Goal: Task Accomplishment & Management: Use online tool/utility

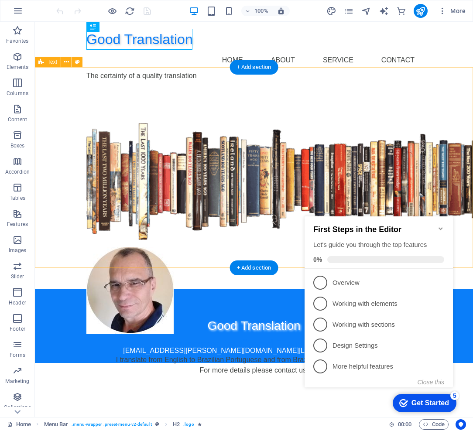
click at [459, 183] on div "Welcome to Good Translation I translate from English to Brazilian Portuguese an…" at bounding box center [254, 188] width 438 height 201
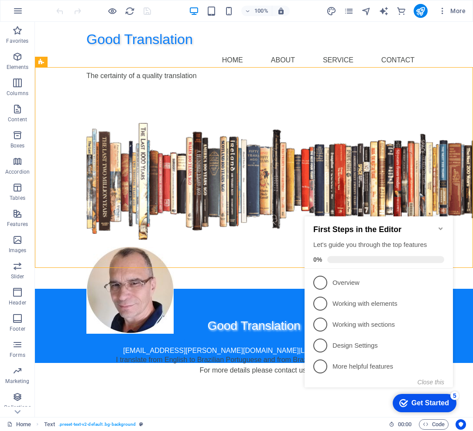
click at [440, 226] on icon "Minimize checklist" at bounding box center [440, 228] width 7 height 7
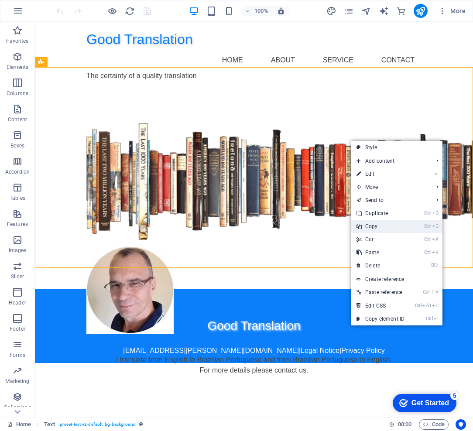
click at [378, 229] on link "Ctrl C Copy" at bounding box center [380, 226] width 58 height 13
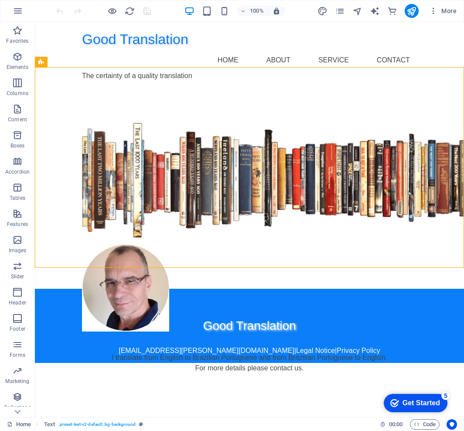
click at [277, 363] on html "Good Translation Home About Service Contact The certainty of a quality translat…" at bounding box center [249, 192] width 429 height 341
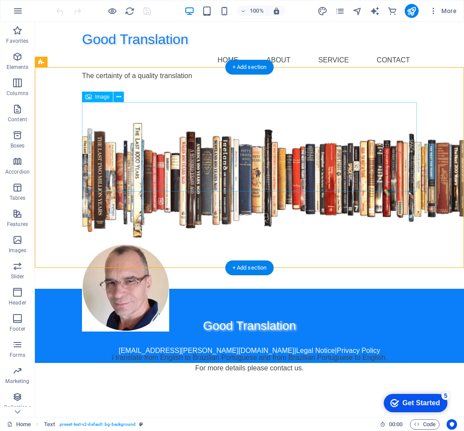
click at [239, 164] on figure at bounding box center [249, 180] width 335 height 115
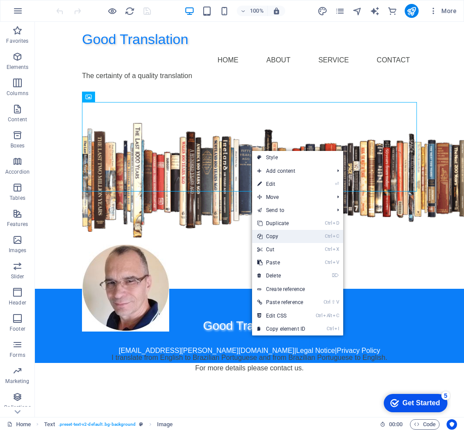
click at [299, 235] on link "Ctrl C Copy" at bounding box center [281, 236] width 58 height 13
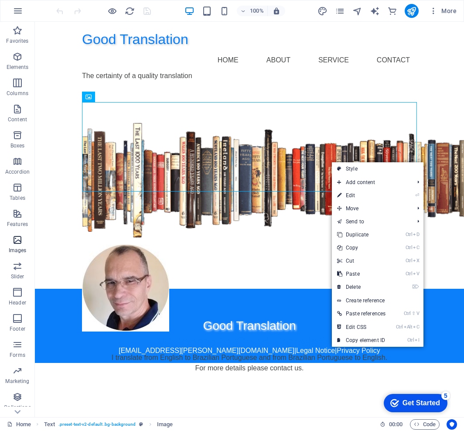
click at [14, 247] on p "Images" at bounding box center [18, 250] width 18 height 7
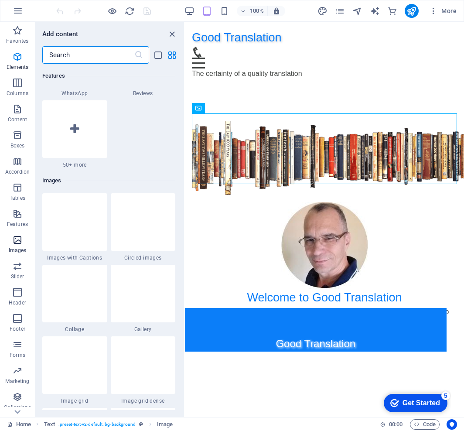
scroll to position [4423, 0]
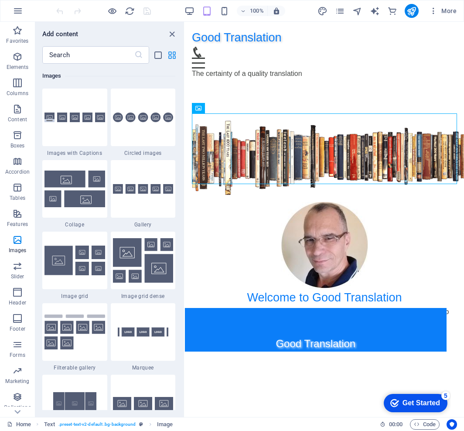
click at [173, 57] on icon "grid-view" at bounding box center [172, 55] width 10 height 10
click at [156, 55] on icon "list-view" at bounding box center [158, 55] width 10 height 10
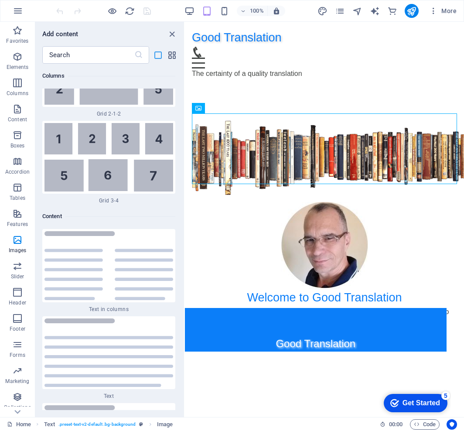
scroll to position [10462, 0]
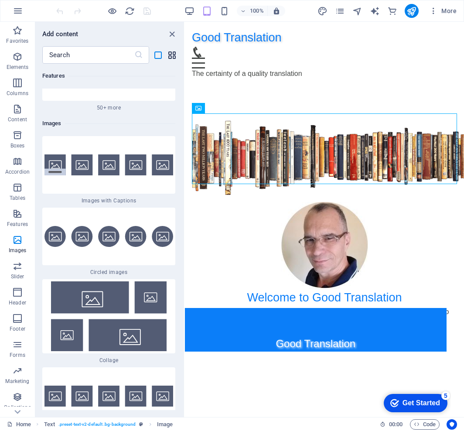
click at [169, 54] on icon "grid-view" at bounding box center [172, 55] width 10 height 10
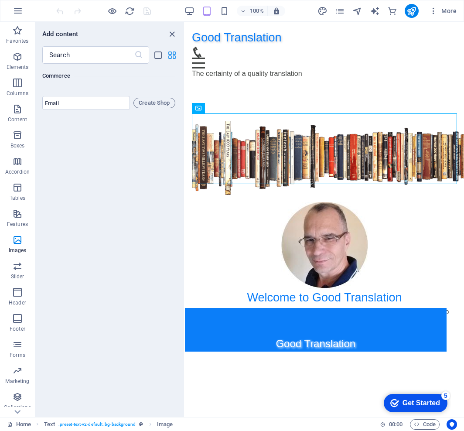
scroll to position [4423, 0]
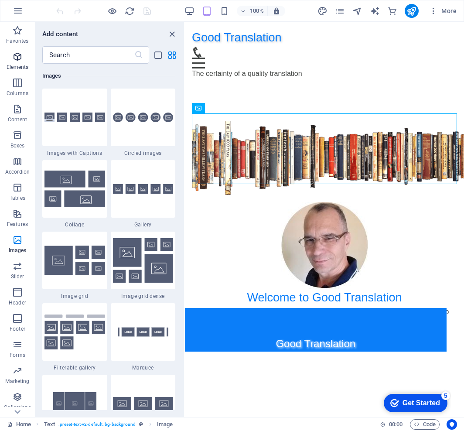
click at [19, 53] on icon "button" at bounding box center [17, 56] width 10 height 10
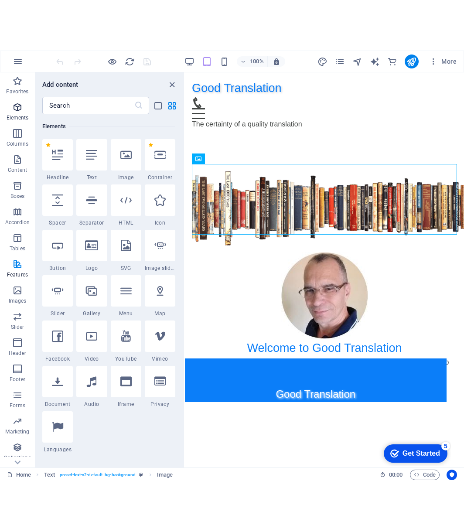
scroll to position [93, 0]
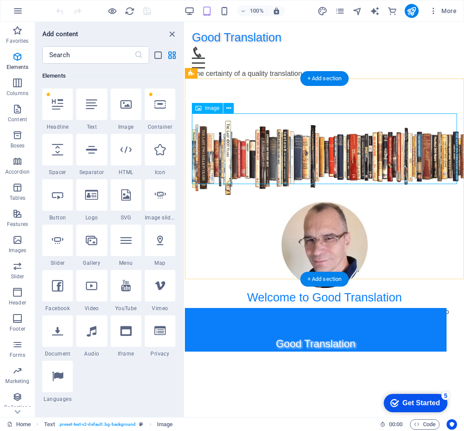
click at [284, 150] on figure at bounding box center [324, 158] width 265 height 75
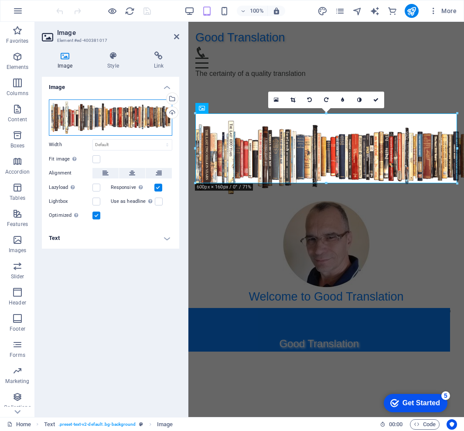
click at [125, 116] on div "Drag files here, click to choose files or select files from Files or our free s…" at bounding box center [110, 117] width 123 height 36
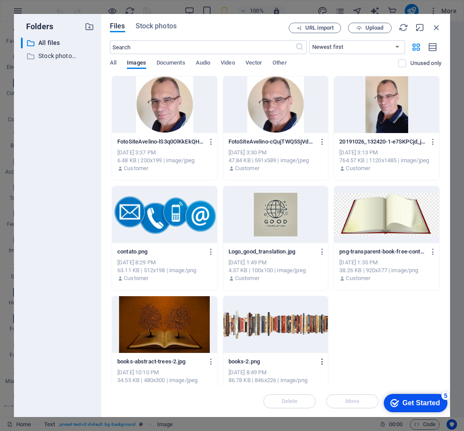
click at [322, 361] on icon "button" at bounding box center [322, 362] width 8 height 8
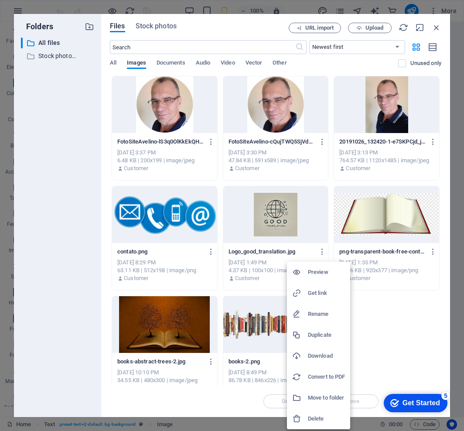
click at [322, 359] on h6 "Download" at bounding box center [326, 356] width 37 height 10
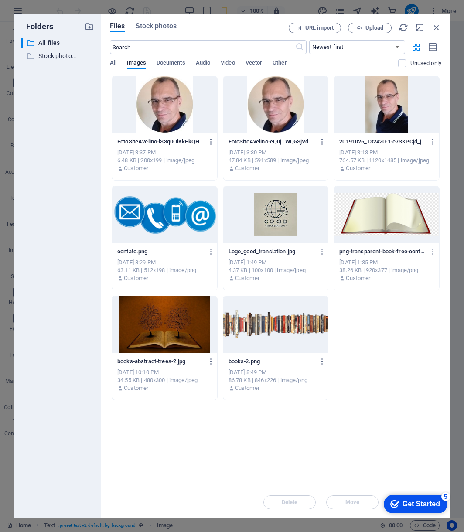
click at [205, 431] on div "Delete Move Insert" at bounding box center [276, 498] width 332 height 23
click at [238, 45] on input "text" at bounding box center [202, 47] width 185 height 14
click at [371, 26] on span "Upload" at bounding box center [375, 27] width 18 height 5
click at [438, 26] on icon "button" at bounding box center [437, 28] width 10 height 10
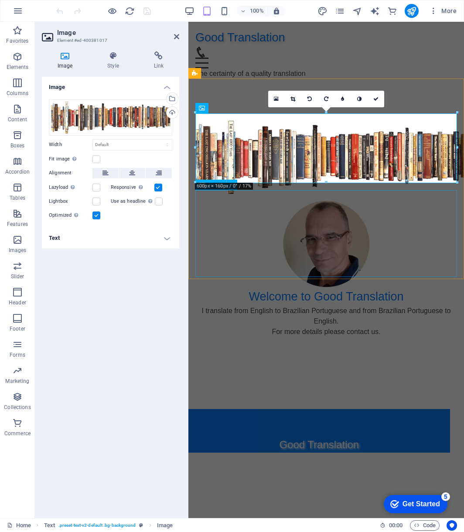
click at [418, 232] on figure at bounding box center [326, 244] width 262 height 87
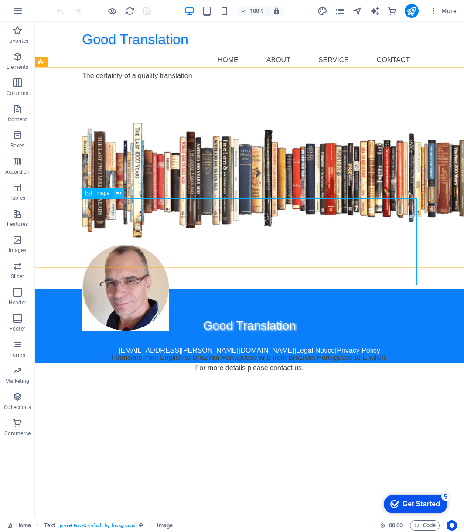
click at [117, 192] on icon at bounding box center [118, 193] width 5 height 9
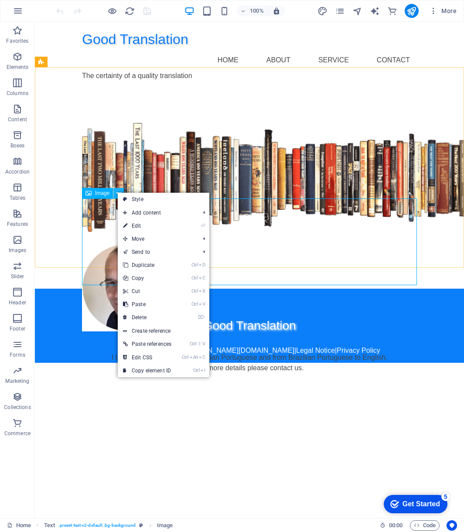
click at [117, 192] on icon at bounding box center [118, 193] width 5 height 9
click at [88, 245] on figure at bounding box center [249, 288] width 335 height 87
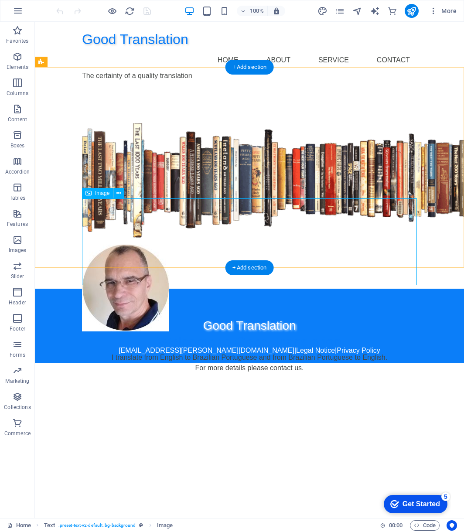
click at [123, 245] on figure at bounding box center [249, 288] width 335 height 87
click at [96, 195] on span "Image" at bounding box center [102, 193] width 14 height 5
drag, startPoint x: 130, startPoint y: 215, endPoint x: 130, endPoint y: 198, distance: 17.0
click at [188, 245] on figure at bounding box center [249, 288] width 335 height 87
drag, startPoint x: 188, startPoint y: 232, endPoint x: 35, endPoint y: 232, distance: 153.1
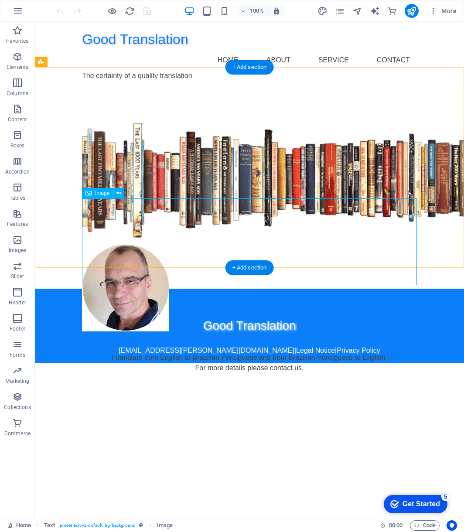
click at [188, 245] on figure at bounding box center [249, 288] width 335 height 87
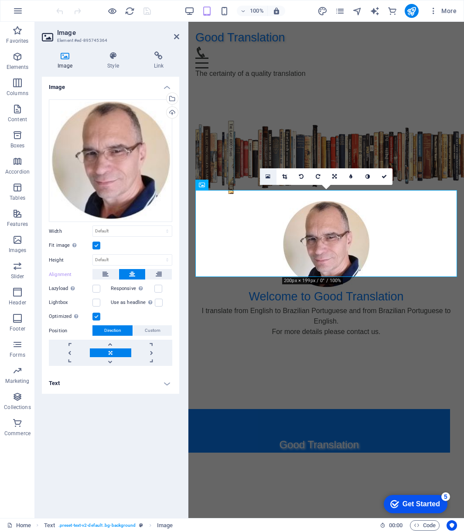
click at [265, 178] on link at bounding box center [268, 176] width 17 height 17
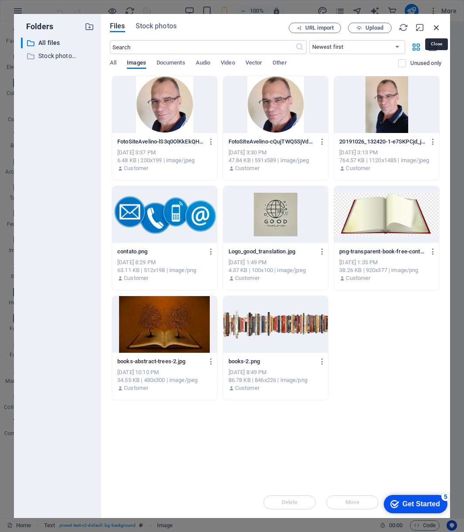
click at [438, 27] on icon "button" at bounding box center [437, 28] width 10 height 10
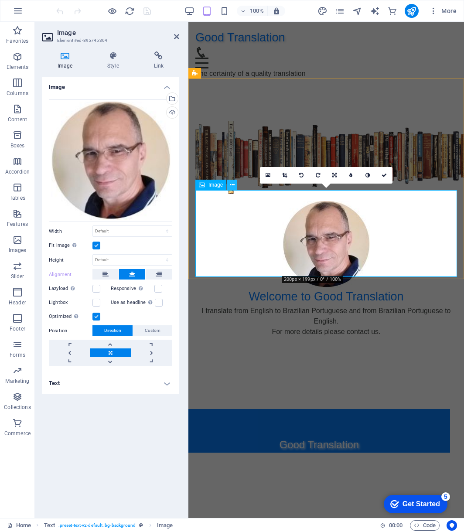
click at [230, 185] on icon at bounding box center [232, 185] width 5 height 9
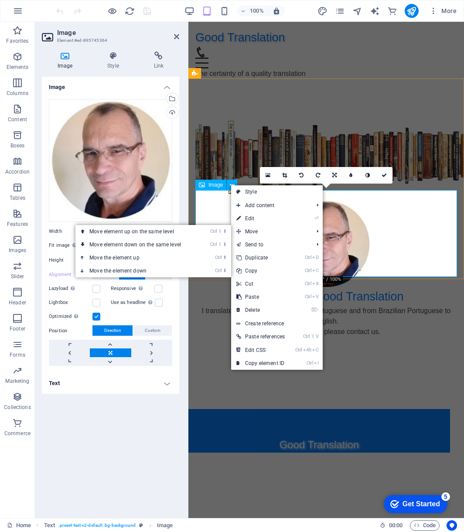
click at [414, 230] on figure at bounding box center [326, 244] width 262 height 87
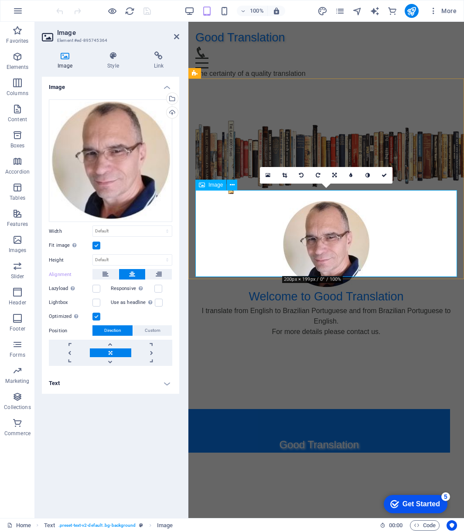
click at [414, 230] on figure at bounding box center [326, 244] width 262 height 87
click at [164, 273] on button at bounding box center [159, 274] width 26 height 10
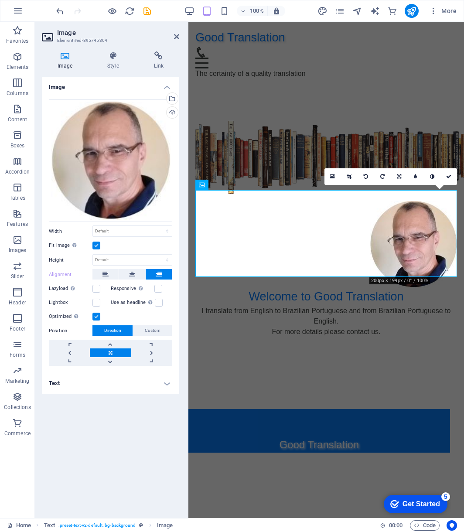
click at [301, 287] on html "Good Translation Home About Service Contact The certainty of a quality translat…" at bounding box center [326, 154] width 276 height 265
click at [179, 36] on aside "Image Element #ed-895745364 Image Style Link Image Drag files here, click to ch…" at bounding box center [112, 270] width 154 height 496
click at [176, 37] on icon at bounding box center [176, 36] width 5 height 7
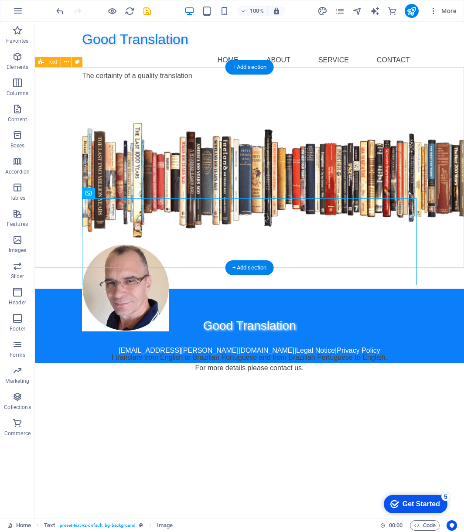
click at [436, 206] on div "Welcome to Good Translation I translate from English to Brazilian Portuguese an…" at bounding box center [249, 188] width 429 height 201
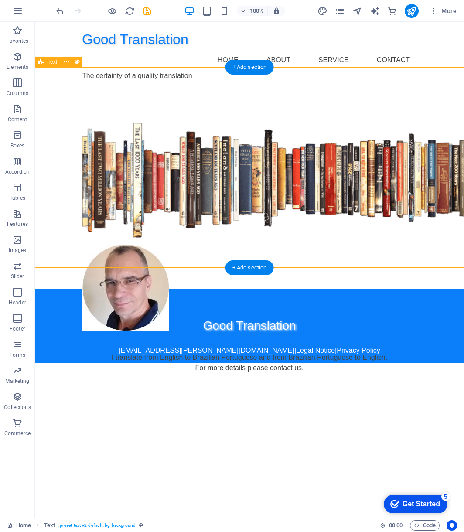
click at [436, 207] on div "Welcome to Good Translation I translate from English to Brazilian Portuguese an…" at bounding box center [249, 188] width 429 height 201
select select "px"
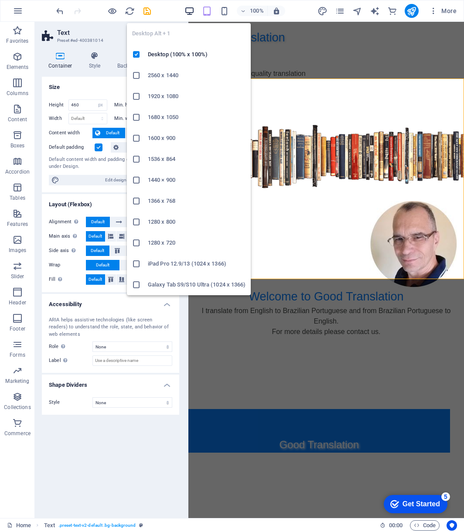
click at [192, 13] on icon "button" at bounding box center [190, 11] width 10 height 10
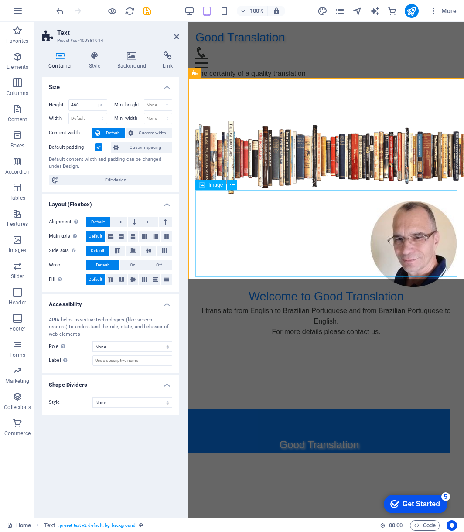
click at [297, 222] on figure at bounding box center [326, 244] width 262 height 87
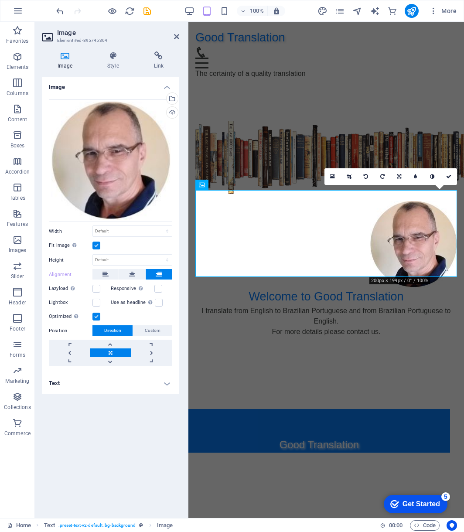
click at [96, 246] on label at bounding box center [96, 246] width 8 height 8
click at [0, 0] on input "Fit image Automatically fit image to a fixed width and height" at bounding box center [0, 0] width 0 height 0
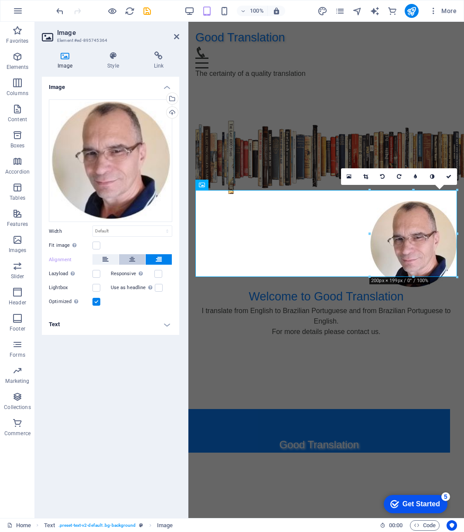
click at [132, 261] on icon at bounding box center [132, 259] width 6 height 10
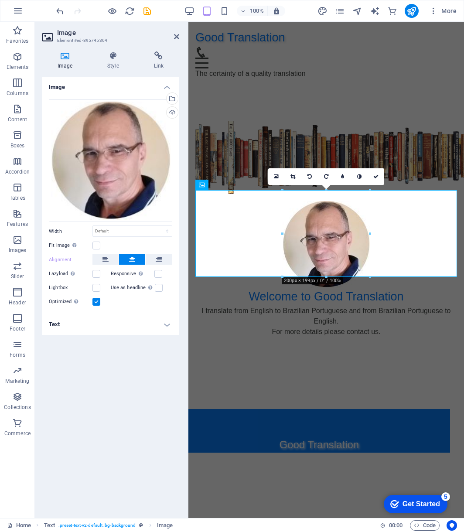
click at [394, 287] on html "Good Translation Home About Service Contact The certainty of a quality translat…" at bounding box center [326, 154] width 276 height 265
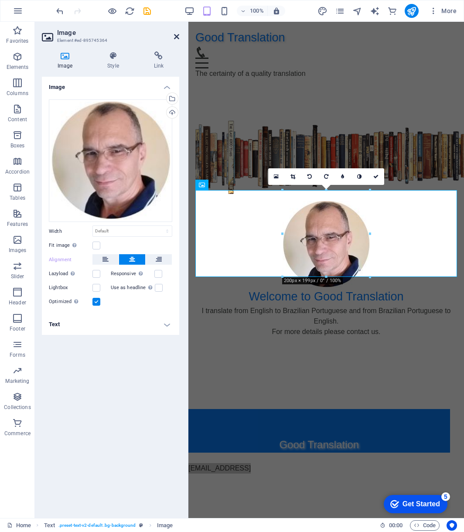
click at [174, 36] on icon at bounding box center [176, 36] width 5 height 7
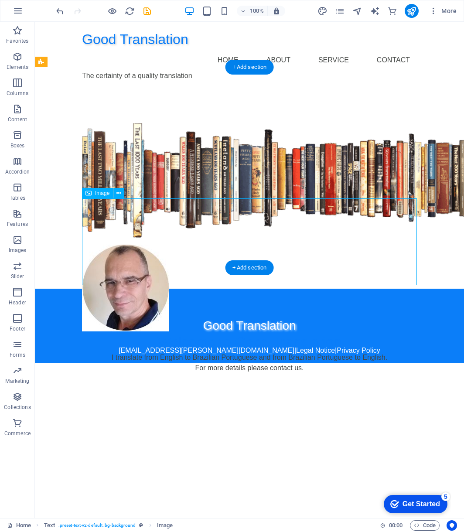
drag, startPoint x: 151, startPoint y: 231, endPoint x: 219, endPoint y: 234, distance: 67.7
click at [219, 245] on figure at bounding box center [249, 288] width 335 height 87
click at [243, 245] on figure at bounding box center [249, 288] width 335 height 87
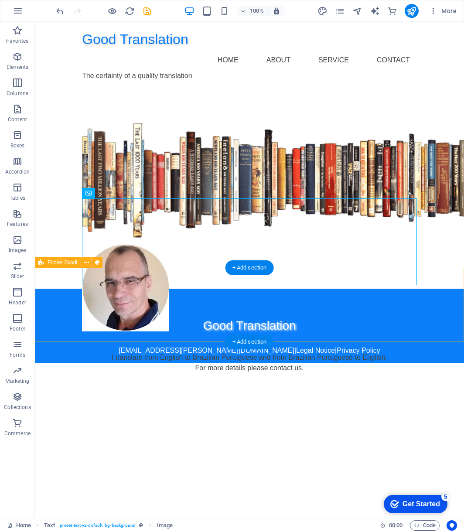
click at [444, 293] on div "Good Translation [EMAIL_ADDRESS][PERSON_NAME][DOMAIN_NAME] | Legal Notice | Pri…" at bounding box center [249, 326] width 429 height 74
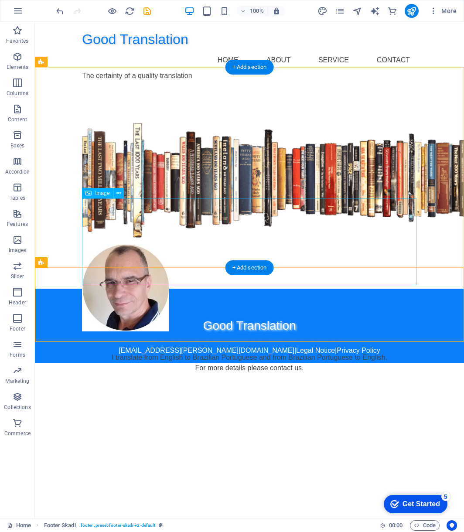
click at [127, 245] on figure at bounding box center [249, 288] width 335 height 87
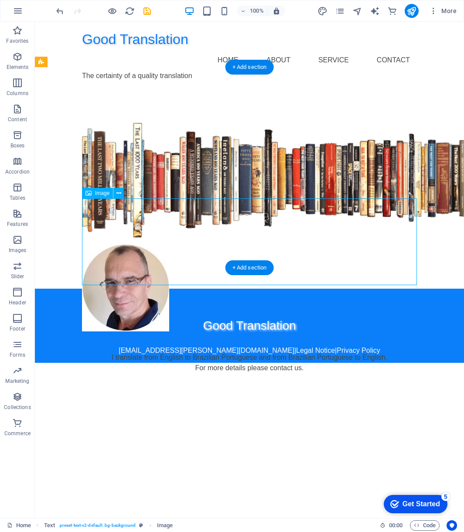
click at [127, 245] on figure at bounding box center [249, 288] width 335 height 87
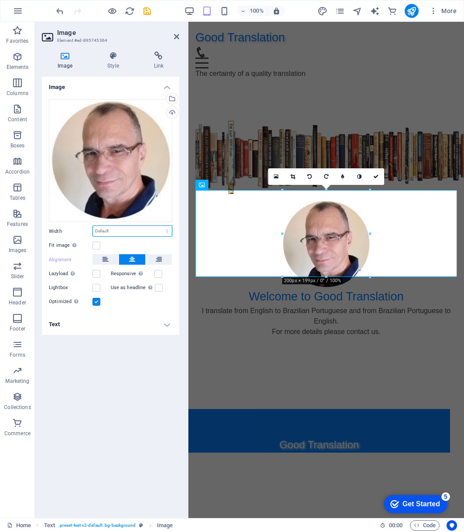
click at [166, 232] on select "Default auto px rem % em vh vw" at bounding box center [132, 231] width 79 height 10
click at [93, 226] on select "Default auto px rem % em vh vw" at bounding box center [132, 231] width 79 height 10
select select "DISABLED_OPTION_VALUE"
click at [232, 287] on html "Good Translation Home About Service Contact The certainty of a quality translat…" at bounding box center [326, 154] width 276 height 265
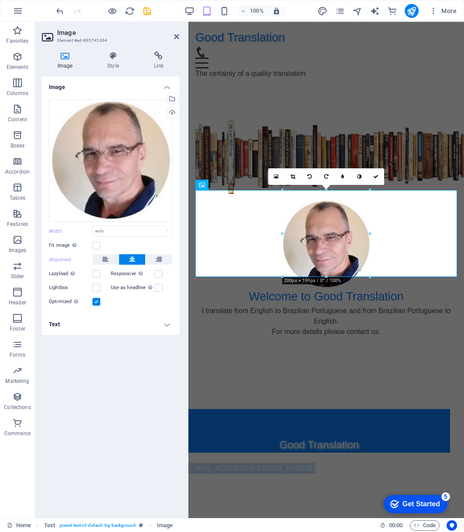
click at [232, 287] on html "Good Translation Home About Service Contact The certainty of a quality translat…" at bounding box center [326, 154] width 276 height 265
click at [175, 33] on header "Image Element #ed-895745364" at bounding box center [110, 33] width 137 height 23
click at [176, 35] on icon at bounding box center [176, 36] width 5 height 7
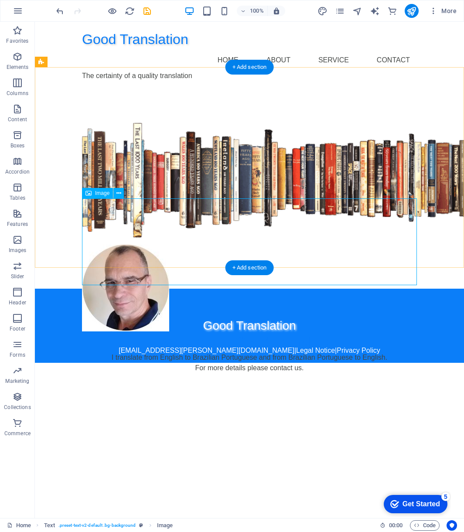
click at [143, 245] on figure at bounding box center [249, 288] width 335 height 87
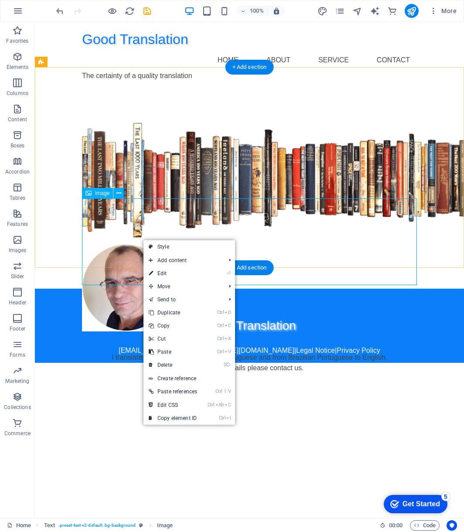
click at [143, 245] on figure at bounding box center [249, 288] width 335 height 87
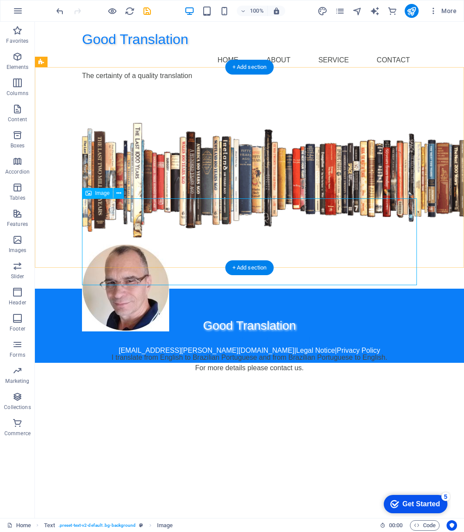
click at [142, 245] on figure at bounding box center [249, 288] width 335 height 87
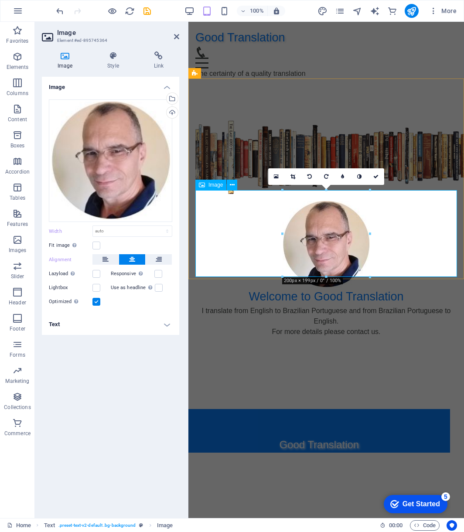
click at [219, 231] on figure at bounding box center [326, 244] width 262 height 87
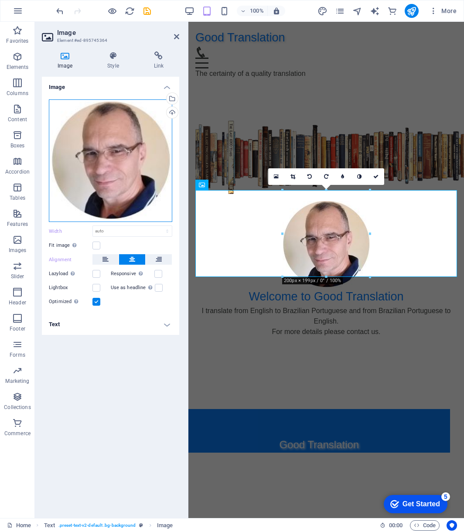
click at [130, 168] on div "Drag files here, click to choose files or select files from Files or our free s…" at bounding box center [110, 160] width 123 height 123
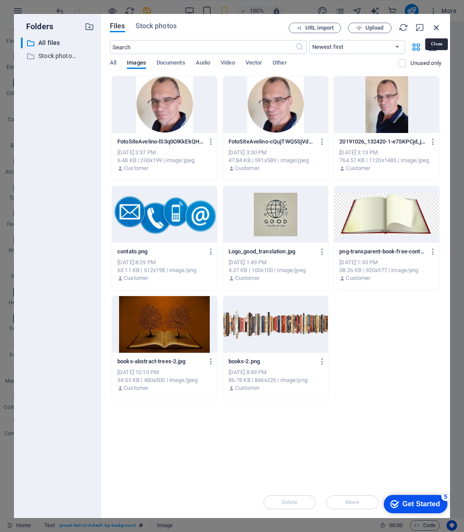
drag, startPoint x: 435, startPoint y: 26, endPoint x: 245, endPoint y: 4, distance: 191.5
click at [435, 26] on icon "button" at bounding box center [437, 28] width 10 height 10
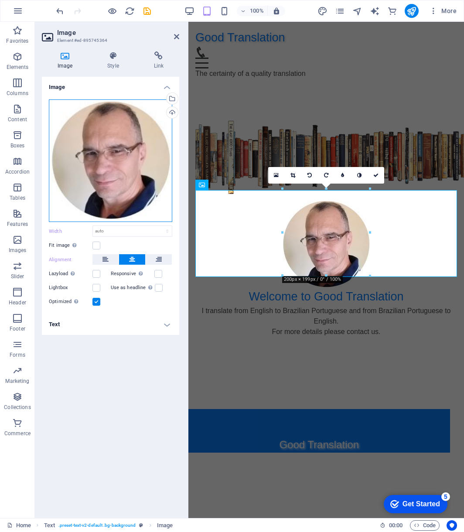
click at [142, 155] on div "Drag files here, click to choose files or select files from Files or our free s…" at bounding box center [110, 160] width 123 height 123
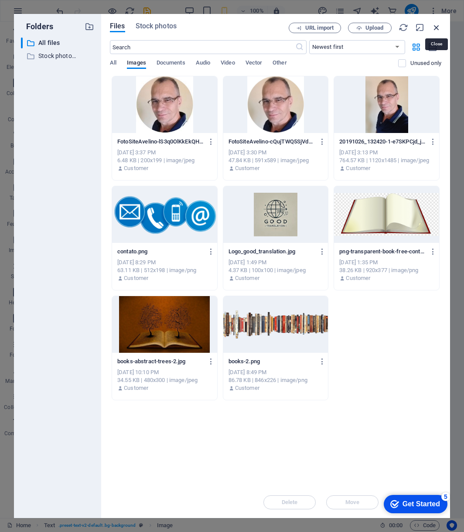
click at [438, 29] on icon "button" at bounding box center [437, 28] width 10 height 10
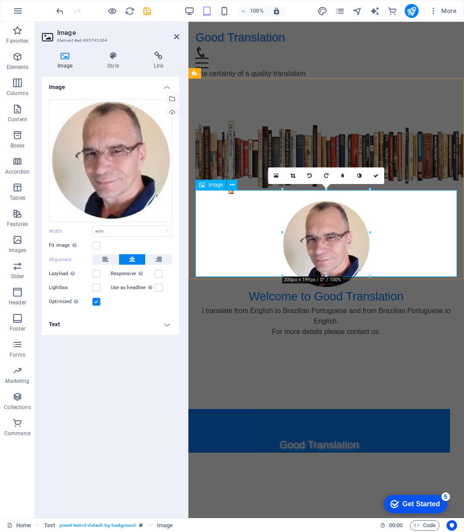
click at [273, 223] on figure at bounding box center [326, 244] width 262 height 87
click at [165, 231] on select "Default auto px rem % em vh vw" at bounding box center [132, 231] width 79 height 10
click at [81, 237] on div "Width Default auto px rem % em vh vw" at bounding box center [110, 231] width 123 height 11
click at [96, 303] on label at bounding box center [96, 302] width 8 height 8
click at [0, 0] on input "Optimized Images are compressed to improve page speed." at bounding box center [0, 0] width 0 height 0
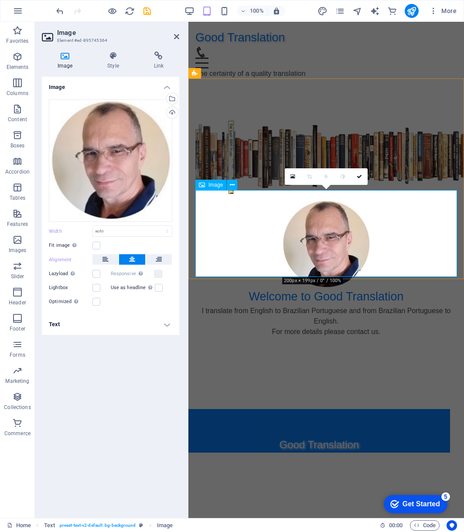
click at [251, 242] on figure at bounding box center [326, 244] width 262 height 87
click at [174, 33] on h2 "Image" at bounding box center [118, 33] width 122 height 8
click at [176, 38] on icon at bounding box center [176, 36] width 5 height 7
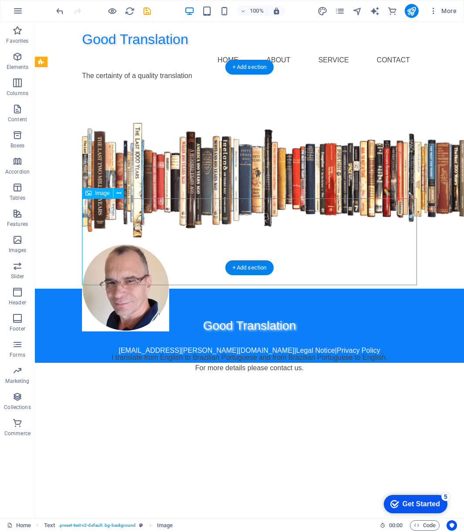
drag, startPoint x: 217, startPoint y: 233, endPoint x: 242, endPoint y: 211, distance: 32.7
click at [270, 245] on figure at bounding box center [249, 288] width 335 height 87
drag, startPoint x: 223, startPoint y: 220, endPoint x: 335, endPoint y: 232, distance: 112.3
click at [335, 245] on figure at bounding box center [249, 288] width 335 height 87
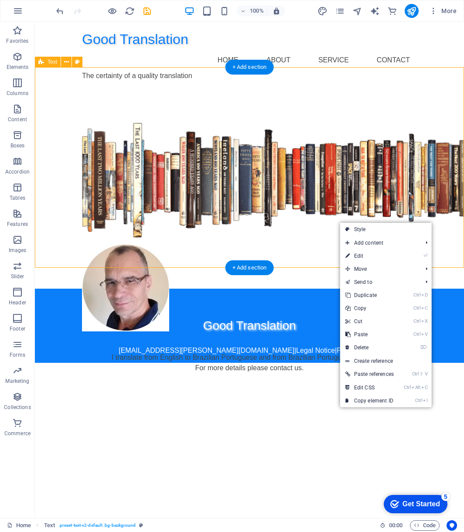
click at [445, 184] on div "Welcome to Good Translation I translate from English to Brazilian Portuguese an…" at bounding box center [249, 188] width 429 height 201
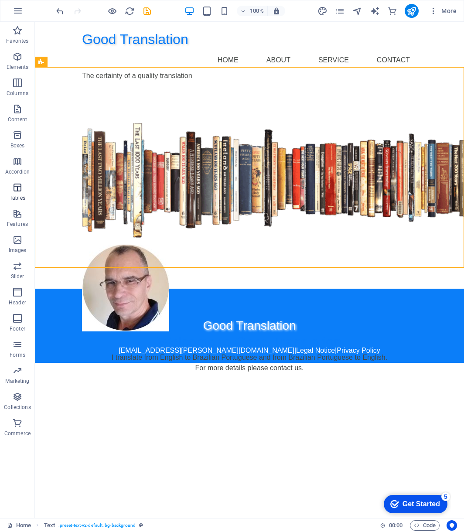
click at [17, 186] on icon "button" at bounding box center [17, 187] width 10 height 10
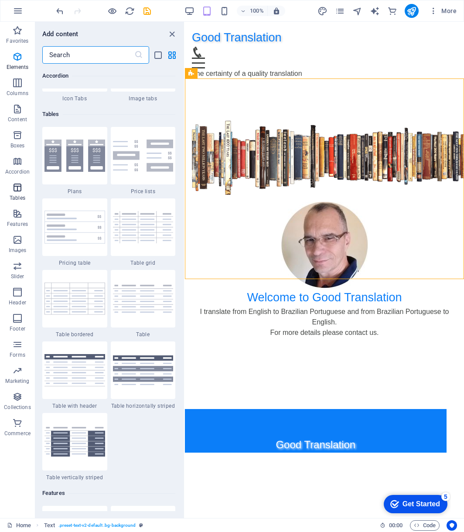
scroll to position [3021, 0]
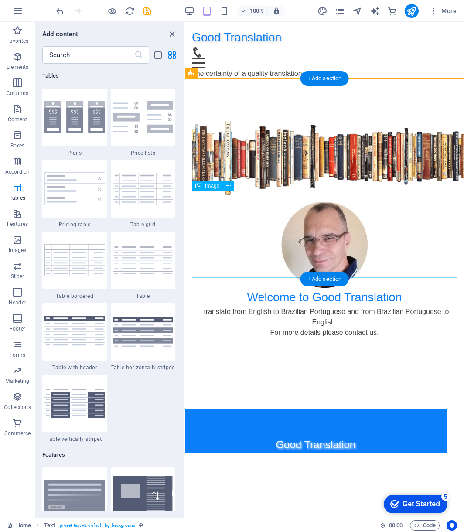
click at [321, 216] on figure at bounding box center [324, 245] width 265 height 87
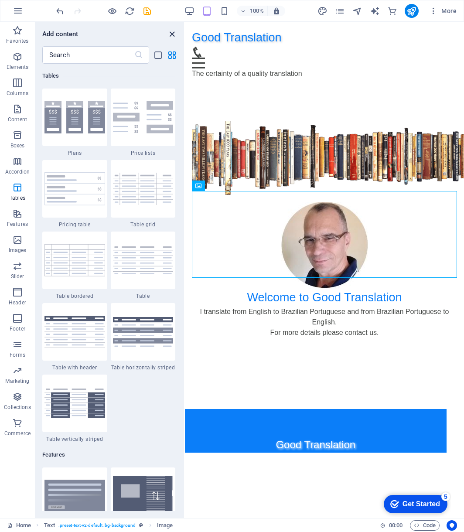
click at [174, 34] on icon "close panel" at bounding box center [172, 34] width 10 height 10
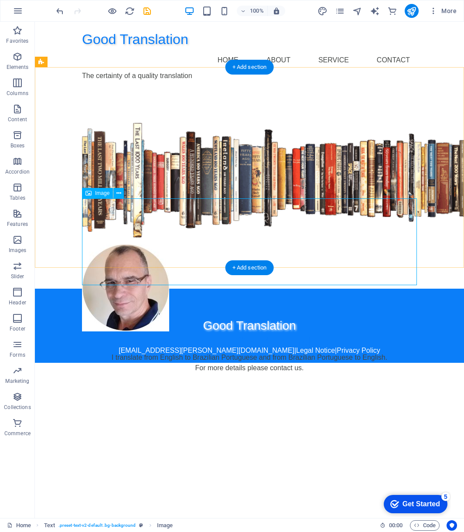
click at [185, 245] on figure at bounding box center [249, 288] width 335 height 87
click at [147, 245] on figure at bounding box center [249, 288] width 335 height 87
click at [142, 245] on figure at bounding box center [249, 288] width 335 height 87
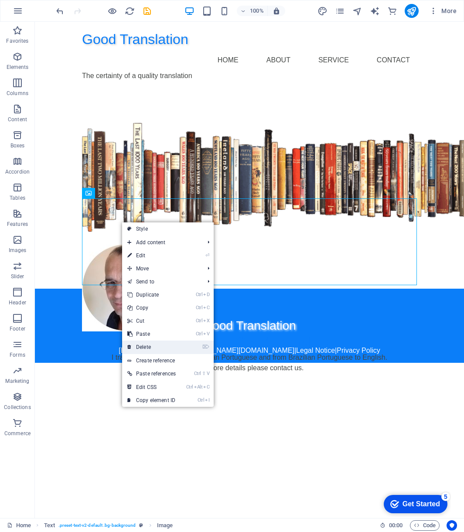
click at [155, 348] on link "⌦ Delete" at bounding box center [151, 347] width 59 height 13
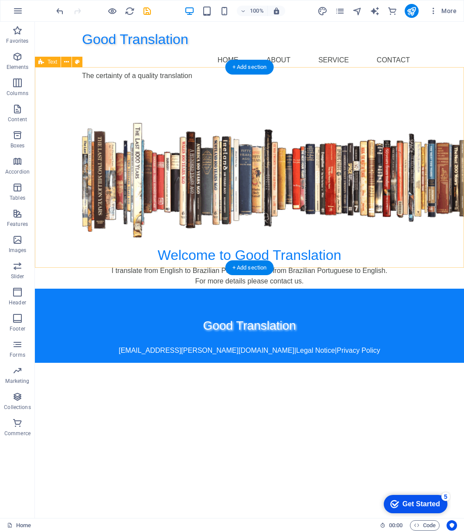
click at [442, 197] on div "Welcome to Good Translation I translate from English to Brazilian Portuguese an…" at bounding box center [249, 188] width 429 height 201
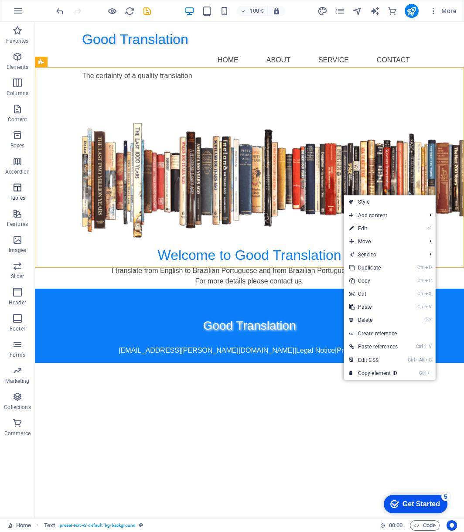
click at [14, 193] on span "Tables" at bounding box center [17, 192] width 35 height 21
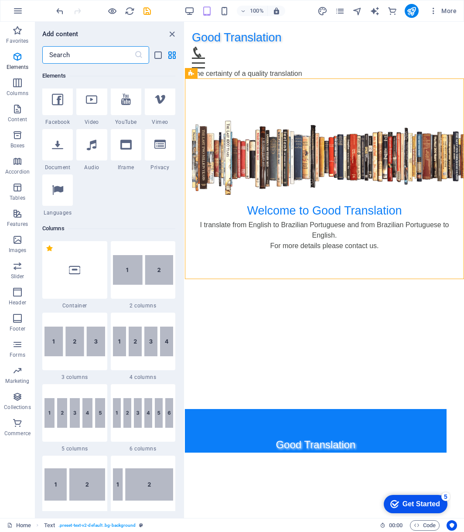
scroll to position [270, 0]
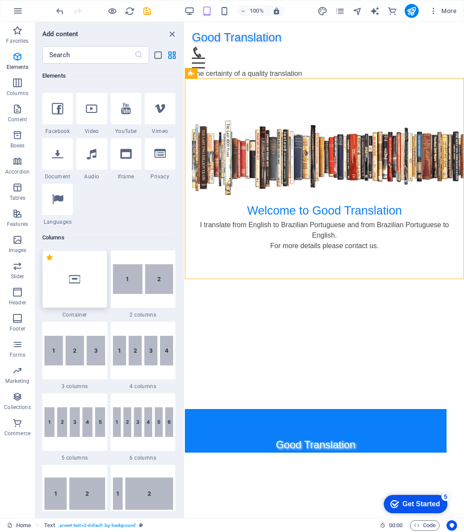
click at [81, 282] on div at bounding box center [74, 279] width 65 height 58
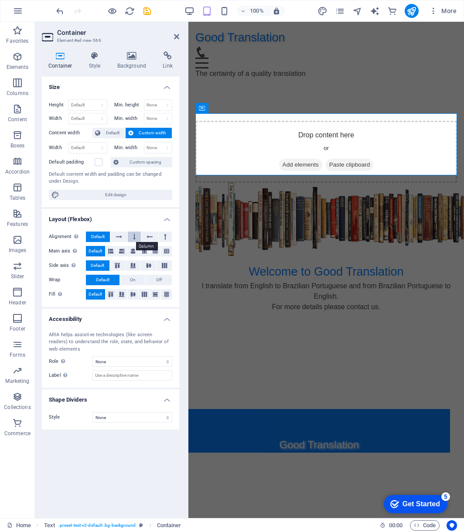
click at [133, 238] on icon at bounding box center [134, 237] width 3 height 10
click at [102, 238] on span "Default" at bounding box center [98, 237] width 14 height 10
click at [301, 159] on span "Add elements" at bounding box center [300, 165] width 43 height 12
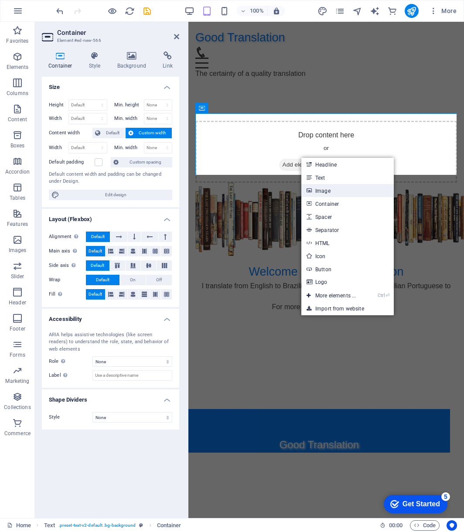
click at [324, 189] on link "Image" at bounding box center [347, 190] width 92 height 13
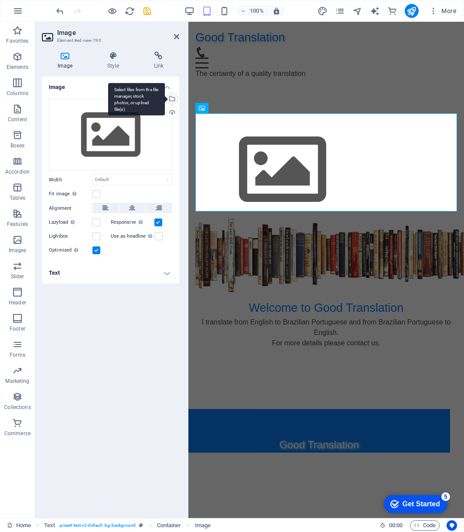
click at [171, 99] on div "Select files from the file manager, stock photos, or upload file(s)" at bounding box center [171, 99] width 13 height 13
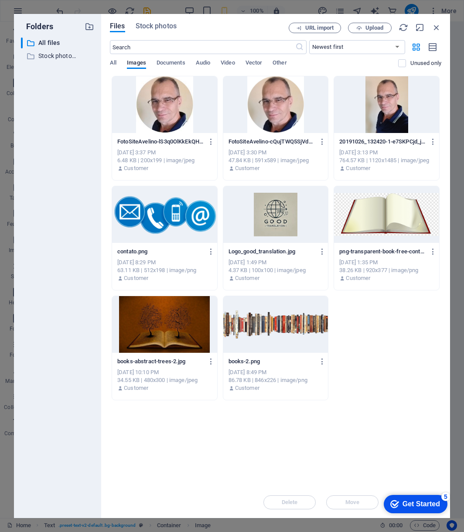
click at [268, 109] on div at bounding box center [275, 104] width 105 height 57
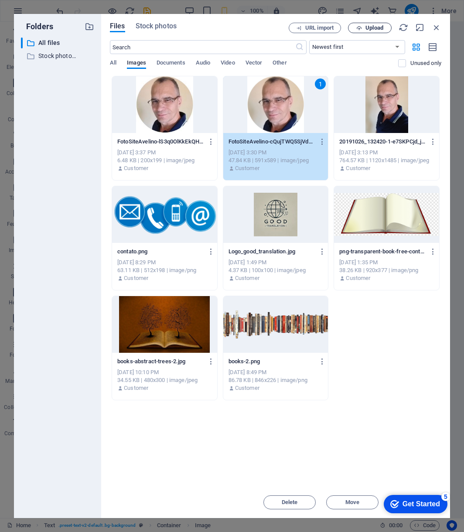
click at [376, 30] on span "Upload" at bounding box center [375, 27] width 18 height 5
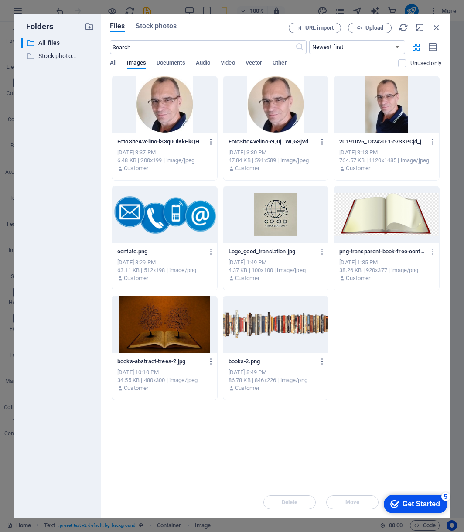
click at [283, 108] on div at bounding box center [275, 104] width 105 height 57
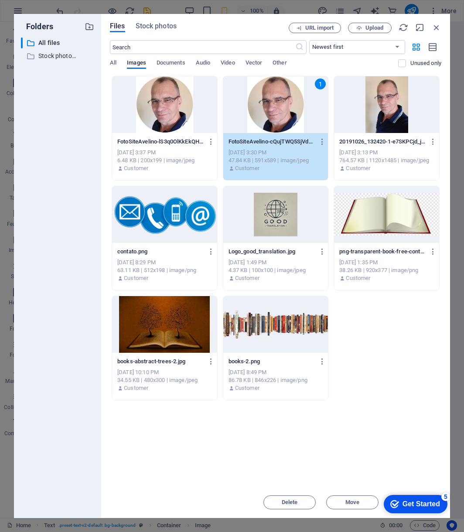
click at [283, 108] on div "1" at bounding box center [275, 104] width 105 height 57
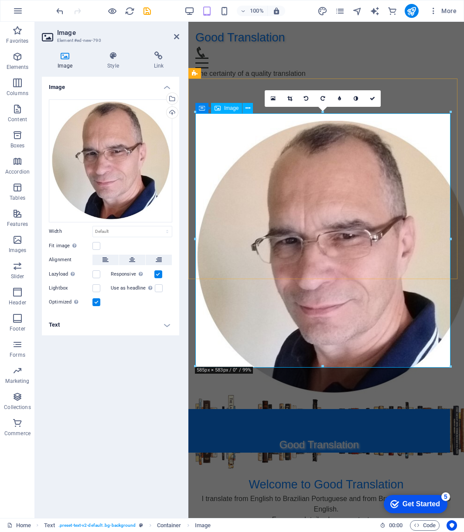
drag, startPoint x: 385, startPoint y: 133, endPoint x: 244, endPoint y: 151, distance: 141.7
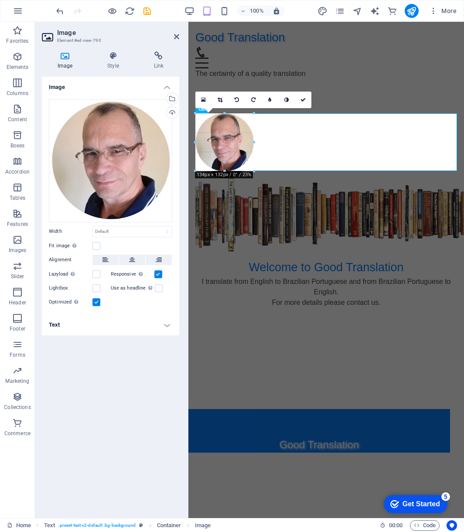
drag, startPoint x: 194, startPoint y: 114, endPoint x: 202, endPoint y: 272, distance: 158.1
type input "133"
select select "px"
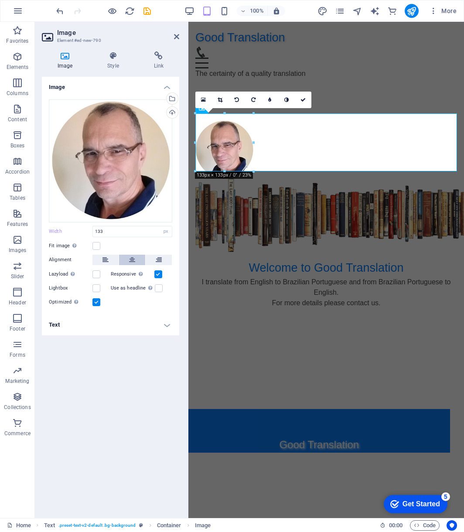
click at [133, 260] on icon at bounding box center [132, 260] width 6 height 10
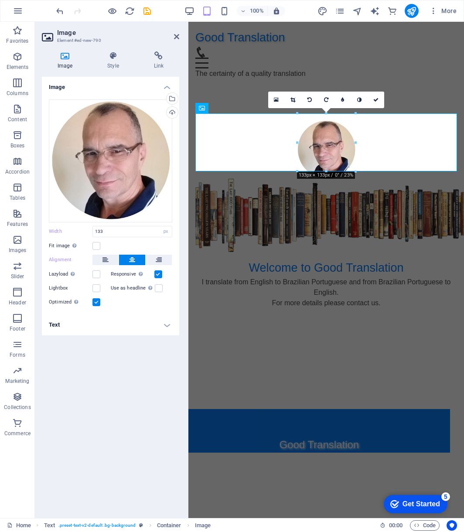
click at [380, 287] on html "Good Translation Home About Service Contact The certainty of a quality translat…" at bounding box center [326, 154] width 276 height 265
click at [177, 37] on icon at bounding box center [176, 36] width 5 height 7
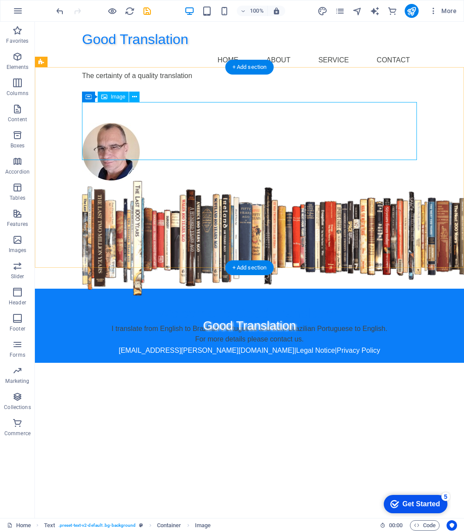
click at [313, 131] on figure at bounding box center [249, 152] width 335 height 58
click at [286, 125] on figure at bounding box center [249, 152] width 335 height 58
select select "px"
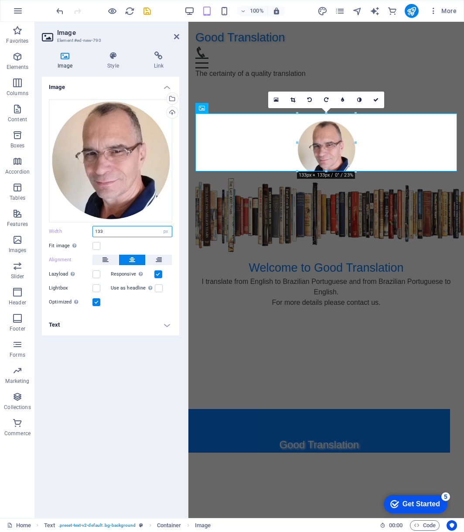
click at [109, 233] on input "133" at bounding box center [132, 231] width 79 height 10
type input "1"
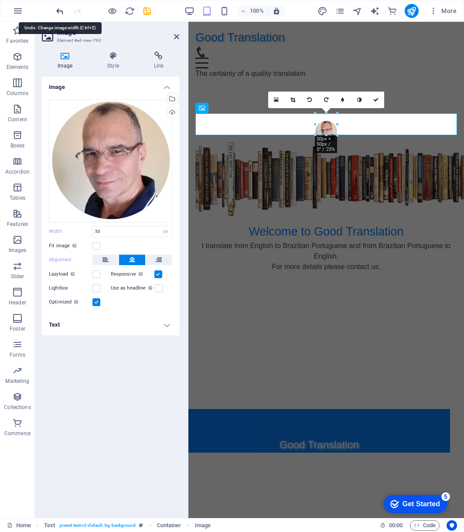
click at [62, 10] on icon "undo" at bounding box center [60, 11] width 10 height 10
type input "133"
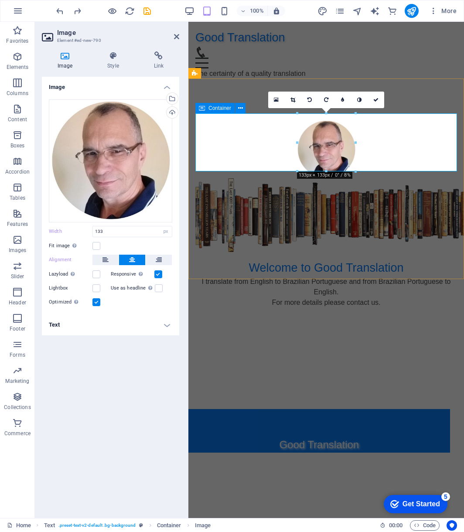
click at [206, 109] on div "Container" at bounding box center [214, 108] width 39 height 10
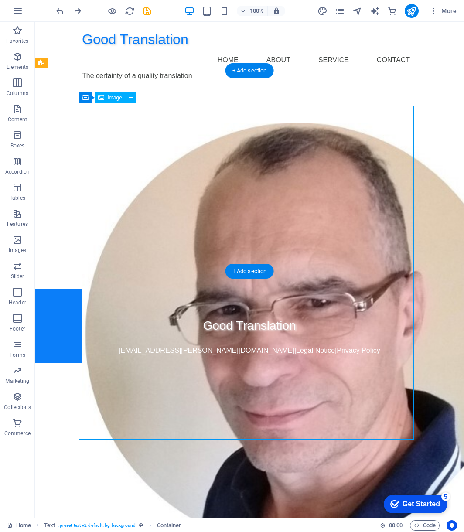
drag, startPoint x: 241, startPoint y: 130, endPoint x: 206, endPoint y: 109, distance: 41.2
click at [206, 123] on figure at bounding box center [249, 337] width 335 height 428
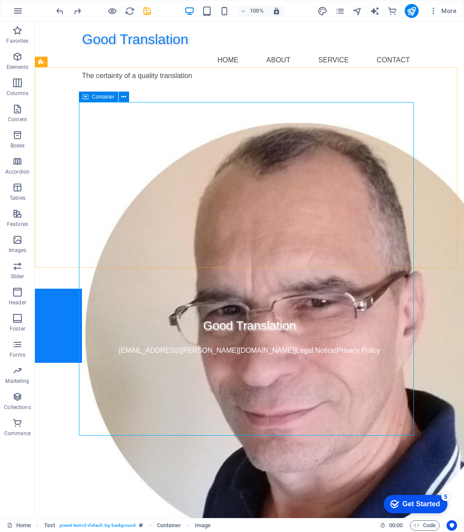
click at [107, 97] on span "Container" at bounding box center [103, 96] width 23 height 5
click at [105, 97] on span "Container" at bounding box center [103, 96] width 23 height 5
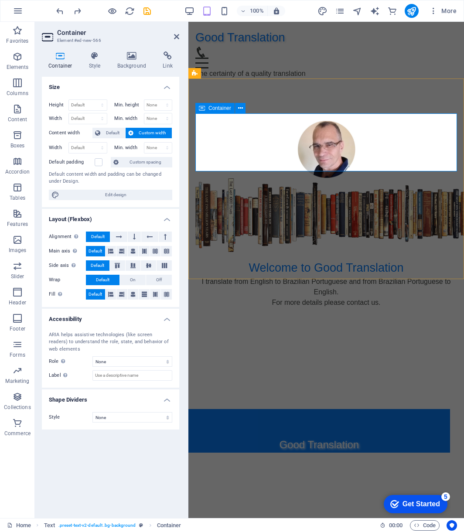
click at [202, 109] on icon at bounding box center [202, 108] width 6 height 10
click at [84, 115] on select "Default px rem % em vh vw" at bounding box center [88, 118] width 38 height 10
select select "px"
click at [94, 113] on select "Default px rem % em vh vw" at bounding box center [88, 118] width 38 height 10
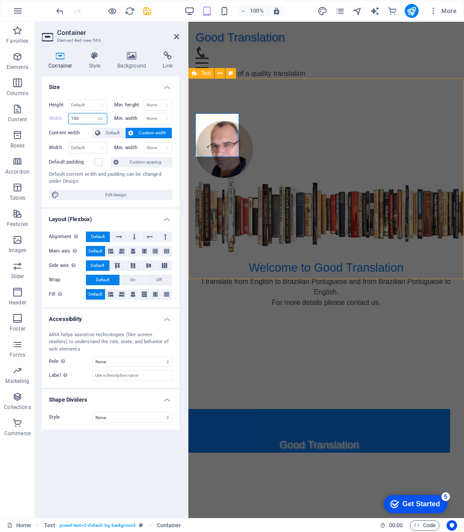
type input "100"
click at [287, 127] on div "Welcome to Good Translation I translate from English to Brazilian Portuguese an…" at bounding box center [326, 186] width 276 height 201
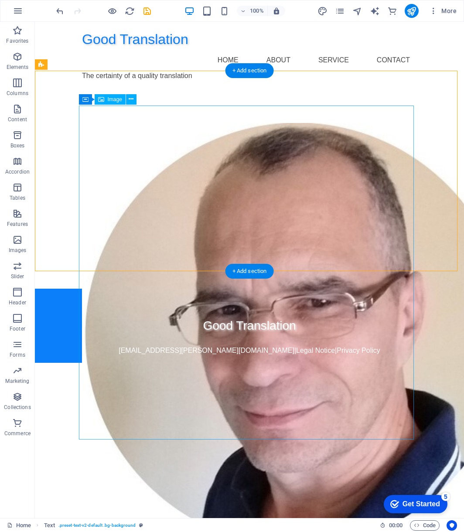
click at [287, 127] on figure at bounding box center [249, 337] width 335 height 428
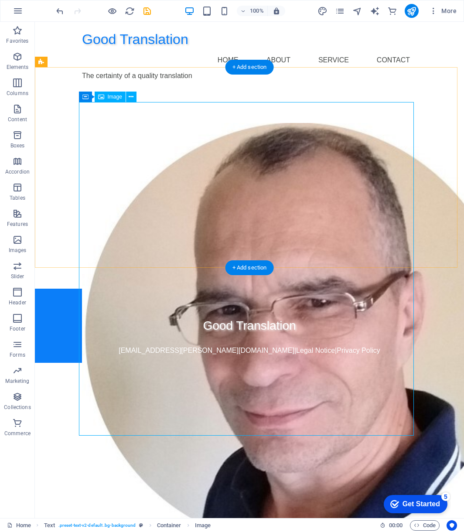
click at [410, 123] on figure at bounding box center [249, 337] width 335 height 428
select select "px"
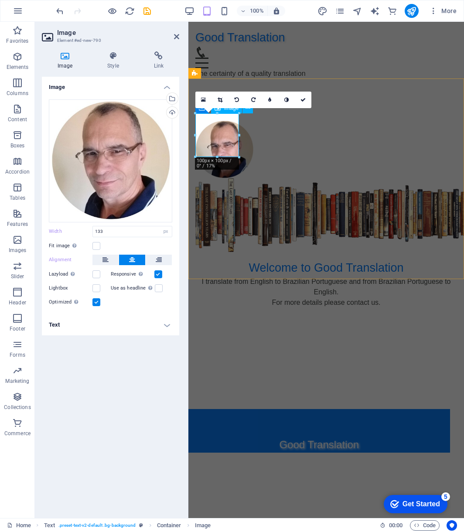
click at [212, 136] on figure at bounding box center [217, 150] width 44 height 58
click at [199, 108] on div "16:10 16:9 4:3 1:1 1:2 0" at bounding box center [253, 100] width 116 height 17
click at [267, 131] on div "Welcome to Good Translation I translate from English to Brazilian Portuguese an…" at bounding box center [326, 186] width 276 height 201
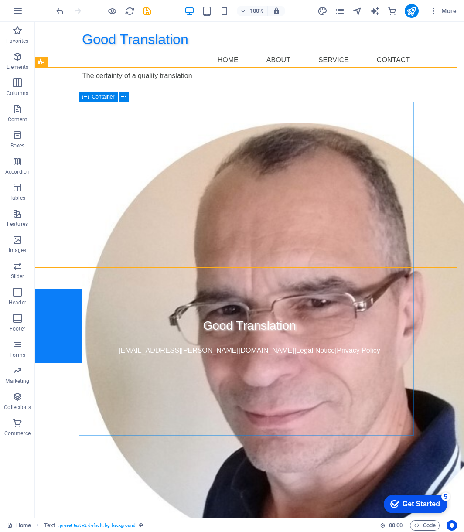
click at [96, 95] on span "Container" at bounding box center [103, 96] width 23 height 5
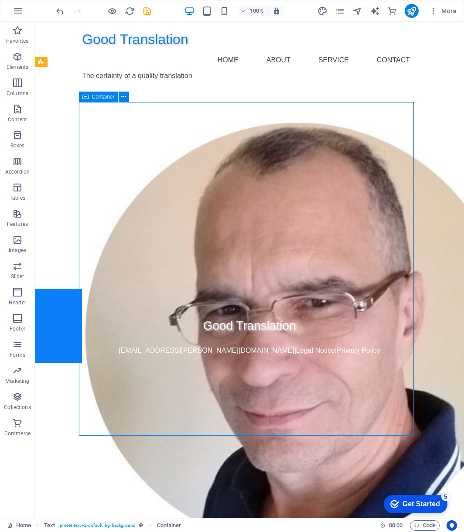
click at [96, 95] on span "Container" at bounding box center [103, 96] width 23 height 5
select select "px"
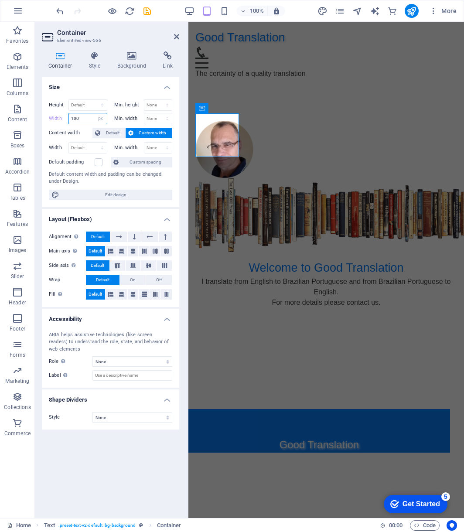
drag, startPoint x: 84, startPoint y: 118, endPoint x: 55, endPoint y: 115, distance: 29.8
click at [55, 115] on div "Width 100 Default px rem % em vh vw" at bounding box center [78, 118] width 58 height 11
type input "50"
click at [248, 273] on div "Welcome to Good Translation I translate from English to Brazilian Portuguese an…" at bounding box center [326, 186] width 276 height 201
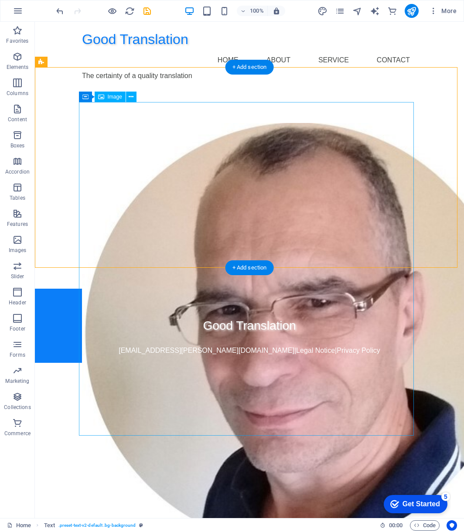
click at [164, 151] on figure at bounding box center [249, 337] width 335 height 428
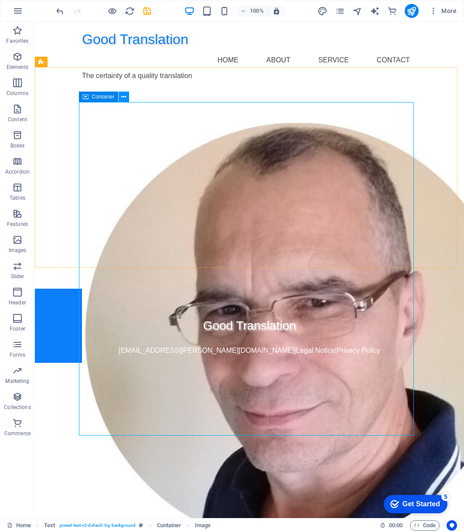
click at [122, 97] on icon at bounding box center [123, 96] width 5 height 9
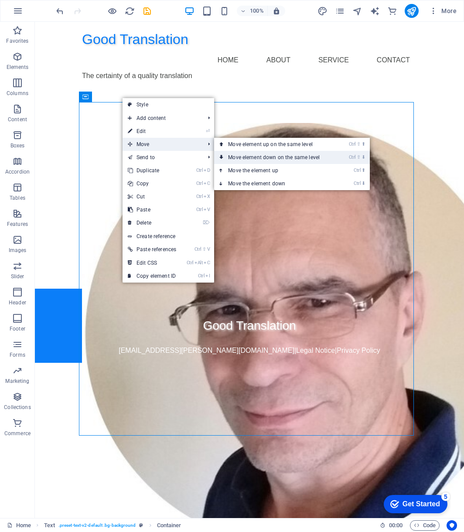
click at [255, 158] on link "Ctrl ⇧ ⬇ Move element down on the same level" at bounding box center [275, 157] width 123 height 13
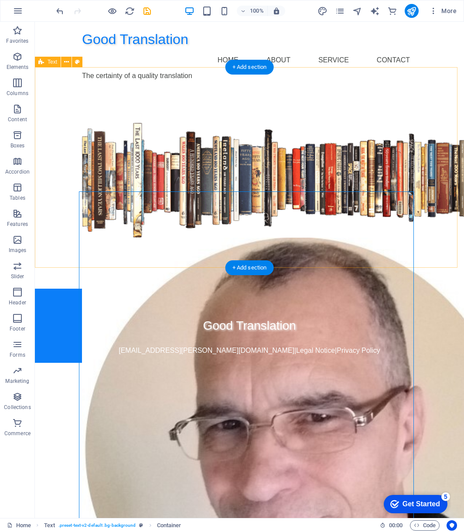
click at [446, 212] on div "Welcome to Good Translation I translate from English to Brazilian Portuguese an…" at bounding box center [249, 188] width 429 height 201
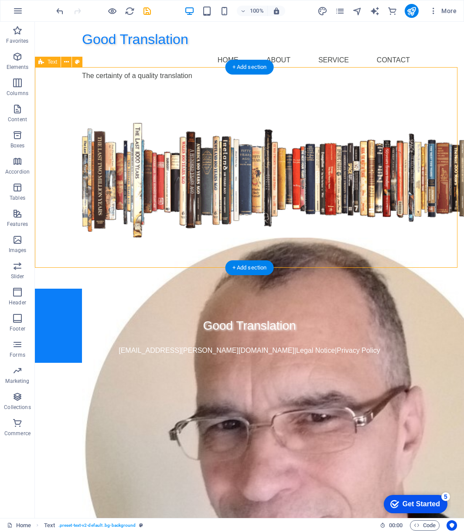
click at [436, 95] on div "Welcome to Good Translation I translate from English to Brazilian Portuguese an…" at bounding box center [249, 188] width 429 height 201
select select "px"
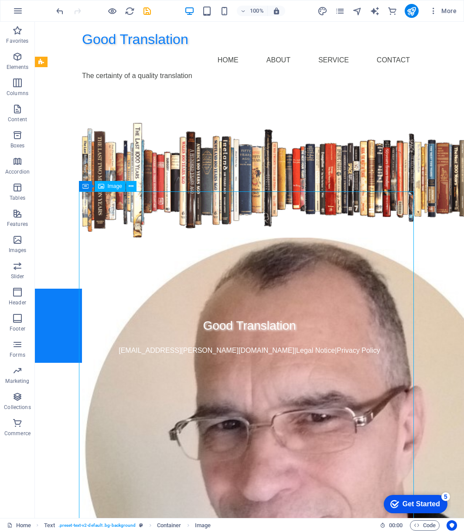
drag, startPoint x: 53, startPoint y: 198, endPoint x: 249, endPoint y: 220, distance: 197.1
click at [249, 238] on figure at bounding box center [249, 452] width 335 height 428
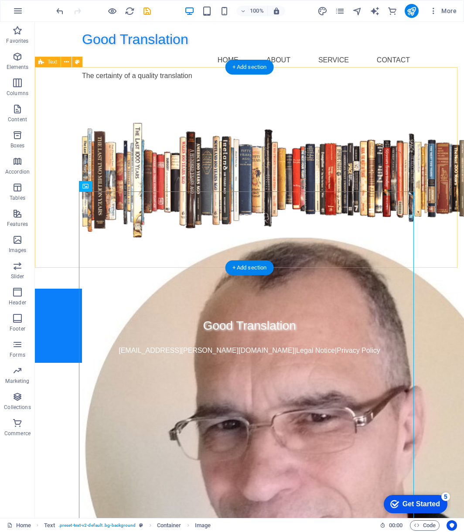
click at [446, 165] on div "Welcome to Good Translation I translate from English to Brazilian Portuguese an…" at bounding box center [249, 188] width 429 height 201
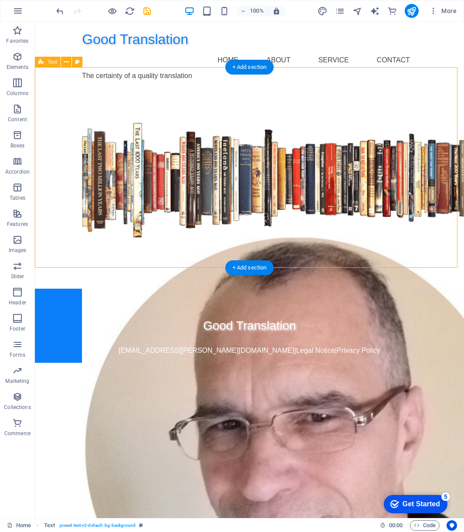
click at [446, 165] on div "Welcome to Good Translation I translate from English to Brazilian Portuguese an…" at bounding box center [249, 188] width 429 height 201
click at [443, 108] on div "Welcome to Good Translation I translate from English to Brazilian Portuguese an…" at bounding box center [249, 188] width 429 height 201
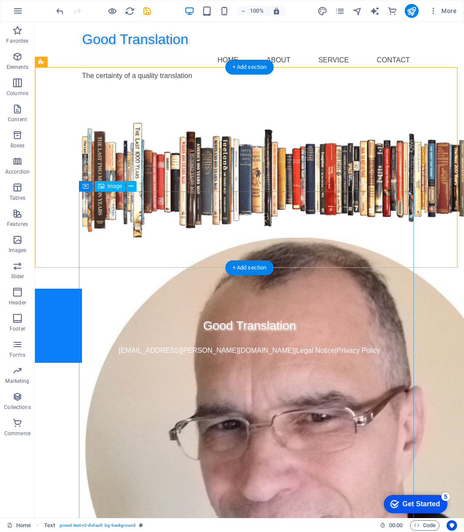
click at [340, 239] on figure at bounding box center [249, 452] width 335 height 428
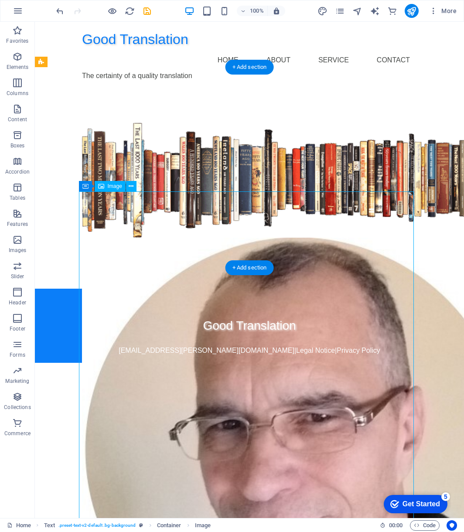
click at [340, 239] on figure at bounding box center [249, 452] width 335 height 428
select select "px"
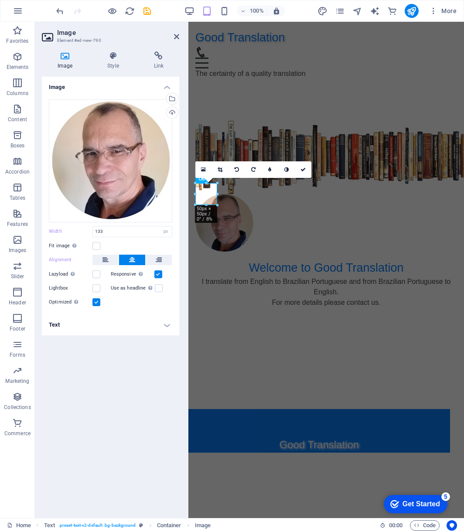
click at [198, 178] on div "16:10 16:9 4:3 1:1 1:2 0" at bounding box center [253, 169] width 116 height 17
click at [250, 190] on div "Welcome to Good Translation I translate from English to Brazilian Portuguese an…" at bounding box center [326, 186] width 276 height 201
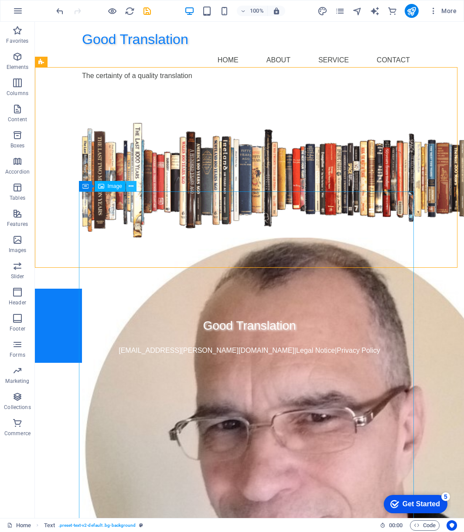
click at [132, 188] on icon at bounding box center [131, 186] width 5 height 9
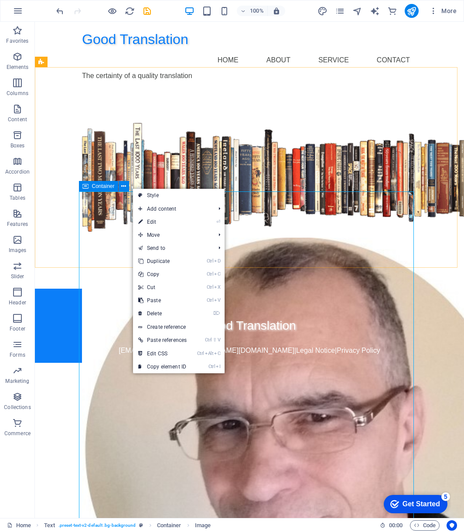
click at [94, 188] on span "Container" at bounding box center [103, 186] width 23 height 5
select select "px"
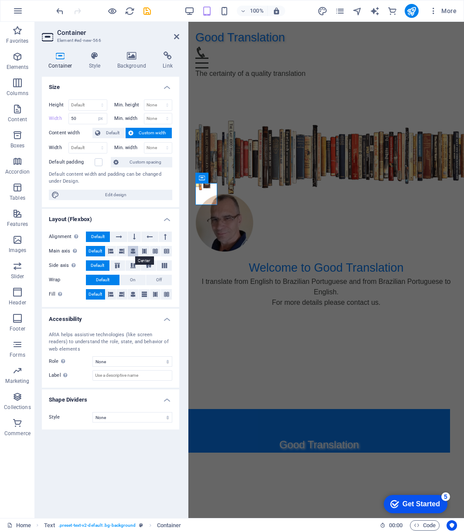
click at [133, 252] on icon at bounding box center [132, 251] width 5 height 10
click at [96, 251] on span "Default" at bounding box center [96, 251] width 14 height 10
click at [132, 294] on icon at bounding box center [132, 294] width 5 height 10
click at [95, 295] on span "Default" at bounding box center [96, 294] width 14 height 10
click at [88, 147] on select "Default px rem % em vh vw" at bounding box center [88, 148] width 38 height 10
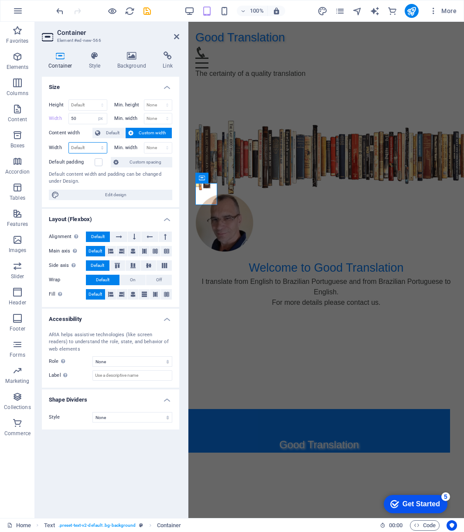
select select "px"
click at [94, 143] on select "Default px rem % em vh vw" at bounding box center [88, 148] width 38 height 10
type input "50"
click at [105, 194] on span "Edit design" at bounding box center [116, 195] width 108 height 10
select select "rem"
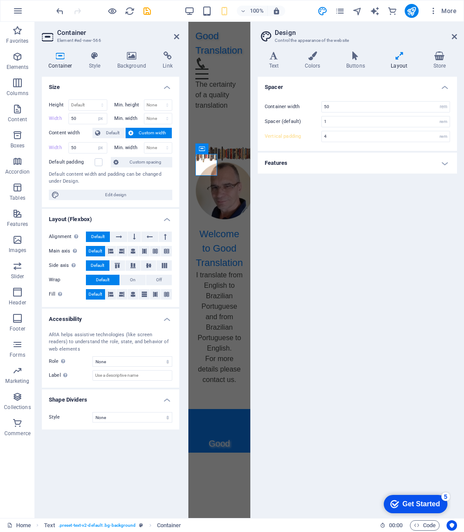
click at [451, 37] on header "Design Control the appearance of the website" at bounding box center [359, 33] width 198 height 23
click at [454, 36] on icon at bounding box center [454, 36] width 5 height 7
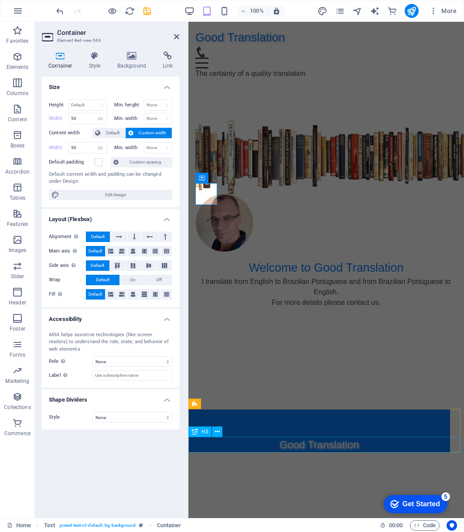
click at [339, 431] on div "Good Translation" at bounding box center [319, 445] width 262 height 16
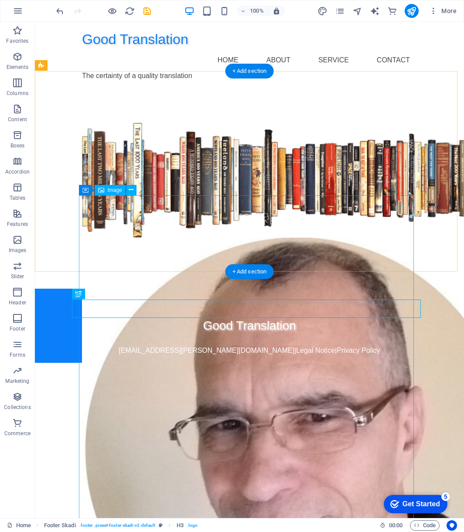
click at [327, 431] on figure at bounding box center [249, 452] width 335 height 428
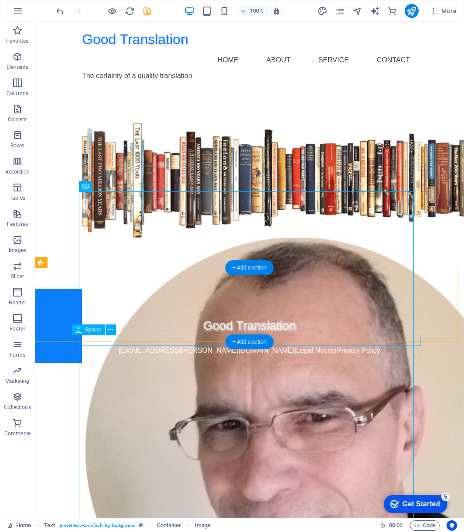
click at [173, 356] on div at bounding box center [249, 361] width 349 height 11
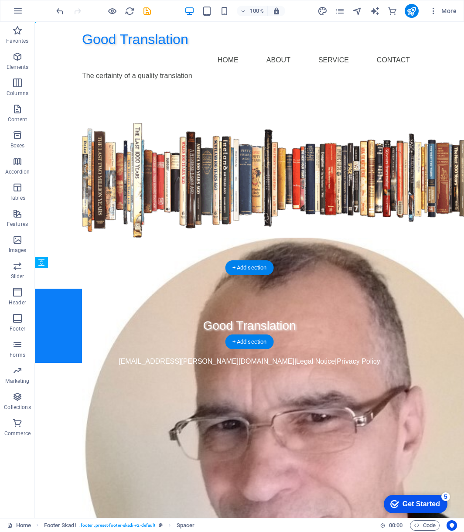
drag, startPoint x: 182, startPoint y: 340, endPoint x: 178, endPoint y: 315, distance: 25.2
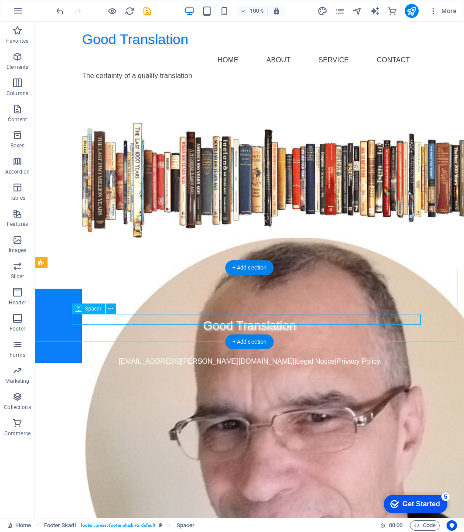
click at [236, 335] on div at bounding box center [249, 340] width 349 height 11
click at [106, 308] on button at bounding box center [111, 309] width 10 height 10
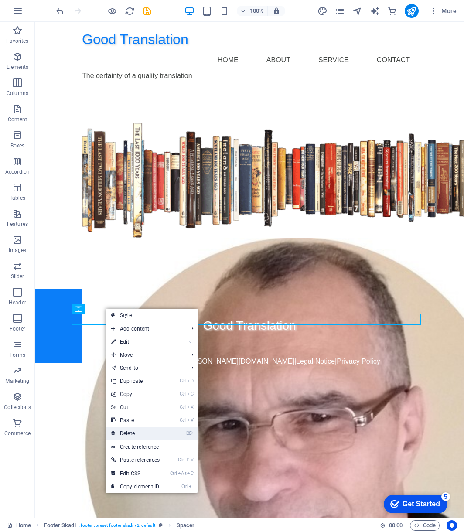
click at [143, 431] on link "⌦ Delete" at bounding box center [135, 433] width 59 height 13
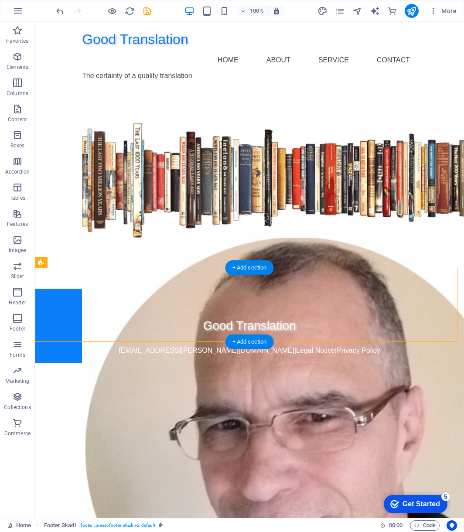
drag, startPoint x: 348, startPoint y: 279, endPoint x: 358, endPoint y: 330, distance: 52.1
click at [358, 330] on div "Good Translation [EMAIL_ADDRESS][PERSON_NAME][DOMAIN_NAME] | Legal Notice | Pri…" at bounding box center [249, 326] width 429 height 74
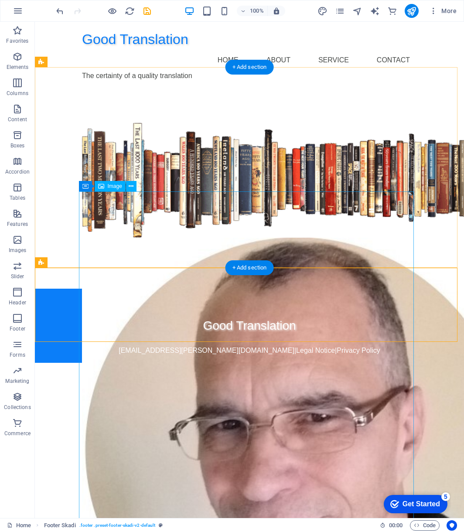
click at [294, 242] on figure at bounding box center [249, 452] width 335 height 428
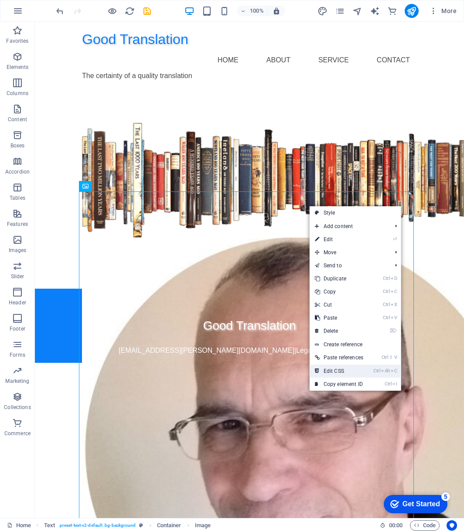
click at [346, 373] on link "Ctrl Alt C Edit CSS" at bounding box center [339, 371] width 59 height 13
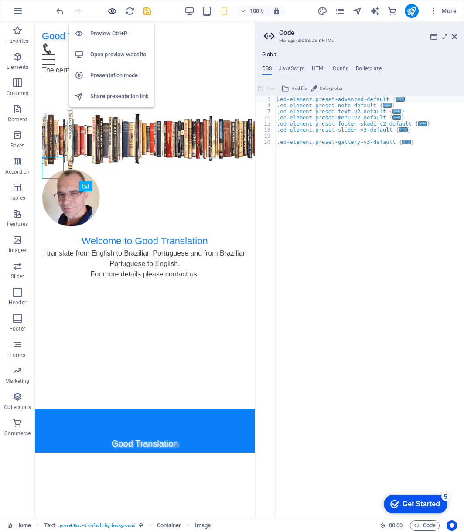
click at [113, 12] on icon "button" at bounding box center [112, 11] width 10 height 10
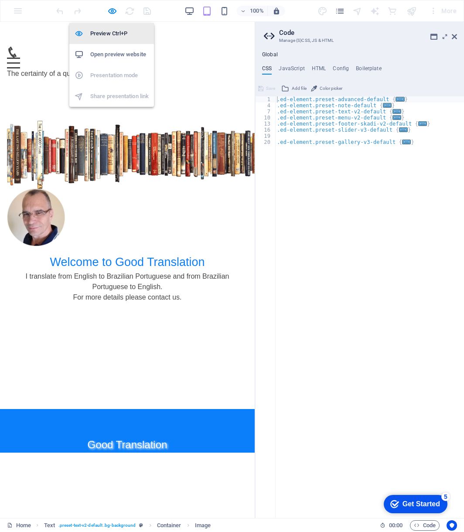
click at [115, 31] on h6 "Preview Ctrl+P" at bounding box center [119, 33] width 58 height 10
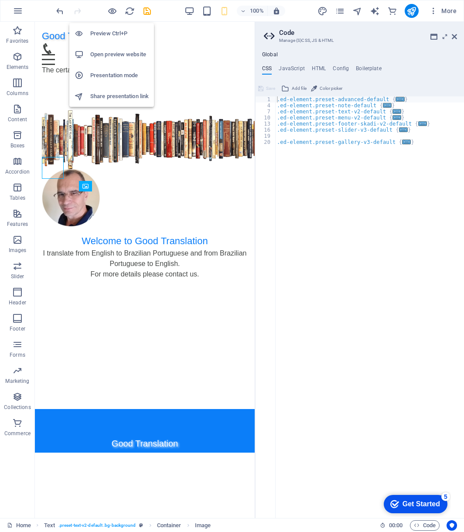
click at [117, 57] on h6 "Open preview website" at bounding box center [119, 54] width 58 height 10
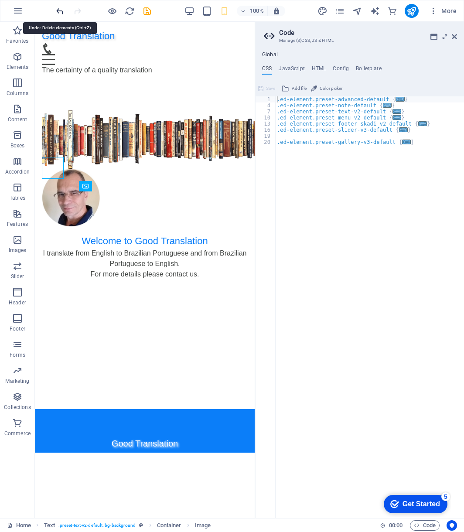
click at [62, 16] on icon "undo" at bounding box center [60, 11] width 10 height 10
click at [61, 10] on icon "undo" at bounding box center [60, 11] width 10 height 10
click at [62, 9] on icon "undo" at bounding box center [60, 11] width 10 height 10
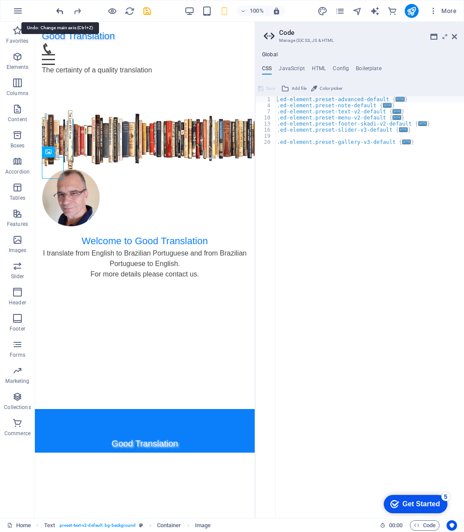
click at [62, 10] on icon "undo" at bounding box center [60, 11] width 10 height 10
click at [60, 10] on icon "undo" at bounding box center [60, 11] width 10 height 10
click at [205, 283] on html "Good Translation Home About Service Contact The certainty of a quality translat…" at bounding box center [145, 152] width 220 height 261
click at [57, 7] on icon "undo" at bounding box center [60, 11] width 10 height 10
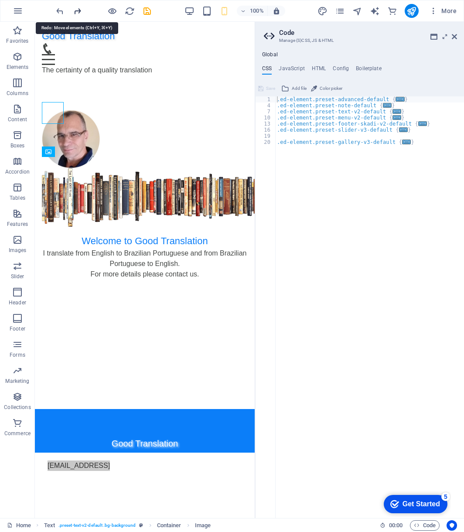
click at [77, 10] on icon "redo" at bounding box center [77, 11] width 10 height 10
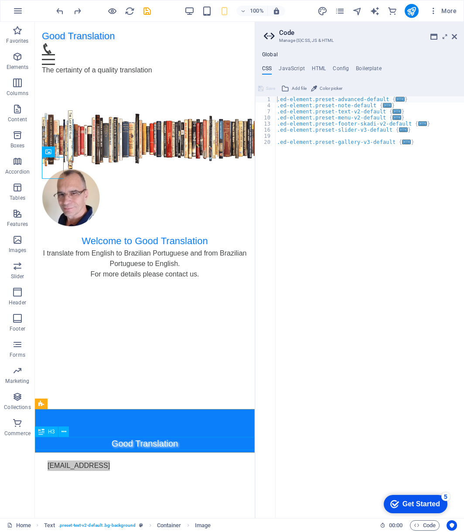
click at [100, 431] on div "Good Translation" at bounding box center [145, 443] width 220 height 13
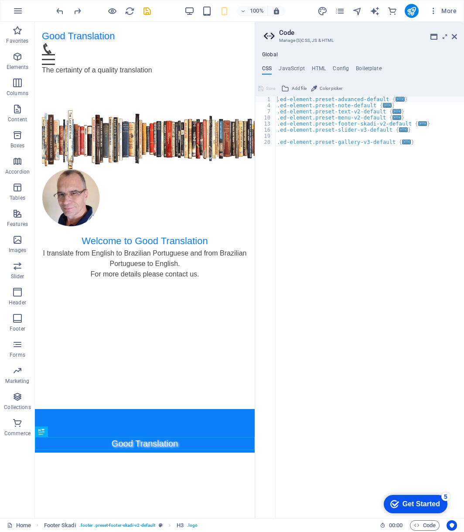
click at [104, 283] on html "Good Translation Home About Service Contact The certainty of a quality translat…" at bounding box center [145, 152] width 220 height 261
click at [102, 431] on figure at bounding box center [145, 455] width 220 height 10
click at [101, 283] on html "Good Translation Home About Service Contact The certainty of a quality translat…" at bounding box center [145, 152] width 220 height 261
drag, startPoint x: 101, startPoint y: 458, endPoint x: 106, endPoint y: 445, distance: 13.3
click at [106, 283] on html "Good Translation Home About Service Contact The certainty of a quality translat…" at bounding box center [145, 152] width 220 height 261
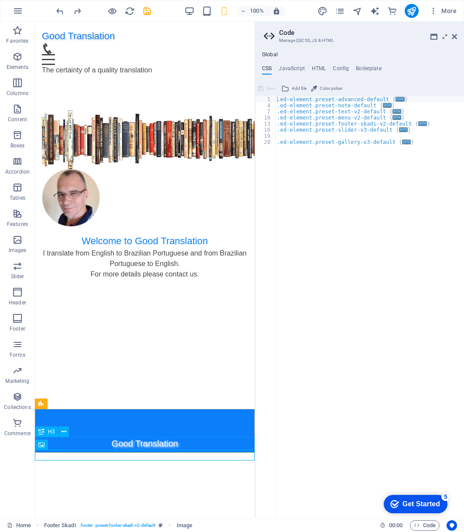
click at [178, 431] on div "Good Translation" at bounding box center [145, 443] width 220 height 13
click at [202, 424] on div "Good Translation [EMAIL_ADDRESS][PERSON_NAME][DOMAIN_NAME] | Legal Notice | Pri…" at bounding box center [145, 431] width 220 height 44
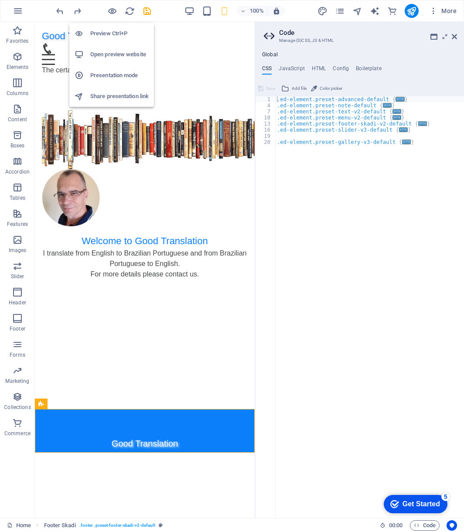
click at [109, 54] on h6 "Open preview website" at bounding box center [119, 54] width 58 height 10
drag, startPoint x: 172, startPoint y: 326, endPoint x: 150, endPoint y: 325, distance: 21.8
click at [150, 283] on html "Good Translation Home About Service Contact The certainty of a quality translat…" at bounding box center [145, 152] width 220 height 261
click at [17, 190] on icon "button" at bounding box center [17, 187] width 10 height 10
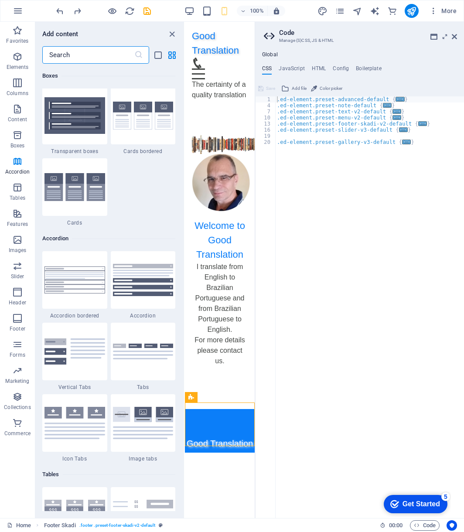
scroll to position [2605, 0]
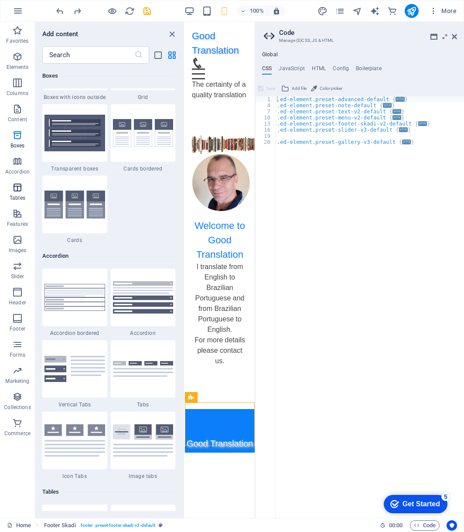
click at [16, 189] on icon "button" at bounding box center [17, 187] width 10 height 10
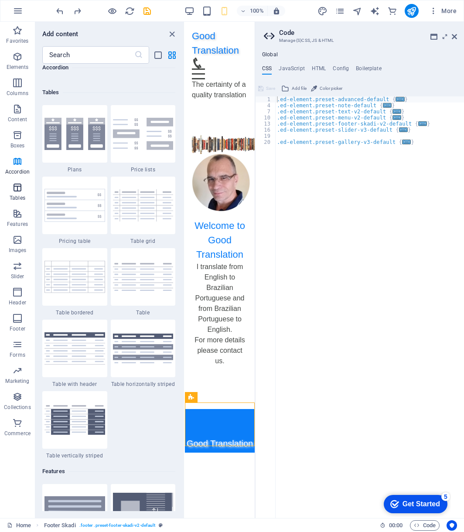
scroll to position [3021, 0]
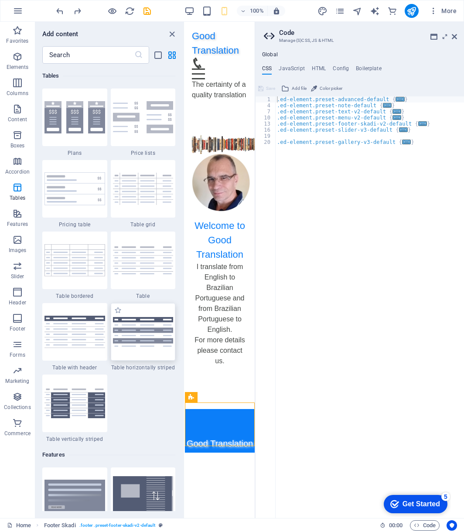
click at [140, 337] on img at bounding box center [143, 332] width 61 height 30
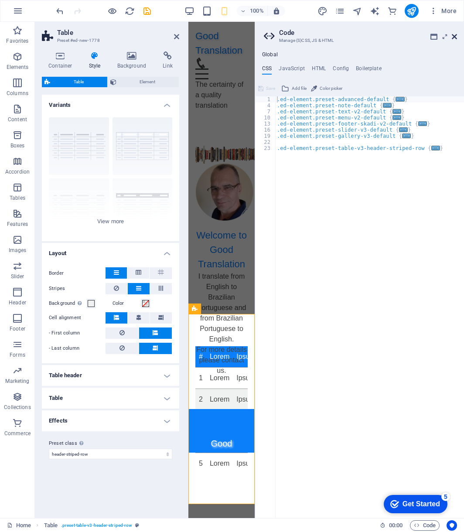
click at [455, 37] on icon at bounding box center [454, 36] width 5 height 7
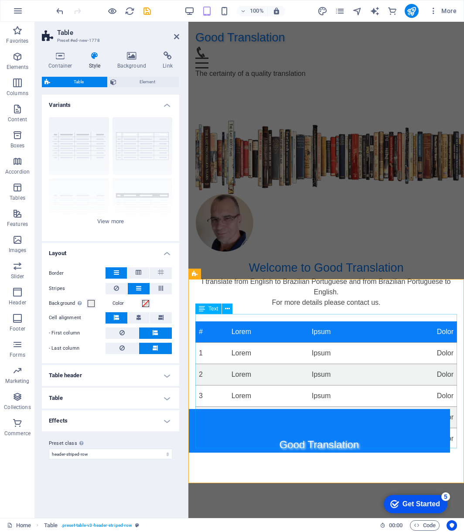
click at [266, 327] on div "# Lorem Ipsum Dolor 1 Lorem Ipsum Dolor 2 Lorem Ipsum Dolor 3 Lorem Ipsum Dolor…" at bounding box center [326, 386] width 262 height 128
click at [233, 346] on div "# Lorem Ipsum Dolor 1 Lorem Ipsum Dolor 2 Lorem Ipsum Dolor 3 Lorem Ipsum Dolor…" at bounding box center [326, 386] width 262 height 128
click at [228, 308] on icon at bounding box center [227, 308] width 5 height 9
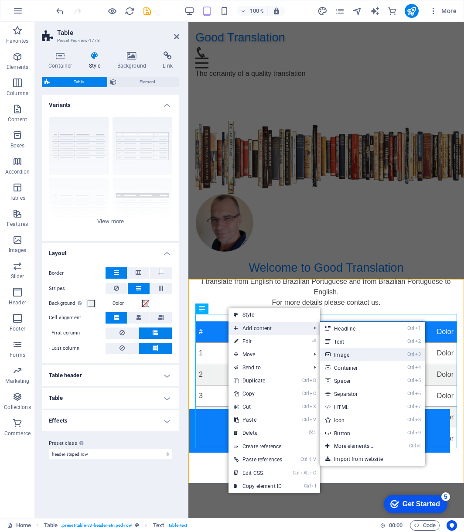
click at [356, 353] on link "Ctrl 3 Image" at bounding box center [356, 354] width 72 height 13
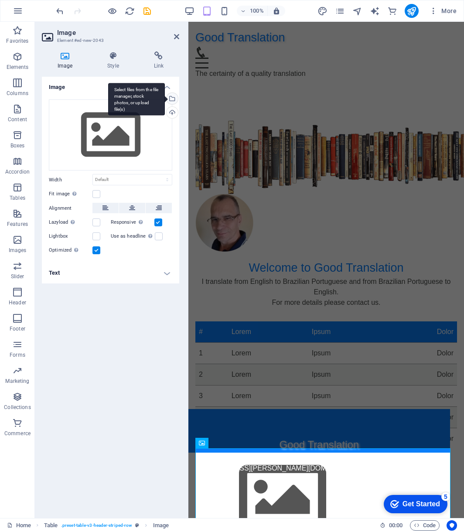
click at [173, 98] on div "Select files from the file manager, stock photos, or upload file(s)" at bounding box center [171, 99] width 13 height 13
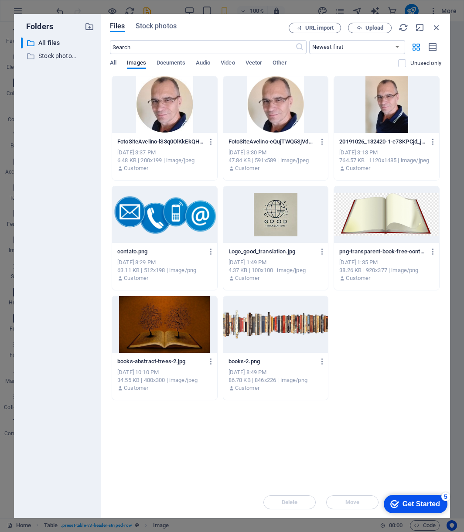
click at [267, 104] on div at bounding box center [275, 104] width 105 height 57
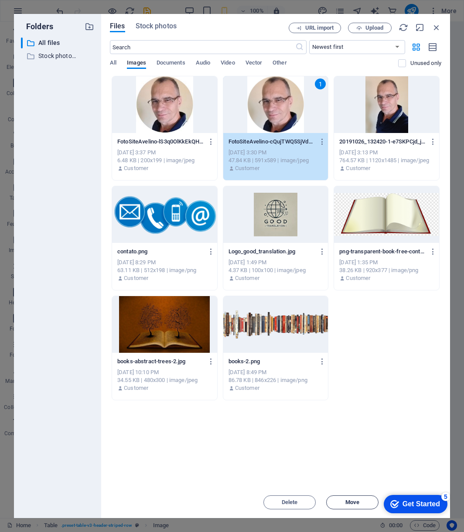
click at [347, 431] on span "Move" at bounding box center [353, 502] width 14 height 5
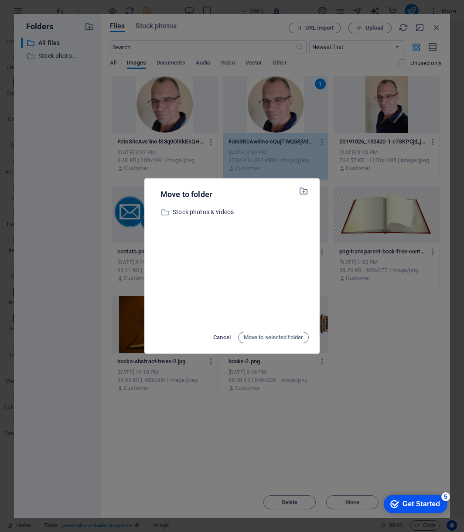
click at [220, 335] on span "Cancel" at bounding box center [221, 337] width 17 height 10
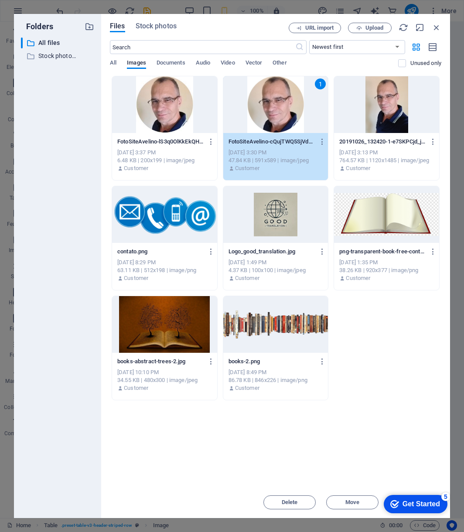
click at [282, 113] on div "1" at bounding box center [275, 104] width 105 height 57
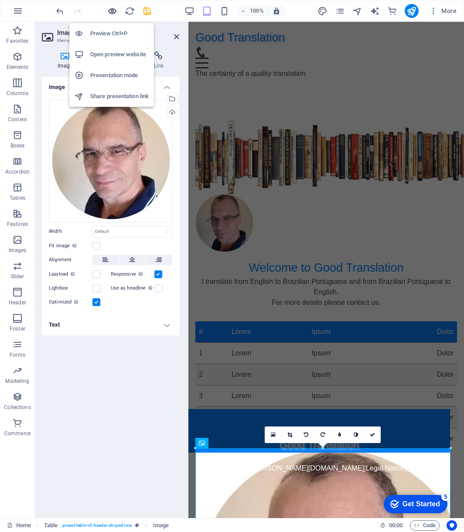
click at [113, 11] on icon "button" at bounding box center [112, 11] width 10 height 10
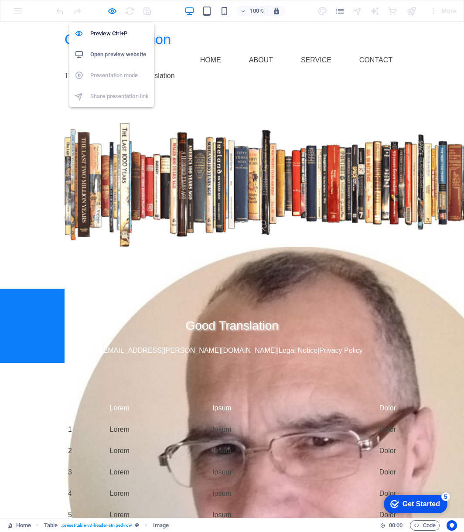
click at [116, 53] on h6 "Open preview website" at bounding box center [119, 54] width 58 height 10
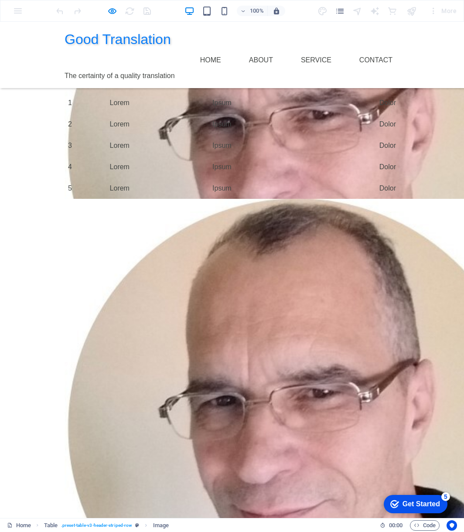
scroll to position [355, 0]
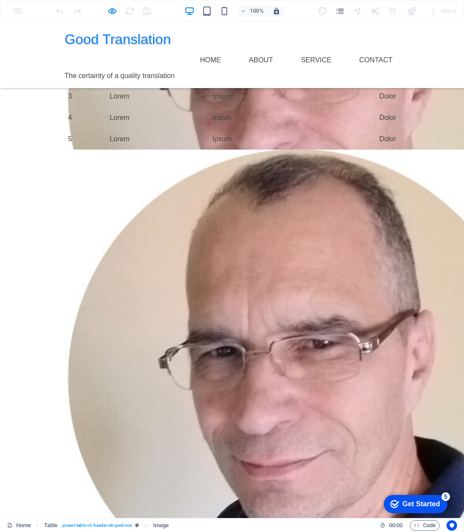
click at [208, 222] on img at bounding box center [297, 381] width 464 height 462
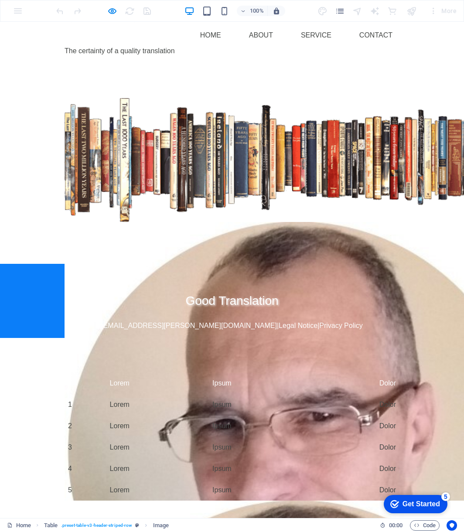
scroll to position [0, 0]
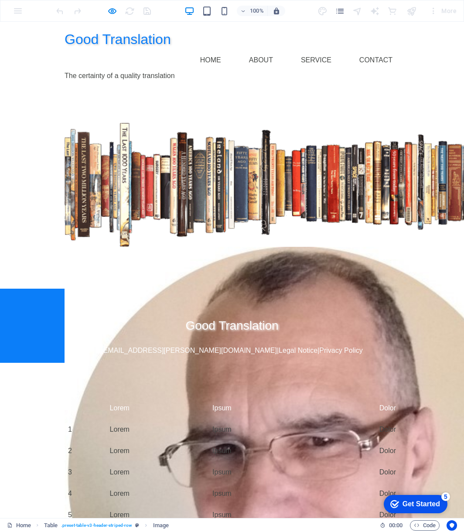
click at [52, 88] on div "Welcome to Good Translation I translate from English to Brazilian Portuguese an…" at bounding box center [232, 188] width 464 height 201
click at [179, 253] on img at bounding box center [297, 478] width 464 height 462
click at [65, 431] on div at bounding box center [232, 472] width 335 height 21
click at [33, 90] on div "Welcome to Good Translation I translate from English to Brazilian Portuguese an…" at bounding box center [232, 188] width 464 height 201
click at [185, 247] on img at bounding box center [297, 478] width 464 height 462
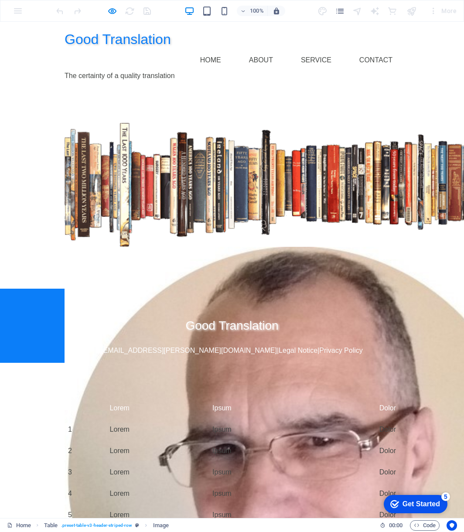
click at [128, 164] on img at bounding box center [297, 185] width 464 height 124
drag, startPoint x: 128, startPoint y: 164, endPoint x: 138, endPoint y: 154, distance: 14.2
click at [138, 154] on img at bounding box center [297, 185] width 464 height 124
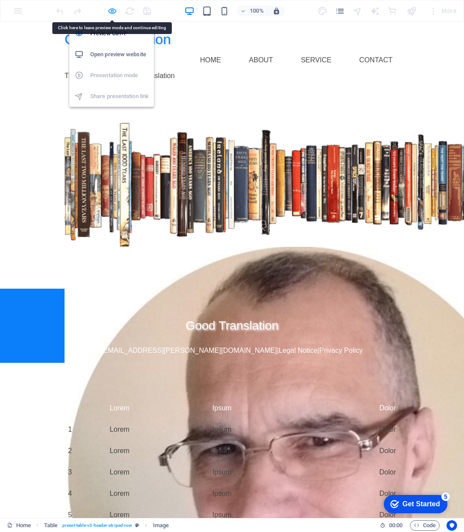
click at [111, 9] on icon "button" at bounding box center [112, 11] width 10 height 10
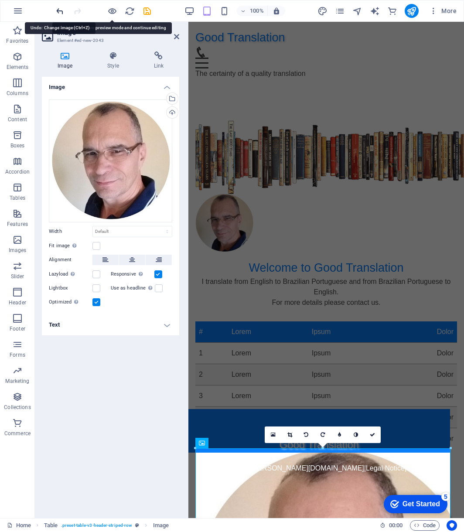
click at [14, 392] on icon "undo" at bounding box center [14, 395] width 0 height 7
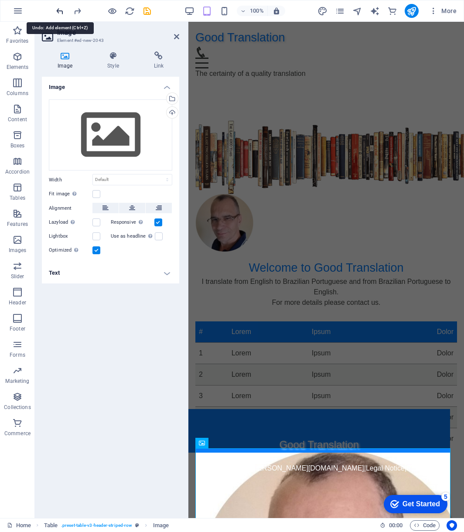
click at [14, 392] on icon "undo" at bounding box center [14, 395] width 0 height 7
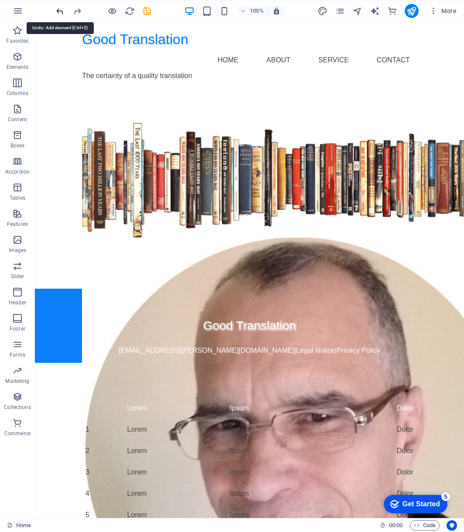
click at [55, 431] on icon "undo" at bounding box center [55, 471] width 0 height 7
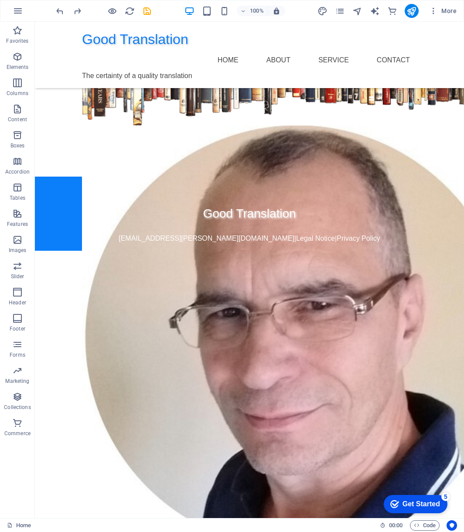
scroll to position [84, 0]
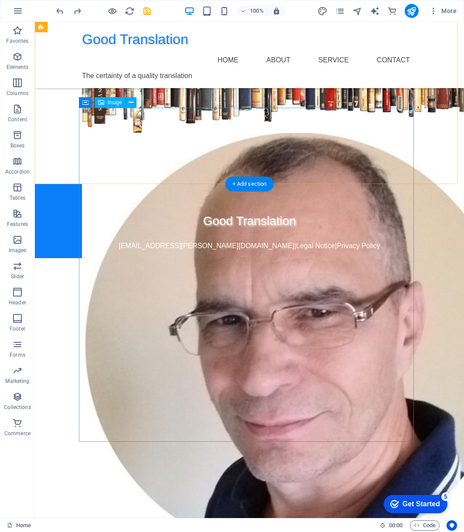
click at [249, 346] on figure at bounding box center [249, 347] width 335 height 428
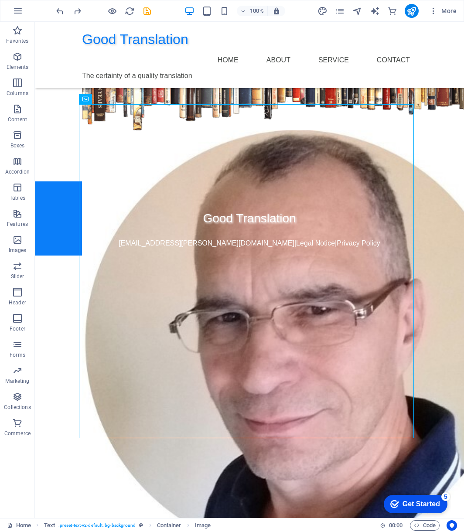
scroll to position [79, 0]
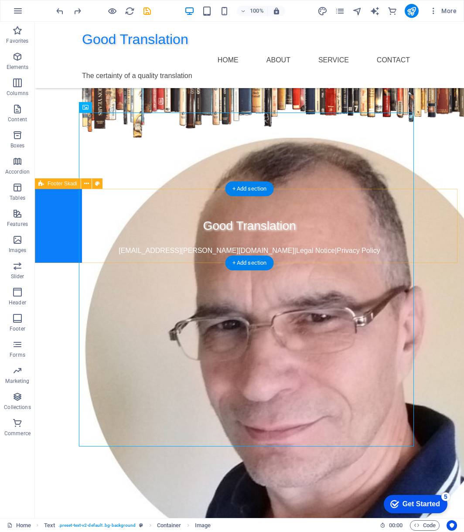
click at [435, 240] on div "Good Translation [EMAIL_ADDRESS][PERSON_NAME][DOMAIN_NAME] | Legal Notice | Pri…" at bounding box center [249, 226] width 429 height 74
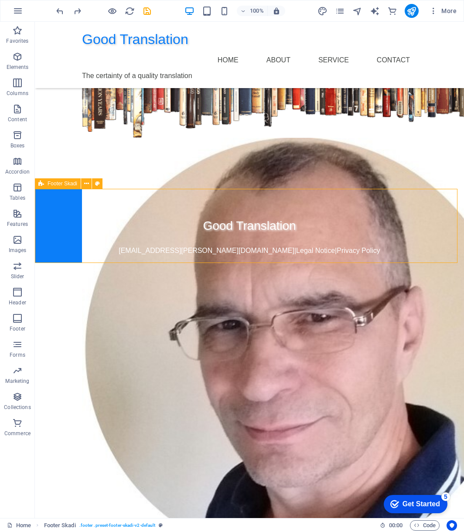
click at [58, 182] on span "Footer Skadi" at bounding box center [63, 183] width 30 height 5
click at [84, 183] on icon at bounding box center [86, 183] width 5 height 9
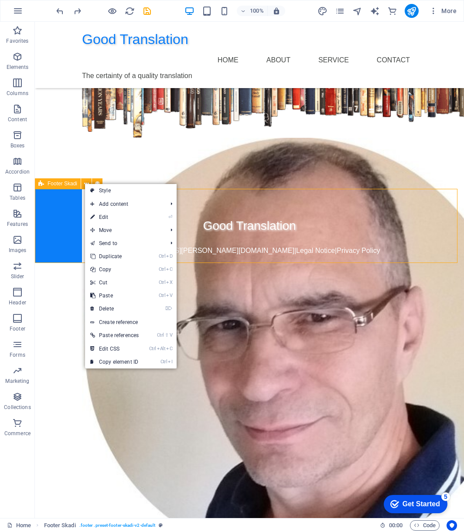
click at [61, 183] on span "Footer Skadi" at bounding box center [63, 183] width 30 height 5
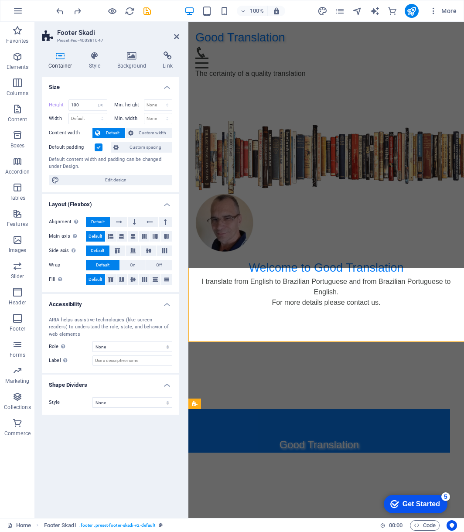
scroll to position [0, 0]
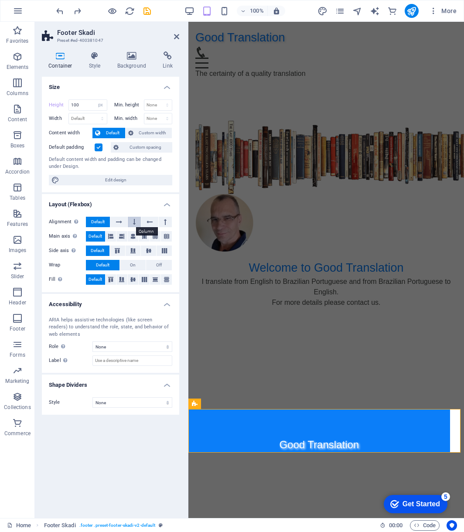
click at [137, 224] on button at bounding box center [134, 222] width 13 height 10
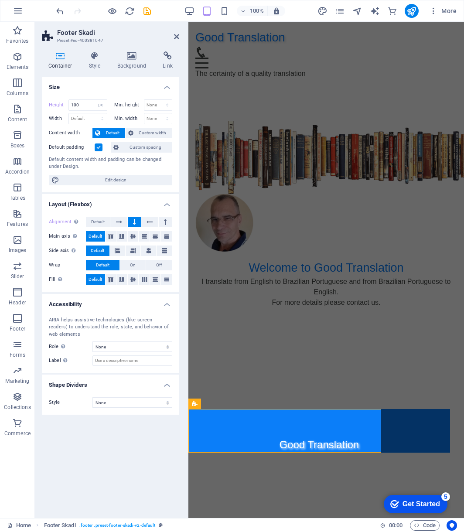
click at [137, 223] on button at bounding box center [134, 222] width 13 height 10
click at [102, 222] on span "Default" at bounding box center [98, 222] width 14 height 10
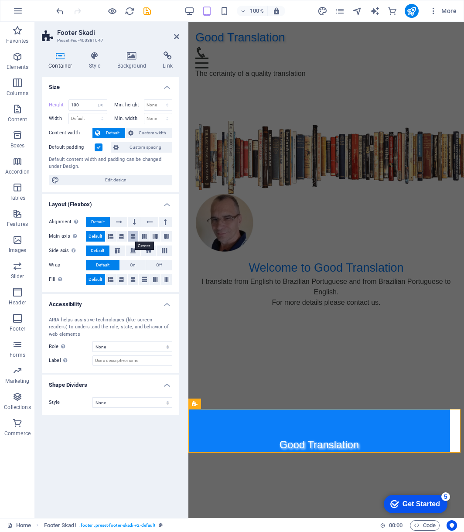
click at [132, 238] on icon at bounding box center [132, 236] width 5 height 10
click at [95, 234] on span "Default" at bounding box center [96, 236] width 14 height 10
click at [164, 251] on icon at bounding box center [164, 250] width 10 height 5
click at [99, 252] on span "Default" at bounding box center [98, 251] width 14 height 10
click at [101, 107] on select "Default px rem % vh vw" at bounding box center [101, 105] width 12 height 10
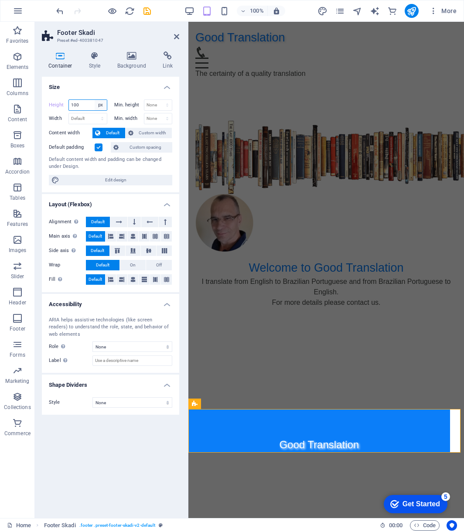
select select "default"
click at [95, 100] on select "Default px rem % vh vw" at bounding box center [101, 105] width 12 height 10
type input "100"
click at [103, 106] on select "Default px rem % vh vw" at bounding box center [101, 105] width 12 height 10
select select "default"
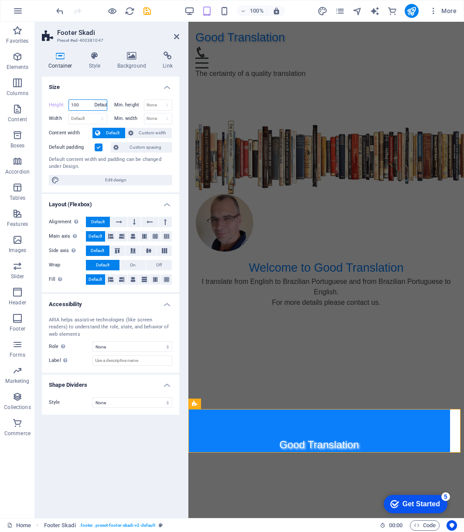
click at [95, 100] on select "Default px rem % vh vw" at bounding box center [101, 105] width 12 height 10
type input "100"
select select "px"
click at [86, 106] on input "100" at bounding box center [88, 105] width 38 height 10
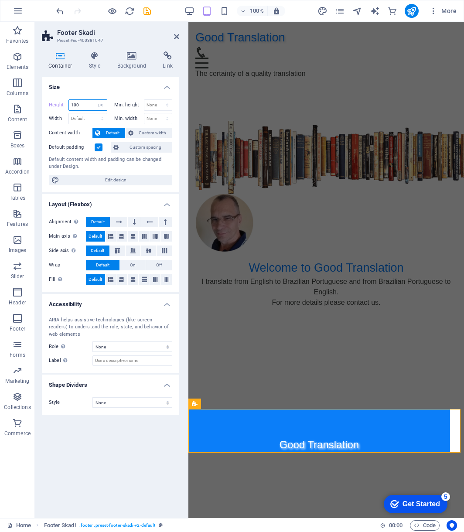
click at [85, 106] on input "100" at bounding box center [88, 105] width 38 height 10
click at [99, 147] on label at bounding box center [99, 148] width 8 height 8
click at [0, 0] on input "Default padding" at bounding box center [0, 0] width 0 height 0
click at [99, 147] on label at bounding box center [99, 148] width 8 height 8
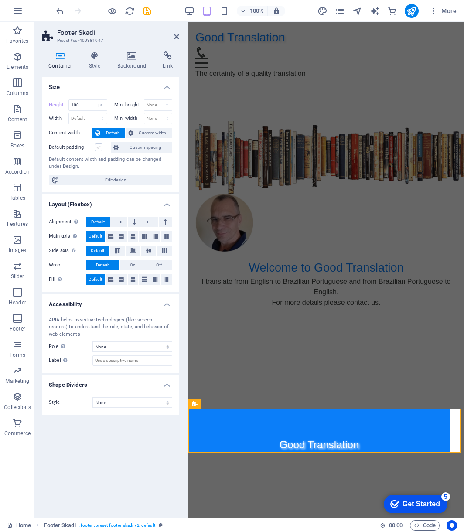
click at [0, 0] on input "Default padding" at bounding box center [0, 0] width 0 height 0
click at [303, 287] on html "Good Translation Home About Service Contact The certainty of a quality translat…" at bounding box center [326, 154] width 276 height 265
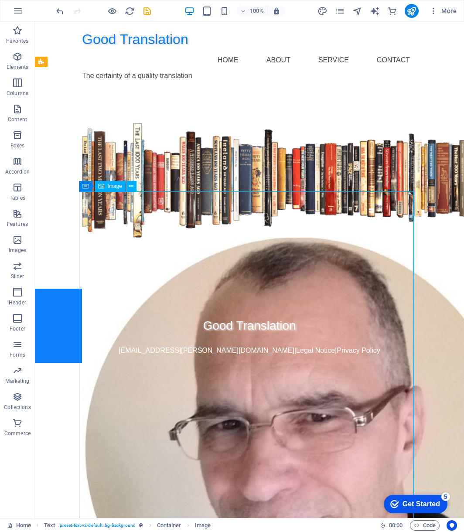
drag, startPoint x: 50, startPoint y: 197, endPoint x: 261, endPoint y: 198, distance: 211.1
click at [261, 238] on figure at bounding box center [249, 452] width 335 height 428
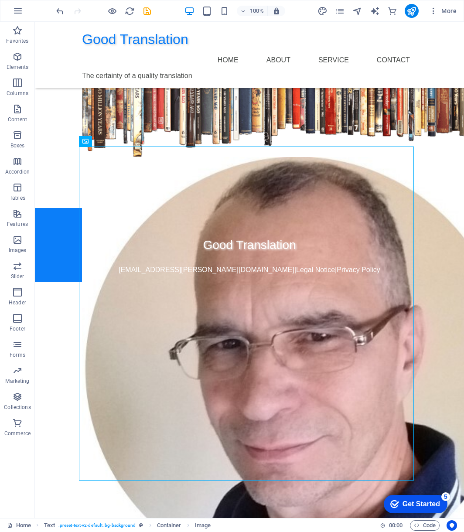
scroll to position [91, 0]
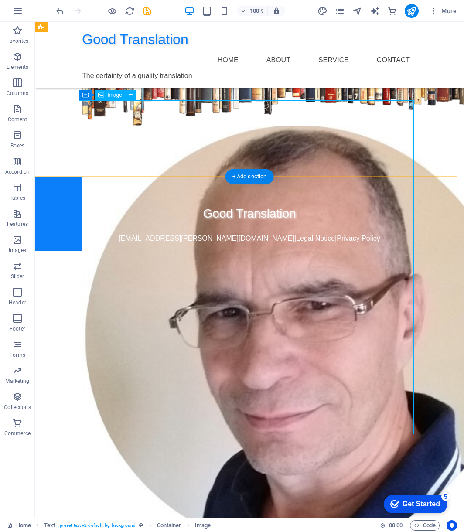
click at [398, 428] on figure at bounding box center [249, 340] width 335 height 428
click at [86, 99] on icon at bounding box center [85, 95] width 6 height 10
click at [99, 96] on span "Container" at bounding box center [103, 94] width 23 height 5
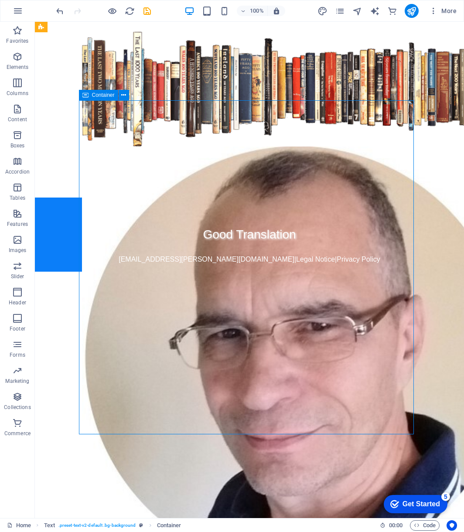
scroll to position [0, 0]
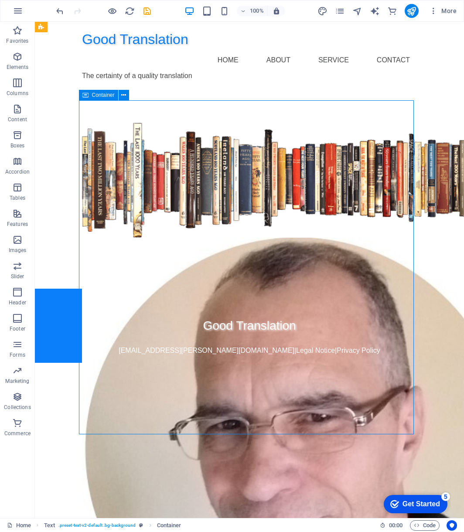
select select "px"
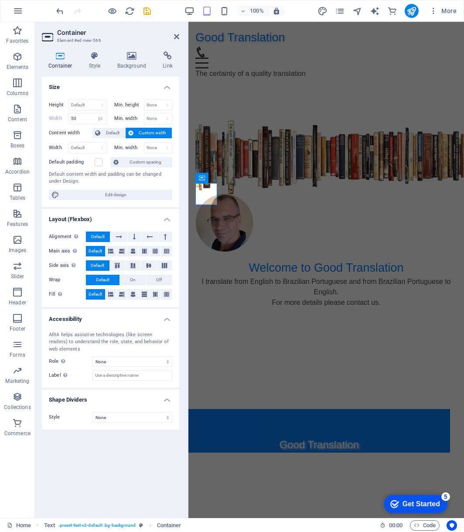
click at [148, 131] on span "Custom width" at bounding box center [153, 133] width 34 height 10
click at [110, 197] on span "Edit design" at bounding box center [116, 195] width 108 height 10
select select "rem"
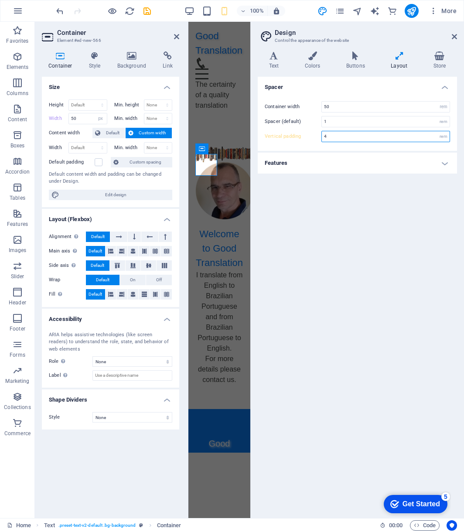
drag, startPoint x: 336, startPoint y: 136, endPoint x: 315, endPoint y: 136, distance: 20.9
click at [315, 136] on div "Vertical padding 4 rem" at bounding box center [357, 136] width 185 height 11
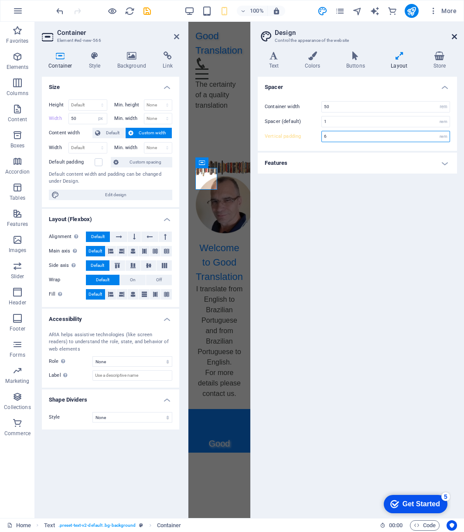
type input "6"
click at [453, 35] on icon at bounding box center [454, 36] width 5 height 7
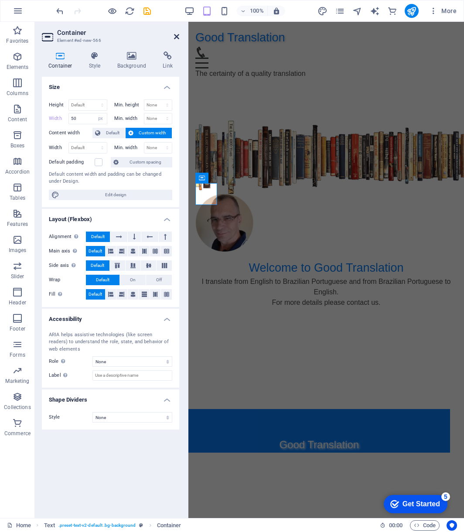
click at [177, 36] on icon at bounding box center [176, 36] width 5 height 7
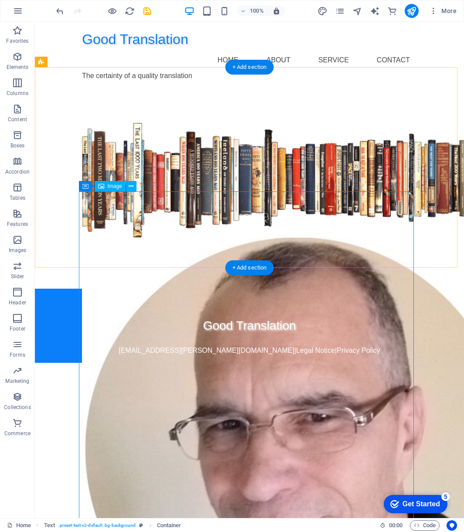
click at [123, 238] on figure at bounding box center [249, 452] width 335 height 428
select select "px"
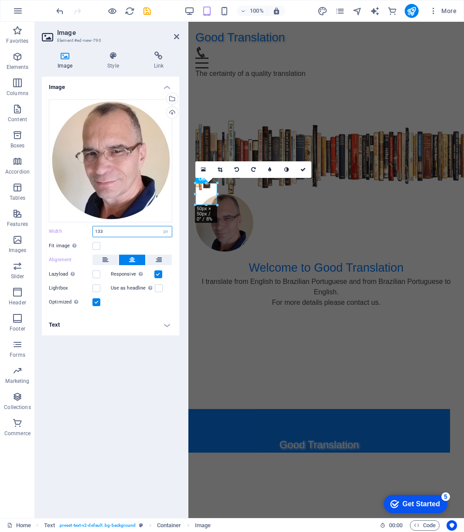
drag, startPoint x: 110, startPoint y: 231, endPoint x: 99, endPoint y: 219, distance: 17.0
click at [91, 229] on div "Width 133 Default auto px rem % em vh vw" at bounding box center [110, 231] width 123 height 11
type input "50"
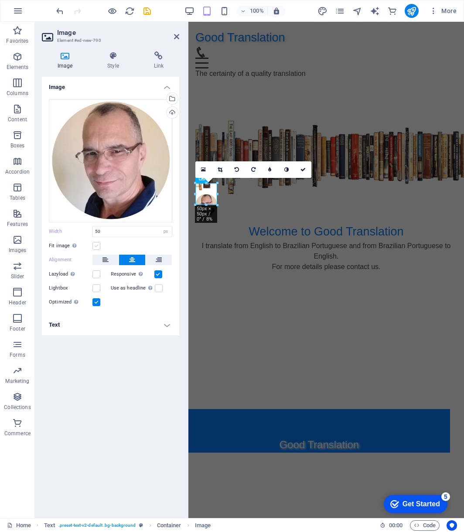
click at [95, 249] on label at bounding box center [96, 246] width 8 height 8
click at [0, 0] on input "Fit image Automatically fit image to a fixed width and height" at bounding box center [0, 0] width 0 height 0
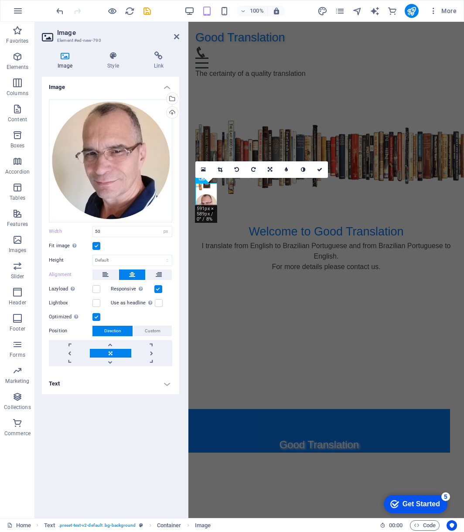
click at [95, 247] on label at bounding box center [96, 246] width 8 height 8
click at [0, 0] on input "Fit image Automatically fit image to a fixed width and height" at bounding box center [0, 0] width 0 height 0
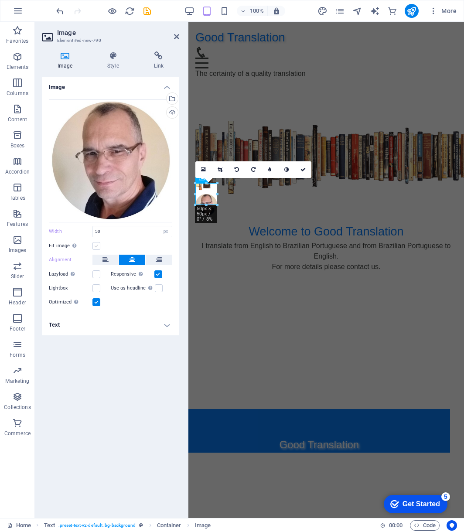
click at [95, 247] on label at bounding box center [96, 246] width 8 height 8
click at [0, 0] on input "Fit image Automatically fit image to a fixed width and height" at bounding box center [0, 0] width 0 height 0
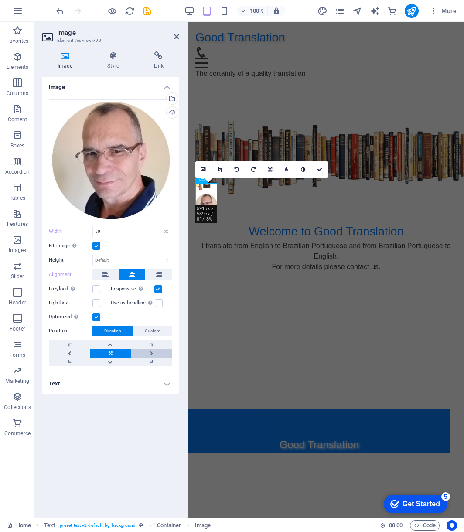
click at [151, 353] on link at bounding box center [151, 353] width 41 height 9
click at [110, 355] on link at bounding box center [110, 353] width 41 height 9
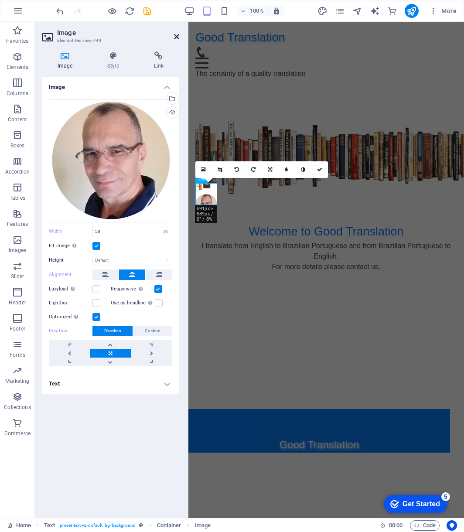
click at [177, 38] on icon at bounding box center [176, 36] width 5 height 7
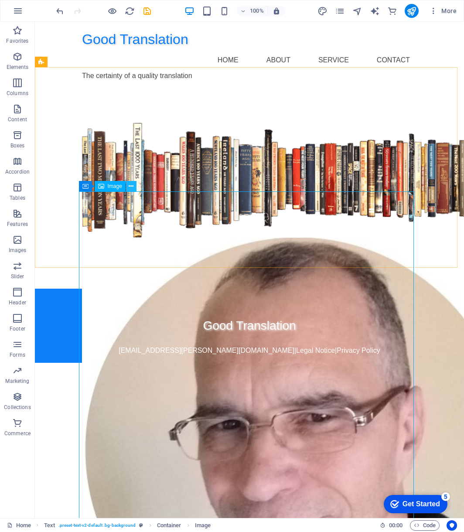
click at [131, 187] on icon at bounding box center [131, 186] width 5 height 9
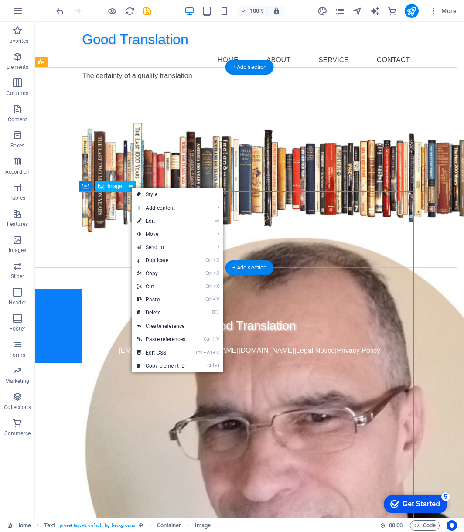
click at [120, 250] on figure at bounding box center [249, 452] width 335 height 428
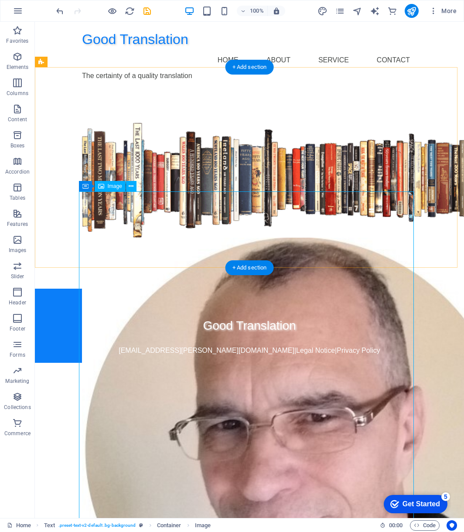
click at [120, 250] on figure at bounding box center [249, 452] width 335 height 428
select select "px"
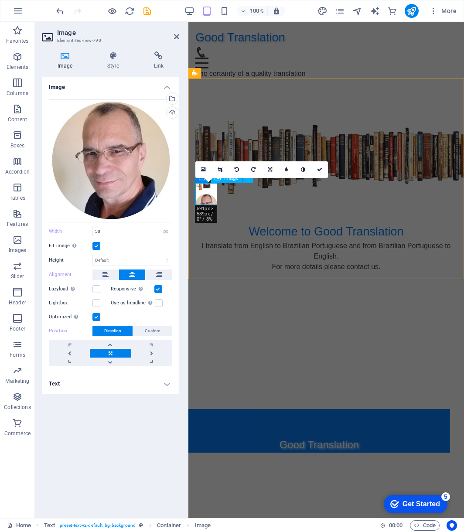
click at [206, 194] on figure at bounding box center [206, 205] width 22 height 22
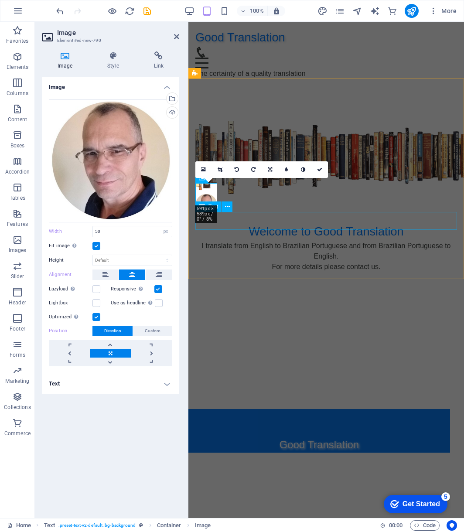
click at [203, 223] on div "Welcome to Good Translation" at bounding box center [326, 232] width 262 height 18
click at [357, 214] on div "Welcome to Good Translation I translate from English to Brazilian Portuguese an…" at bounding box center [326, 196] width 276 height 221
select select "px"
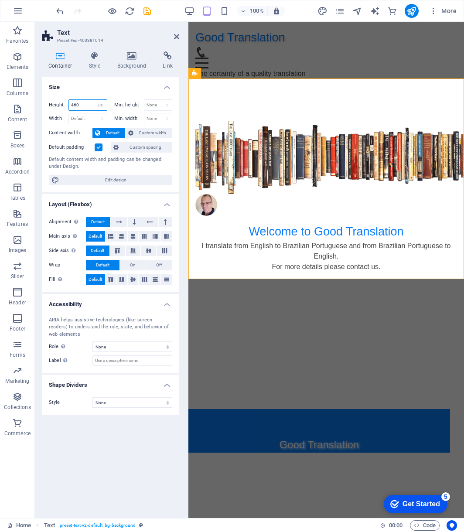
drag, startPoint x: 85, startPoint y: 106, endPoint x: 51, endPoint y: 102, distance: 33.8
click at [50, 103] on div "Height 460 Default px rem % vh vw" at bounding box center [78, 104] width 58 height 11
type input "100"
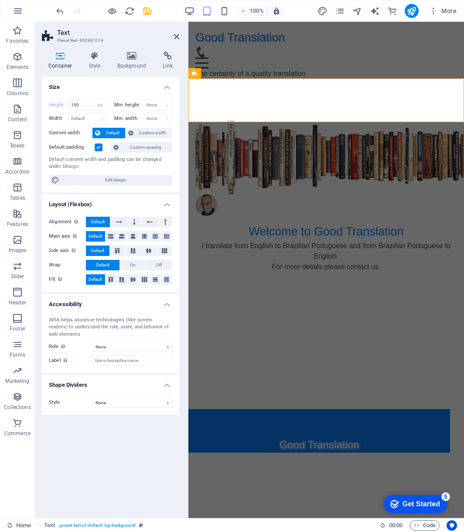
click at [290, 130] on html "Good Translation Home About Service Contact The certainty of a quality translat…" at bounding box center [326, 76] width 276 height 108
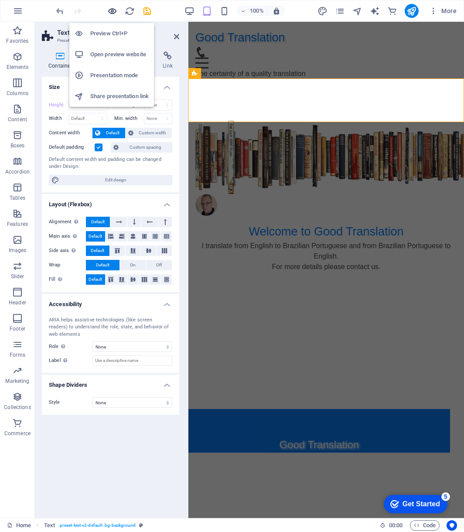
click at [110, 10] on icon "button" at bounding box center [112, 11] width 10 height 10
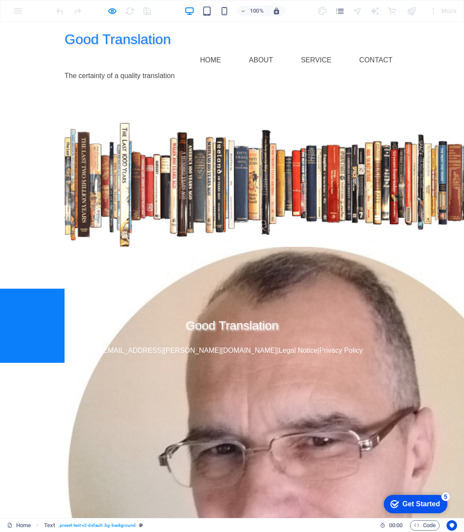
click at [438, 363] on html "Good Translation Home About Service Contact The certainty of a quality translat…" at bounding box center [232, 192] width 464 height 341
click at [266, 422] on img at bounding box center [297, 478] width 464 height 462
click at [69, 356] on div at bounding box center [232, 361] width 349 height 11
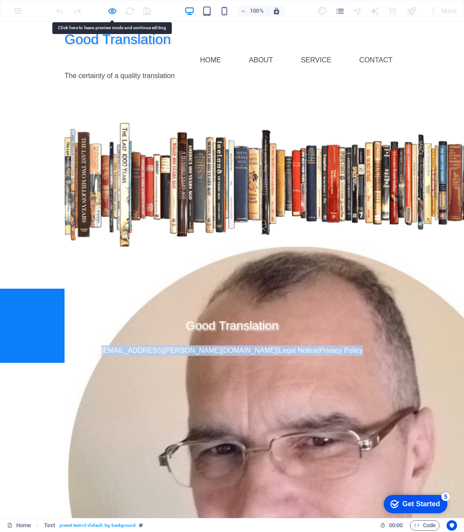
click at [69, 356] on div at bounding box center [232, 361] width 349 height 11
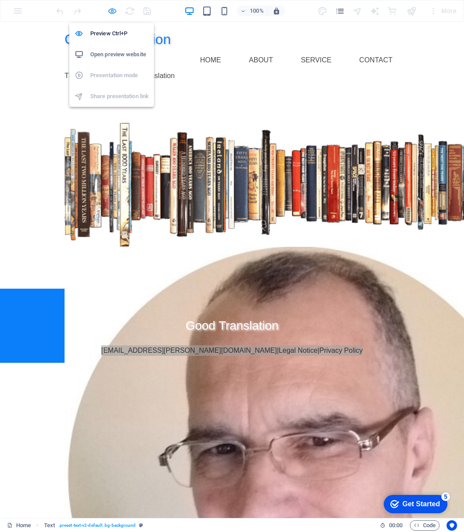
click at [112, 7] on icon "button" at bounding box center [112, 11] width 10 height 10
select select "px"
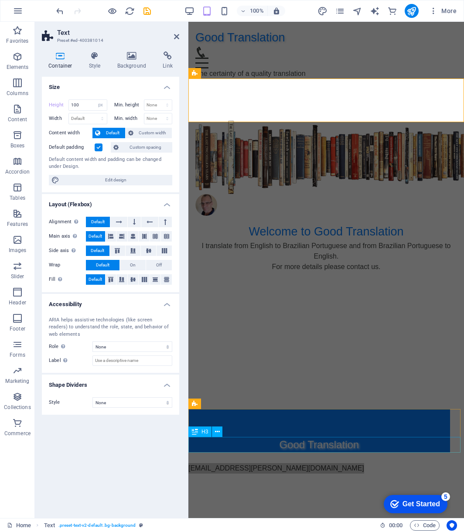
click at [231, 431] on div "Good Translation" at bounding box center [319, 445] width 262 height 16
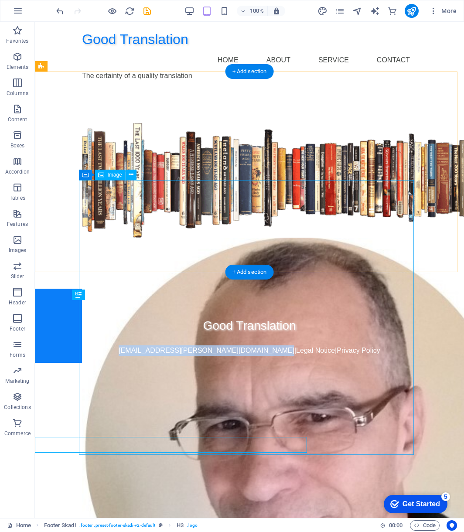
drag, startPoint x: 80, startPoint y: 442, endPoint x: 234, endPoint y: 442, distance: 153.6
click at [234, 363] on div "Good Translation Home About Service Contact The certainty of a quality translat…" at bounding box center [249, 192] width 429 height 341
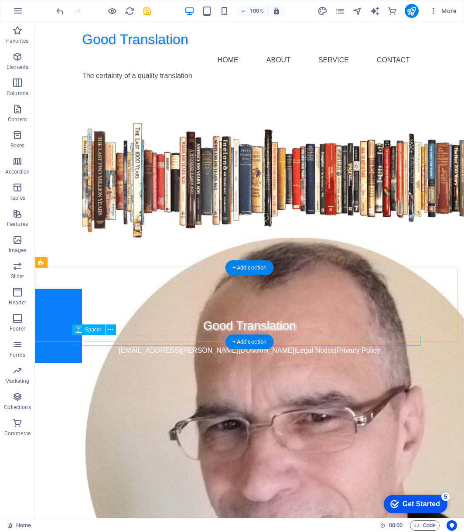
click at [178, 356] on div at bounding box center [249, 361] width 349 height 11
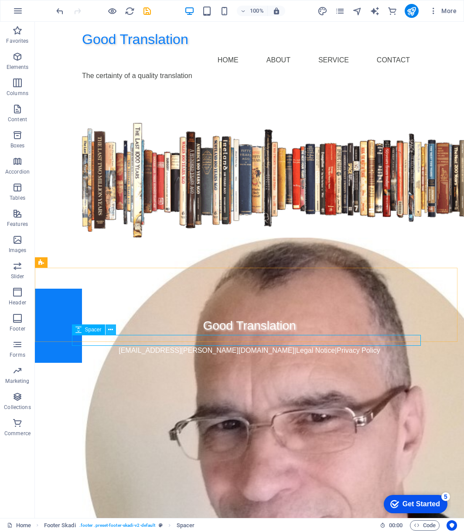
click at [109, 331] on icon at bounding box center [110, 329] width 5 height 9
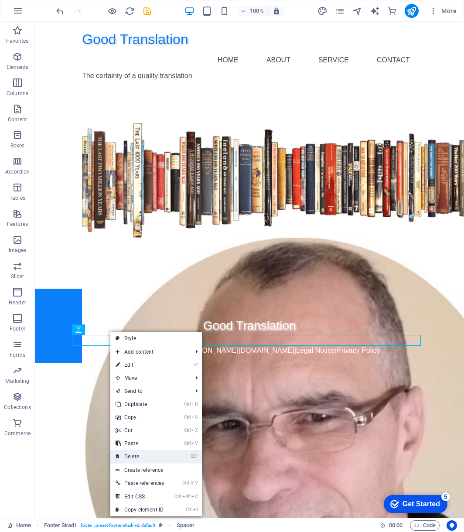
click at [135, 431] on link "⌦ Delete" at bounding box center [139, 456] width 59 height 13
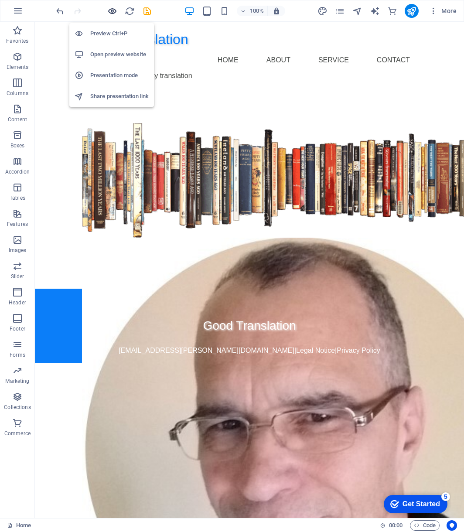
click at [114, 10] on icon "button" at bounding box center [112, 11] width 10 height 10
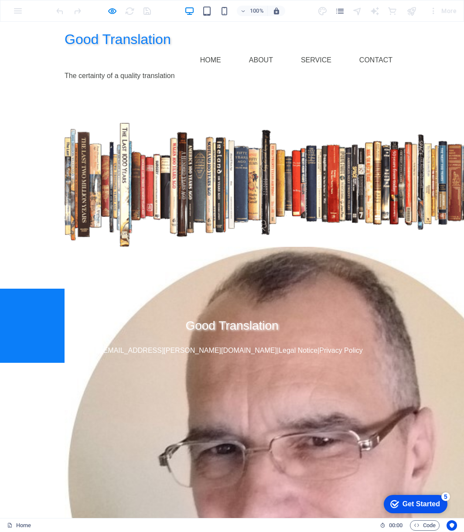
click at [400, 225] on div "Welcome to Good Translation I translate from English to Brazilian Portuguese an…" at bounding box center [232, 188] width 464 height 201
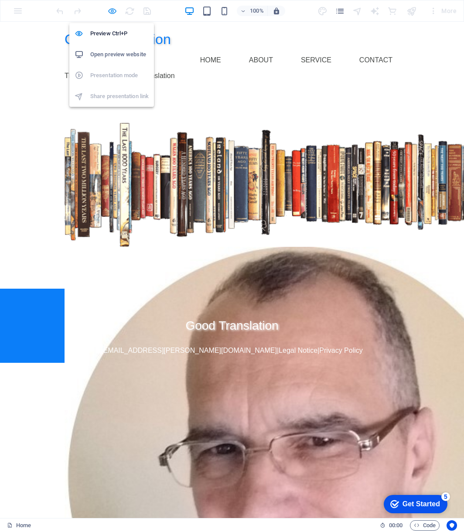
click at [110, 11] on icon "button" at bounding box center [112, 11] width 10 height 10
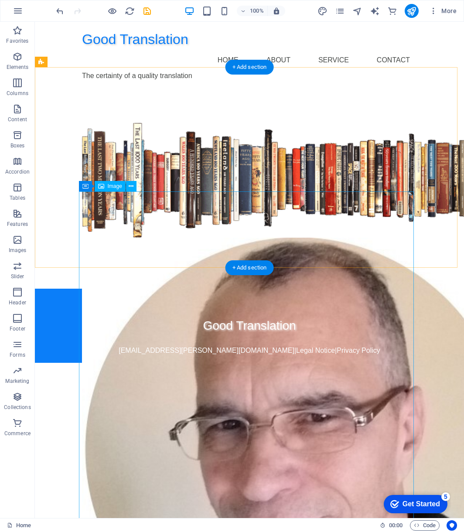
click at [111, 238] on figure at bounding box center [249, 452] width 335 height 428
select select "px"
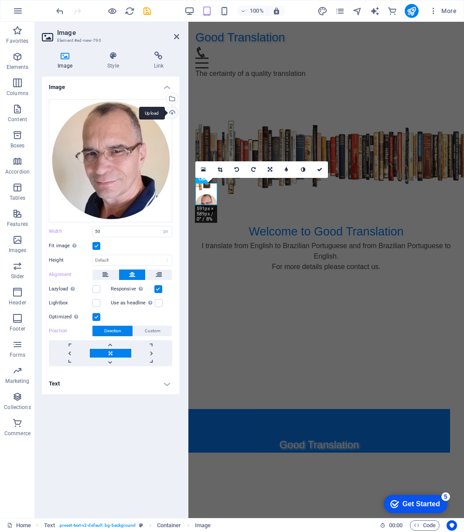
click at [173, 113] on div "Upload" at bounding box center [171, 113] width 13 height 13
click at [172, 97] on div "Select files from the file manager, stock photos, or upload file(s)" at bounding box center [171, 99] width 13 height 13
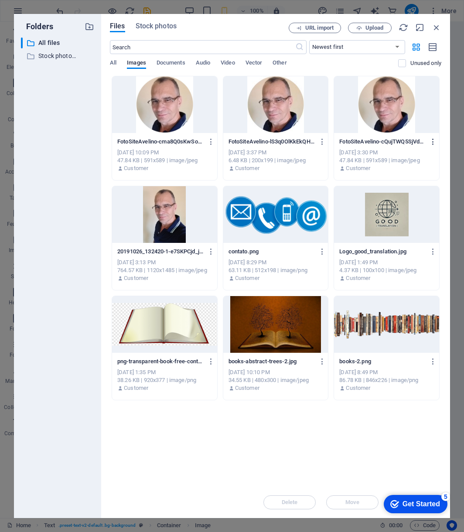
click at [432, 144] on icon "button" at bounding box center [433, 142] width 8 height 8
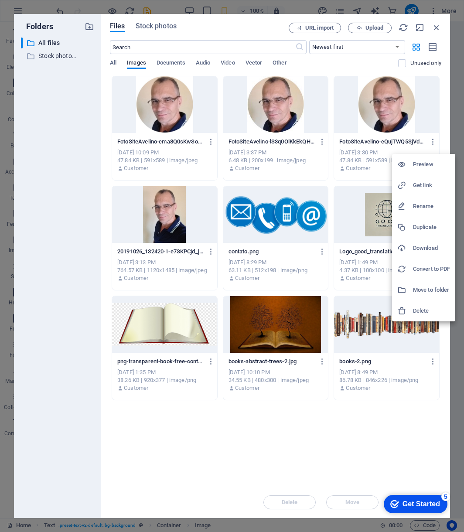
click at [424, 311] on h6 "Delete" at bounding box center [431, 311] width 37 height 10
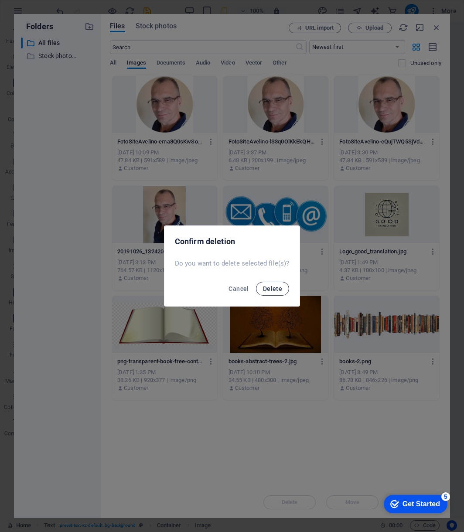
click at [276, 287] on span "Delete" at bounding box center [272, 288] width 19 height 7
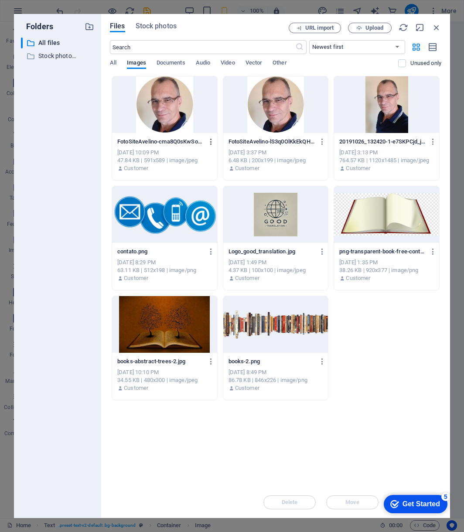
click at [209, 142] on icon "button" at bounding box center [211, 142] width 8 height 8
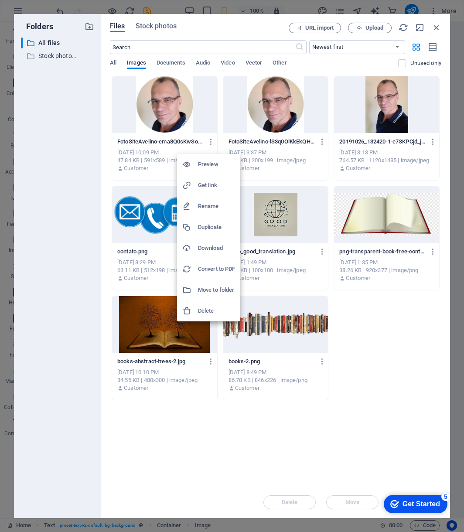
click at [197, 311] on div at bounding box center [190, 311] width 16 height 9
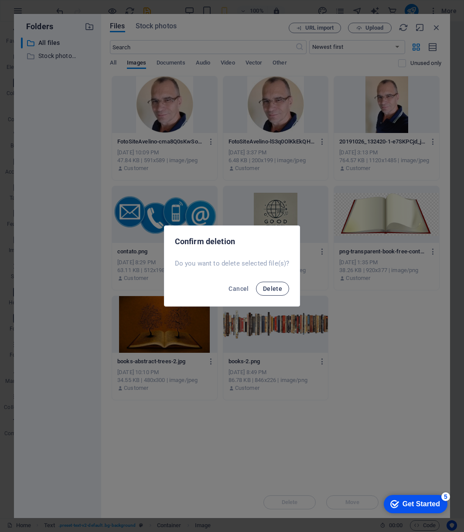
click at [272, 289] on span "Delete" at bounding box center [272, 288] width 19 height 7
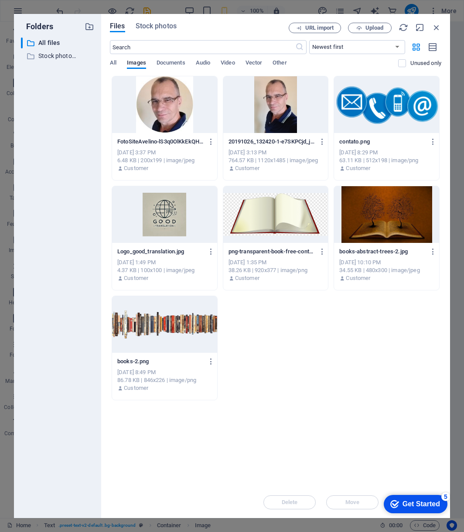
click at [176, 112] on div at bounding box center [164, 104] width 105 height 57
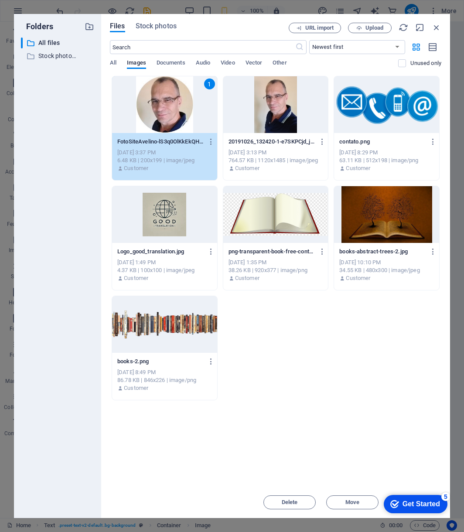
click at [176, 112] on div "1" at bounding box center [164, 104] width 105 height 57
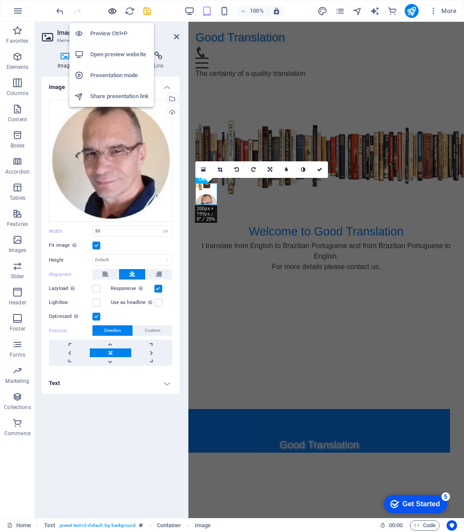
click at [114, 11] on icon "button" at bounding box center [112, 11] width 10 height 10
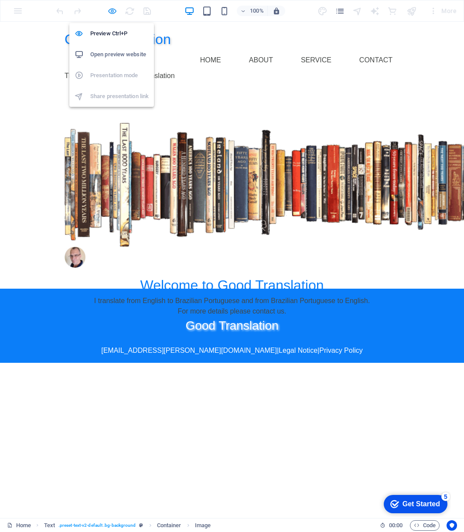
click at [110, 10] on icon "button" at bounding box center [112, 11] width 10 height 10
select select "px"
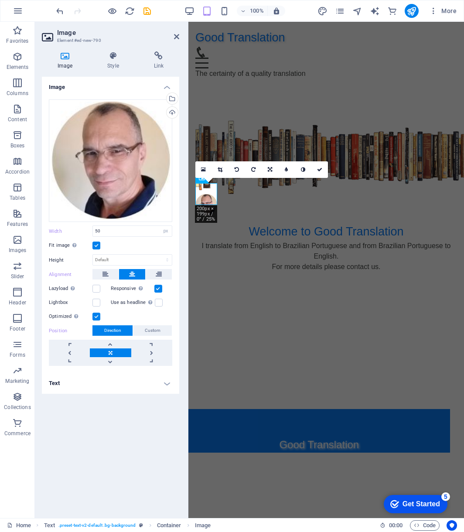
click at [248, 130] on html "Good Translation Home About Service Contact The certainty of a quality translat…" at bounding box center [326, 76] width 276 height 108
click at [177, 37] on icon at bounding box center [176, 36] width 5 height 7
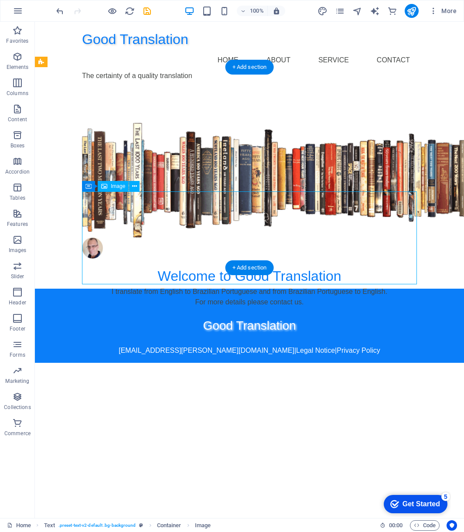
drag, startPoint x: 216, startPoint y: 219, endPoint x: 271, endPoint y: 228, distance: 55.6
click at [271, 238] on figure at bounding box center [249, 248] width 335 height 21
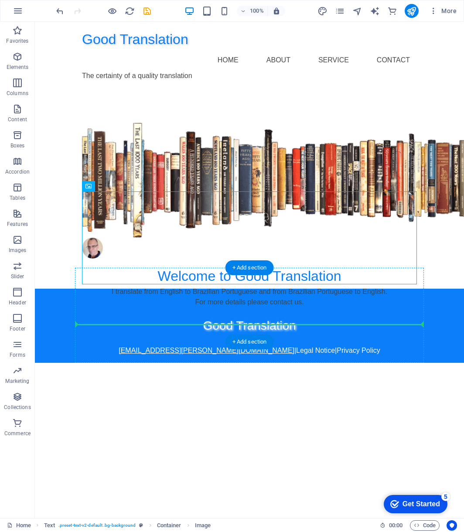
drag, startPoint x: 219, startPoint y: 219, endPoint x: 207, endPoint y: 326, distance: 108.5
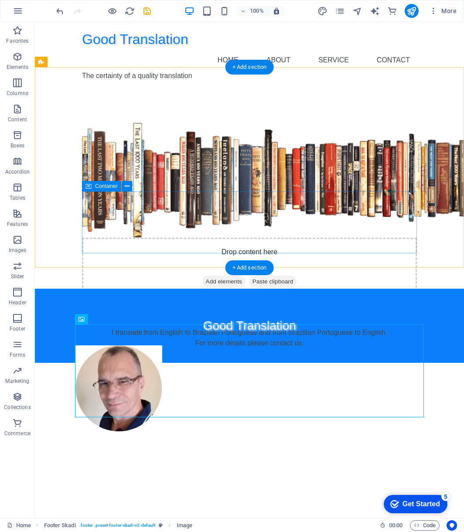
click at [311, 238] on div "Drop content here or Add elements Paste clipboard" at bounding box center [249, 269] width 335 height 62
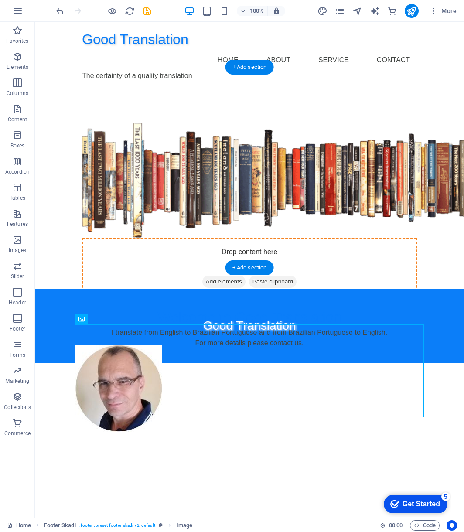
drag, startPoint x: 175, startPoint y: 339, endPoint x: 219, endPoint y: 227, distance: 119.5
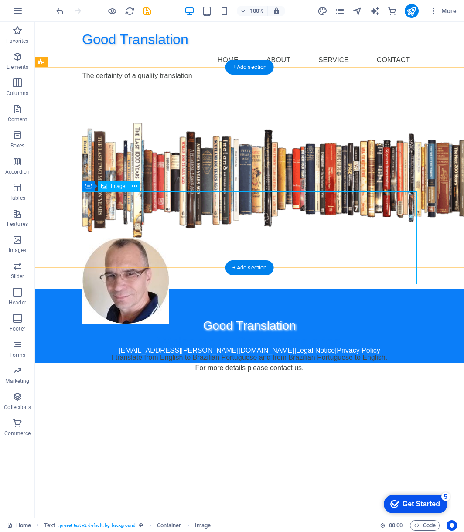
click at [238, 238] on figure at bounding box center [249, 281] width 335 height 87
select select "px"
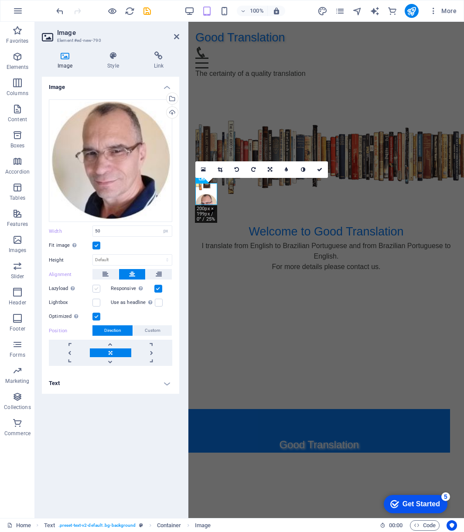
click at [96, 290] on label at bounding box center [96, 289] width 8 height 8
click at [0, 0] on input "Lazyload Loading images after the page loads improves page speed." at bounding box center [0, 0] width 0 height 0
click at [110, 354] on link at bounding box center [110, 353] width 41 height 9
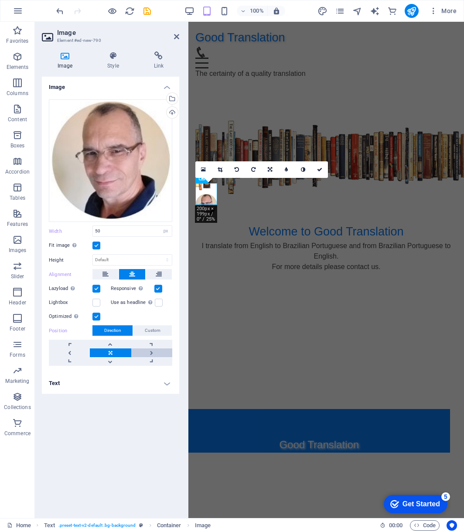
click at [152, 352] on link at bounding box center [151, 353] width 41 height 9
click at [152, 353] on link at bounding box center [151, 353] width 41 height 9
click at [152, 352] on link at bounding box center [151, 353] width 41 height 9
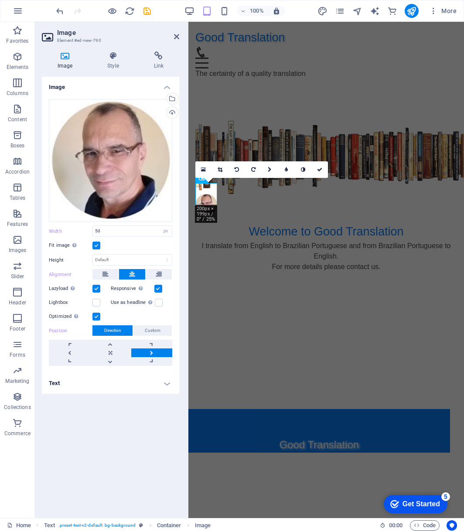
click at [152, 352] on link at bounding box center [151, 353] width 41 height 9
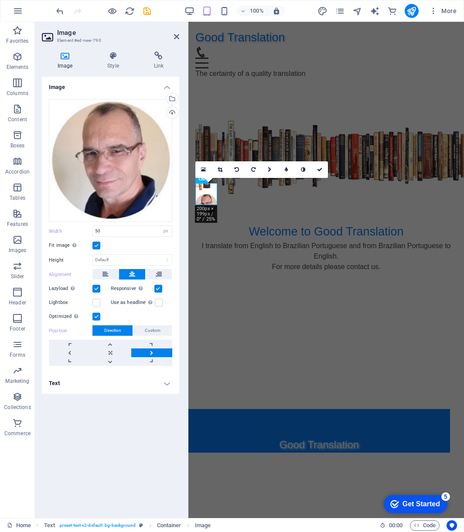
click at [152, 352] on link at bounding box center [151, 353] width 41 height 9
click at [152, 330] on span "Custom" at bounding box center [153, 330] width 16 height 10
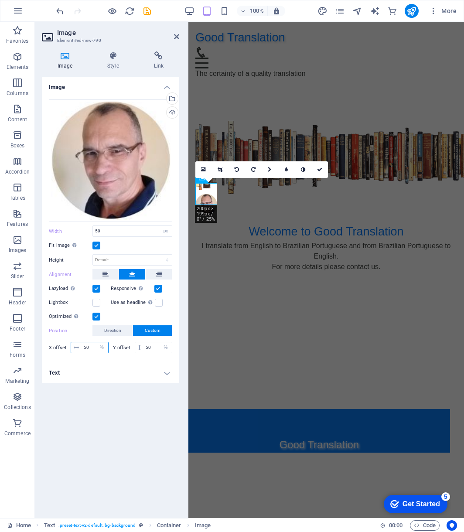
drag, startPoint x: 91, startPoint y: 349, endPoint x: 85, endPoint y: 349, distance: 6.1
click at [85, 349] on input "50" at bounding box center [95, 347] width 27 height 10
click at [286, 130] on html "Good Translation Home About Service Contact The certainty of a quality translat…" at bounding box center [326, 76] width 276 height 108
click at [178, 37] on icon at bounding box center [176, 36] width 5 height 7
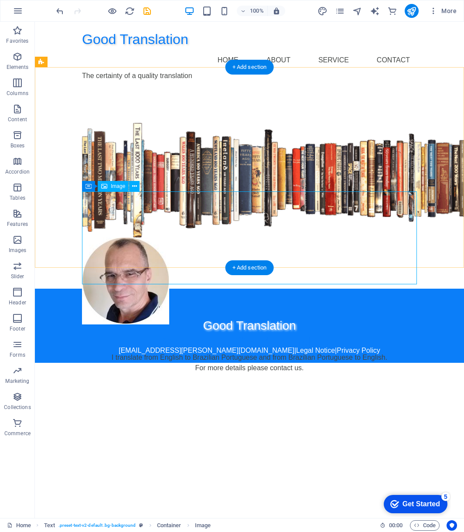
click at [139, 238] on figure at bounding box center [249, 281] width 335 height 87
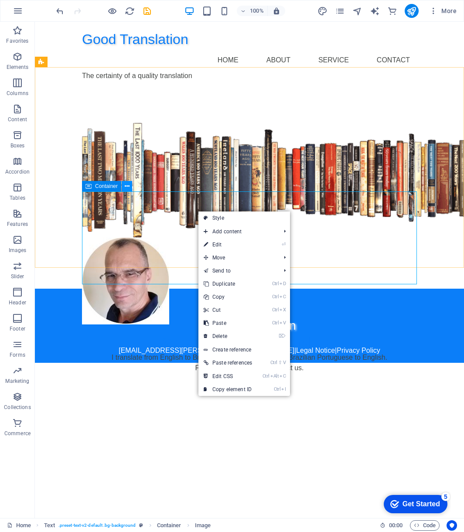
click at [125, 185] on icon at bounding box center [127, 186] width 5 height 9
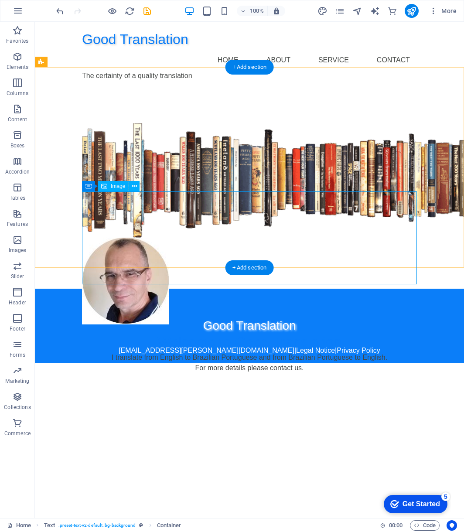
click at [113, 238] on figure at bounding box center [249, 281] width 335 height 87
click at [117, 187] on span "Image" at bounding box center [118, 186] width 14 height 5
click at [133, 187] on icon at bounding box center [134, 186] width 5 height 9
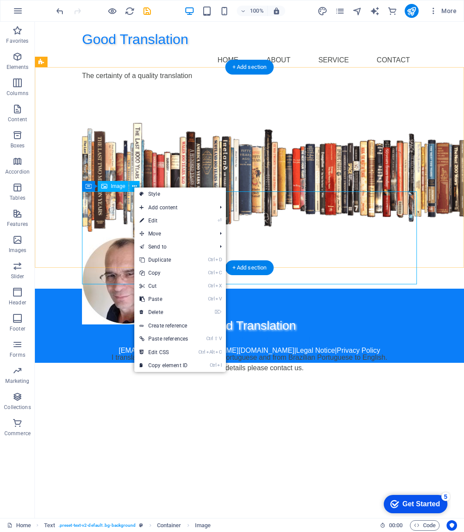
click at [104, 238] on figure at bounding box center [249, 281] width 335 height 87
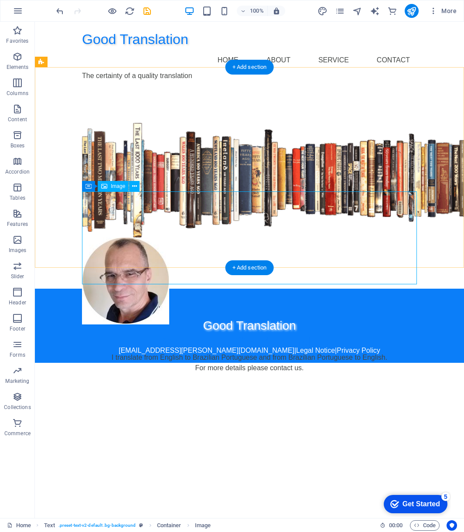
click at [104, 238] on figure at bounding box center [249, 281] width 335 height 87
select select "px"
select select "%"
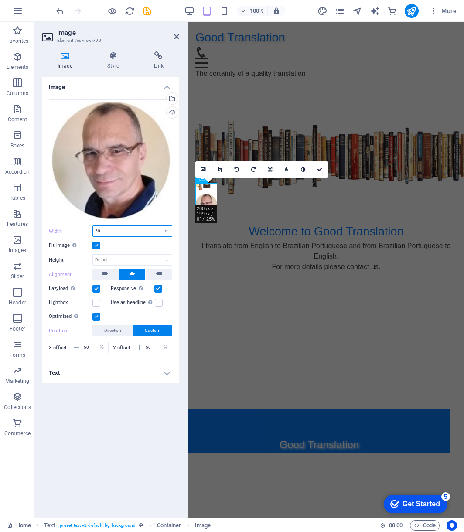
drag, startPoint x: 111, startPoint y: 232, endPoint x: 93, endPoint y: 228, distance: 18.2
click at [91, 232] on div "Width 50 Default auto px rem % em vh vw" at bounding box center [110, 231] width 123 height 11
type input "200"
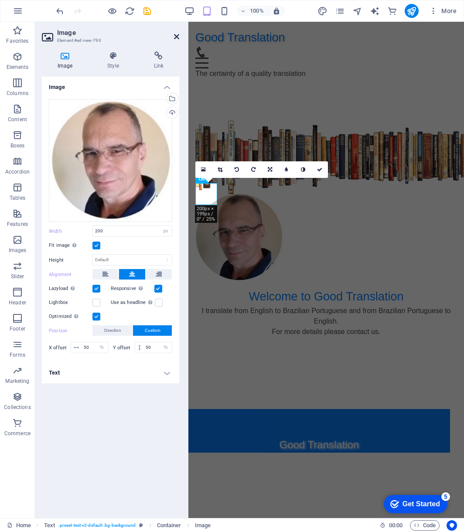
click at [175, 35] on icon at bounding box center [176, 36] width 5 height 7
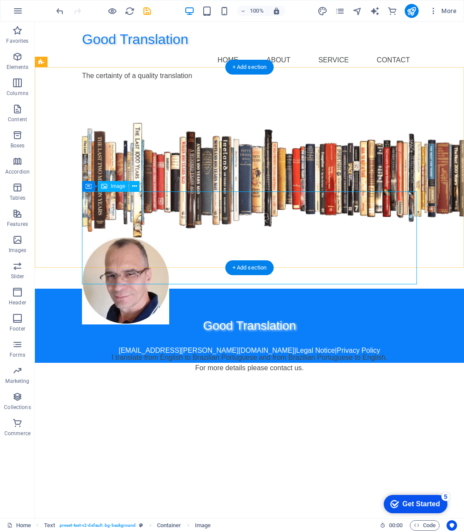
click at [203, 238] on figure at bounding box center [249, 281] width 335 height 87
select select "px"
select select "%"
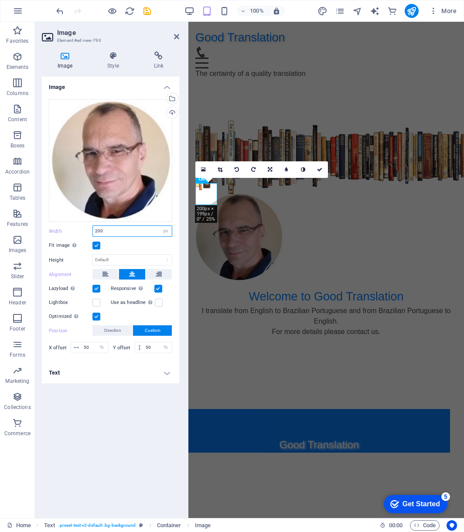
drag, startPoint x: 111, startPoint y: 232, endPoint x: 79, endPoint y: 226, distance: 32.4
click at [78, 228] on div "Width 200 Default auto px rem % em vh vw" at bounding box center [110, 231] width 123 height 11
type input "50"
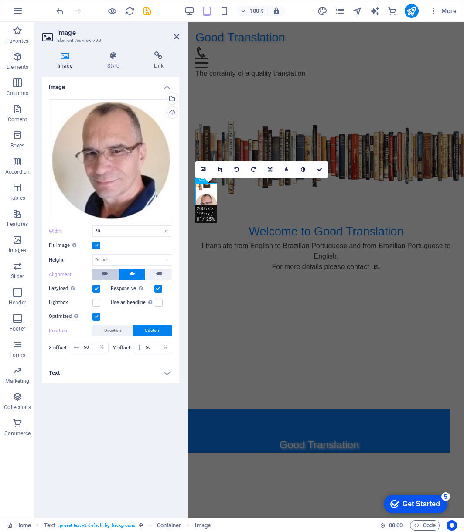
click at [106, 275] on icon at bounding box center [106, 274] width 6 height 10
click at [161, 273] on icon at bounding box center [159, 274] width 6 height 10
click at [177, 36] on icon at bounding box center [176, 36] width 5 height 7
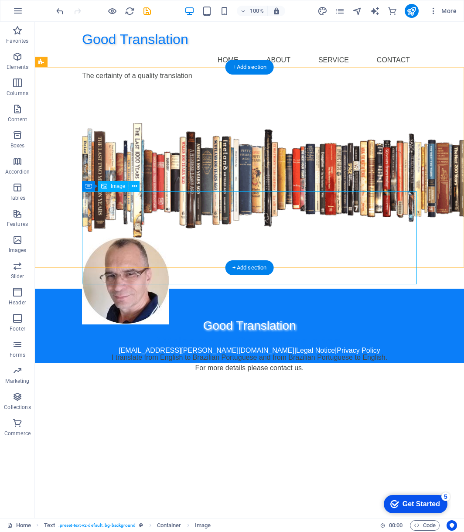
click at [138, 238] on figure at bounding box center [249, 281] width 335 height 87
select select "px"
select select "%"
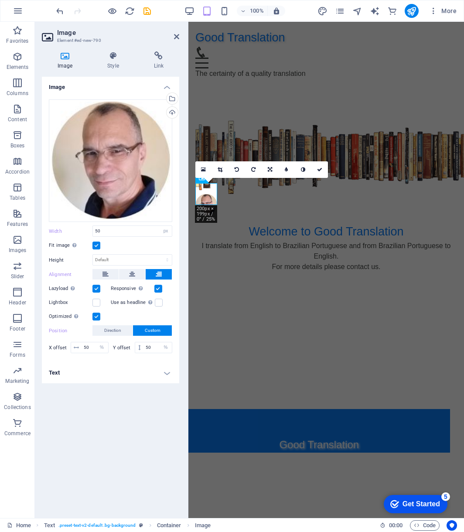
click at [194, 130] on html "Good Translation Home About Service Contact The certainty of a quality translat…" at bounding box center [326, 76] width 276 height 108
click at [135, 275] on icon at bounding box center [132, 274] width 6 height 10
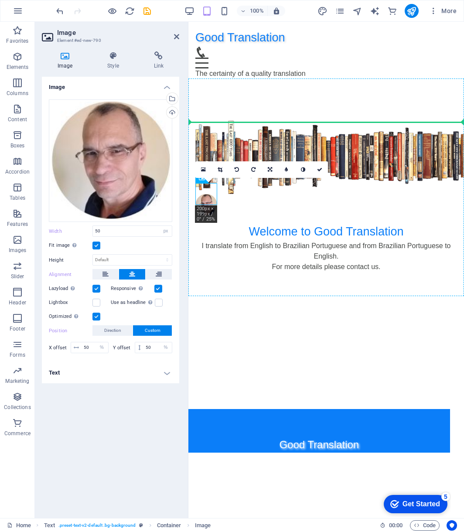
drag, startPoint x: 205, startPoint y: 201, endPoint x: 320, endPoint y: 204, distance: 115.2
click at [320, 130] on html "Good Translation Home About Service Contact The certainty of a quality translat…" at bounding box center [326, 76] width 276 height 108
click at [336, 130] on html "Good Translation Home About Service Contact The certainty of a quality translat…" at bounding box center [326, 76] width 276 height 108
click at [283, 174] on link at bounding box center [286, 169] width 17 height 17
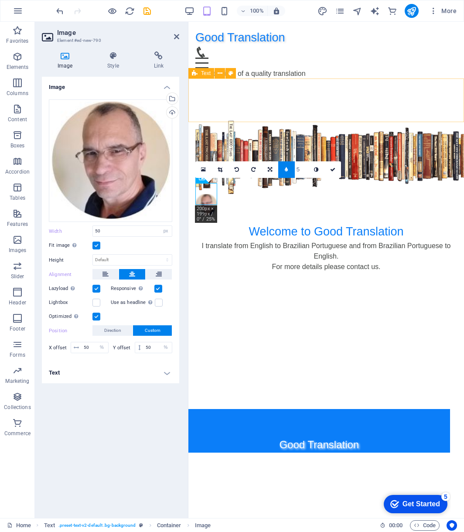
click at [274, 93] on div "Welcome to Good Translation I translate from English to Brazilian Portuguese an…" at bounding box center [326, 108] width 276 height 44
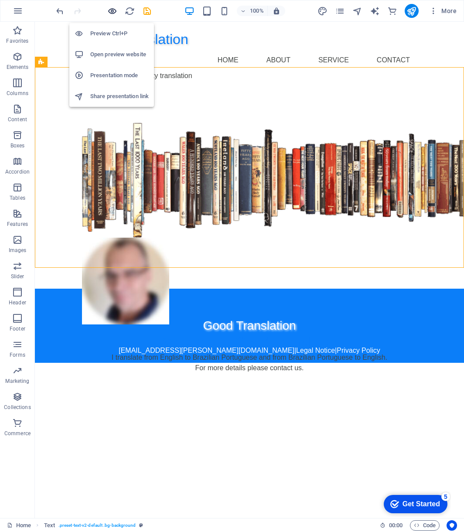
click at [110, 11] on icon "button" at bounding box center [112, 11] width 10 height 10
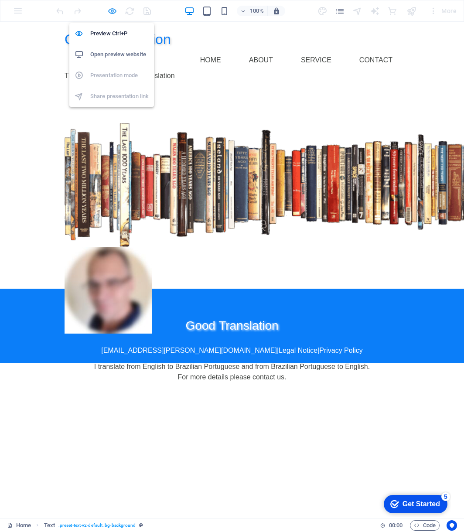
click at [112, 12] on icon "button" at bounding box center [112, 11] width 10 height 10
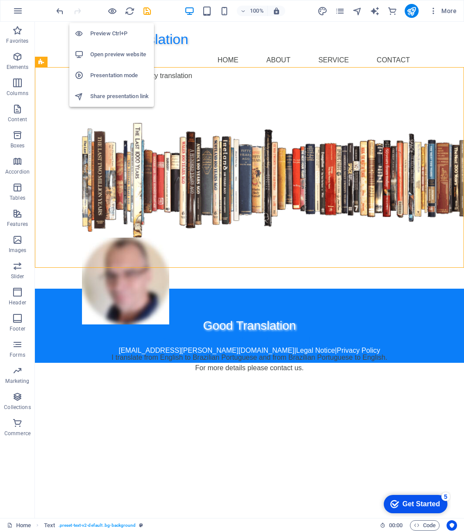
click at [113, 34] on h6 "Preview Ctrl+P" at bounding box center [119, 33] width 58 height 10
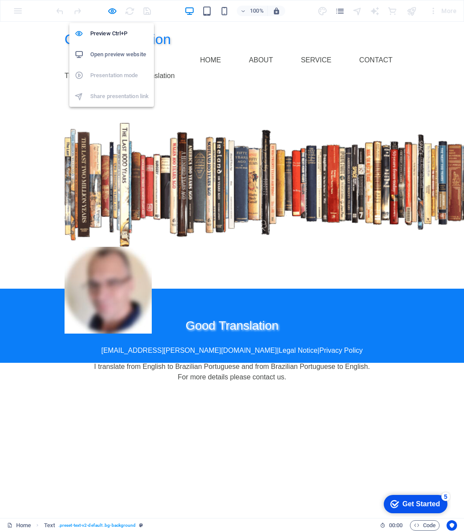
click at [110, 52] on h6 "Open preview website" at bounding box center [119, 54] width 58 height 10
click at [112, 11] on icon "button" at bounding box center [112, 11] width 10 height 10
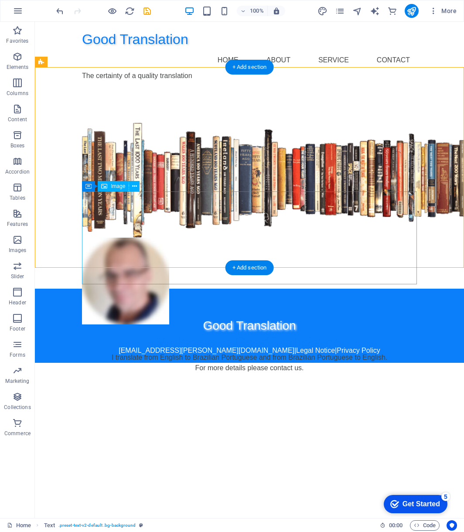
click at [242, 238] on figure at bounding box center [249, 281] width 335 height 87
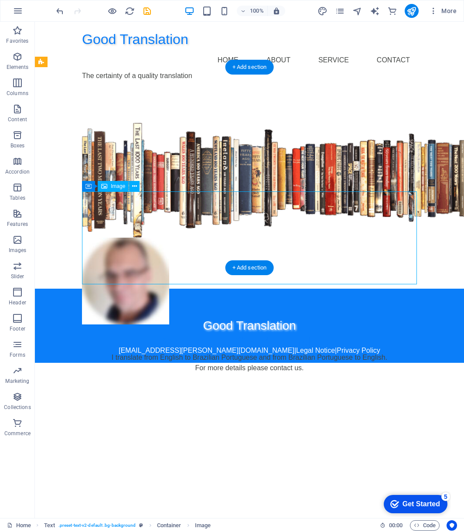
click at [242, 238] on figure at bounding box center [249, 281] width 335 height 87
select select "px"
select select "%"
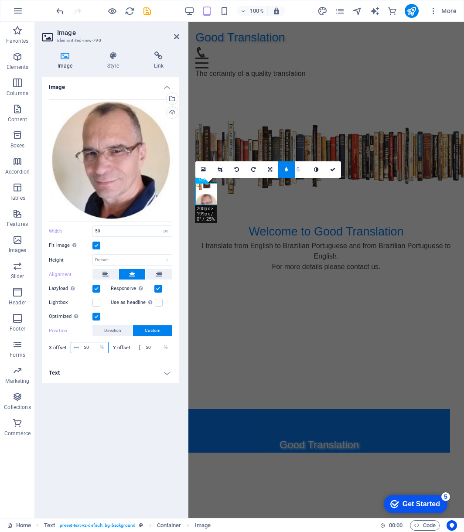
click at [88, 349] on input "50" at bounding box center [95, 347] width 27 height 10
click at [57, 349] on label "X offset" at bounding box center [60, 348] width 22 height 5
click at [57, 6] on icon "undo" at bounding box center [60, 11] width 10 height 10
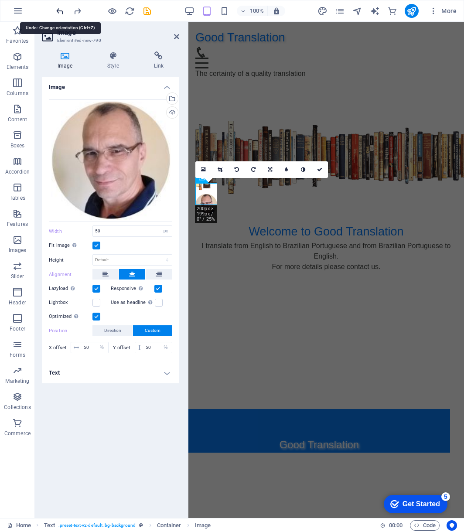
click at [57, 10] on icon "undo" at bounding box center [60, 11] width 10 height 10
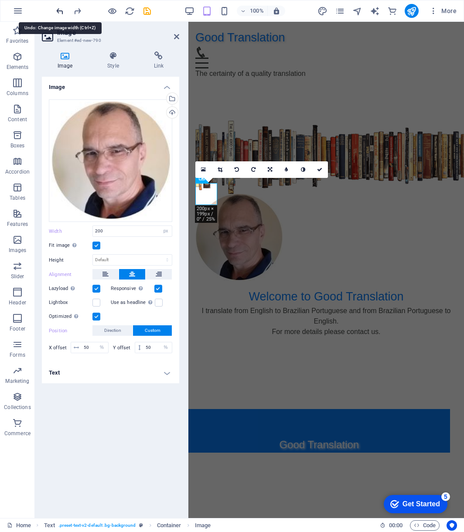
click at [57, 10] on icon "undo" at bounding box center [60, 11] width 10 height 10
type input "50"
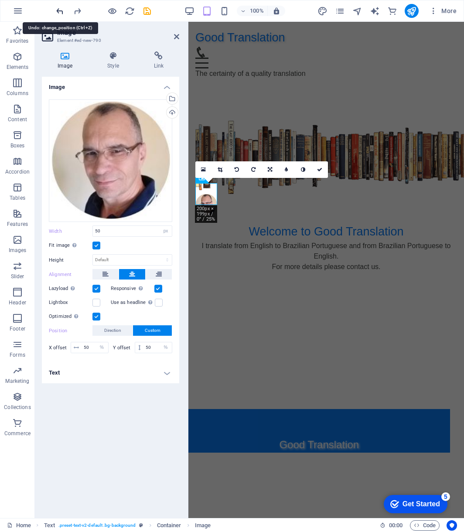
click at [57, 10] on icon "undo" at bounding box center [60, 11] width 10 height 10
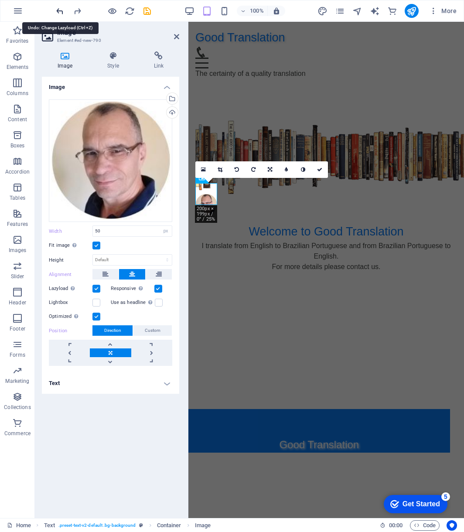
click at [57, 10] on icon "undo" at bounding box center [60, 11] width 10 height 10
click at [175, 36] on icon at bounding box center [176, 36] width 5 height 7
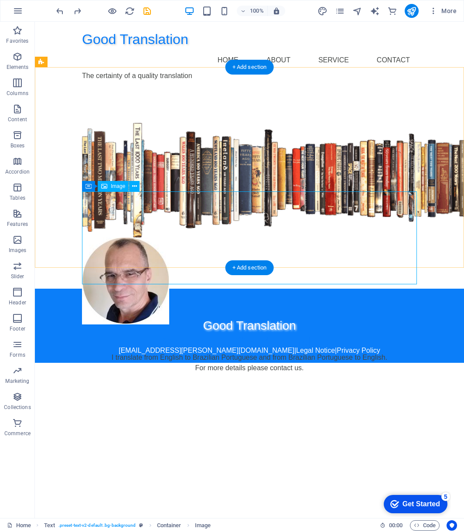
click at [154, 238] on figure at bounding box center [249, 281] width 335 height 87
select select "px"
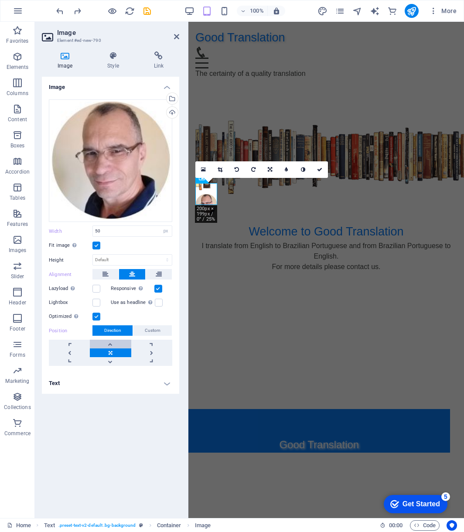
click at [109, 345] on link at bounding box center [110, 344] width 41 height 9
click at [108, 362] on link at bounding box center [110, 361] width 41 height 9
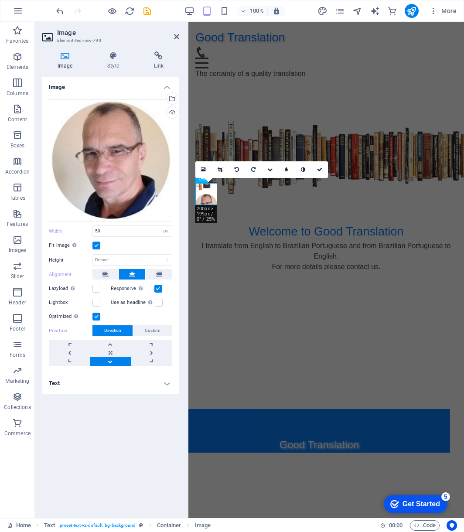
click at [108, 361] on link at bounding box center [110, 361] width 41 height 9
click at [108, 344] on link at bounding box center [110, 344] width 41 height 9
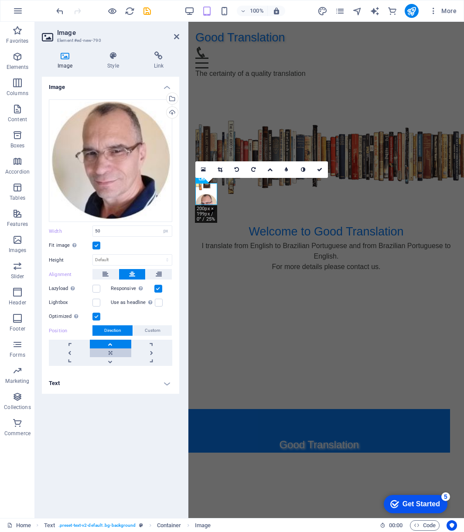
click at [110, 352] on link at bounding box center [110, 353] width 41 height 9
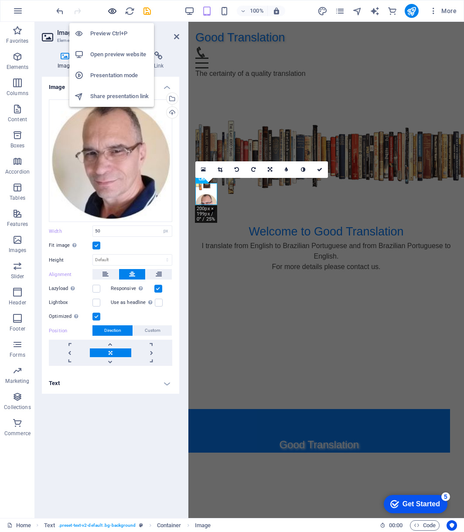
click at [111, 12] on icon "button" at bounding box center [112, 11] width 10 height 10
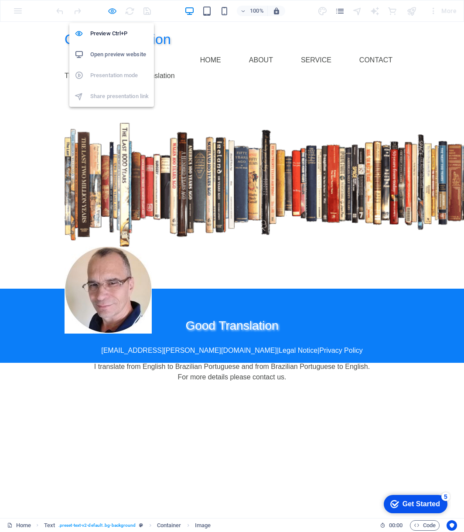
click at [111, 12] on icon "button" at bounding box center [112, 11] width 10 height 10
select select "px"
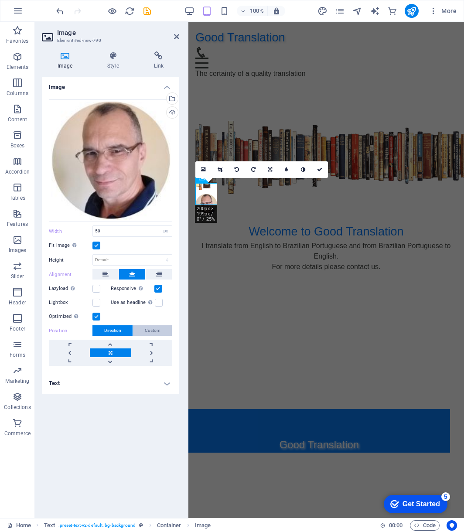
click at [153, 332] on span "Custom" at bounding box center [153, 330] width 16 height 10
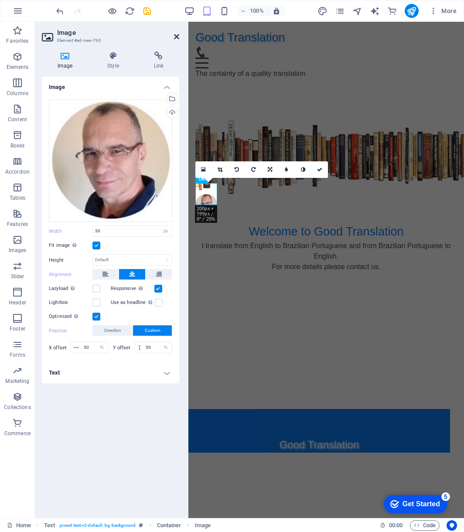
click at [176, 37] on icon at bounding box center [176, 36] width 5 height 7
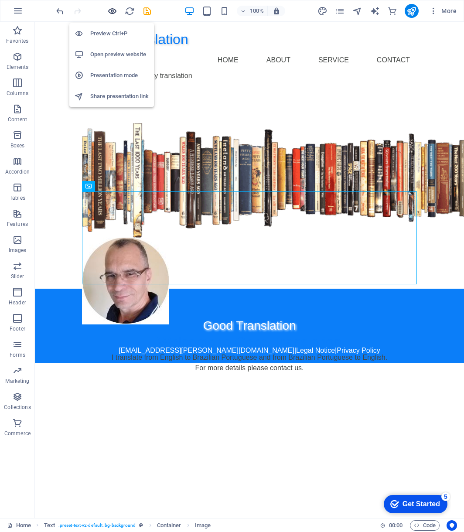
click at [111, 9] on icon "button" at bounding box center [112, 11] width 10 height 10
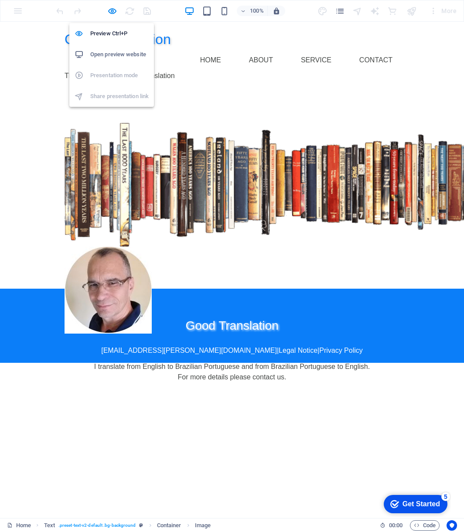
click at [117, 55] on h6 "Open preview website" at bounding box center [119, 54] width 58 height 10
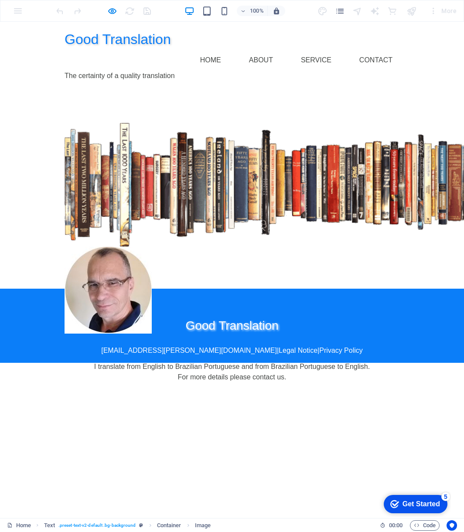
click at [106, 10] on div at bounding box center [104, 11] width 98 height 14
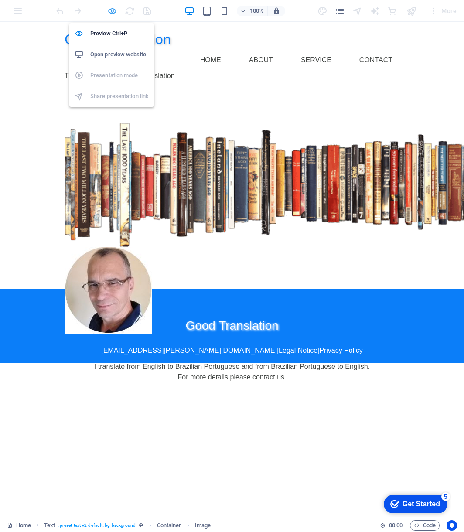
click at [111, 14] on icon "button" at bounding box center [112, 11] width 10 height 10
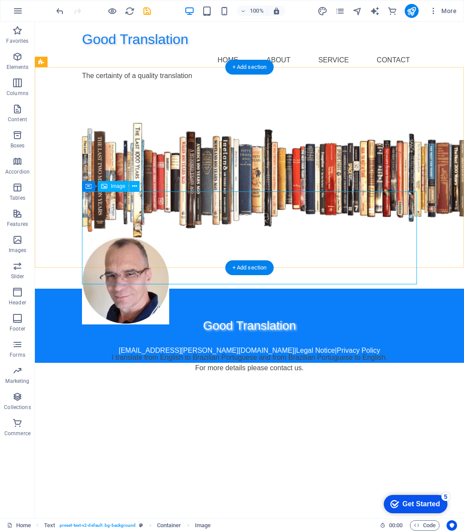
click at [139, 238] on figure at bounding box center [249, 281] width 335 height 87
select select "px"
select select "%"
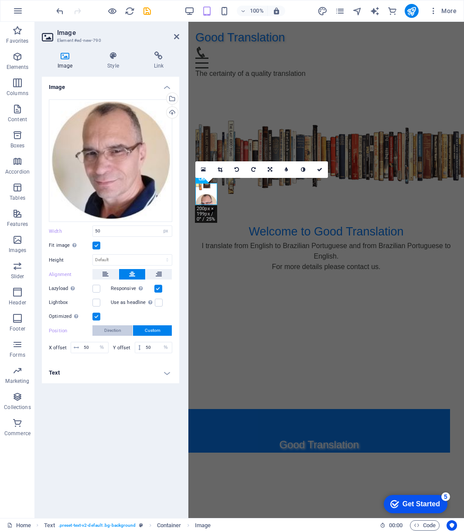
click at [123, 332] on button "Direction" at bounding box center [112, 330] width 40 height 10
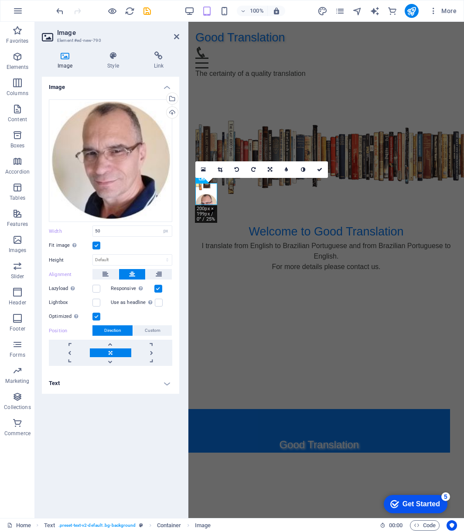
click at [167, 385] on h4 "Text" at bounding box center [110, 383] width 137 height 21
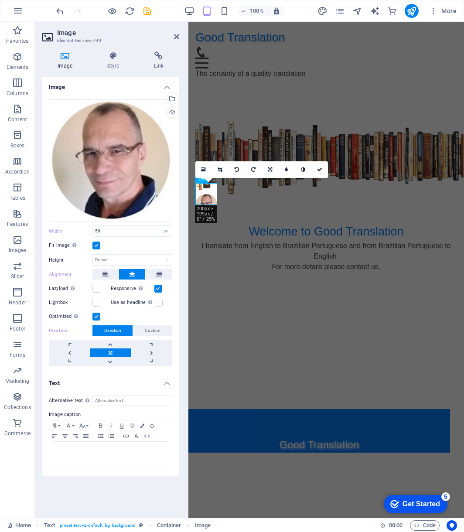
click at [167, 385] on h4 "Text" at bounding box center [110, 381] width 137 height 16
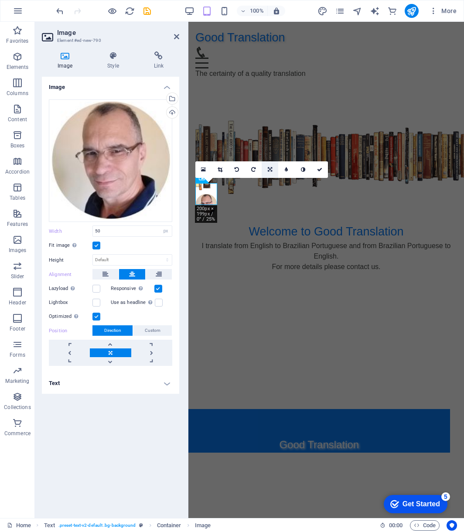
click at [268, 169] on icon at bounding box center [270, 169] width 4 height 5
click at [284, 169] on icon at bounding box center [286, 169] width 4 height 5
click at [178, 36] on icon at bounding box center [176, 36] width 5 height 7
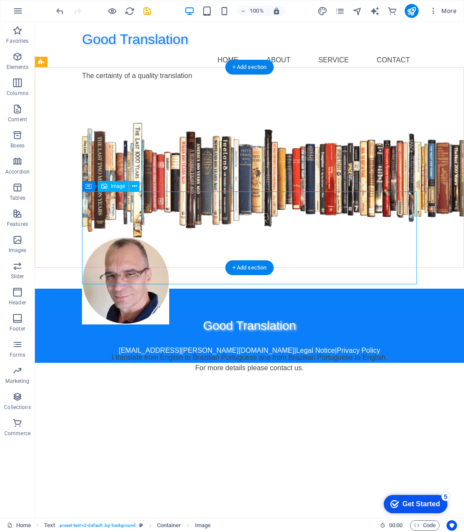
click at [149, 241] on figure at bounding box center [249, 281] width 335 height 87
select select "px"
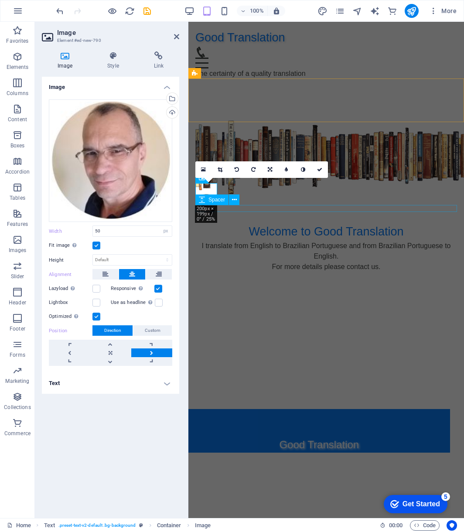
click at [260, 216] on div at bounding box center [326, 219] width 262 height 7
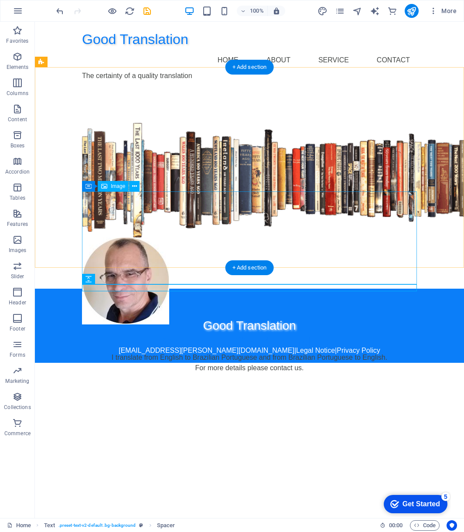
click at [136, 242] on figure at bounding box center [249, 281] width 335 height 87
select select "px"
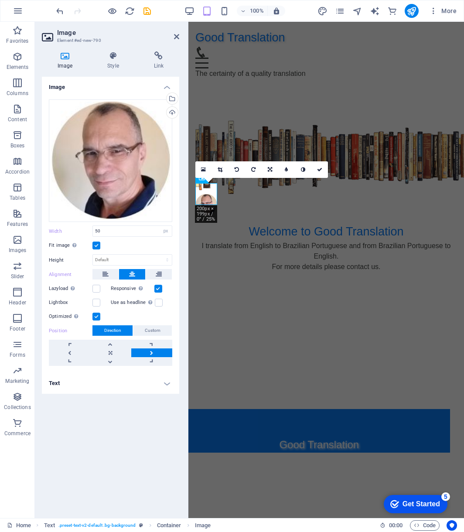
click at [424, 130] on html "Good Translation Home About Service Contact The certainty of a quality translat…" at bounding box center [326, 76] width 276 height 108
click at [399, 425] on div "Good Translation [EMAIL_ADDRESS][PERSON_NAME][DOMAIN_NAME] | Legal Notice | Pri…" at bounding box center [319, 431] width 262 height 44
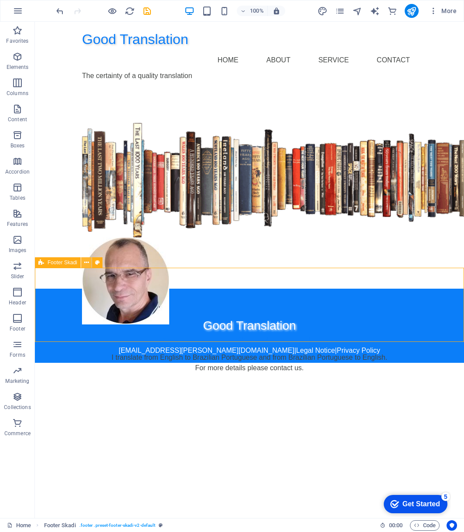
click at [85, 264] on icon at bounding box center [86, 262] width 5 height 9
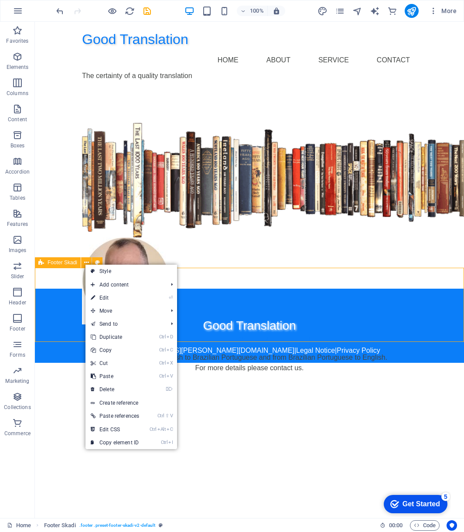
click at [57, 264] on span "Footer Skadi" at bounding box center [63, 262] width 30 height 5
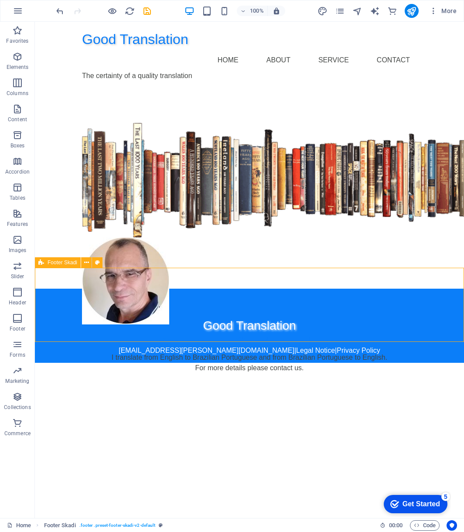
click at [57, 264] on span "Footer Skadi" at bounding box center [63, 262] width 30 height 5
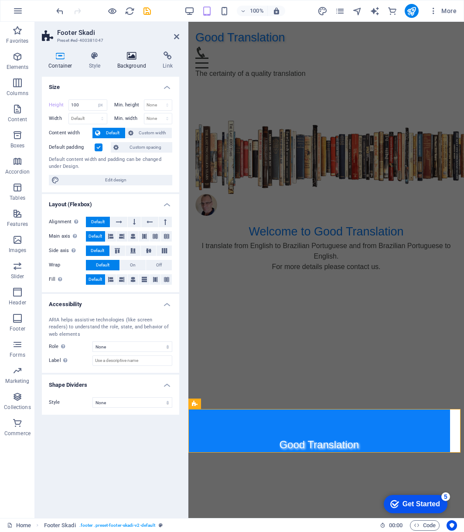
click at [136, 60] on h4 "Background" at bounding box center [134, 60] width 46 height 18
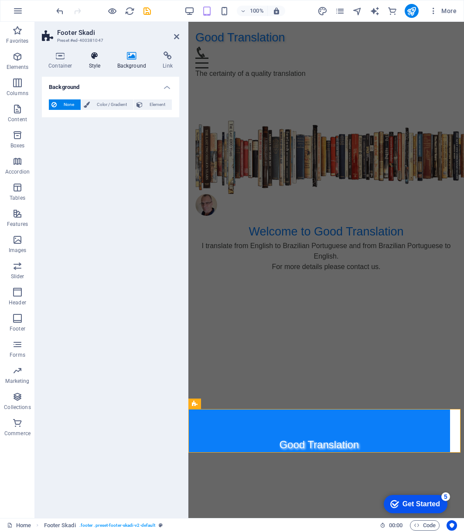
click at [83, 54] on icon at bounding box center [94, 55] width 25 height 9
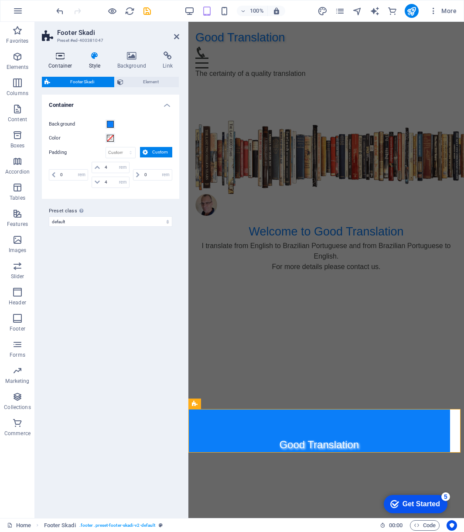
click at [62, 62] on h4 "Container" at bounding box center [62, 60] width 41 height 18
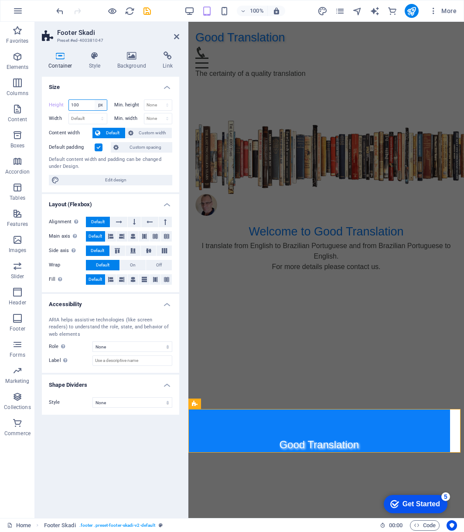
click at [101, 105] on select "Default px rem % vh vw" at bounding box center [101, 105] width 12 height 10
select select "default"
click at [95, 100] on select "Default px rem % vh vw" at bounding box center [101, 105] width 12 height 10
type input "100"
select select "px"
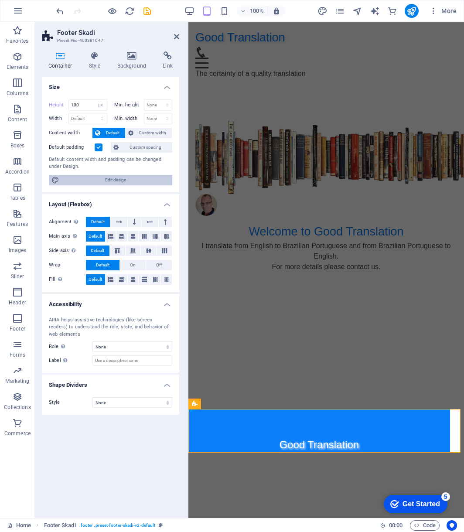
click at [125, 182] on span "Edit design" at bounding box center [116, 180] width 108 height 10
select select "rem"
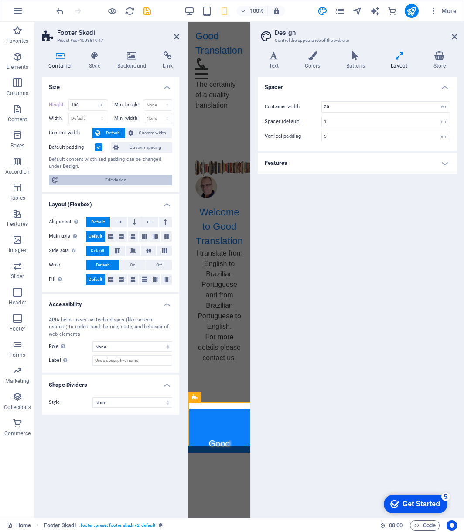
type input "6"
click at [403, 59] on icon at bounding box center [399, 55] width 39 height 9
click at [447, 162] on h4 "Features" at bounding box center [357, 163] width 199 height 21
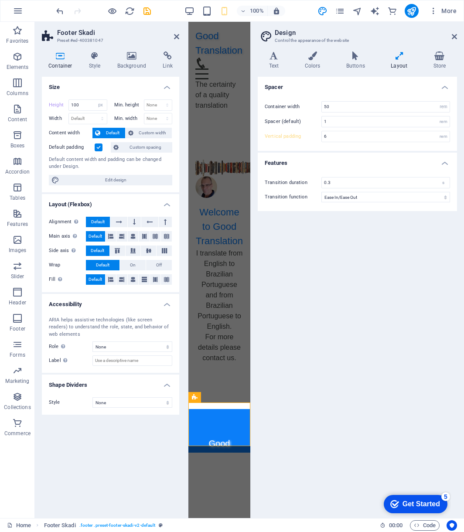
click at [395, 290] on div "Spacer Container width 50 rem px Spacer (default) 1 rem Vertical padding 6 rem …" at bounding box center [357, 294] width 199 height 434
click at [226, 318] on html "Good Translation Home About Service Contact The certainty of a quality translat…" at bounding box center [219, 170] width 62 height 297
click at [454, 37] on icon at bounding box center [454, 36] width 5 height 7
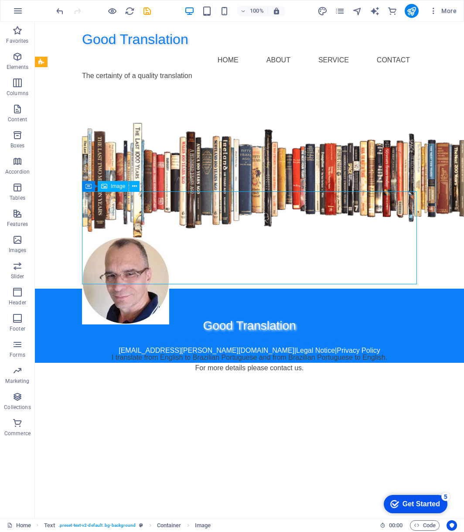
drag, startPoint x: 50, startPoint y: 195, endPoint x: 349, endPoint y: 234, distance: 301.4
click at [349, 238] on figure at bounding box center [249, 281] width 335 height 87
click at [331, 238] on figure at bounding box center [249, 281] width 335 height 87
drag, startPoint x: 331, startPoint y: 229, endPoint x: 177, endPoint y: 229, distance: 153.6
click at [331, 238] on figure at bounding box center [249, 281] width 335 height 87
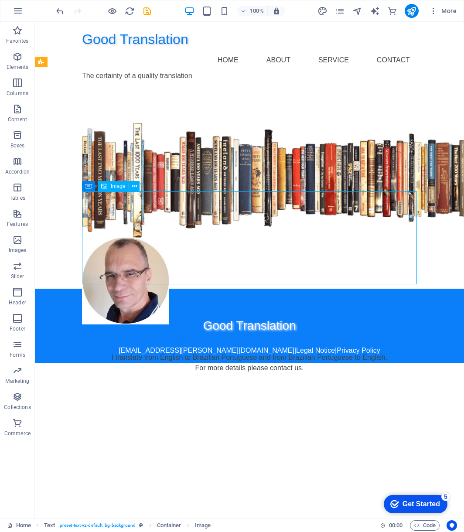
select select "px"
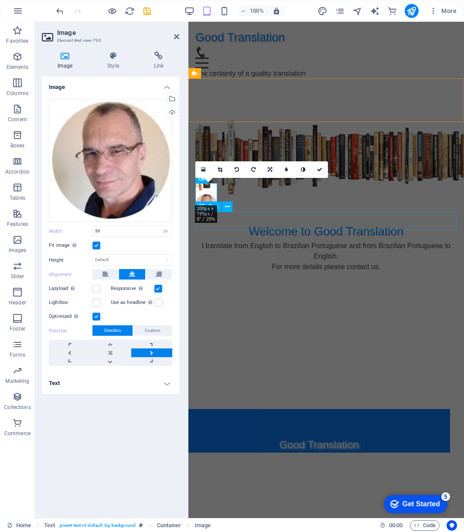
click at [331, 228] on div "Welcome to Good Translation" at bounding box center [326, 232] width 262 height 18
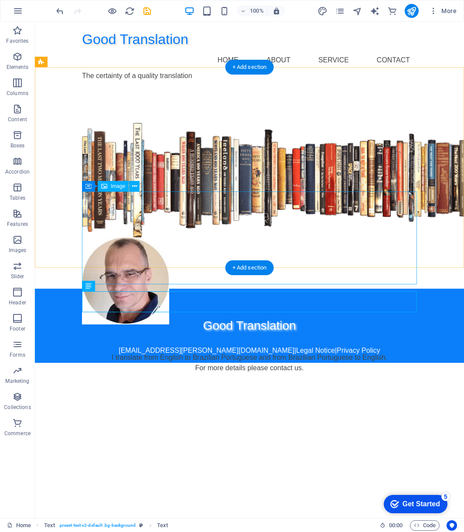
click at [334, 238] on figure at bounding box center [249, 281] width 335 height 87
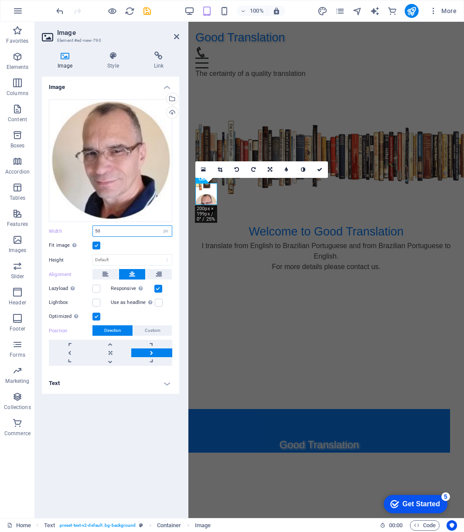
drag, startPoint x: 115, startPoint y: 233, endPoint x: 79, endPoint y: 231, distance: 36.3
click at [79, 231] on div "Width 50 Default auto px rem % em vh vw" at bounding box center [110, 231] width 123 height 11
click at [115, 229] on input "50" at bounding box center [132, 231] width 79 height 10
click at [164, 230] on select "Default auto px rem % em vh vw" at bounding box center [166, 231] width 12 height 10
select select "default"
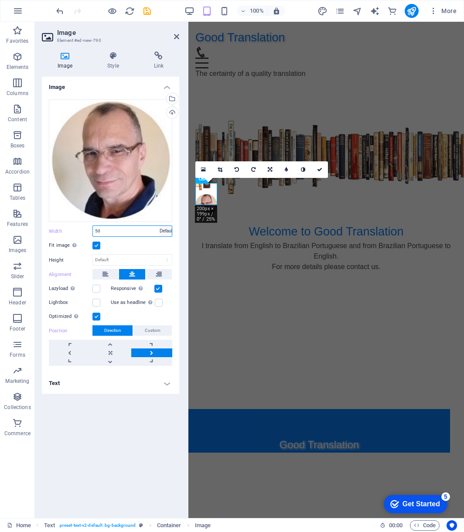
click at [160, 226] on select "Default auto px rem % em vh vw" at bounding box center [166, 231] width 12 height 10
select select "DISABLED_OPTION_VALUE"
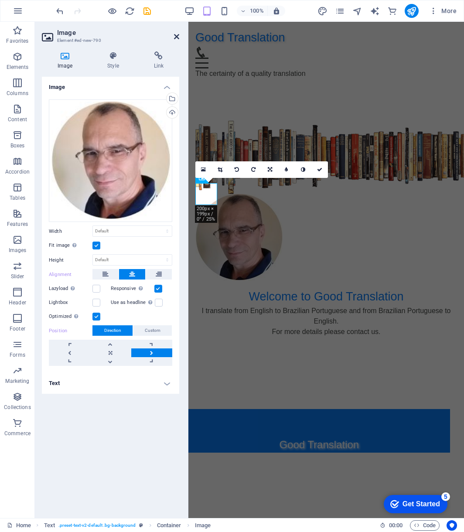
click at [175, 38] on icon at bounding box center [176, 36] width 5 height 7
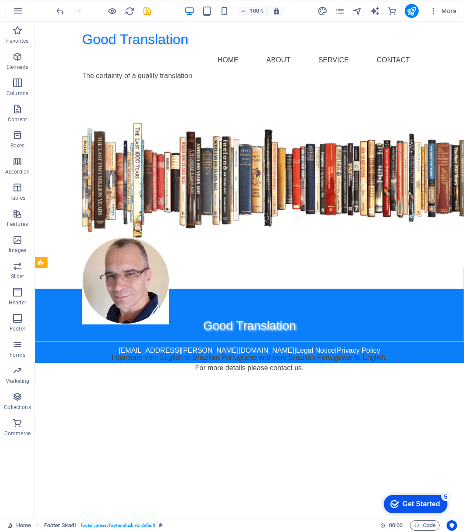
drag, startPoint x: 437, startPoint y: 291, endPoint x: 433, endPoint y: 328, distance: 36.4
click at [431, 339] on div "Good Translation [EMAIL_ADDRESS][PERSON_NAME][DOMAIN_NAME] | Legal Notice | Pri…" at bounding box center [249, 326] width 429 height 74
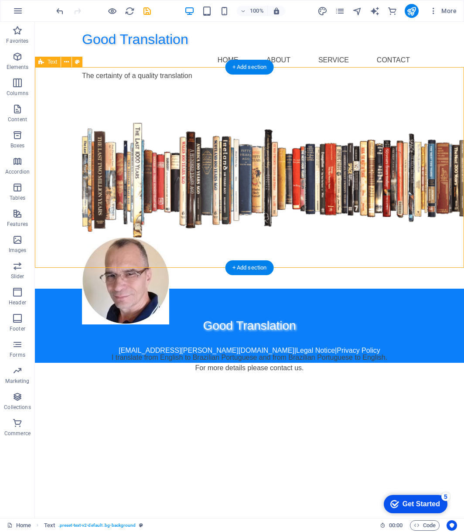
drag, startPoint x: 463, startPoint y: 93, endPoint x: 458, endPoint y: 107, distance: 14.8
click at [458, 107] on div "Welcome to Good Translation I translate from English to Brazilian Portuguese an…" at bounding box center [249, 188] width 429 height 201
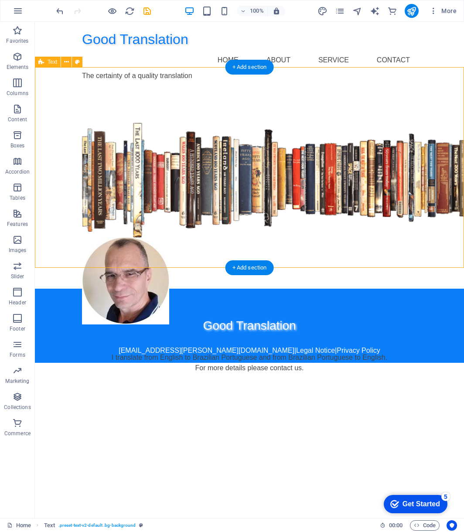
select select "px"
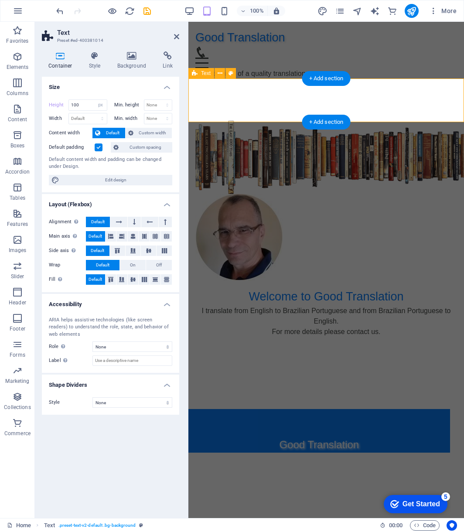
click at [458, 107] on div "Welcome to Good Translation I translate from English to Brazilian Portuguese an…" at bounding box center [326, 108] width 276 height 44
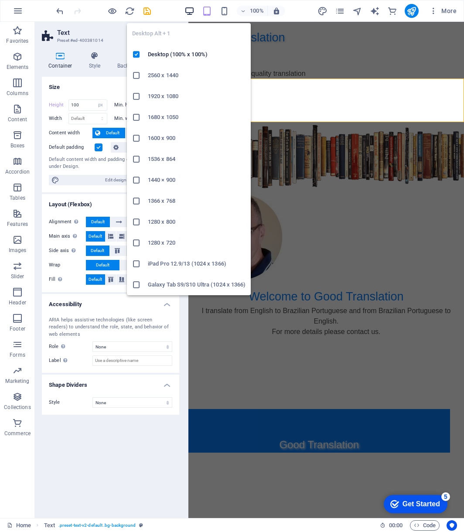
click at [188, 10] on icon "button" at bounding box center [190, 11] width 10 height 10
click at [189, 12] on icon "button" at bounding box center [190, 11] width 10 height 10
click at [189, 11] on icon "button" at bounding box center [190, 11] width 10 height 10
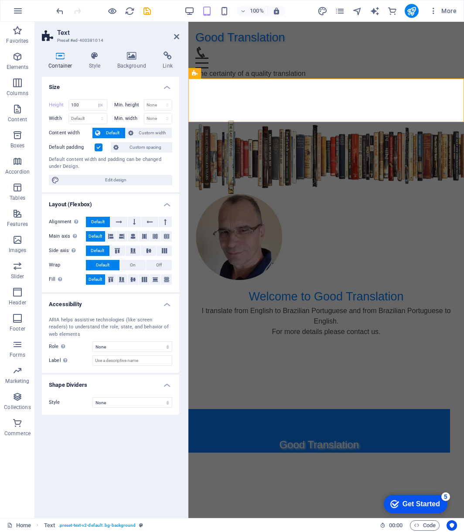
click at [164, 12] on div "100% More" at bounding box center [258, 11] width 406 height 14
click at [292, 130] on html "Good Translation Home About Service Contact The certainty of a quality translat…" at bounding box center [326, 76] width 276 height 108
drag, startPoint x: 241, startPoint y: 339, endPoint x: 246, endPoint y: 318, distance: 21.0
click at [242, 130] on html "Good Translation Home About Service Contact The certainty of a quality translat…" at bounding box center [326, 76] width 276 height 108
click at [174, 35] on icon at bounding box center [176, 36] width 5 height 7
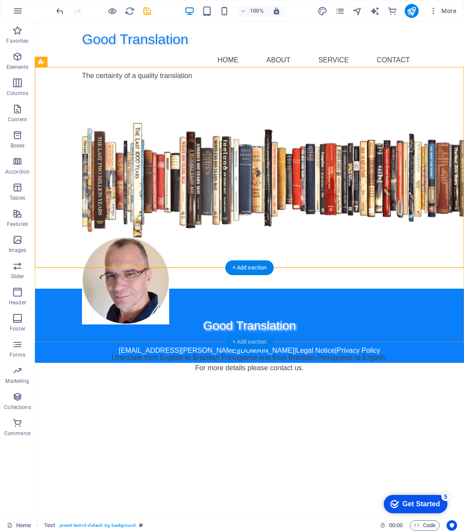
click at [233, 341] on div "+ Add section" at bounding box center [250, 342] width 48 height 15
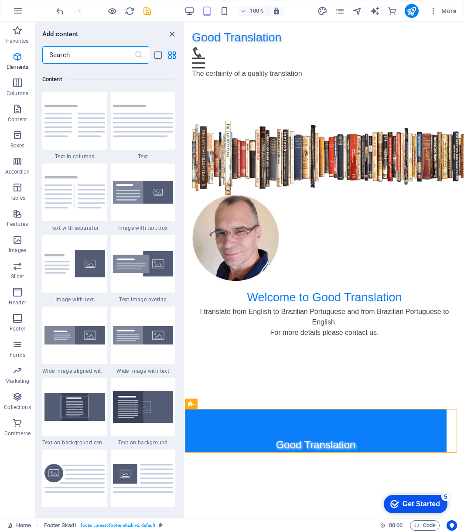
scroll to position [1526, 0]
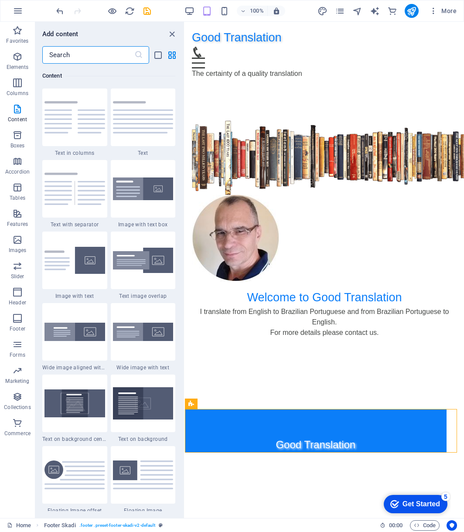
click at [302, 130] on html "Good Translation Home About Service Contact The certainty of a quality translat…" at bounding box center [324, 76] width 279 height 108
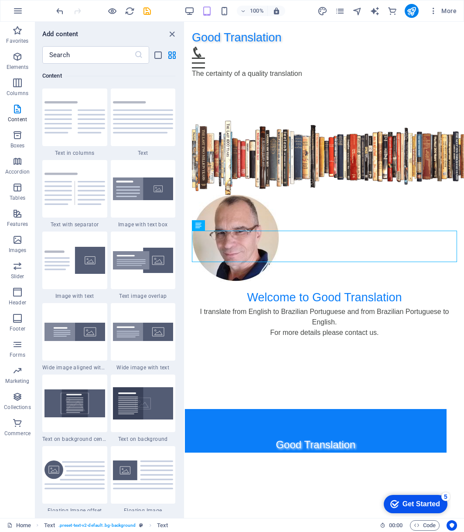
drag, startPoint x: 305, startPoint y: 250, endPoint x: 304, endPoint y: 296, distance: 46.7
click at [304, 130] on html "Good Translation Home About Service Contact The certainty of a quality translat…" at bounding box center [324, 76] width 279 height 108
click at [17, 322] on icon "button" at bounding box center [17, 318] width 10 height 10
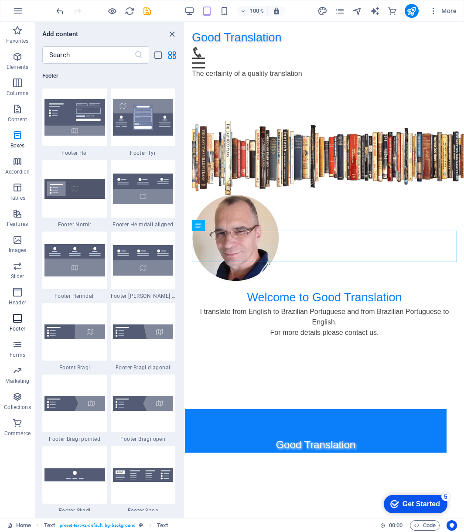
scroll to position [5775, 0]
click at [82, 431] on img at bounding box center [74, 475] width 61 height 13
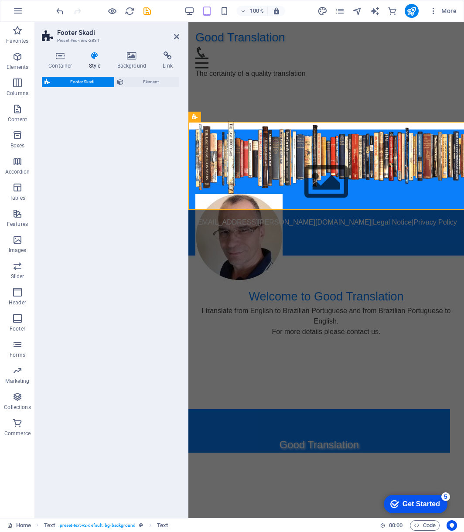
select select "rem"
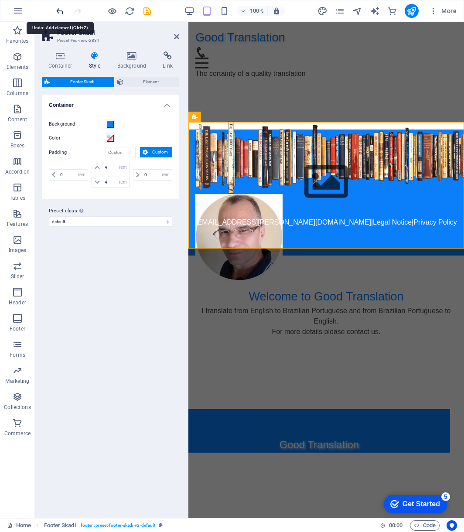
click at [60, 11] on icon "undo" at bounding box center [60, 11] width 10 height 10
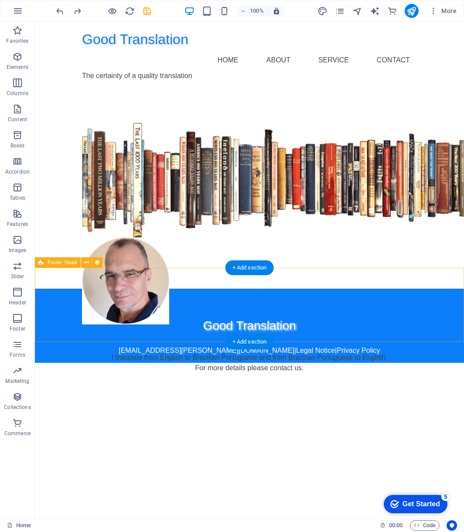
click at [148, 289] on div "Good Translation [EMAIL_ADDRESS][PERSON_NAME][DOMAIN_NAME] | Legal Notice | Pri…" at bounding box center [249, 326] width 429 height 74
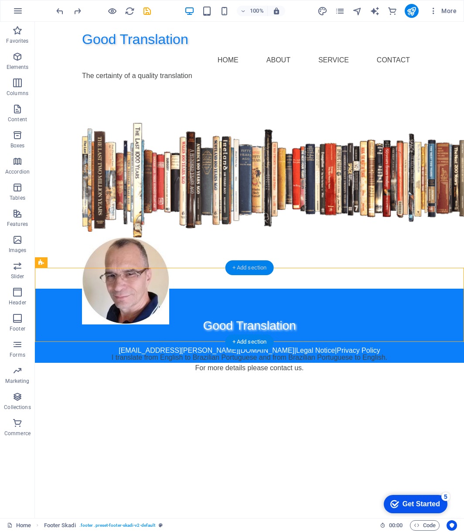
click at [253, 266] on div "+ Add section" at bounding box center [250, 267] width 48 height 15
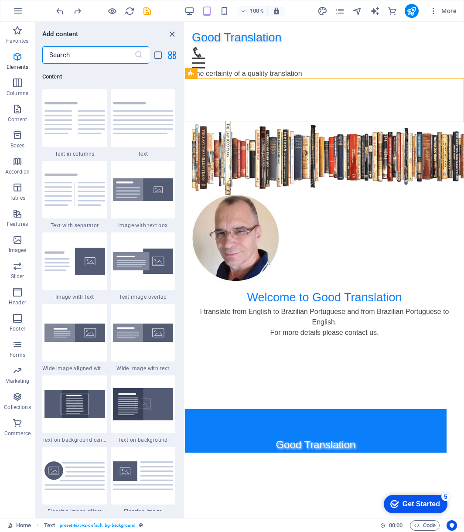
scroll to position [1526, 0]
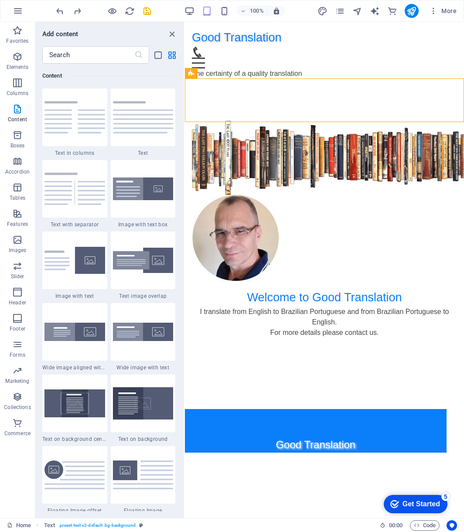
drag, startPoint x: 265, startPoint y: 85, endPoint x: 278, endPoint y: 345, distance: 260.8
click at [278, 130] on html "Good Translation Home About Service Contact The certainty of a quality translat…" at bounding box center [324, 76] width 279 height 108
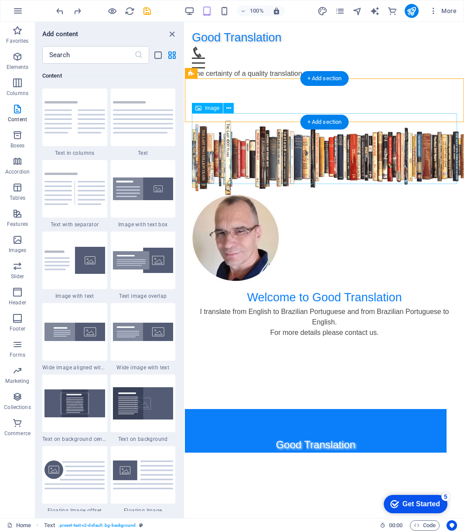
drag, startPoint x: 381, startPoint y: 99, endPoint x: 382, endPoint y: 168, distance: 68.5
click at [382, 130] on div "Welcome to Good Translation I translate from English to Brazilian Portuguese an…" at bounding box center [324, 108] width 279 height 44
click at [298, 94] on div "Welcome to Good Translation I translate from English to Brazilian Portuguese an…" at bounding box center [324, 108] width 279 height 44
drag, startPoint x: 378, startPoint y: 96, endPoint x: 206, endPoint y: 108, distance: 171.8
click at [266, 96] on div "Welcome to Good Translation I translate from English to Brazilian Portuguese an…" at bounding box center [324, 108] width 279 height 44
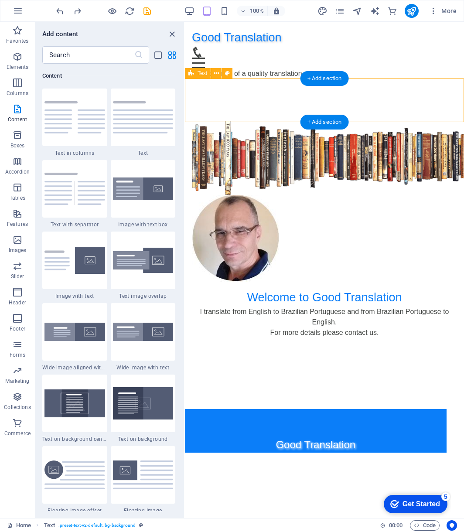
click at [266, 96] on div "Welcome to Good Translation I translate from English to Brazilian Portuguese an…" at bounding box center [324, 108] width 279 height 44
select select "px"
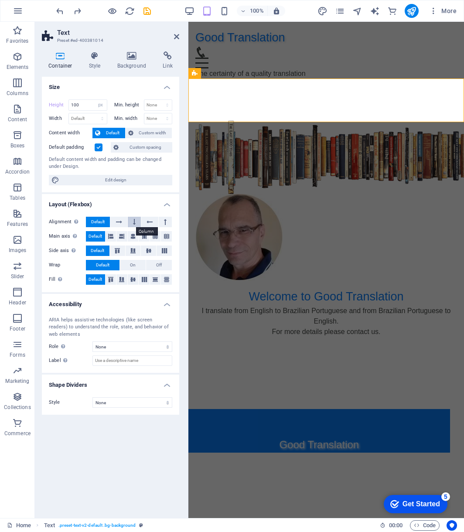
click at [133, 221] on icon at bounding box center [134, 222] width 3 height 10
click at [136, 222] on button at bounding box center [134, 222] width 13 height 10
click at [92, 219] on span "Default" at bounding box center [98, 222] width 14 height 10
click at [130, 222] on button at bounding box center [134, 222] width 13 height 10
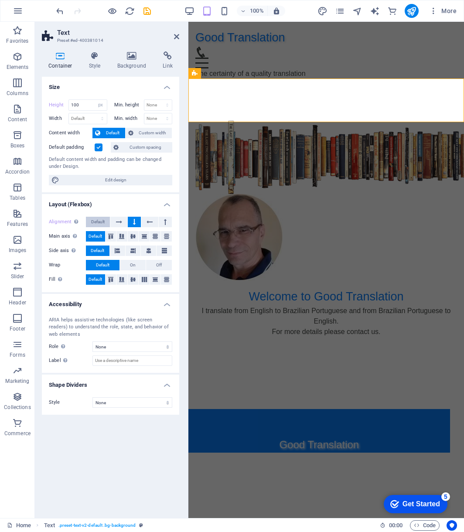
click at [96, 223] on span "Default" at bounding box center [98, 222] width 14 height 10
click at [122, 223] on icon at bounding box center [119, 222] width 6 height 10
click at [151, 223] on icon at bounding box center [150, 222] width 6 height 10
click at [136, 224] on icon at bounding box center [134, 222] width 3 height 10
click at [150, 224] on icon at bounding box center [150, 222] width 6 height 10
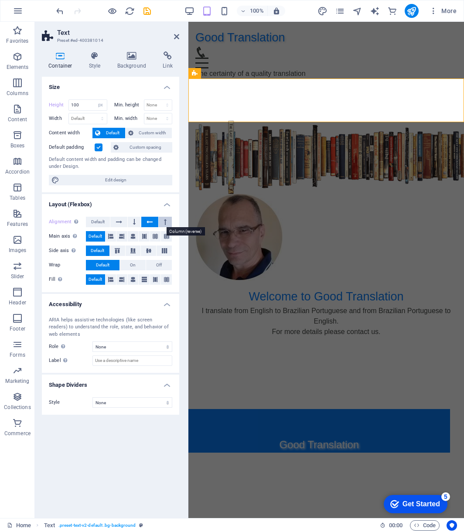
click at [168, 224] on button at bounding box center [165, 222] width 13 height 10
click at [149, 224] on icon at bounding box center [150, 222] width 6 height 10
click at [177, 35] on icon at bounding box center [176, 36] width 5 height 7
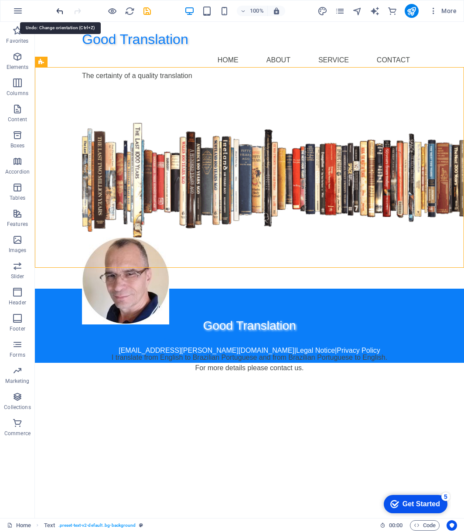
click at [60, 11] on icon "undo" at bounding box center [60, 11] width 10 height 10
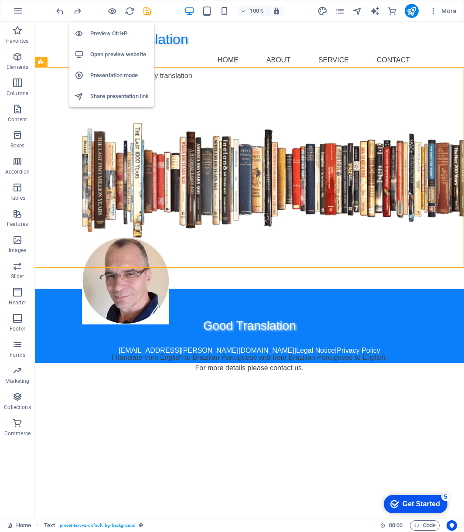
click at [112, 32] on h6 "Preview Ctrl+P" at bounding box center [119, 33] width 58 height 10
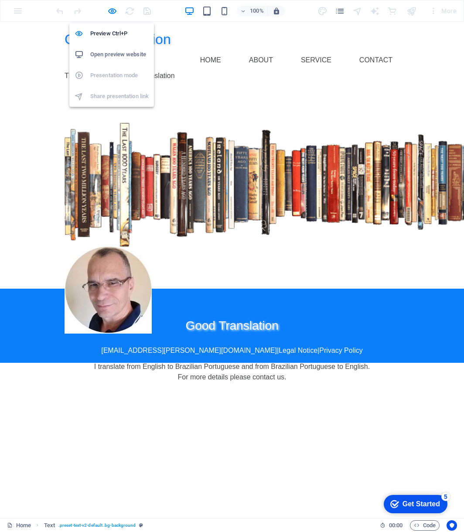
click at [106, 57] on h6 "Open preview website" at bounding box center [119, 54] width 58 height 10
click at [113, 10] on icon "button" at bounding box center [112, 11] width 10 height 10
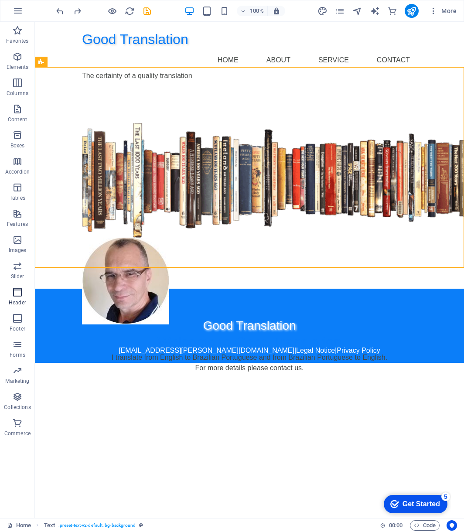
click at [18, 289] on icon "button" at bounding box center [17, 292] width 10 height 10
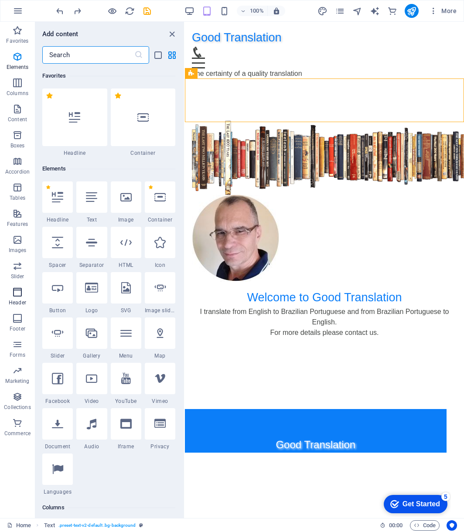
scroll to position [5253, 0]
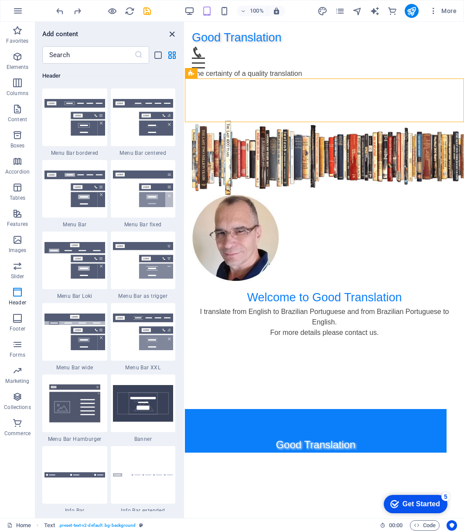
click at [170, 33] on icon "close panel" at bounding box center [172, 34] width 10 height 10
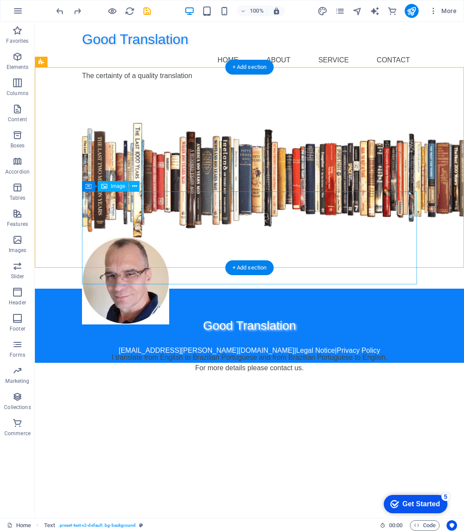
click at [209, 238] on figure at bounding box center [249, 281] width 335 height 87
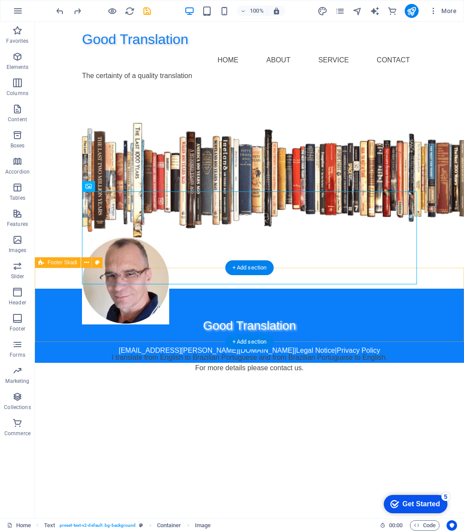
click at [63, 294] on div "Good Translation [EMAIL_ADDRESS][PERSON_NAME][DOMAIN_NAME] | Legal Notice | Pri…" at bounding box center [249, 326] width 429 height 74
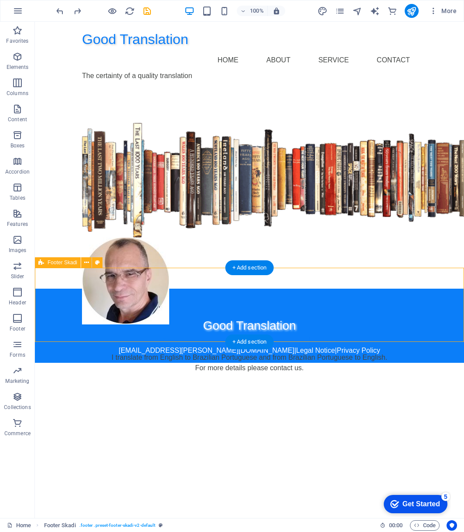
click at [63, 294] on div "Good Translation [EMAIL_ADDRESS][PERSON_NAME][DOMAIN_NAME] | Legal Notice | Pri…" at bounding box center [249, 326] width 429 height 74
select select "px"
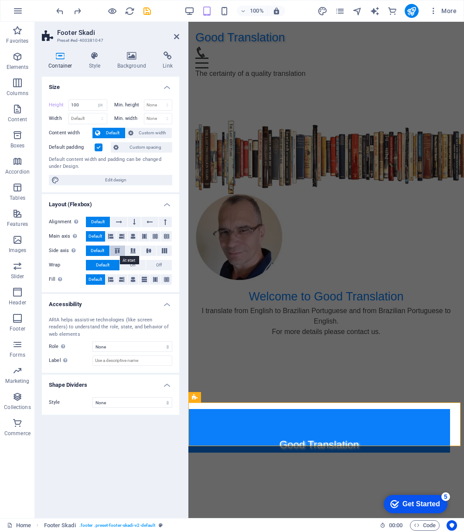
click at [116, 252] on icon at bounding box center [117, 250] width 10 height 5
click at [130, 252] on icon at bounding box center [133, 250] width 10 height 5
click at [153, 249] on icon at bounding box center [149, 250] width 10 height 5
click at [171, 250] on button at bounding box center [164, 251] width 15 height 10
click at [106, 251] on button "Default" at bounding box center [98, 251] width 24 height 10
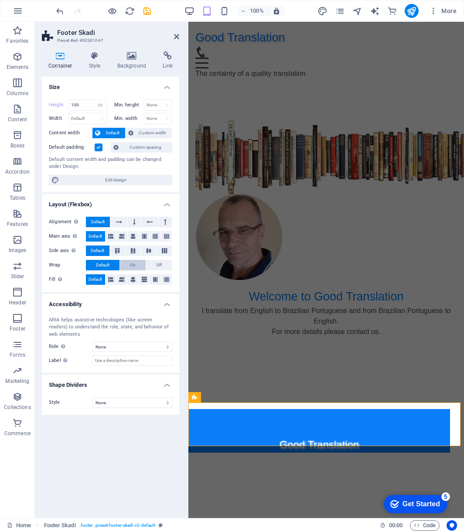
click at [132, 265] on span "On" at bounding box center [133, 265] width 6 height 10
click at [151, 267] on button "Off" at bounding box center [159, 265] width 26 height 10
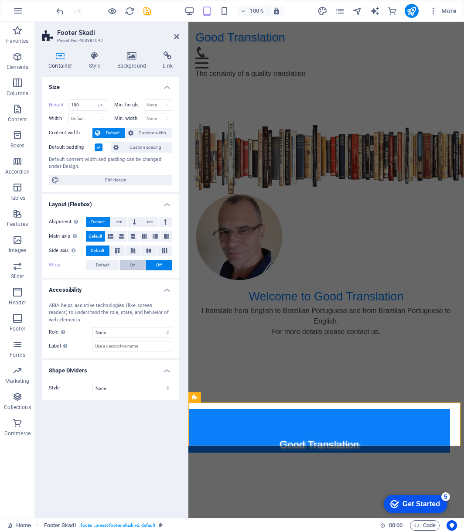
click at [133, 266] on span "On" at bounding box center [133, 265] width 6 height 10
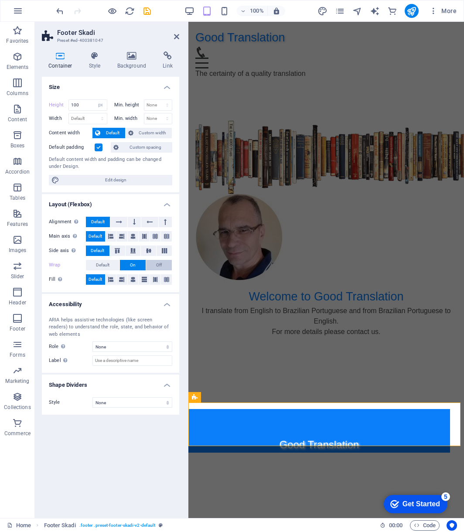
click at [159, 265] on span "Off" at bounding box center [159, 265] width 6 height 10
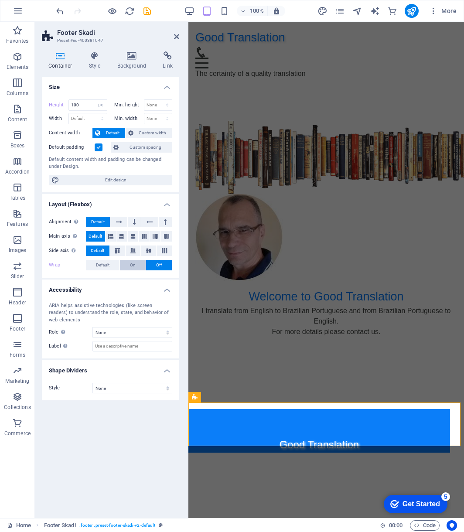
click at [137, 265] on button "On" at bounding box center [133, 265] width 26 height 10
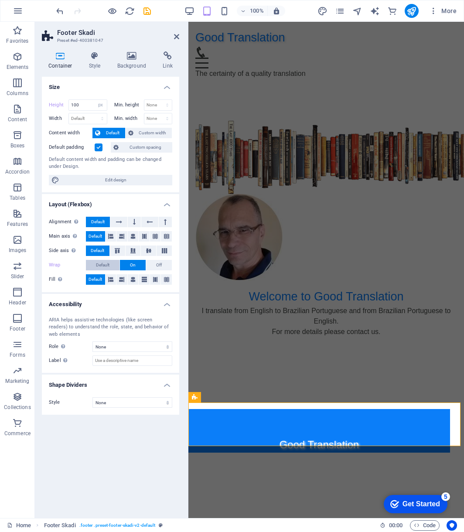
click at [108, 263] on span "Default" at bounding box center [103, 265] width 14 height 10
click at [130, 263] on span "On" at bounding box center [133, 265] width 6 height 10
click at [133, 279] on icon at bounding box center [132, 279] width 5 height 10
click at [123, 280] on icon at bounding box center [121, 279] width 5 height 10
click at [112, 278] on icon at bounding box center [110, 279] width 5 height 10
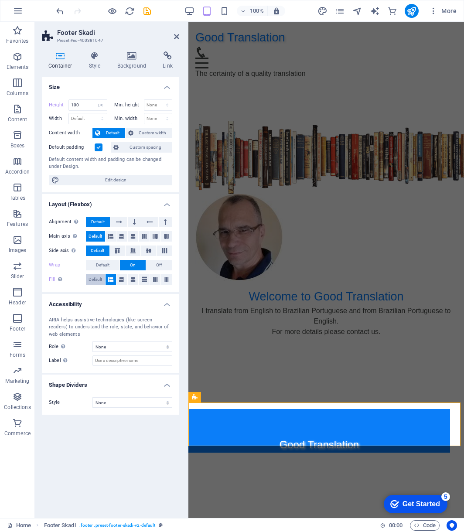
click at [94, 278] on span "Default" at bounding box center [96, 279] width 14 height 10
click at [178, 35] on icon at bounding box center [176, 36] width 5 height 7
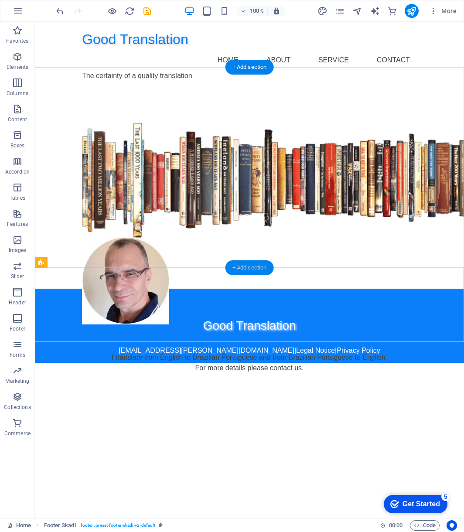
click at [254, 266] on div "+ Add section" at bounding box center [250, 267] width 48 height 15
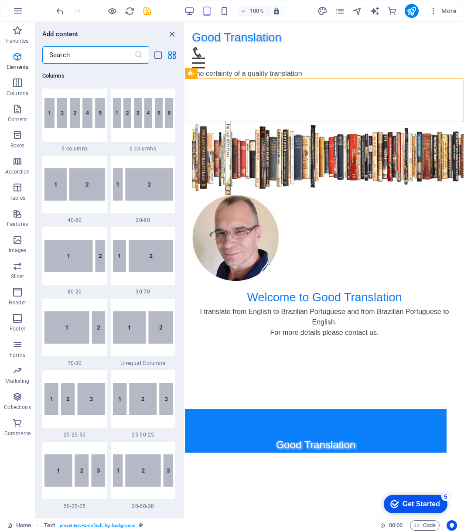
scroll to position [1526, 0]
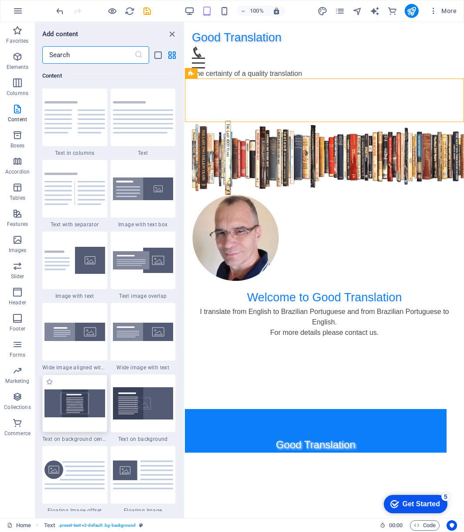
click at [74, 407] on img at bounding box center [74, 403] width 61 height 27
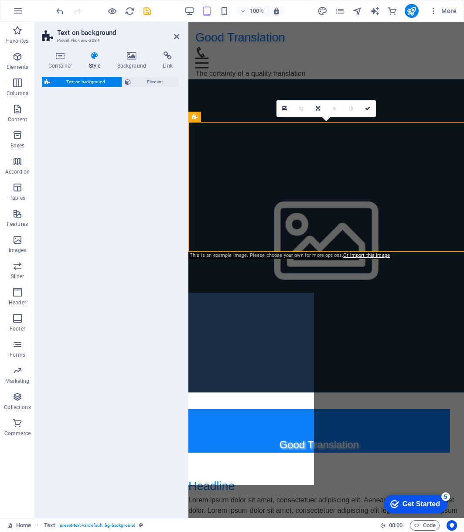
select select "%"
select select "rem"
select select "px"
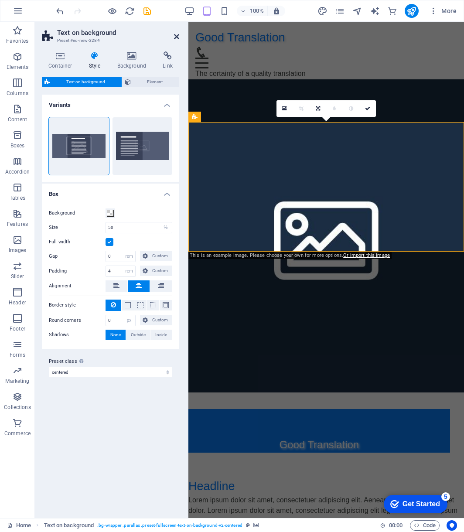
click at [175, 34] on icon at bounding box center [176, 36] width 5 height 7
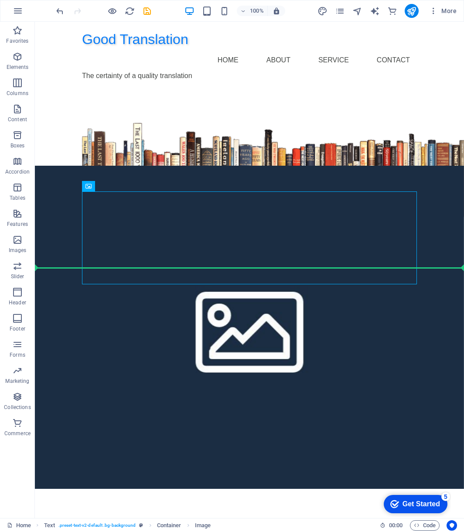
drag, startPoint x: 139, startPoint y: 232, endPoint x: 141, endPoint y: 332, distance: 99.5
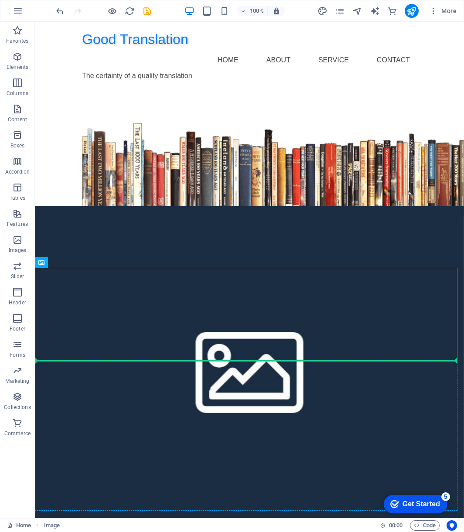
drag, startPoint x: 83, startPoint y: 319, endPoint x: 163, endPoint y: 399, distance: 112.6
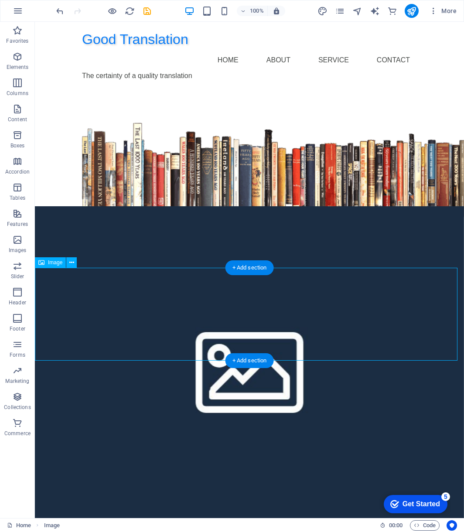
click at [101, 332] on figure at bounding box center [249, 332] width 429 height 87
click at [97, 328] on figure at bounding box center [249, 332] width 429 height 87
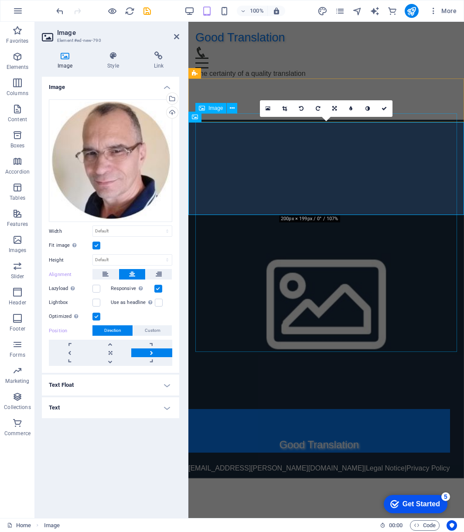
click at [334, 193] on figure at bounding box center [326, 158] width 262 height 74
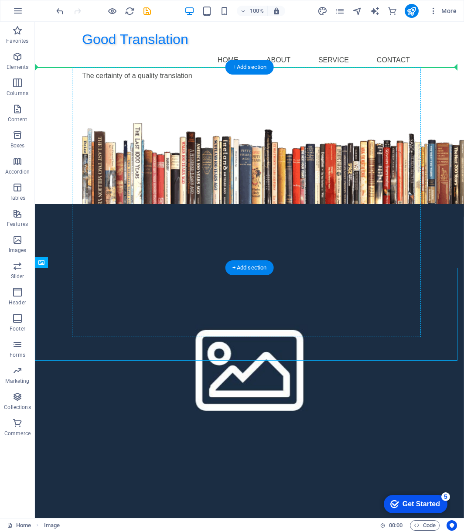
drag, startPoint x: 88, startPoint y: 328, endPoint x: 291, endPoint y: 188, distance: 245.9
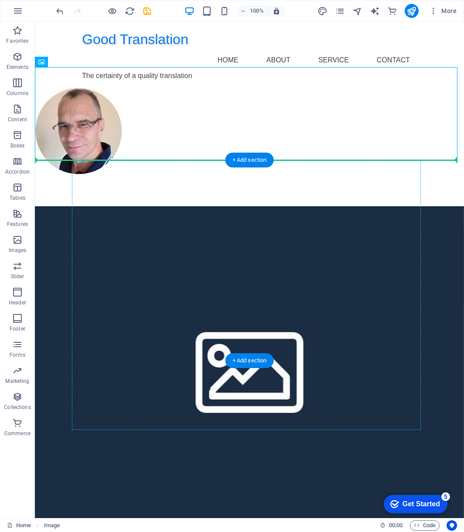
drag, startPoint x: 74, startPoint y: 118, endPoint x: 181, endPoint y: 229, distance: 154.3
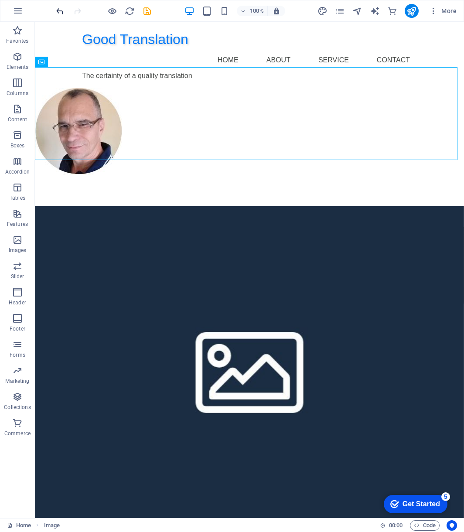
click at [61, 11] on icon "undo" at bounding box center [60, 11] width 10 height 10
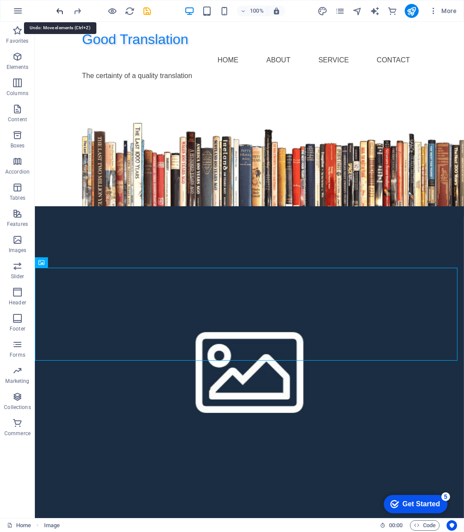
click at [61, 11] on icon "undo" at bounding box center [60, 11] width 10 height 10
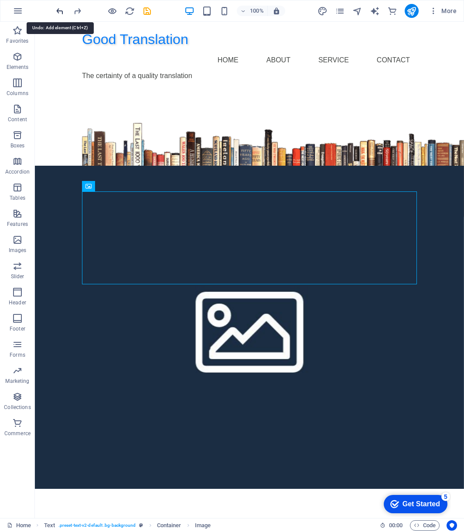
click at [61, 11] on icon "undo" at bounding box center [60, 11] width 10 height 10
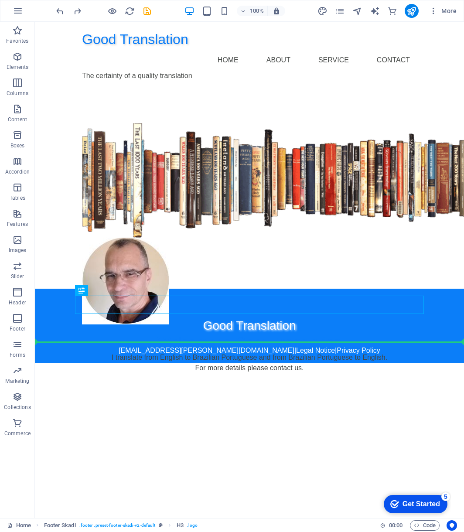
drag, startPoint x: 151, startPoint y: 305, endPoint x: 141, endPoint y: 379, distance: 74.0
click at [141, 363] on html "Good Translation Home About Service Contact The certainty of a quality translat…" at bounding box center [249, 192] width 429 height 341
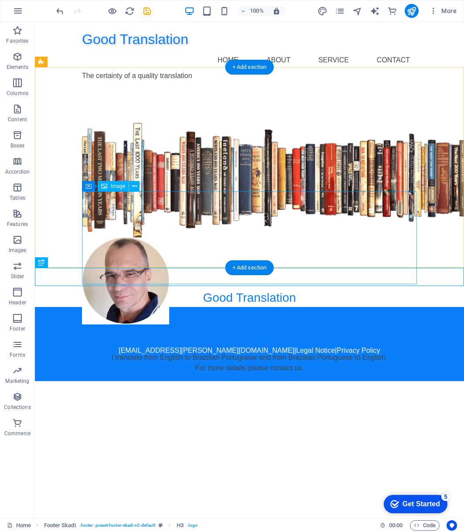
click at [148, 281] on div "Good Translation Home About Service Contact The certainty of a quality translat…" at bounding box center [249, 201] width 429 height 359
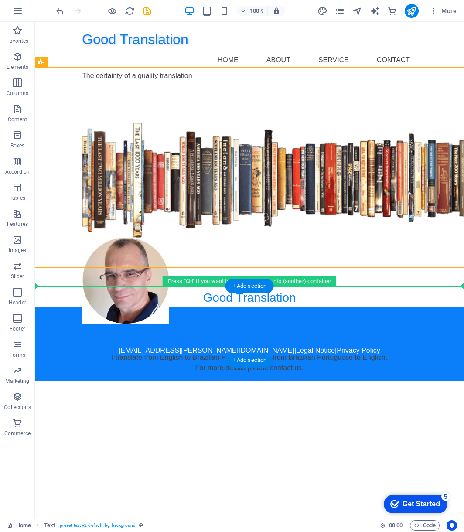
drag, startPoint x: 287, startPoint y: 277, endPoint x: 284, endPoint y: 307, distance: 29.4
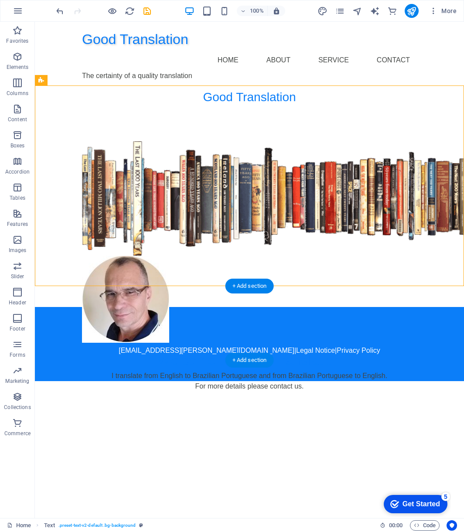
click at [283, 309] on div "[EMAIL_ADDRESS][PERSON_NAME][DOMAIN_NAME] | Legal Notice | Privacy Policy" at bounding box center [249, 344] width 429 height 74
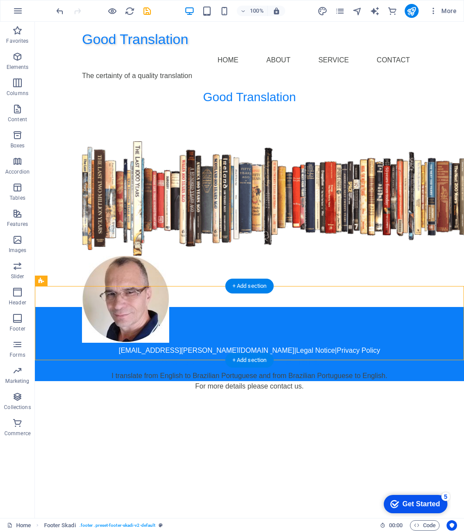
click at [283, 309] on div "[EMAIL_ADDRESS][PERSON_NAME][DOMAIN_NAME] | Legal Notice | Privacy Policy" at bounding box center [249, 344] width 429 height 74
select select "px"
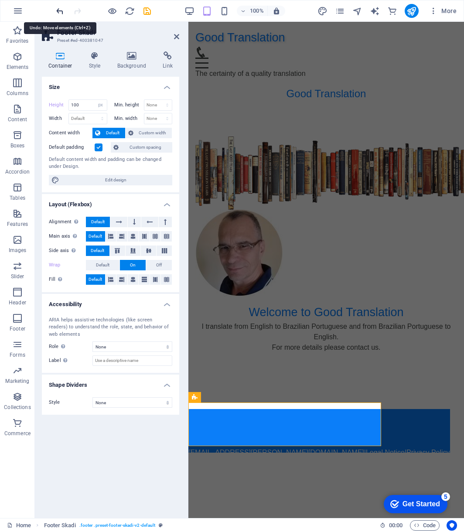
click at [58, 12] on icon "undo" at bounding box center [60, 11] width 10 height 10
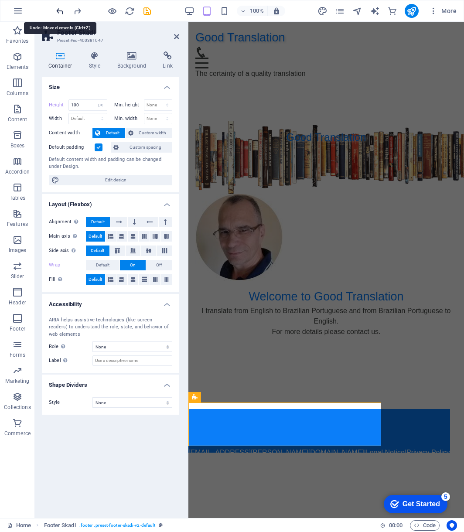
click at [58, 12] on icon "undo" at bounding box center [60, 11] width 10 height 10
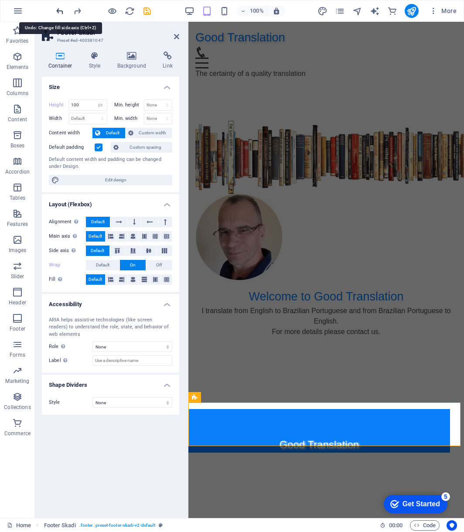
click at [58, 12] on icon "undo" at bounding box center [60, 11] width 10 height 10
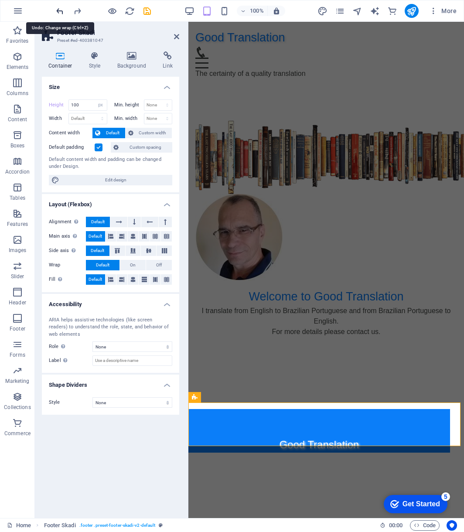
click at [58, 12] on icon "undo" at bounding box center [60, 11] width 10 height 10
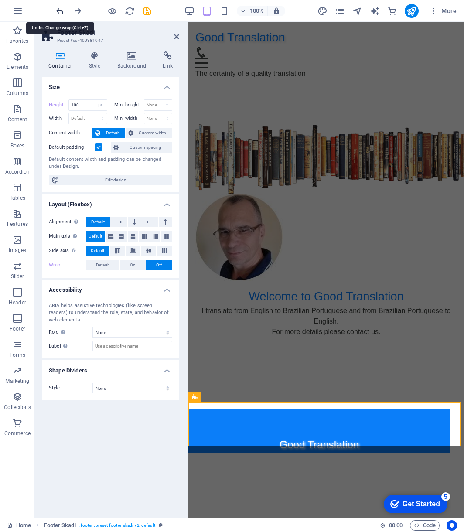
click at [58, 12] on icon "undo" at bounding box center [60, 11] width 10 height 10
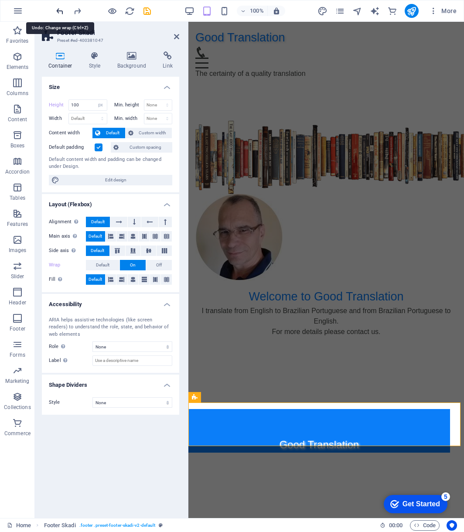
click at [58, 12] on icon "undo" at bounding box center [60, 11] width 10 height 10
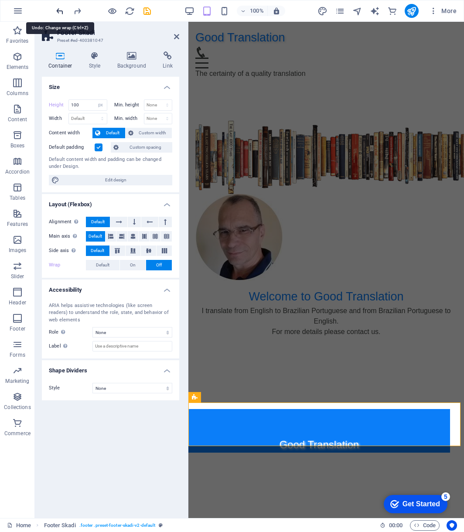
click at [58, 12] on icon "undo" at bounding box center [60, 11] width 10 height 10
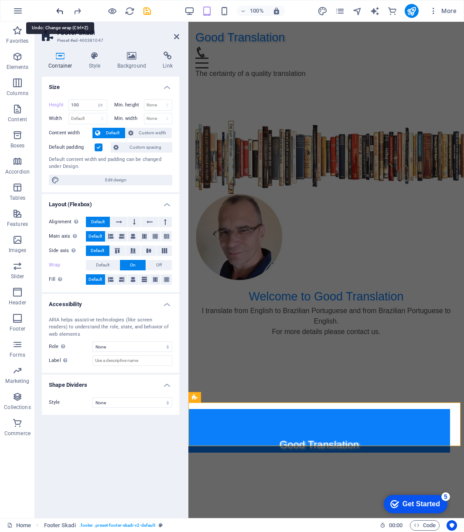
click at [58, 12] on icon "undo" at bounding box center [60, 11] width 10 height 10
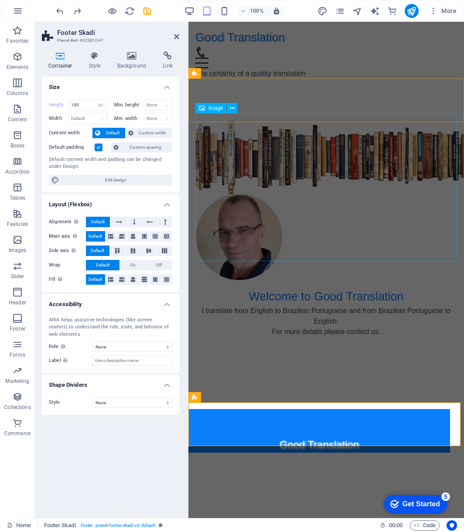
click at [298, 195] on figure at bounding box center [326, 158] width 262 height 74
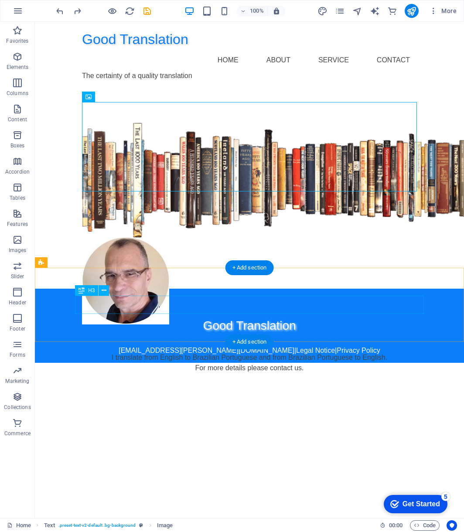
click at [343, 317] on div "Good Translation" at bounding box center [249, 326] width 349 height 18
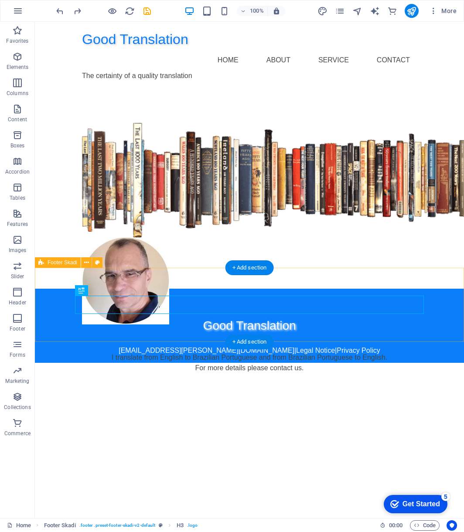
click at [337, 289] on div "Good Translation [EMAIL_ADDRESS][PERSON_NAME][DOMAIN_NAME] | Legal Notice | Pri…" at bounding box center [249, 326] width 429 height 74
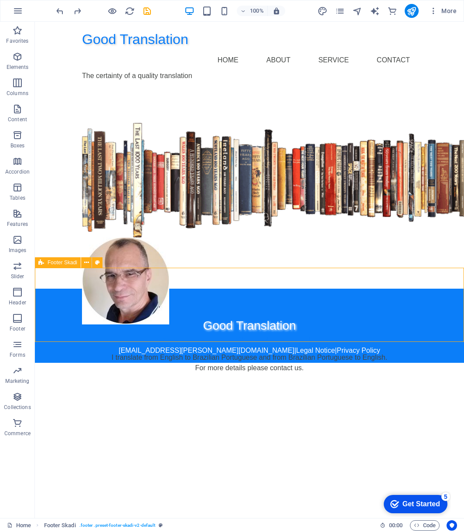
click at [0, 0] on span "Footer Skadi" at bounding box center [0, 0] width 0 height 0
select select "px"
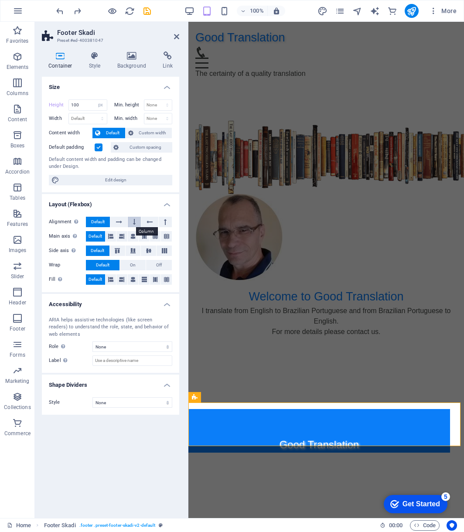
click at [134, 221] on icon at bounding box center [134, 222] width 3 height 10
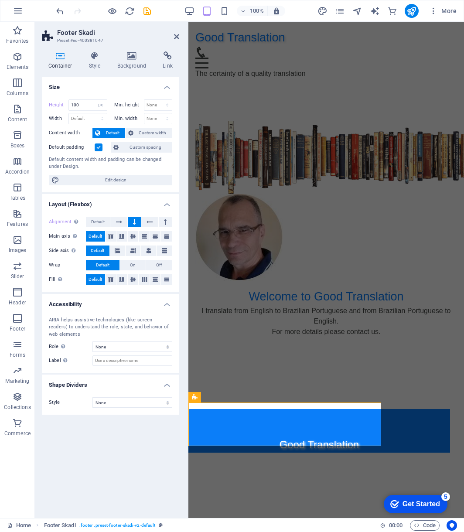
click at [134, 221] on icon at bounding box center [134, 222] width 3 height 10
click at [177, 35] on icon at bounding box center [176, 36] width 5 height 7
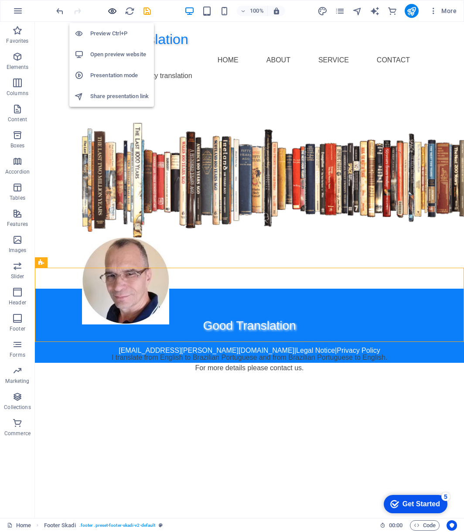
click at [111, 12] on icon "button" at bounding box center [112, 11] width 10 height 10
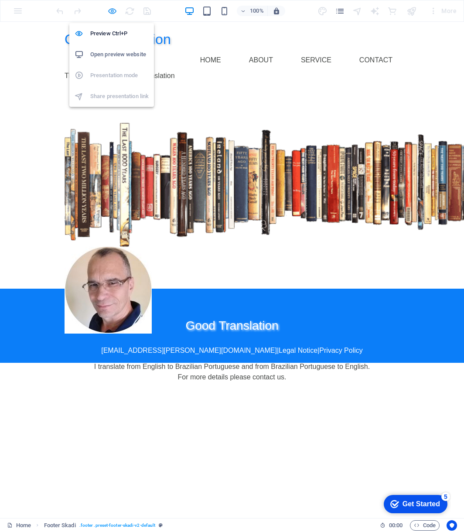
click at [115, 14] on icon "button" at bounding box center [112, 11] width 10 height 10
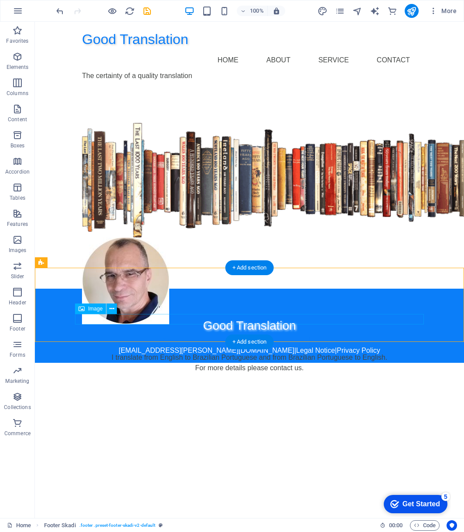
click at [315, 335] on figure at bounding box center [249, 340] width 349 height 10
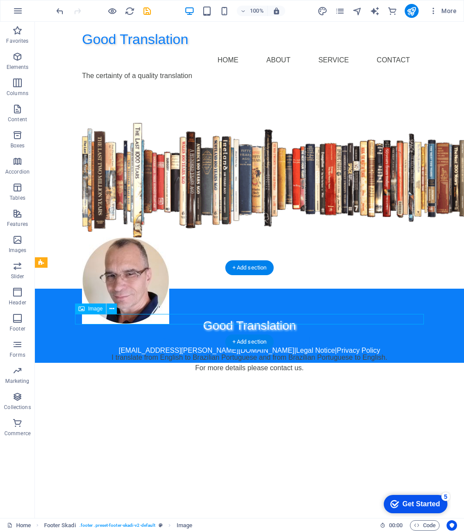
click at [315, 335] on figure at bounding box center [249, 340] width 349 height 10
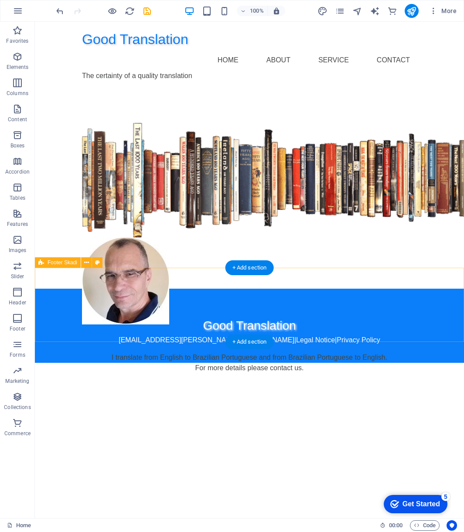
click at [273, 333] on div "Good Translation [EMAIL_ADDRESS][PERSON_NAME][DOMAIN_NAME] | Legal Notice | Pri…" at bounding box center [249, 326] width 429 height 74
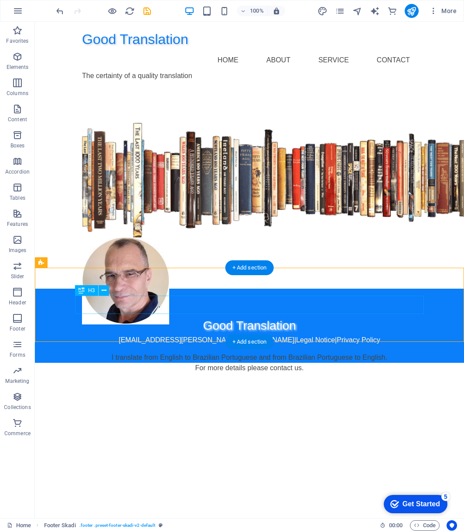
click at [267, 317] on div "Good Translation" at bounding box center [249, 326] width 349 height 18
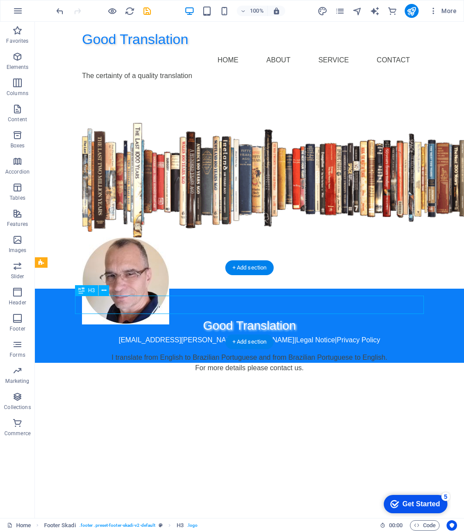
click at [267, 317] on div "Good Translation" at bounding box center [249, 326] width 349 height 18
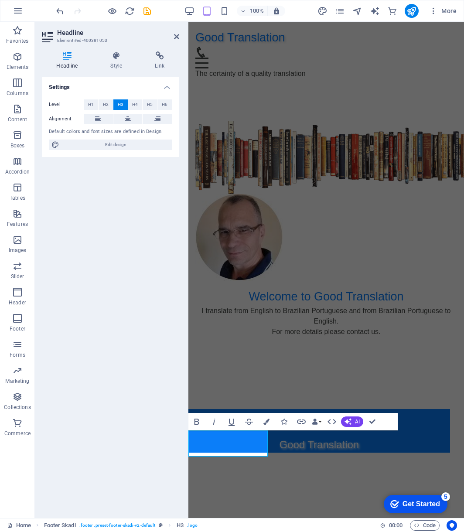
click at [261, 130] on html "Good Translation Home About Service Contact The certainty of a quality translat…" at bounding box center [326, 76] width 276 height 108
click at [175, 34] on icon at bounding box center [176, 36] width 5 height 7
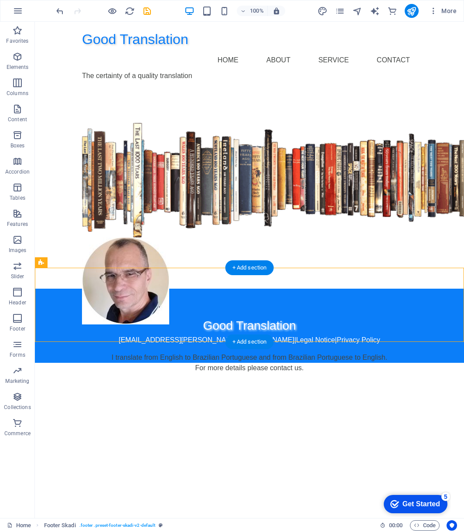
drag, startPoint x: 74, startPoint y: 284, endPoint x: 39, endPoint y: 304, distance: 39.9
click at [55, 354] on html "Good Translation Home About Service Contact The certainty of a quality translat…" at bounding box center [249, 192] width 429 height 341
click at [12, 11] on button "button" at bounding box center [17, 10] width 21 height 21
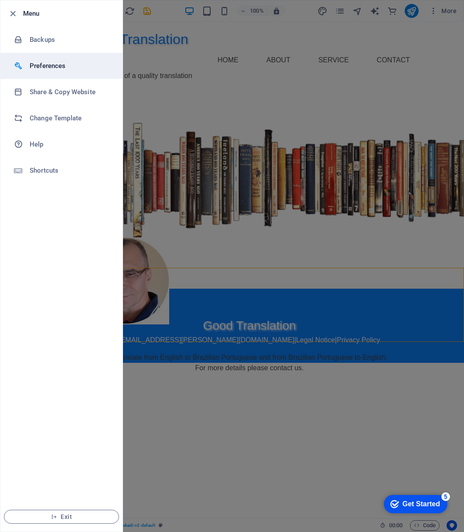
click at [47, 66] on h6 "Preferences" at bounding box center [70, 66] width 81 height 10
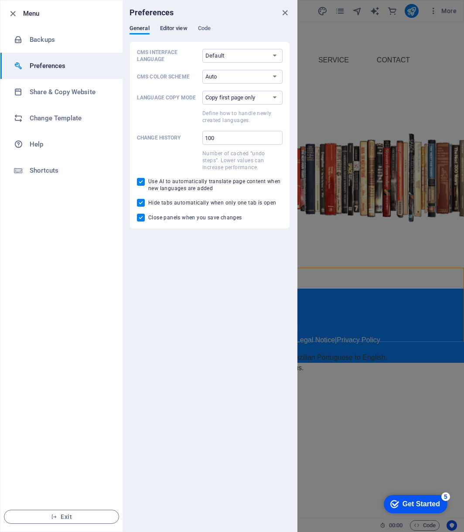
click at [173, 29] on span "Editor view" at bounding box center [173, 29] width 27 height 12
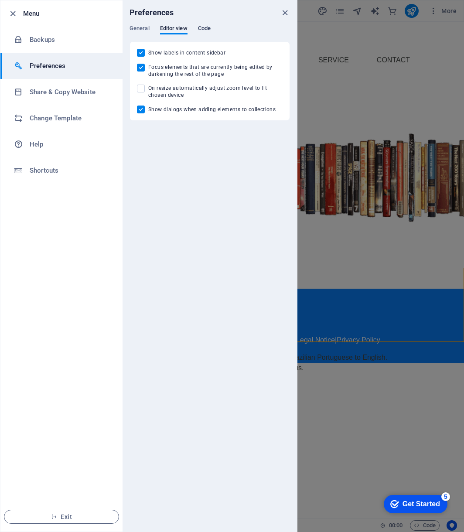
click at [207, 28] on span "Code" at bounding box center [204, 29] width 13 height 12
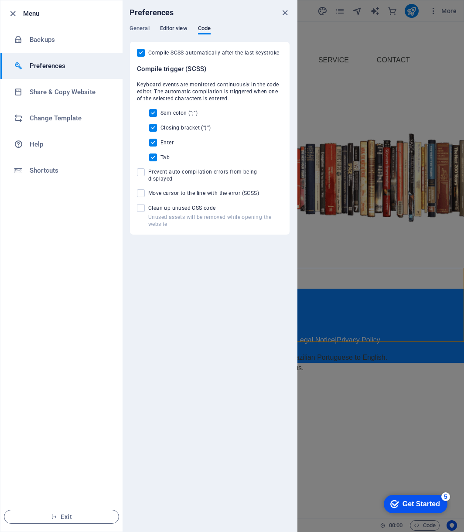
click at [179, 31] on span "Editor view" at bounding box center [173, 29] width 27 height 12
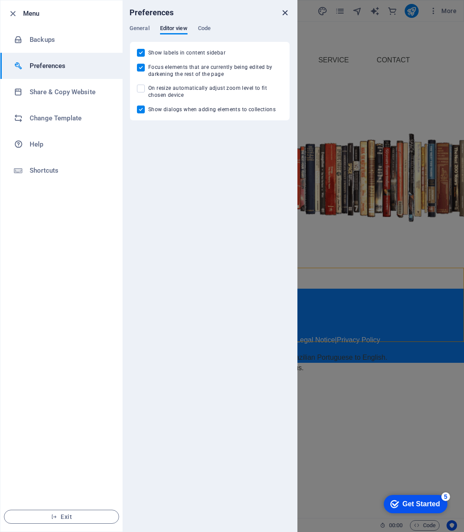
click at [284, 14] on icon "close" at bounding box center [285, 13] width 10 height 10
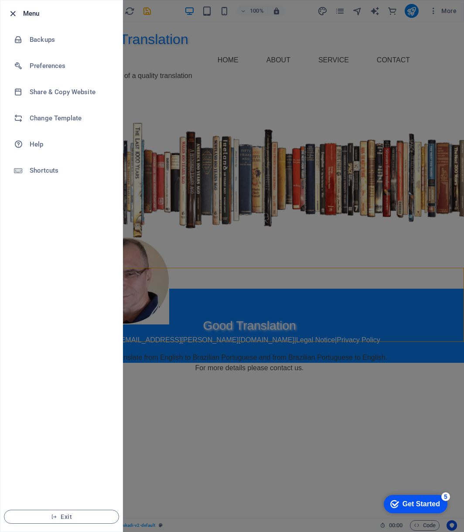
click at [10, 12] on icon "button" at bounding box center [13, 14] width 10 height 10
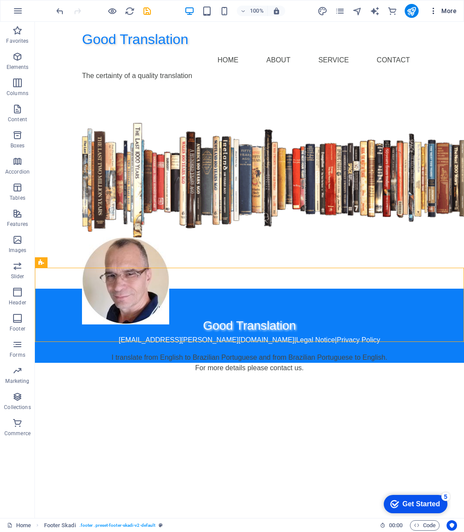
click at [437, 14] on icon "button" at bounding box center [433, 11] width 9 height 9
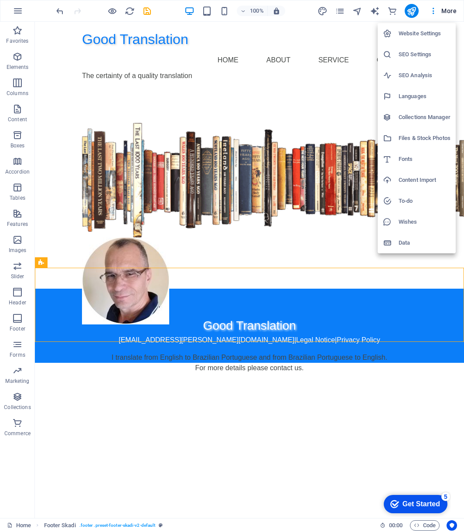
click at [430, 31] on h6 "Website Settings" at bounding box center [425, 33] width 52 height 10
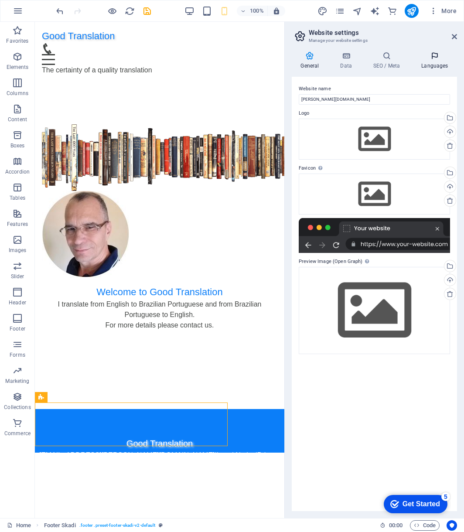
click at [430, 63] on h4 "Languages" at bounding box center [435, 60] width 44 height 18
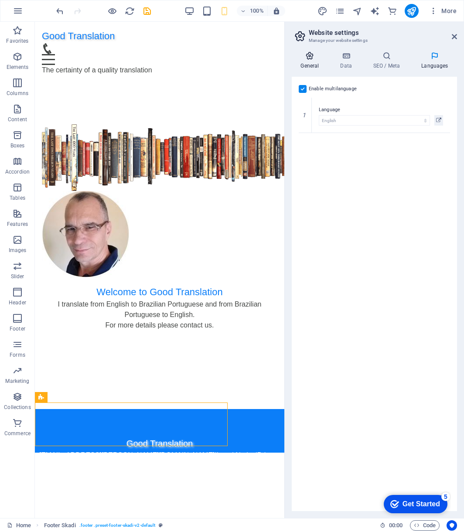
click at [310, 62] on h4 "General" at bounding box center [312, 60] width 40 height 18
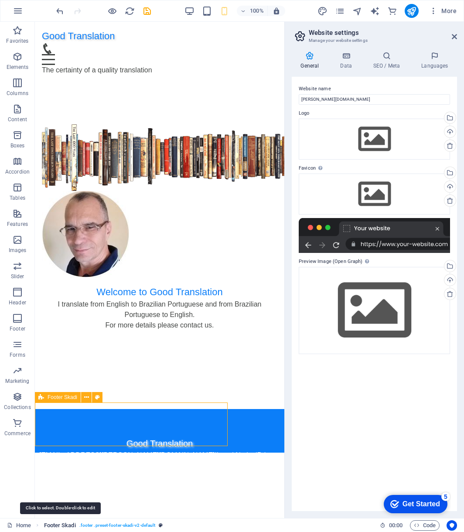
click at [61, 431] on span "Footer Skadi" at bounding box center [60, 525] width 32 height 10
select select "px"
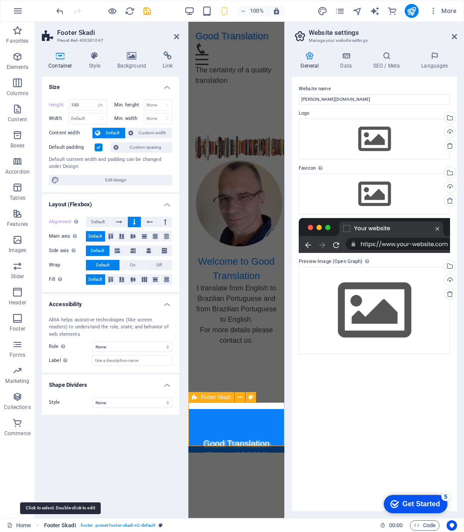
click at [61, 431] on span "Footer Skadi" at bounding box center [60, 525] width 32 height 10
click at [176, 35] on icon at bounding box center [176, 36] width 5 height 7
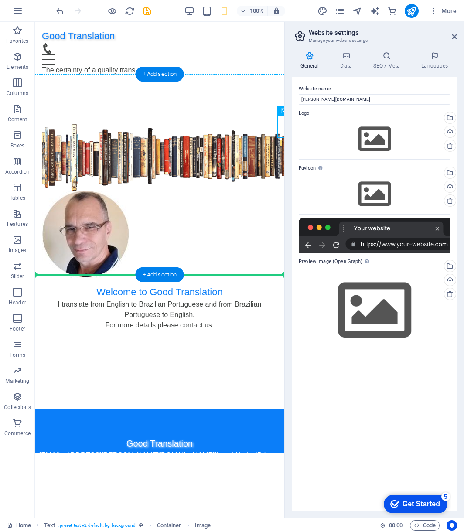
drag, startPoint x: 281, startPoint y: 129, endPoint x: 161, endPoint y: 219, distance: 150.9
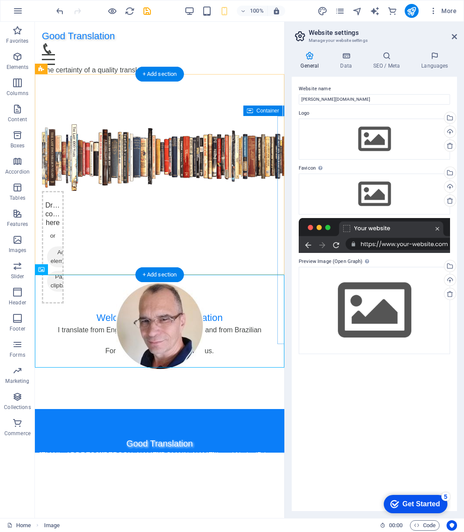
click at [64, 201] on div "Drop content here or Add elements Paste clipboard" at bounding box center [53, 247] width 22 height 113
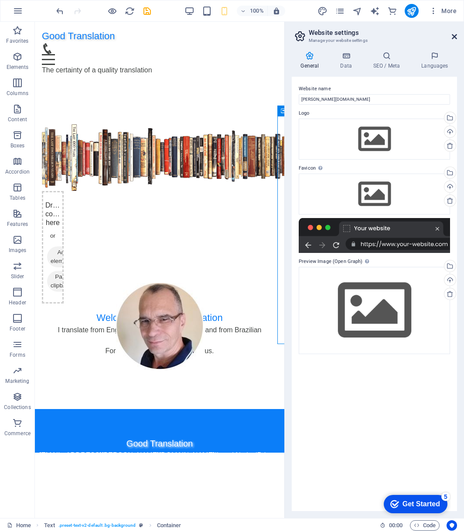
drag, startPoint x: 456, startPoint y: 36, endPoint x: 421, endPoint y: 14, distance: 41.2
click at [456, 36] on icon at bounding box center [454, 36] width 5 height 7
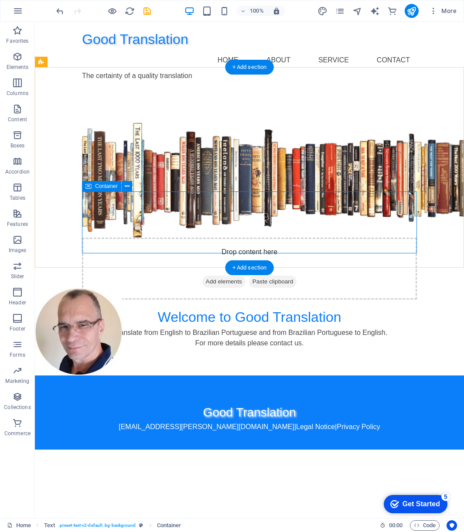
click at [355, 238] on div "Drop content here or Add elements Paste clipboard" at bounding box center [249, 269] width 335 height 62
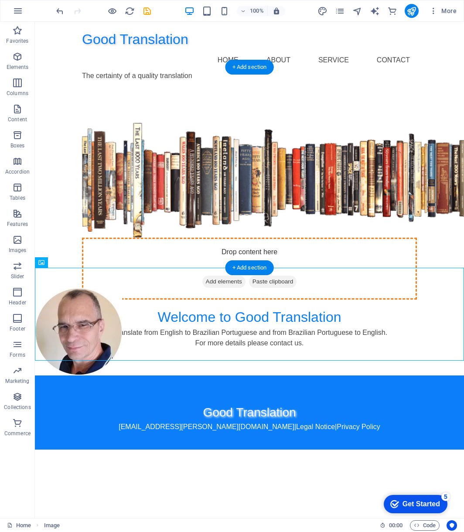
drag, startPoint x: 84, startPoint y: 316, endPoint x: 243, endPoint y: 228, distance: 181.6
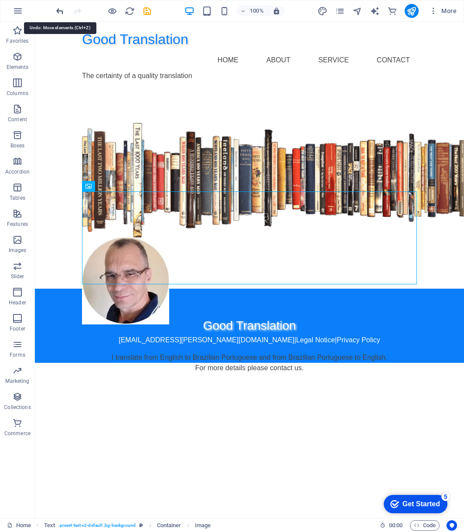
click at [59, 11] on icon "undo" at bounding box center [60, 11] width 10 height 10
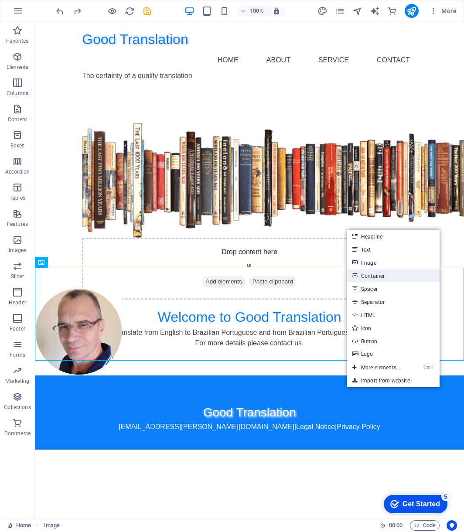
click at [382, 277] on link "Container" at bounding box center [393, 275] width 92 height 13
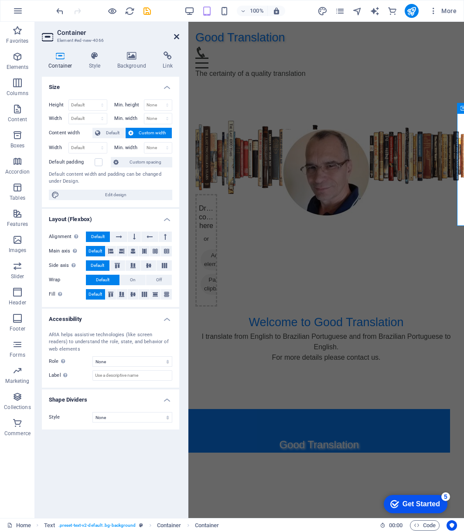
click at [176, 39] on icon at bounding box center [176, 36] width 5 height 7
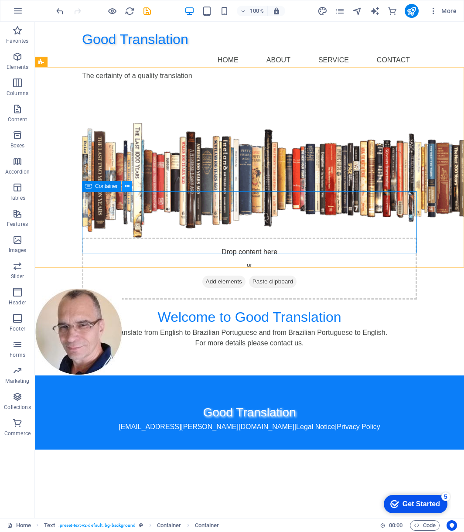
click at [126, 187] on icon at bounding box center [127, 186] width 5 height 9
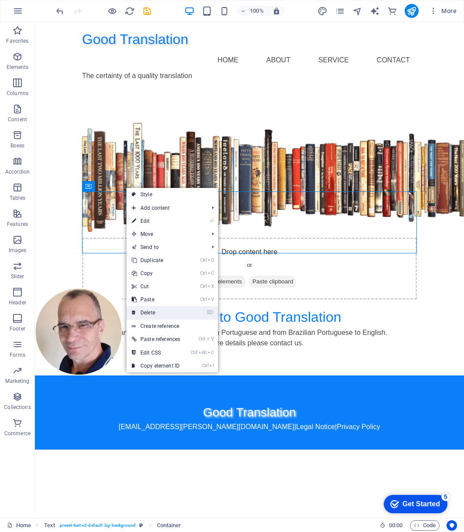
click at [154, 316] on link "⌦ Delete" at bounding box center [156, 312] width 59 height 13
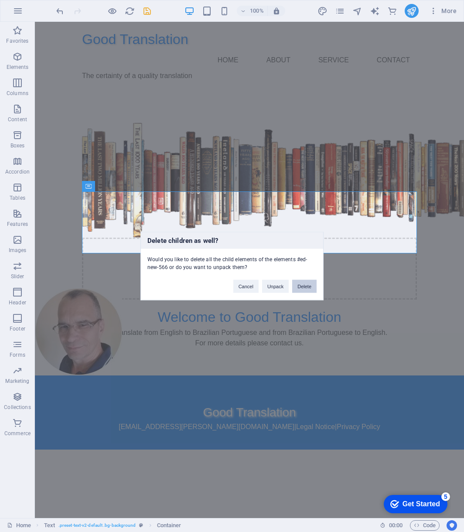
click at [306, 288] on button "Delete" at bounding box center [304, 286] width 24 height 13
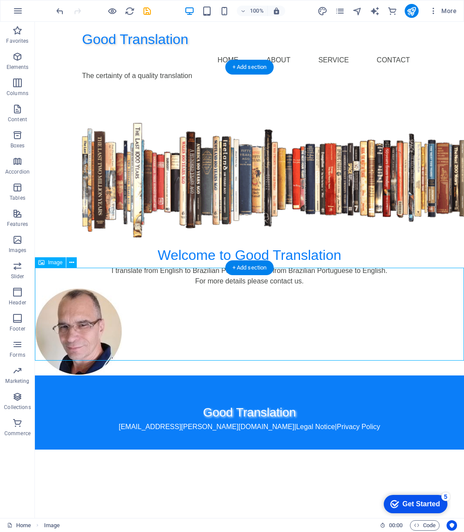
drag, startPoint x: 94, startPoint y: 332, endPoint x: 229, endPoint y: 330, distance: 134.8
click at [229, 330] on figure at bounding box center [249, 332] width 429 height 87
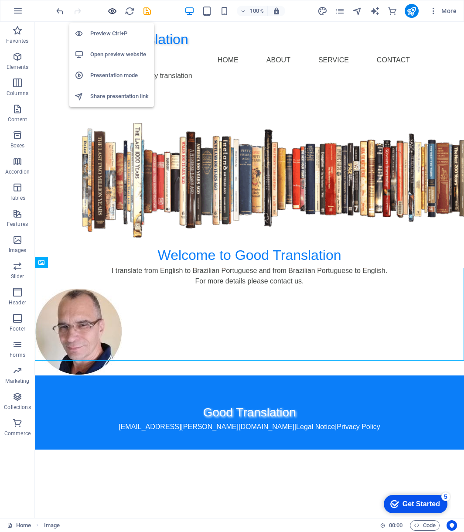
click at [109, 10] on icon "button" at bounding box center [112, 11] width 10 height 10
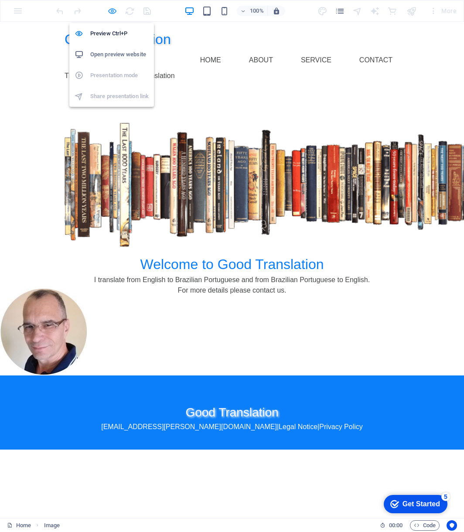
click at [111, 10] on icon "button" at bounding box center [112, 11] width 10 height 10
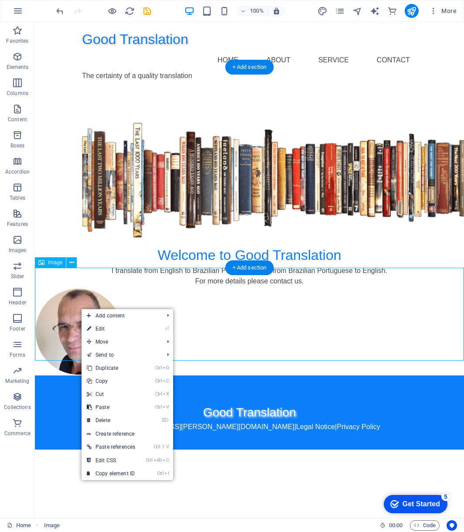
click at [82, 292] on figure at bounding box center [249, 332] width 429 height 87
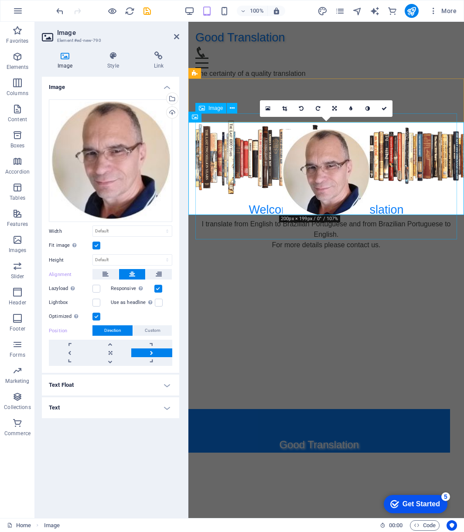
click at [355, 188] on figure at bounding box center [326, 158] width 262 height 74
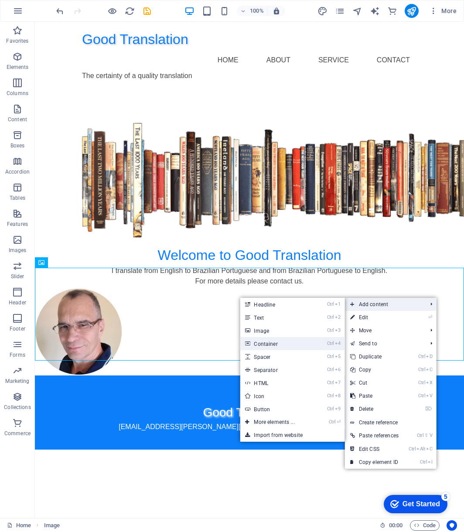
click at [271, 347] on link "Ctrl 4 Container" at bounding box center [276, 343] width 72 height 13
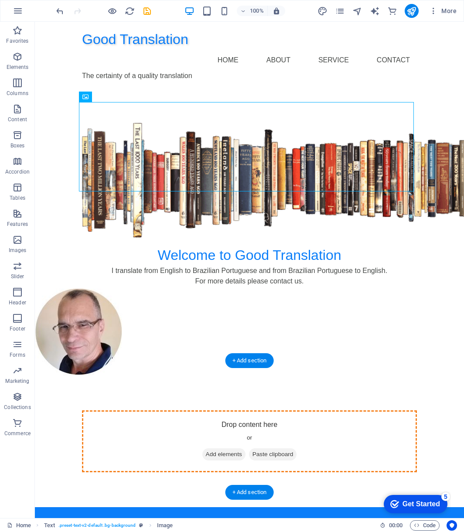
drag, startPoint x: 172, startPoint y: 183, endPoint x: 257, endPoint y: 421, distance: 252.0
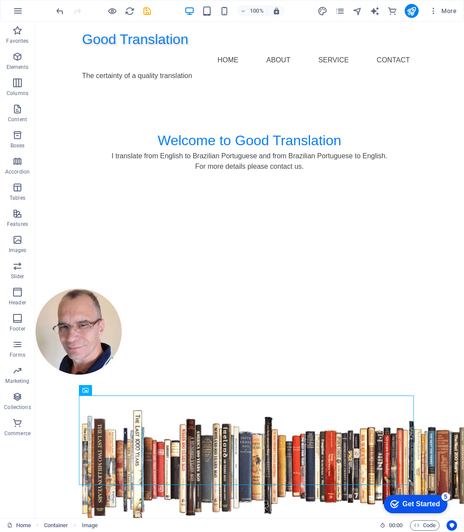
click at [53, 12] on div "100% More" at bounding box center [231, 10] width 463 height 21
click at [59, 13] on icon "undo" at bounding box center [60, 11] width 10 height 10
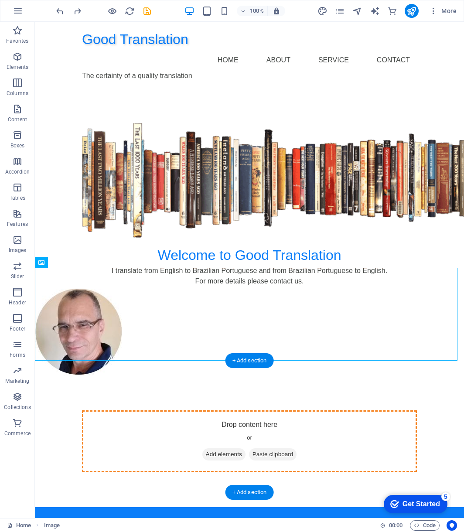
drag, startPoint x: 94, startPoint y: 321, endPoint x: 267, endPoint y: 426, distance: 202.6
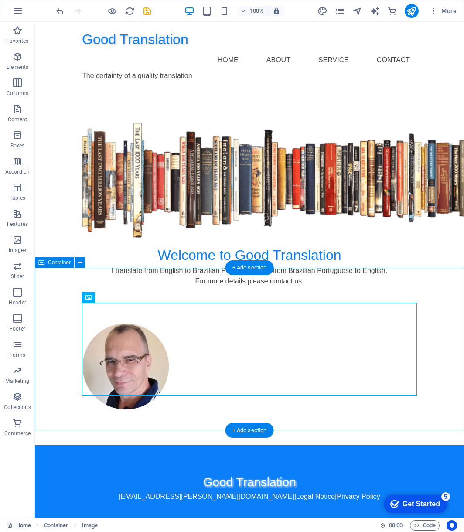
click at [438, 348] on div at bounding box center [249, 367] width 429 height 157
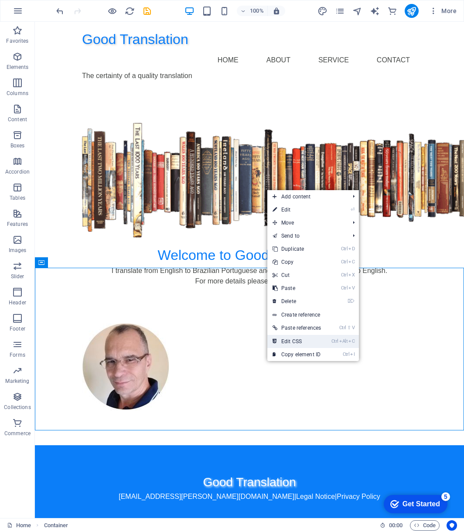
click at [300, 342] on link "Ctrl Alt C Edit CSS" at bounding box center [296, 341] width 59 height 13
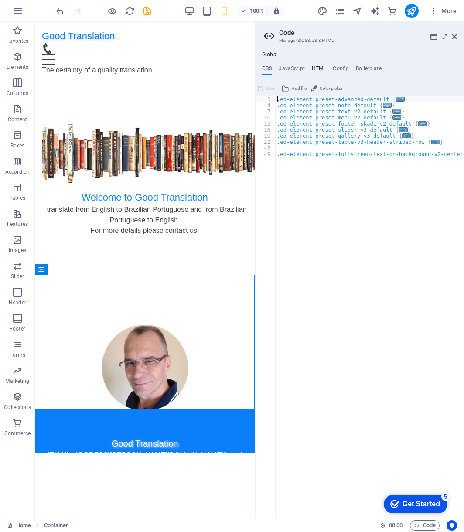
click at [319, 66] on h4 "HTML" at bounding box center [319, 70] width 14 height 10
type textarea "{{content}}"
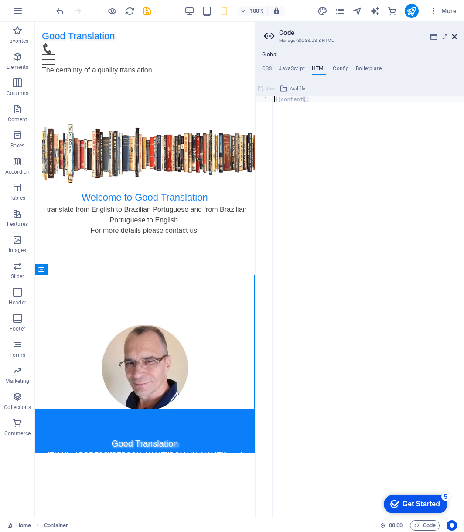
click at [454, 36] on icon at bounding box center [454, 36] width 5 height 7
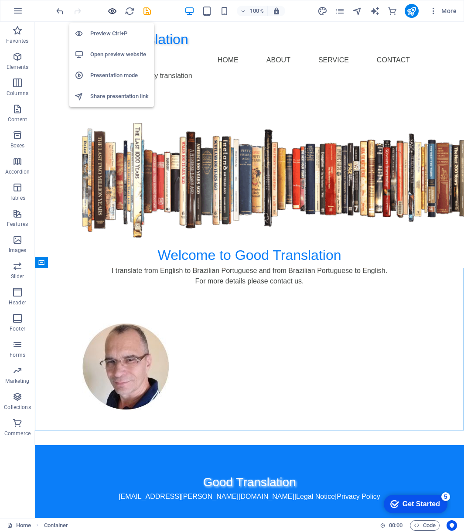
click at [111, 11] on icon "button" at bounding box center [112, 11] width 10 height 10
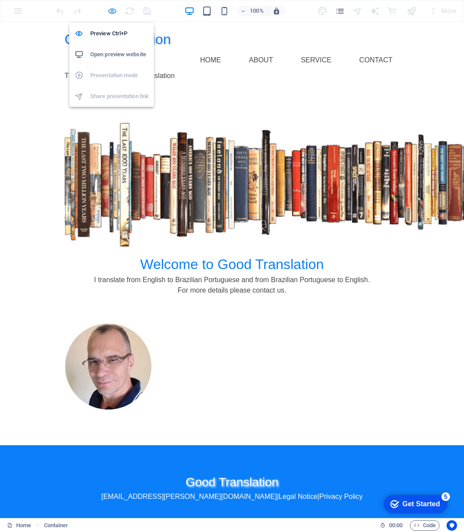
click at [113, 11] on icon "button" at bounding box center [112, 11] width 10 height 10
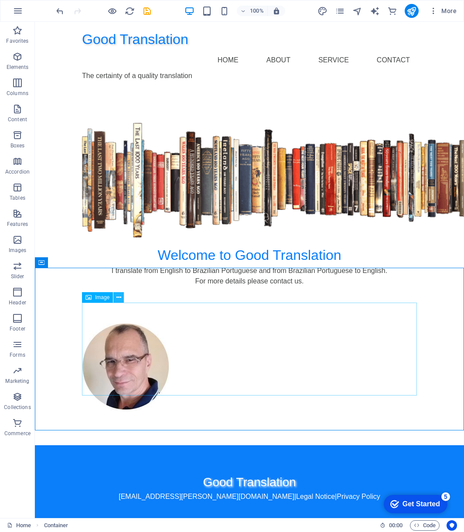
click at [119, 298] on icon at bounding box center [118, 297] width 5 height 9
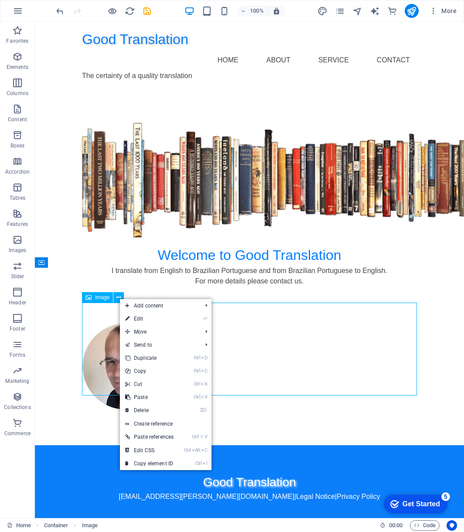
click at [102, 295] on span "Image" at bounding box center [102, 297] width 14 height 5
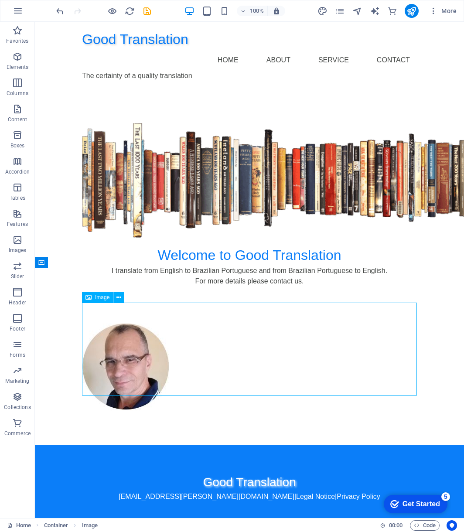
click at [102, 297] on span "Image" at bounding box center [102, 297] width 14 height 5
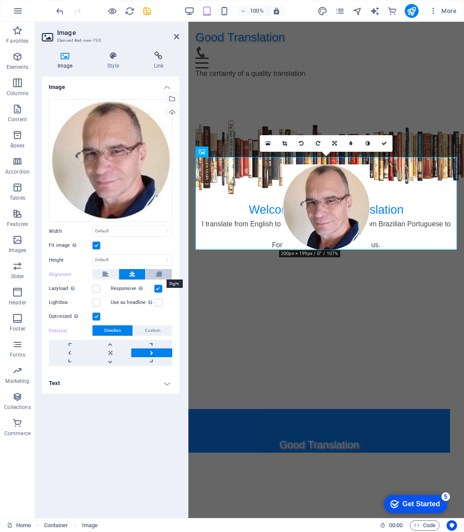
click at [158, 275] on icon at bounding box center [159, 274] width 6 height 10
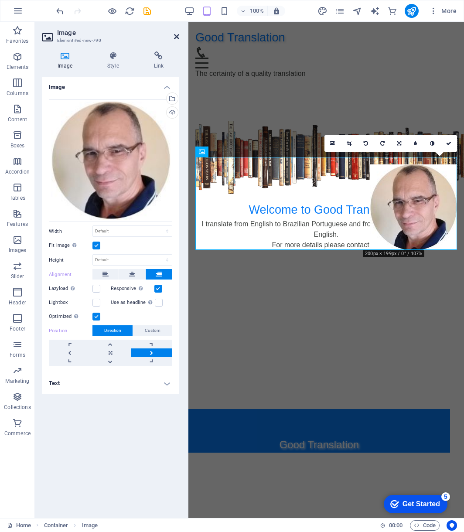
click at [177, 35] on icon at bounding box center [176, 36] width 5 height 7
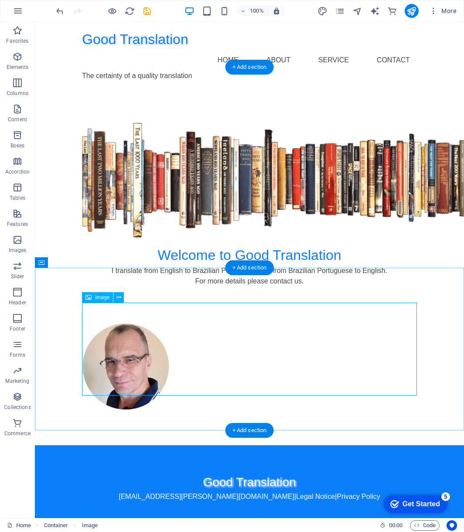
click at [186, 352] on figure at bounding box center [249, 367] width 335 height 87
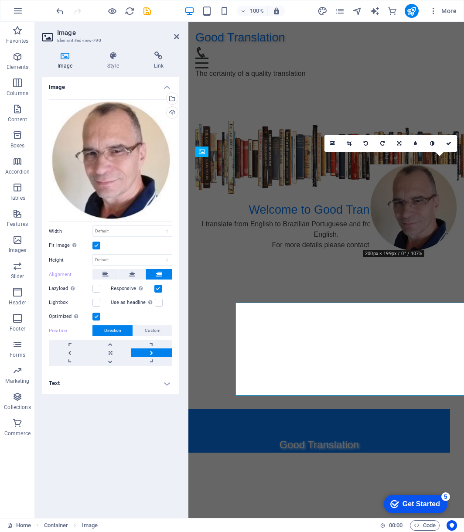
click at [186, 352] on div at bounding box center [187, 270] width 2 height 496
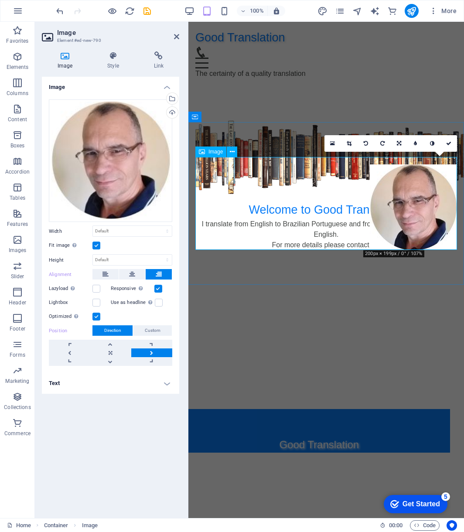
click at [328, 233] on figure at bounding box center [326, 207] width 262 height 87
click at [134, 274] on icon at bounding box center [132, 274] width 6 height 10
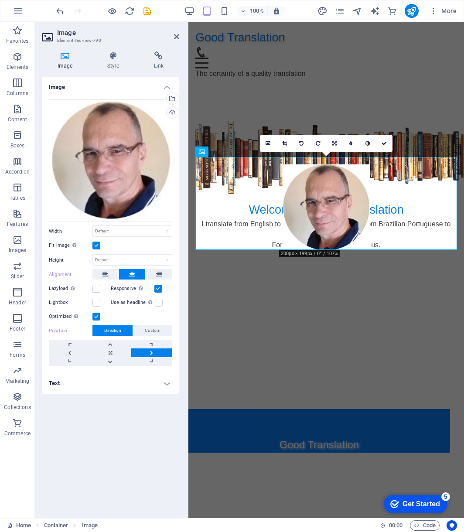
click at [96, 246] on label at bounding box center [96, 246] width 8 height 8
click at [0, 0] on input "Fit image Automatically fit image to a fixed width and height" at bounding box center [0, 0] width 0 height 0
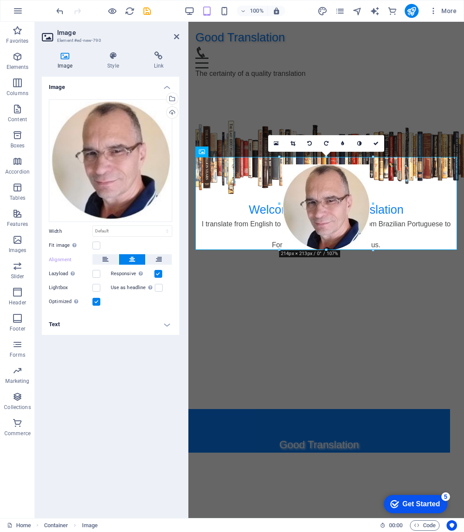
click at [179, 36] on aside "Image Element #ed-new-790 Image Style Link Image Drag files here, click to choo…" at bounding box center [112, 270] width 154 height 496
click at [177, 40] on icon at bounding box center [176, 36] width 5 height 7
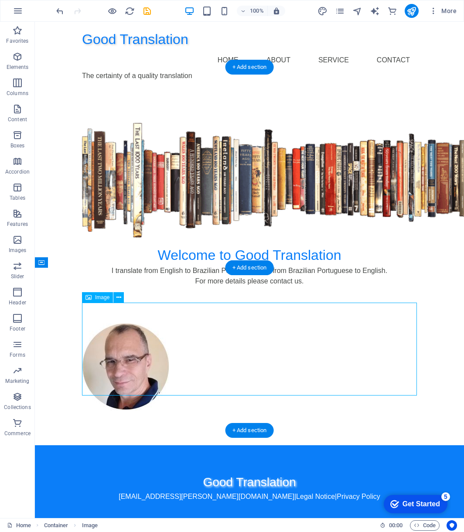
drag, startPoint x: 126, startPoint y: 346, endPoint x: 239, endPoint y: 349, distance: 113.1
click at [239, 349] on figure at bounding box center [249, 367] width 335 height 87
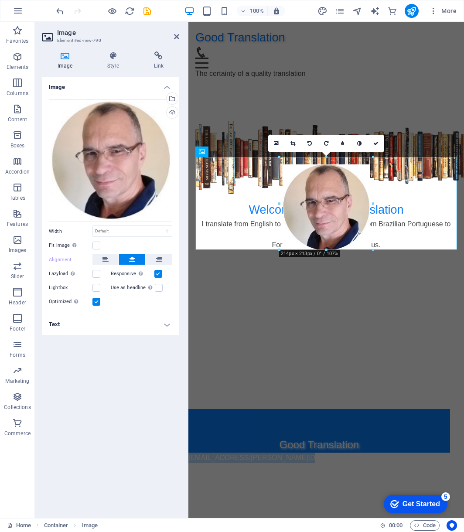
click at [239, 286] on html "Good Translation Home About Service Contact The certainty of a quality translat…" at bounding box center [326, 154] width 276 height 264
click at [133, 229] on select "Default auto px rem % em vh vw" at bounding box center [132, 231] width 79 height 10
click at [93, 226] on select "Default auto px rem % em vh vw" at bounding box center [132, 231] width 79 height 10
select select "DISABLED_OPTION_VALUE"
click at [178, 37] on icon at bounding box center [176, 36] width 5 height 7
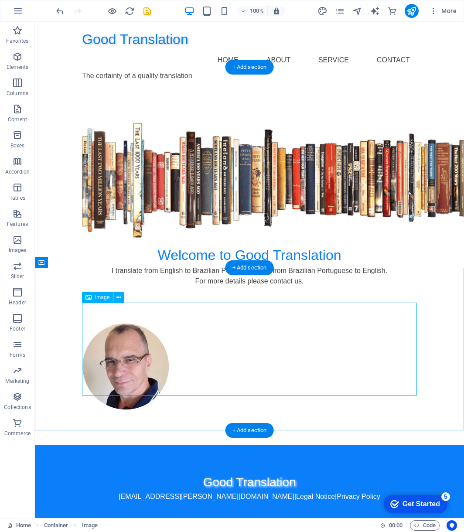
click at [128, 345] on figure at bounding box center [249, 367] width 335 height 87
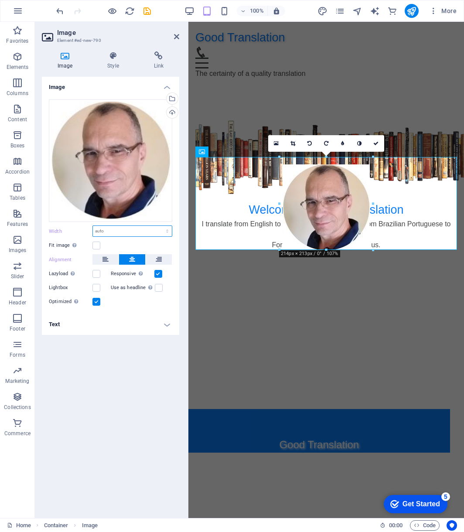
click at [166, 232] on select "Default auto px rem % em vh vw" at bounding box center [132, 231] width 79 height 10
click at [93, 226] on select "Default auto px rem % em vh vw" at bounding box center [132, 231] width 79 height 10
select select "DISABLED_OPTION_VALUE"
click at [200, 241] on figure at bounding box center [326, 207] width 262 height 87
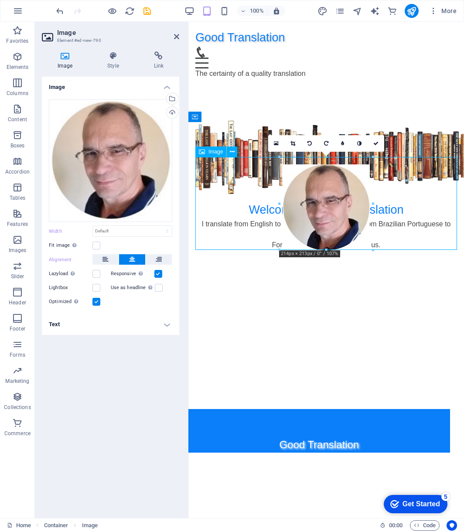
drag, startPoint x: 322, startPoint y: 201, endPoint x: 382, endPoint y: 206, distance: 59.6
click at [382, 206] on figure at bounding box center [326, 207] width 262 height 87
click at [177, 38] on icon at bounding box center [176, 36] width 5 height 7
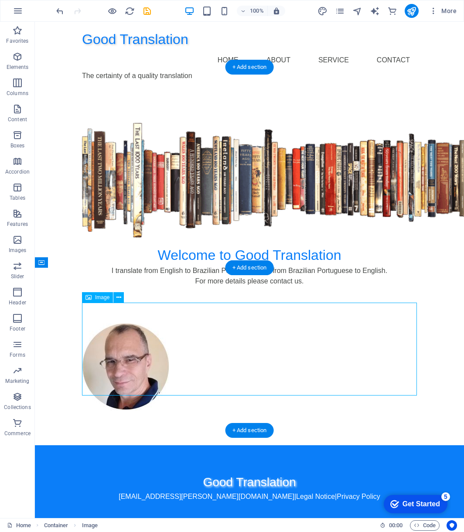
drag, startPoint x: 250, startPoint y: 353, endPoint x: 254, endPoint y: 311, distance: 42.5
click at [254, 324] on figure at bounding box center [249, 367] width 335 height 87
drag, startPoint x: 290, startPoint y: 342, endPoint x: 296, endPoint y: 290, distance: 53.1
click at [295, 294] on div at bounding box center [249, 367] width 429 height 157
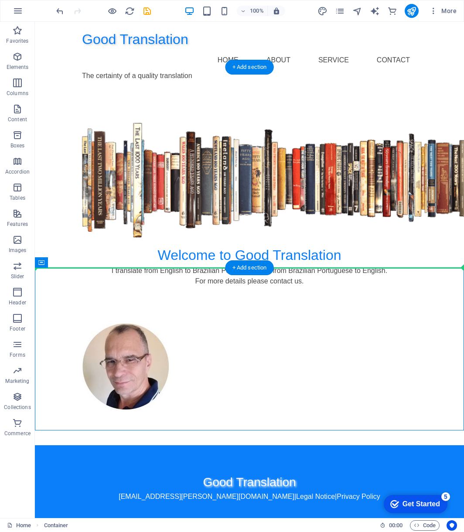
drag, startPoint x: 299, startPoint y: 279, endPoint x: 304, endPoint y: 258, distance: 21.5
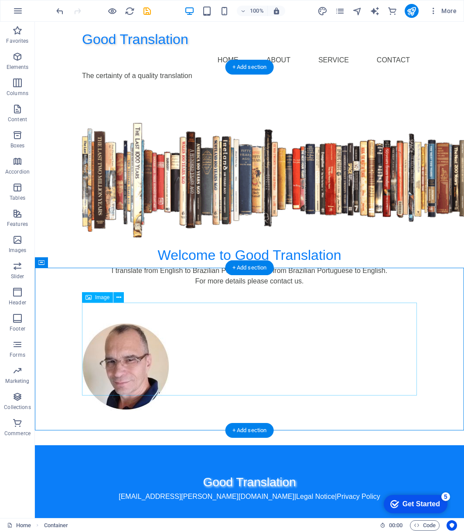
click at [291, 344] on figure at bounding box center [249, 367] width 335 height 87
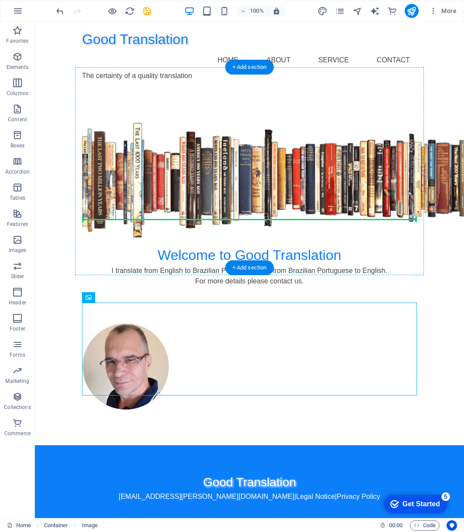
drag, startPoint x: 287, startPoint y: 350, endPoint x: 293, endPoint y: 219, distance: 131.0
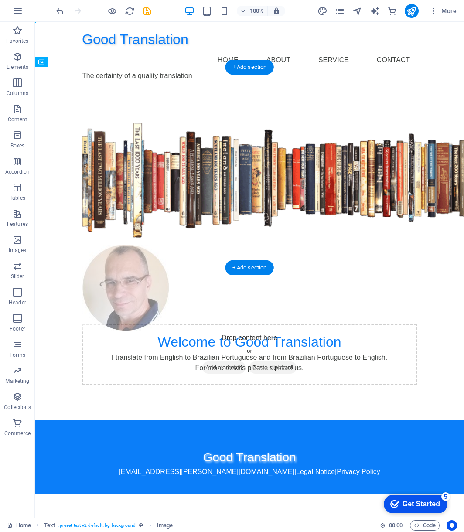
drag, startPoint x: 306, startPoint y: 256, endPoint x: 308, endPoint y: 203, distance: 52.8
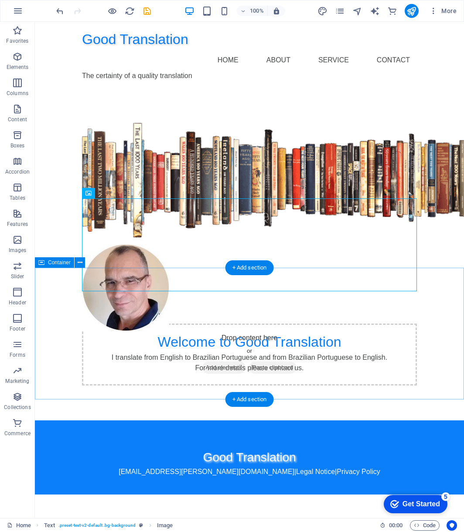
click at [316, 380] on div "Drop content here or Add elements Paste clipboard" at bounding box center [249, 355] width 429 height 132
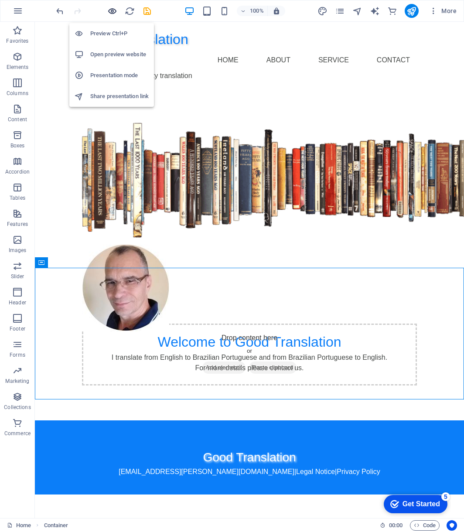
click at [113, 11] on icon "button" at bounding box center [112, 11] width 10 height 10
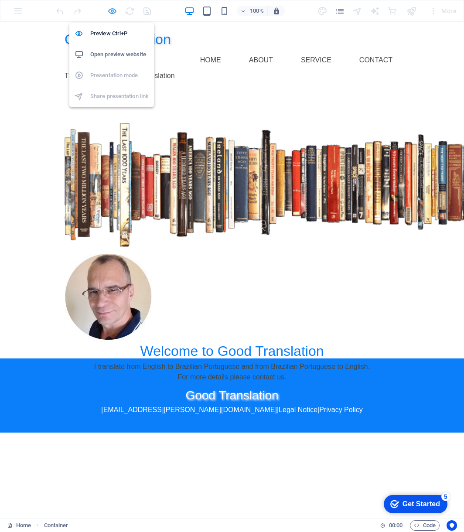
click at [113, 11] on icon "button" at bounding box center [112, 11] width 10 height 10
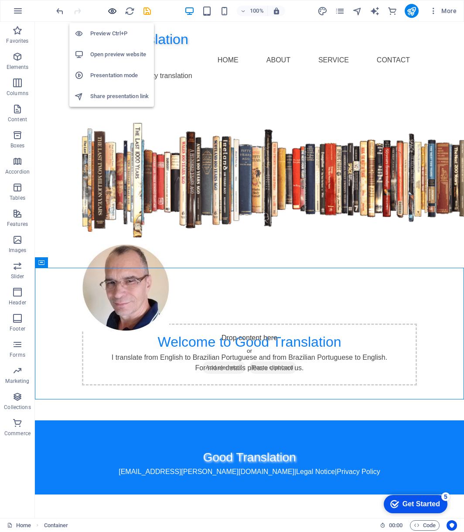
click at [113, 11] on icon "button" at bounding box center [112, 11] width 10 height 10
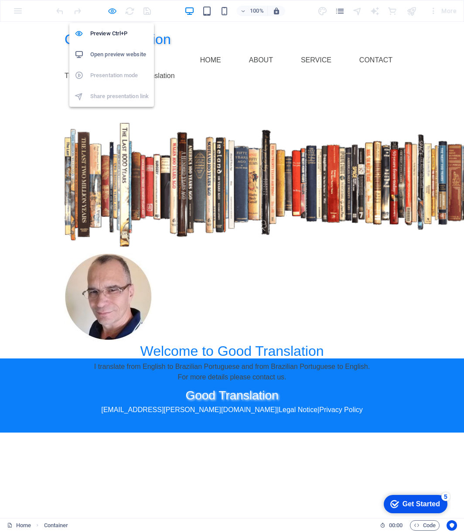
click at [110, 10] on icon "button" at bounding box center [112, 11] width 10 height 10
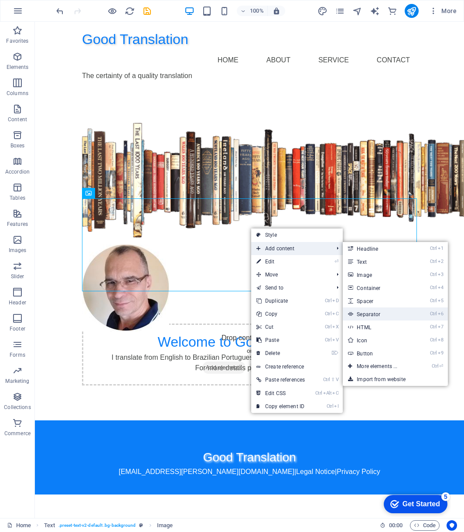
click at [376, 312] on link "Ctrl 6 Separator" at bounding box center [379, 314] width 72 height 13
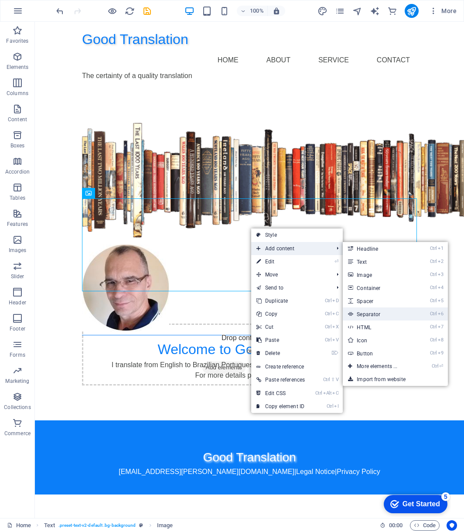
select select "%"
select select "px"
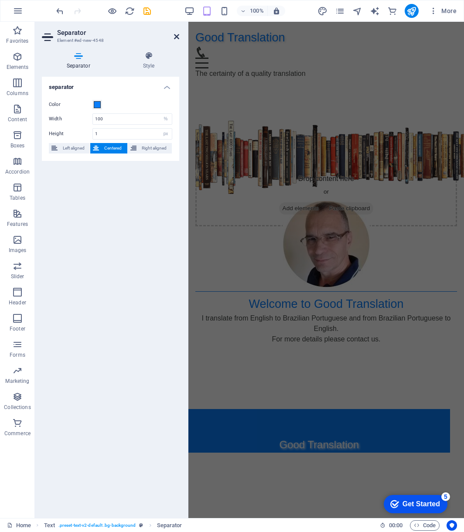
click at [175, 35] on icon at bounding box center [176, 36] width 5 height 7
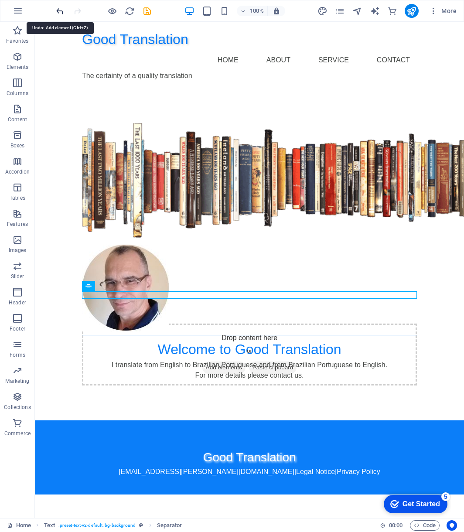
click at [58, 8] on icon "undo" at bounding box center [60, 11] width 10 height 10
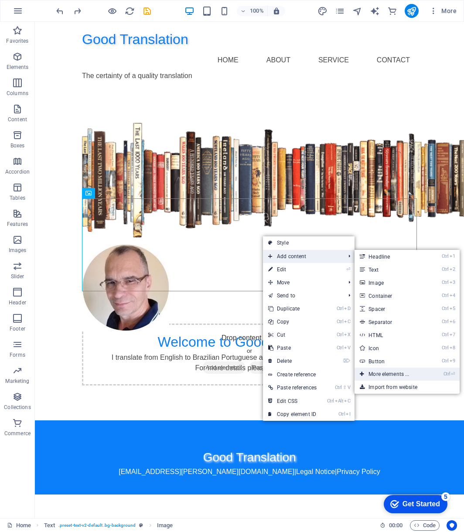
click at [393, 373] on link "Ctrl ⏎ More elements ..." at bounding box center [391, 374] width 72 height 13
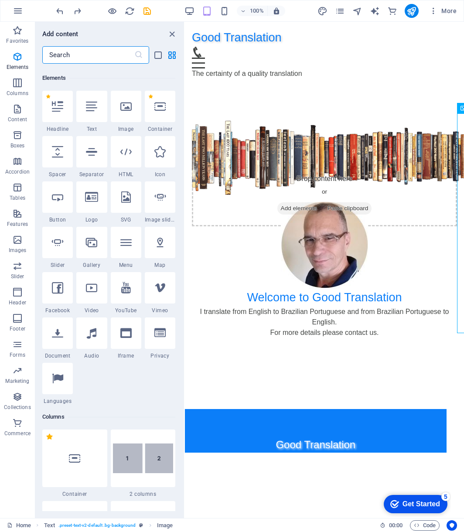
scroll to position [93, 0]
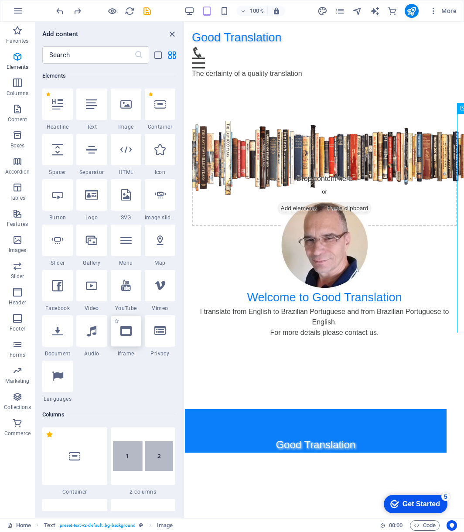
click at [123, 335] on icon at bounding box center [125, 330] width 11 height 11
select select "%"
select select "px"
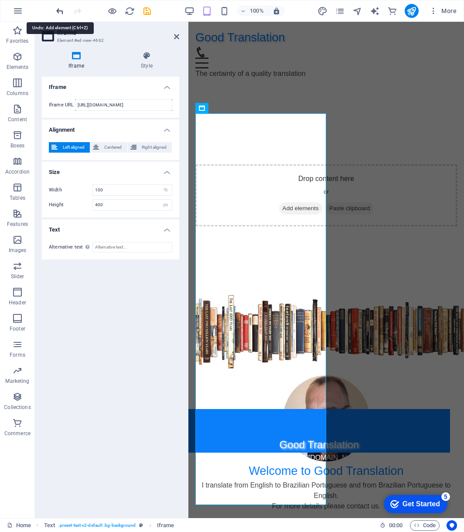
click at [58, 11] on icon "undo" at bounding box center [60, 11] width 10 height 10
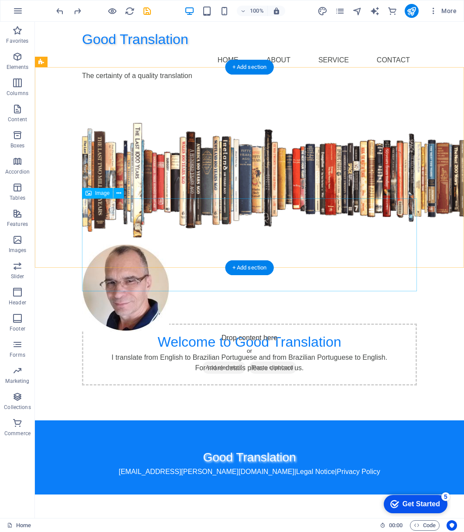
click at [248, 245] on figure at bounding box center [249, 288] width 335 height 87
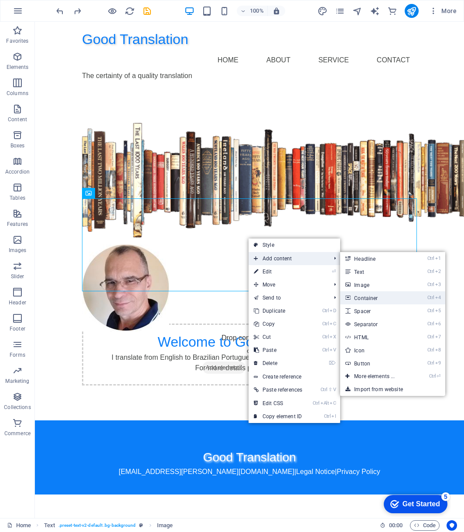
click at [375, 301] on link "Ctrl 4 Container" at bounding box center [376, 297] width 72 height 13
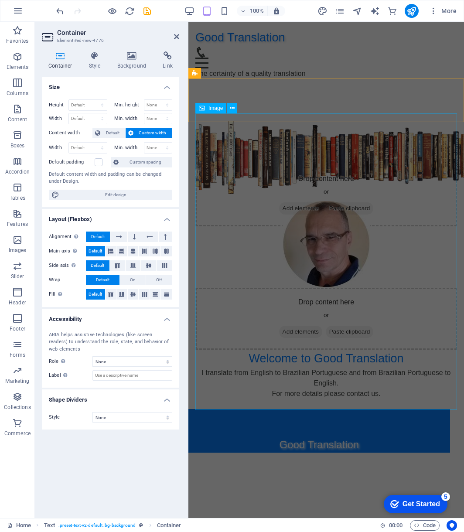
click at [335, 195] on figure at bounding box center [326, 158] width 262 height 74
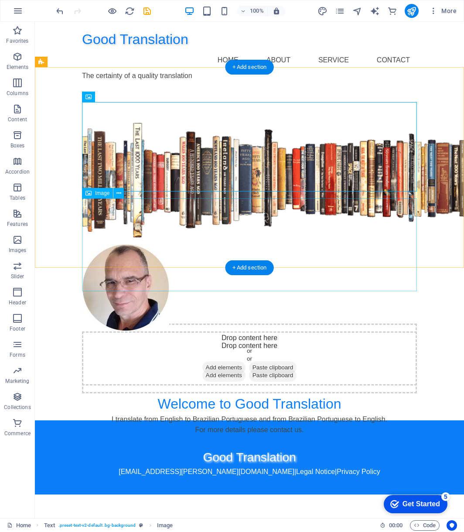
click at [286, 245] on figure at bounding box center [249, 288] width 335 height 87
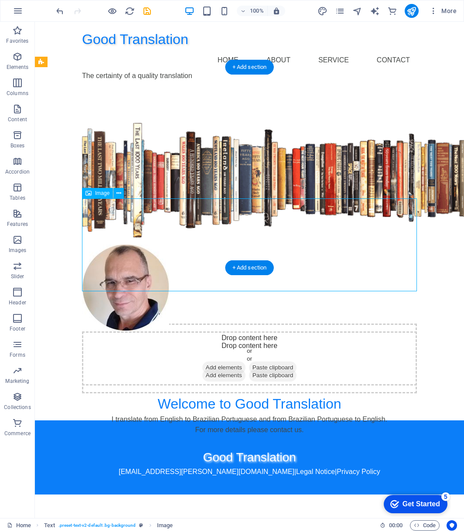
click at [226, 245] on figure at bounding box center [249, 288] width 335 height 87
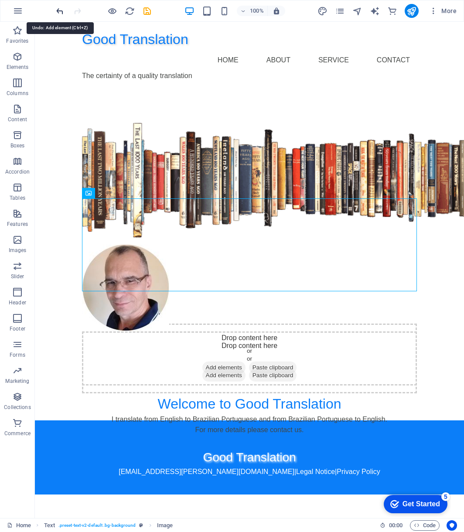
click at [57, 13] on icon "undo" at bounding box center [60, 11] width 10 height 10
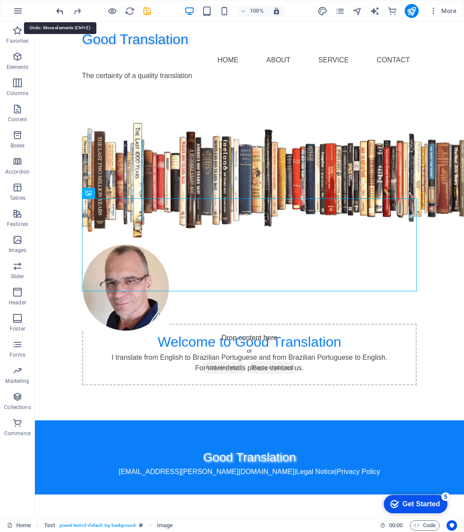
click at [57, 13] on icon "undo" at bounding box center [60, 11] width 10 height 10
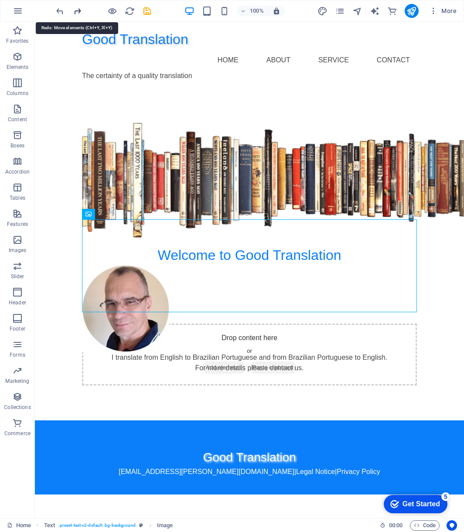
click at [79, 13] on icon "redo" at bounding box center [77, 11] width 10 height 10
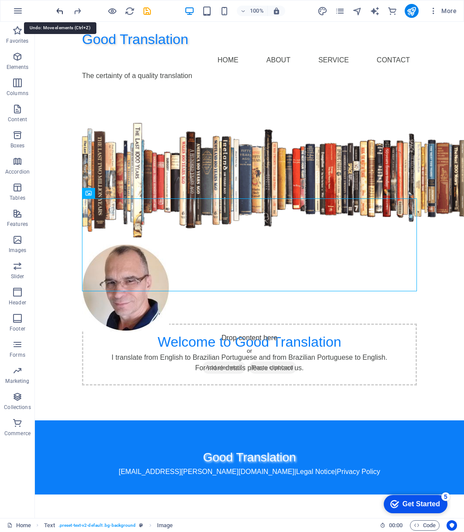
click at [60, 14] on icon "undo" at bounding box center [60, 11] width 10 height 10
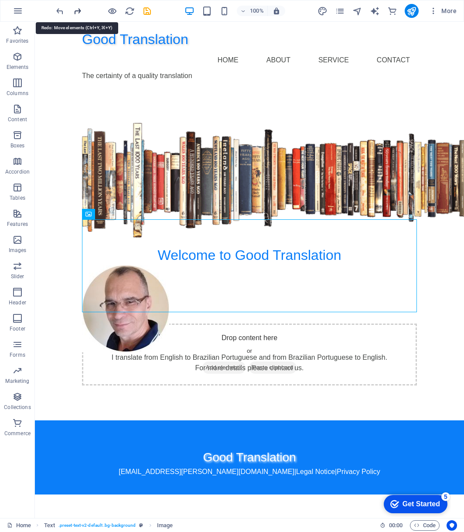
click at [77, 13] on icon "redo" at bounding box center [77, 11] width 10 height 10
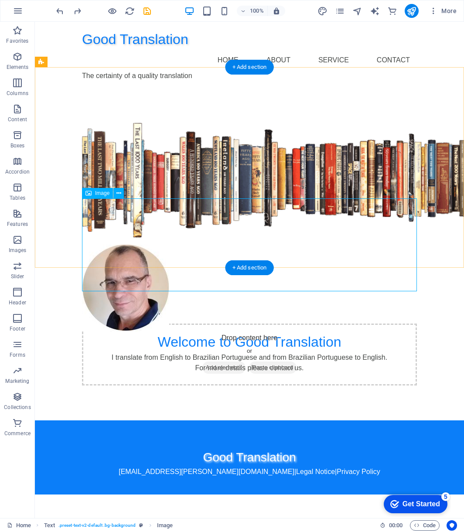
click at [151, 245] on figure at bounding box center [249, 288] width 335 height 87
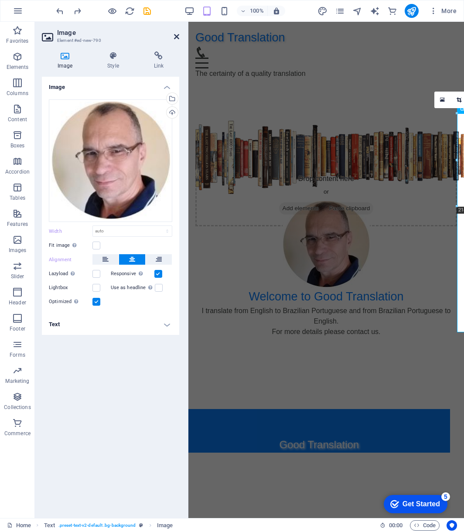
click at [176, 36] on icon at bounding box center [176, 36] width 5 height 7
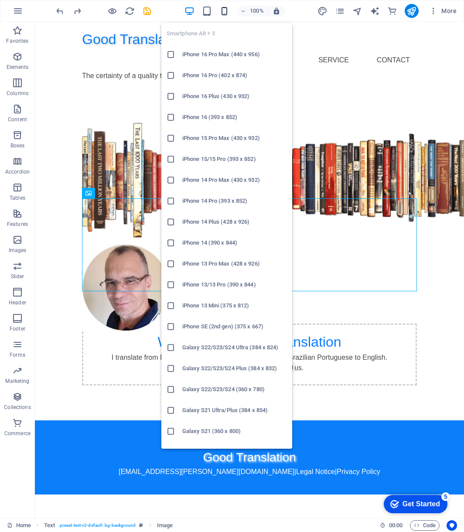
click at [222, 11] on icon "button" at bounding box center [224, 11] width 10 height 10
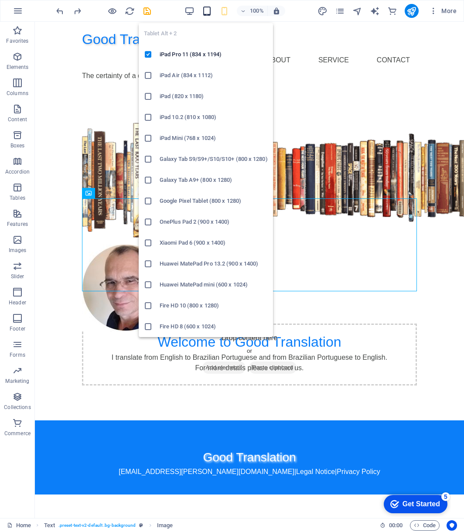
click at [206, 10] on icon "button" at bounding box center [207, 11] width 10 height 10
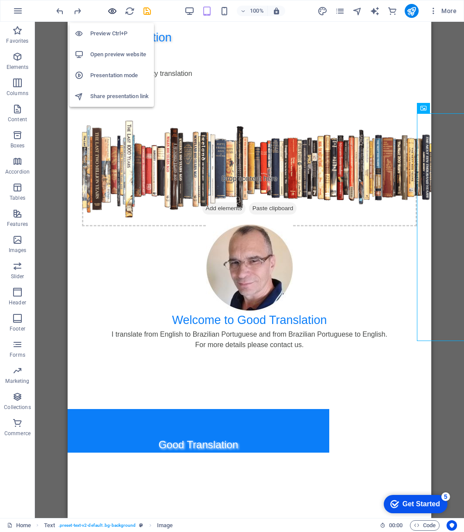
click at [110, 11] on icon "button" at bounding box center [112, 11] width 10 height 10
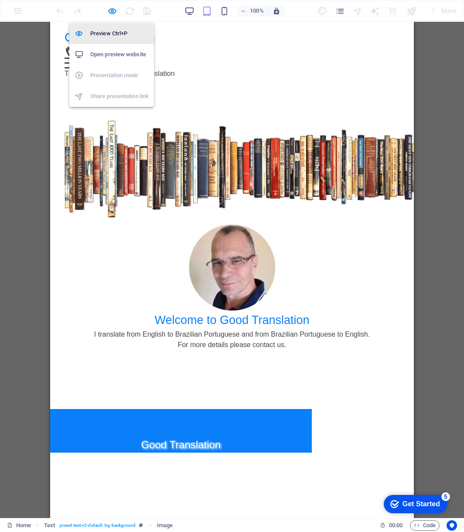
click at [109, 33] on h6 "Preview Ctrl+P" at bounding box center [119, 33] width 58 height 10
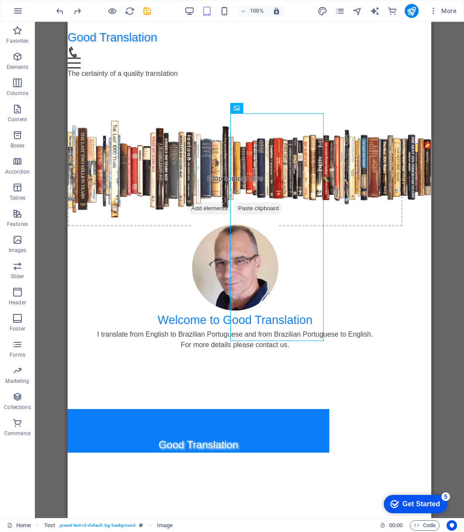
scroll to position [0, 0]
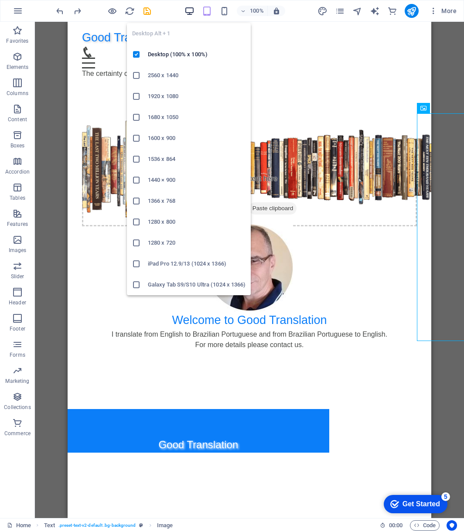
click at [187, 12] on icon "button" at bounding box center [190, 11] width 10 height 10
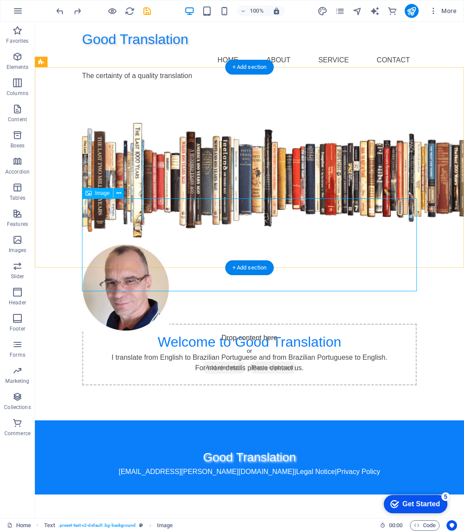
click at [246, 245] on figure at bounding box center [249, 288] width 335 height 87
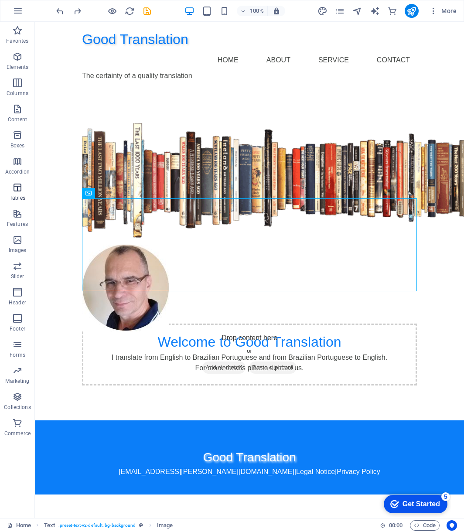
click at [16, 188] on icon "button" at bounding box center [17, 187] width 10 height 10
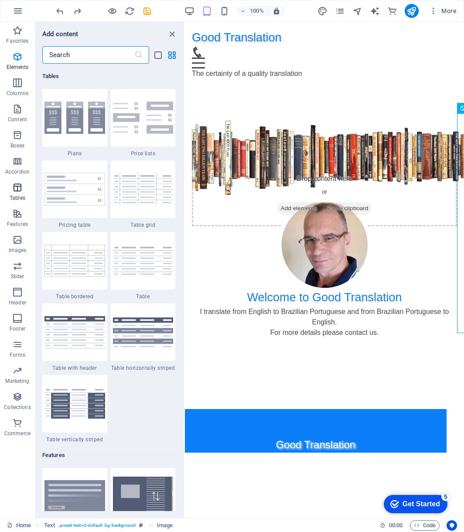
scroll to position [3021, 0]
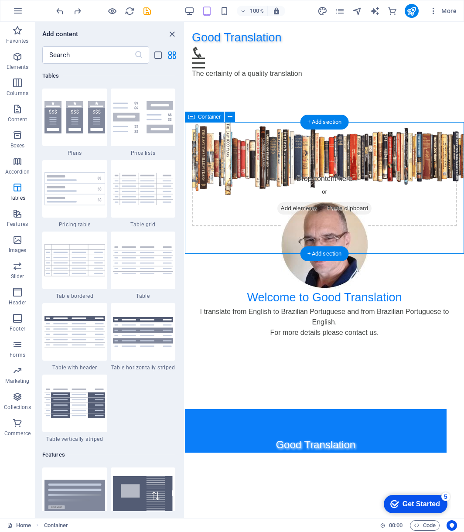
drag, startPoint x: 462, startPoint y: 170, endPoint x: 317, endPoint y: 205, distance: 149.5
click at [317, 205] on div "Drop content here or Add elements Paste clipboard" at bounding box center [324, 196] width 279 height 132
click at [171, 33] on icon "close panel" at bounding box center [172, 34] width 10 height 10
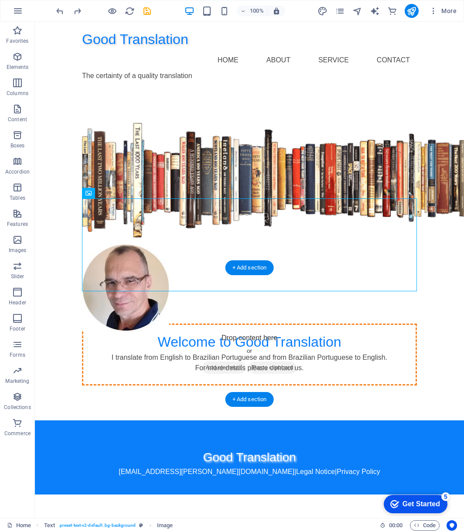
drag, startPoint x: 155, startPoint y: 234, endPoint x: 226, endPoint y: 330, distance: 119.4
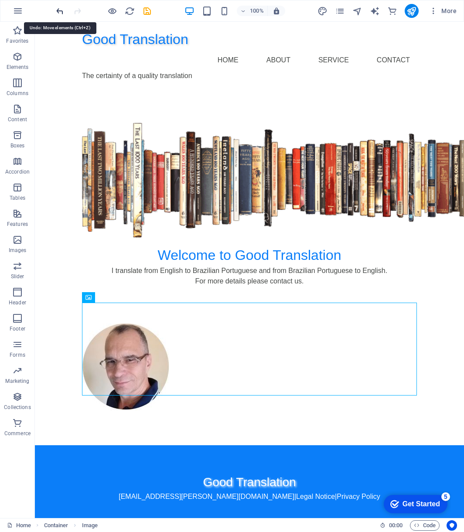
click at [58, 10] on icon "undo" at bounding box center [60, 11] width 10 height 10
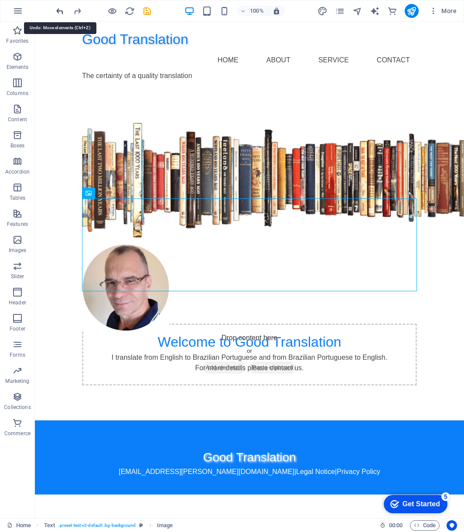
click at [58, 10] on icon "undo" at bounding box center [60, 11] width 10 height 10
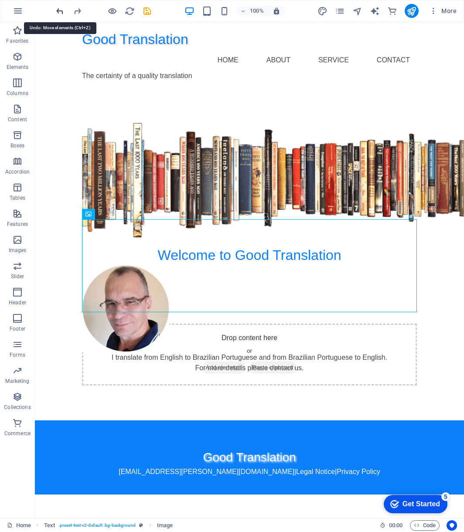
click at [58, 10] on icon "undo" at bounding box center [60, 11] width 10 height 10
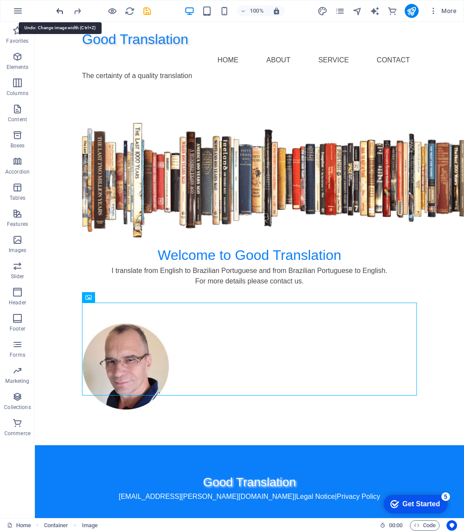
click at [58, 10] on icon "undo" at bounding box center [60, 11] width 10 height 10
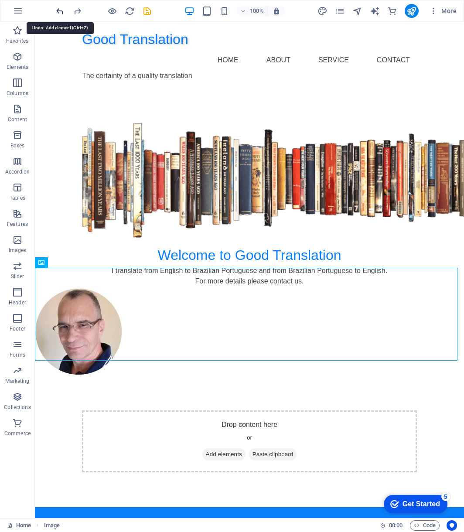
click at [58, 10] on icon "undo" at bounding box center [60, 11] width 10 height 10
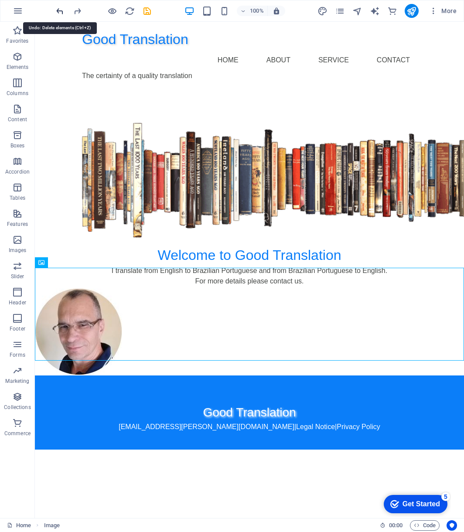
click at [58, 10] on icon "undo" at bounding box center [60, 11] width 10 height 10
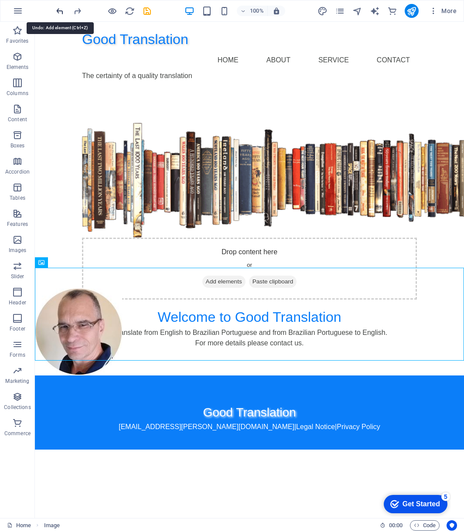
click at [58, 10] on icon "undo" at bounding box center [60, 11] width 10 height 10
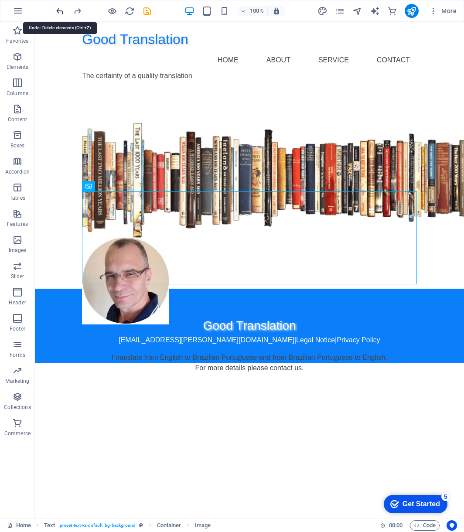
click at [58, 10] on icon "undo" at bounding box center [60, 11] width 10 height 10
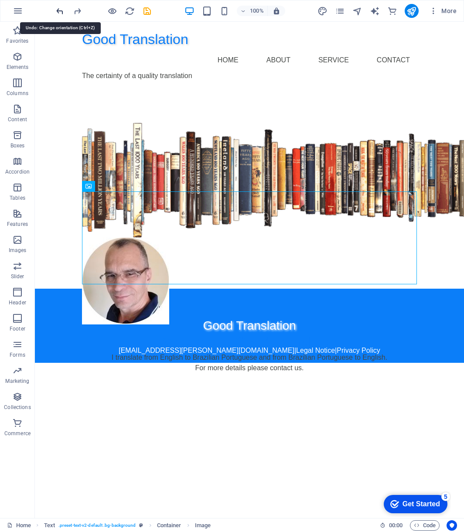
click at [58, 10] on icon "undo" at bounding box center [60, 11] width 10 height 10
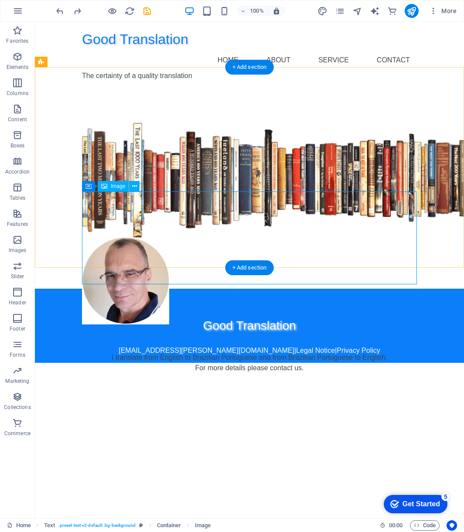
click at [279, 238] on figure at bounding box center [249, 281] width 335 height 87
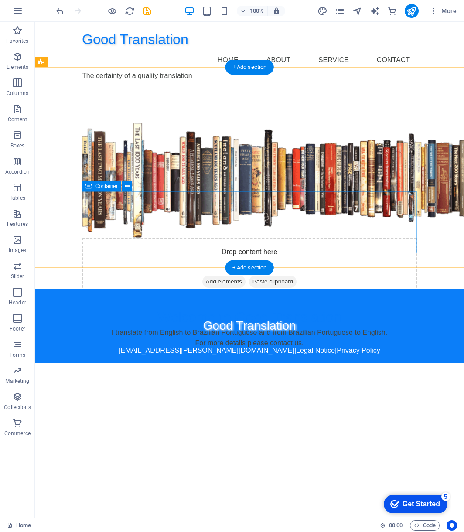
click at [279, 238] on div "Drop content here or Add elements Paste clipboard" at bounding box center [249, 269] width 335 height 62
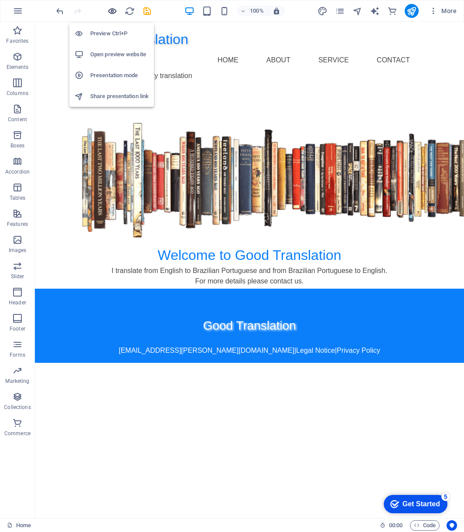
click at [113, 9] on icon "button" at bounding box center [112, 11] width 10 height 10
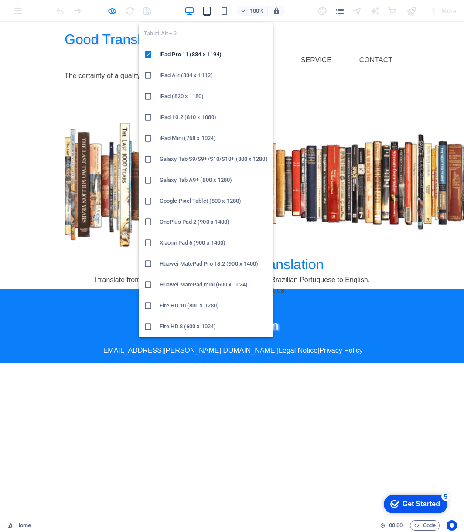
click at [205, 10] on icon "button" at bounding box center [207, 11] width 10 height 10
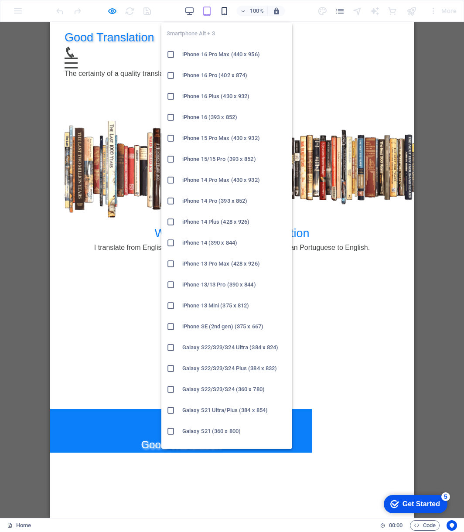
click at [224, 11] on icon "button" at bounding box center [224, 11] width 10 height 10
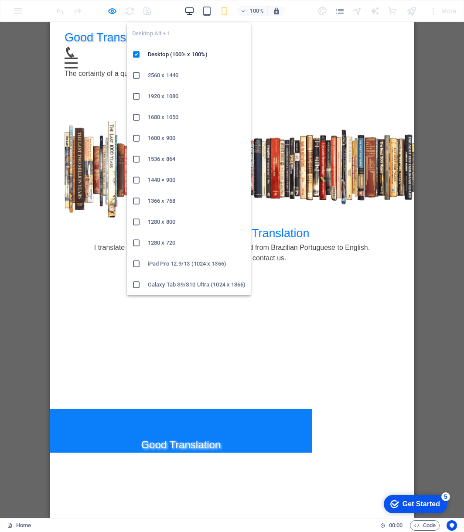
click at [190, 12] on icon "button" at bounding box center [190, 11] width 10 height 10
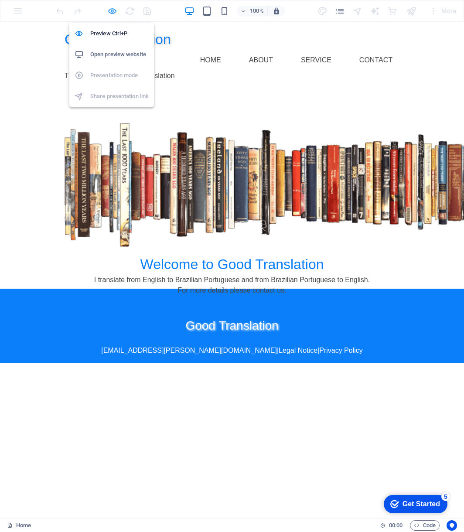
click at [111, 10] on icon "button" at bounding box center [112, 11] width 10 height 10
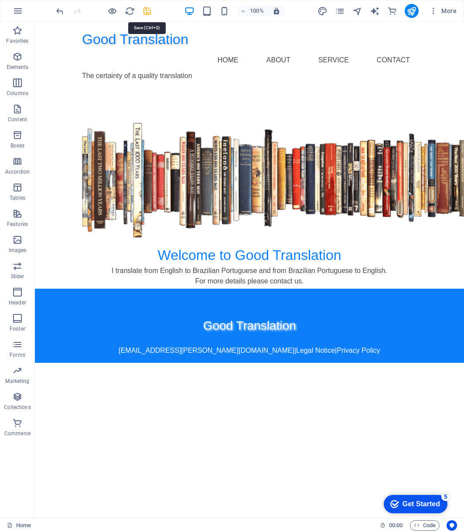
click at [147, 12] on icon "save" at bounding box center [147, 11] width 10 height 10
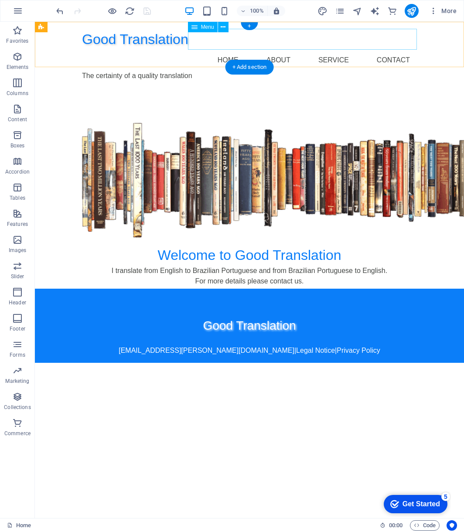
click at [343, 50] on nav "Home About Service Contact" at bounding box center [249, 60] width 335 height 21
click at [335, 50] on nav "Home About Service Contact" at bounding box center [249, 60] width 335 height 21
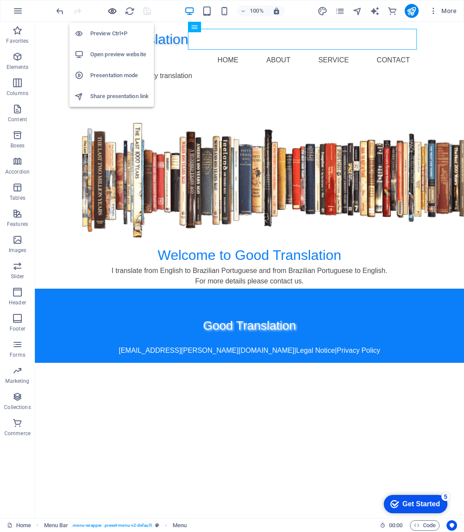
click at [114, 12] on icon "button" at bounding box center [112, 11] width 10 height 10
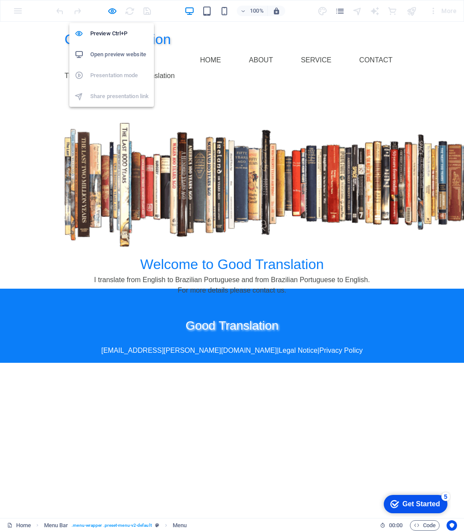
click at [123, 55] on h6 "Open preview website" at bounding box center [119, 54] width 58 height 10
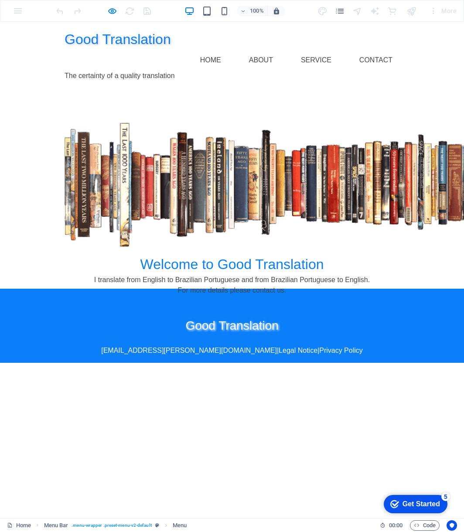
click at [109, 346] on p "[EMAIL_ADDRESS][PERSON_NAME][DOMAIN_NAME] | Legal Notice | Privacy Policy" at bounding box center [232, 351] width 349 height 10
click at [120, 343] on html "Good Translation Home About Service Contact The certainty of a quality translat…" at bounding box center [232, 192] width 464 height 341
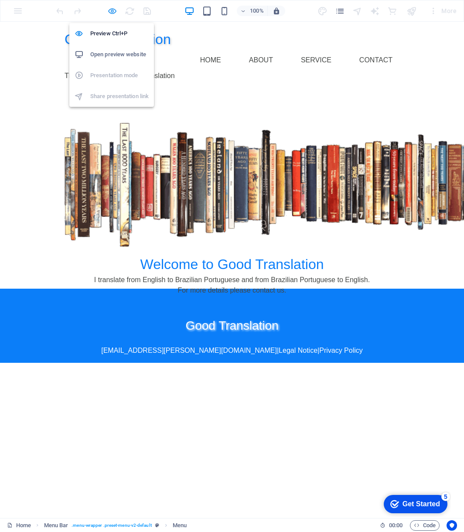
click at [109, 10] on icon "button" at bounding box center [112, 11] width 10 height 10
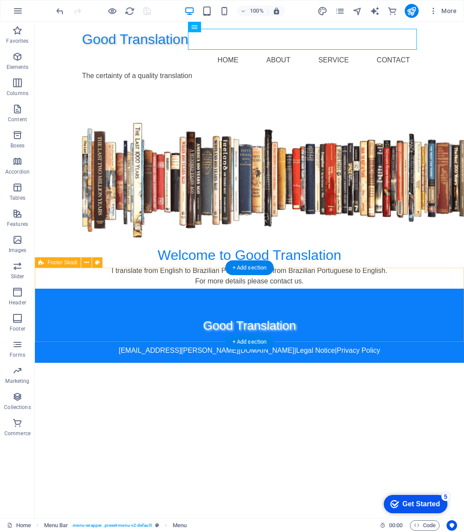
click at [137, 337] on div "Good Translation [EMAIL_ADDRESS][PERSON_NAME][DOMAIN_NAME] | Legal Notice | Pri…" at bounding box center [249, 326] width 429 height 74
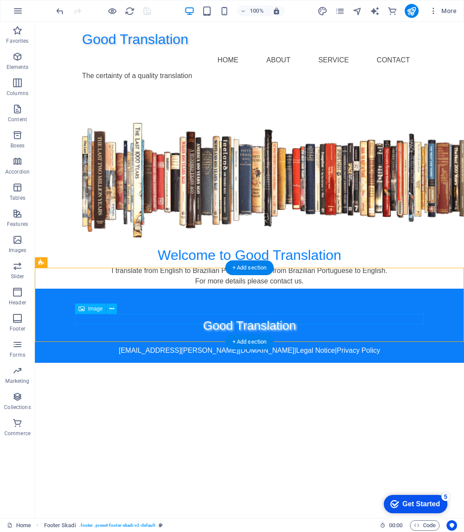
click at [137, 335] on figure at bounding box center [249, 340] width 349 height 10
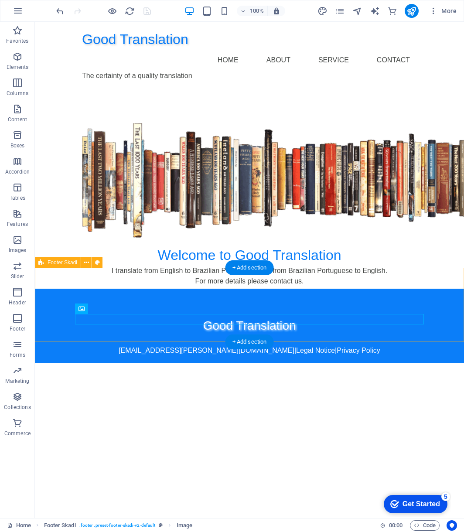
click at [137, 336] on div "Good Translation [EMAIL_ADDRESS][PERSON_NAME][DOMAIN_NAME] | Legal Notice | Pri…" at bounding box center [249, 326] width 429 height 74
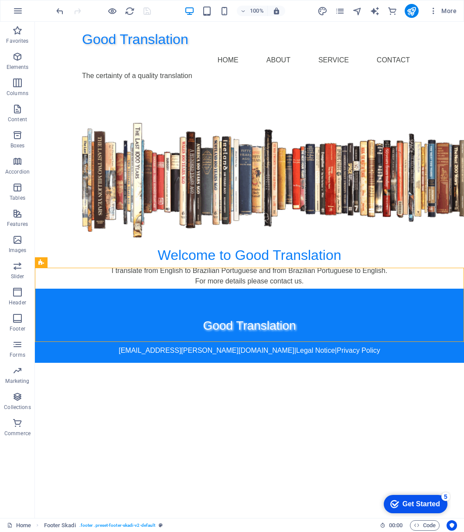
click at [136, 343] on html "Good Translation Home About Service Contact The certainty of a quality translat…" at bounding box center [249, 192] width 429 height 341
drag, startPoint x: 139, startPoint y: 353, endPoint x: 141, endPoint y: 342, distance: 11.6
click at [140, 352] on html "Good Translation Home About Service Contact The certainty of a quality translat…" at bounding box center [249, 192] width 429 height 341
click at [139, 337] on div "Good Translation [EMAIL_ADDRESS][PERSON_NAME][DOMAIN_NAME] | Legal Notice | Pri…" at bounding box center [249, 326] width 429 height 74
click at [140, 346] on div "[EMAIL_ADDRESS][PERSON_NAME][DOMAIN_NAME] | Legal Notice | Privacy Policy" at bounding box center [249, 351] width 349 height 10
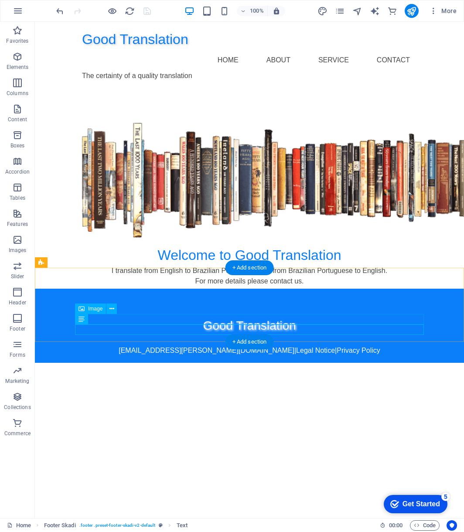
click at [143, 335] on figure at bounding box center [249, 340] width 349 height 10
click at [143, 340] on div "Good Translation [EMAIL_ADDRESS][PERSON_NAME][DOMAIN_NAME] | Legal Notice | Pri…" at bounding box center [249, 326] width 429 height 74
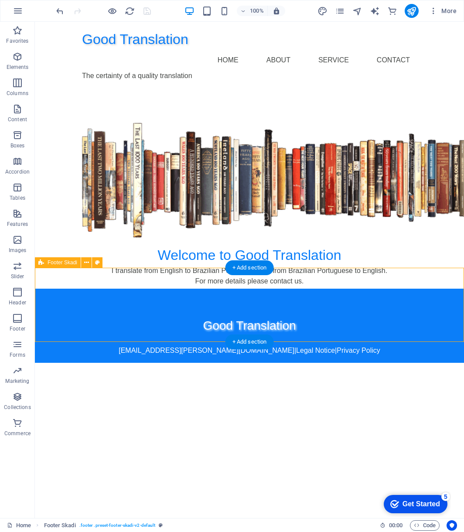
click at [144, 337] on div "Good Translation [EMAIL_ADDRESS][PERSON_NAME][DOMAIN_NAME] | Legal Notice | Pri…" at bounding box center [249, 326] width 429 height 74
click at [167, 346] on html "Good Translation Home About Service Contact The certainty of a quality translat…" at bounding box center [249, 192] width 429 height 341
click at [189, 339] on div "Good Translation [EMAIL_ADDRESS][PERSON_NAME][DOMAIN_NAME] | Legal Notice | Pri…" at bounding box center [249, 326] width 429 height 74
drag, startPoint x: 192, startPoint y: 359, endPoint x: 198, endPoint y: 347, distance: 13.7
click at [193, 359] on html "Good Translation Home About Service Contact The certainty of a quality translat…" at bounding box center [249, 192] width 429 height 341
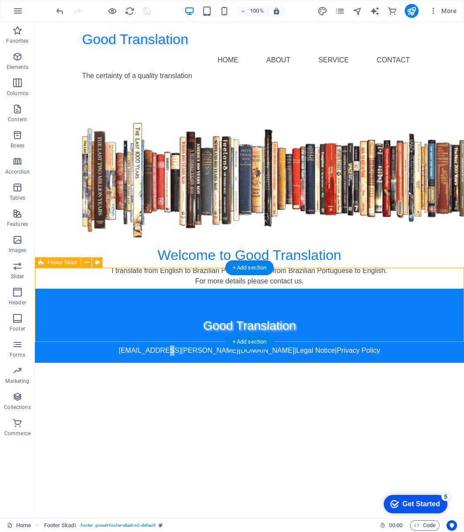
click at [197, 339] on div "Good Translation [EMAIL_ADDRESS][PERSON_NAME][DOMAIN_NAME] | Legal Notice | Pri…" at bounding box center [249, 326] width 429 height 74
click at [198, 337] on div "Good Translation [EMAIL_ADDRESS][PERSON_NAME][DOMAIN_NAME] | Legal Notice | Pri…" at bounding box center [249, 326] width 429 height 74
click at [185, 335] on figure at bounding box center [249, 340] width 349 height 10
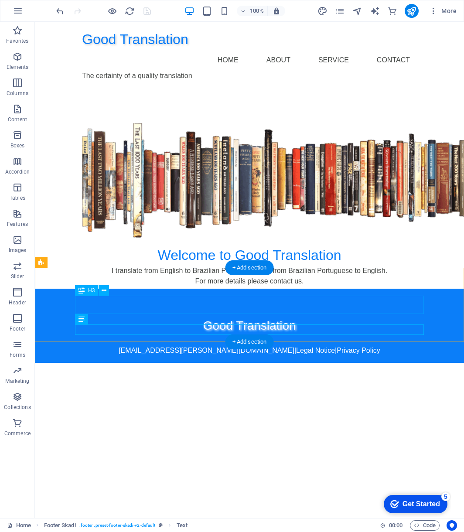
click at [145, 317] on div "Good Translation" at bounding box center [249, 326] width 349 height 18
click at [152, 339] on div "Good Translation [EMAIL_ADDRESS][PERSON_NAME][DOMAIN_NAME] | Legal Notice | Pri…" at bounding box center [249, 326] width 429 height 74
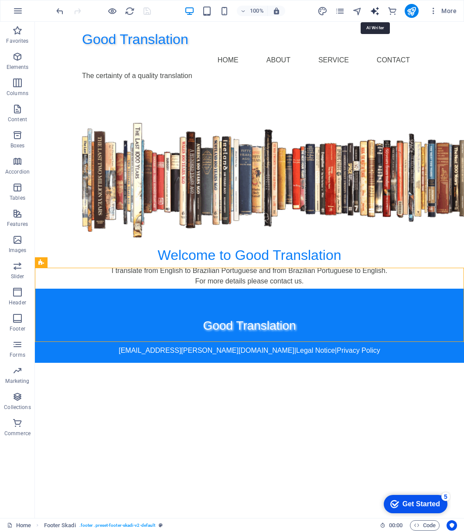
click at [374, 9] on icon "text_generator" at bounding box center [375, 11] width 10 height 10
select select "English"
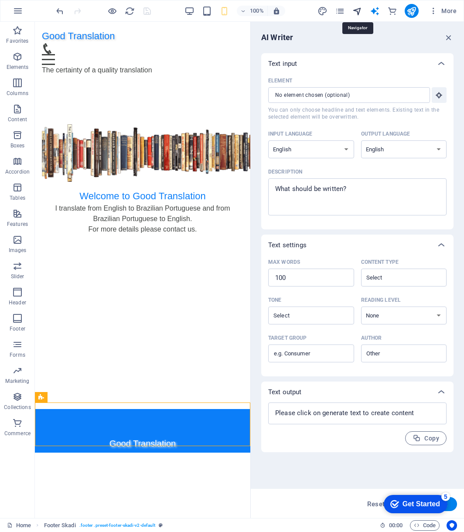
click at [359, 11] on icon "navigator" at bounding box center [357, 11] width 10 height 10
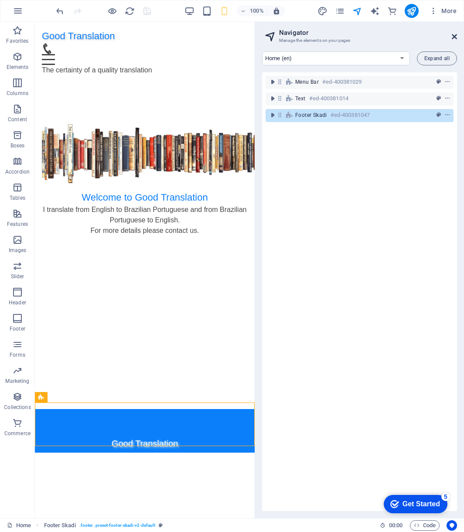
click at [456, 36] on icon at bounding box center [454, 36] width 5 height 7
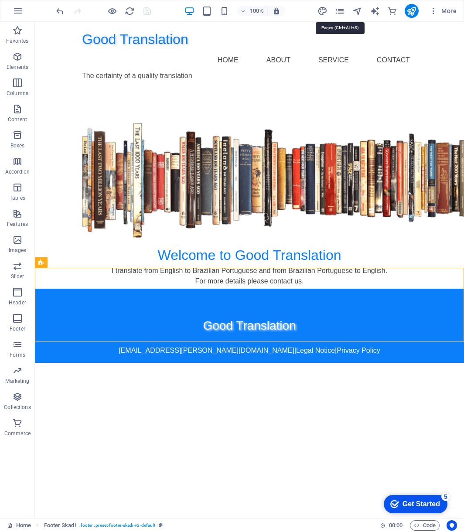
click at [338, 9] on icon "pages" at bounding box center [340, 11] width 10 height 10
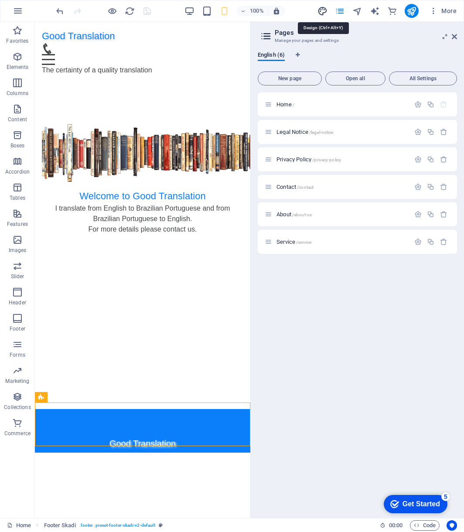
click at [322, 10] on icon "design" at bounding box center [323, 11] width 10 height 10
select select "rem"
select select "ease-in-out"
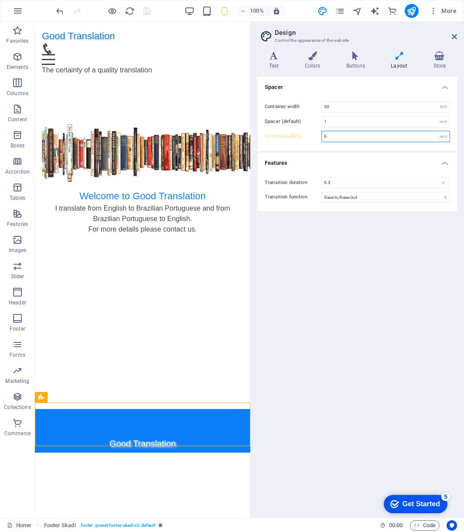
drag, startPoint x: 332, startPoint y: 137, endPoint x: 312, endPoint y: 136, distance: 20.1
click at [312, 136] on div "Vertical padding 6 rem" at bounding box center [357, 136] width 185 height 11
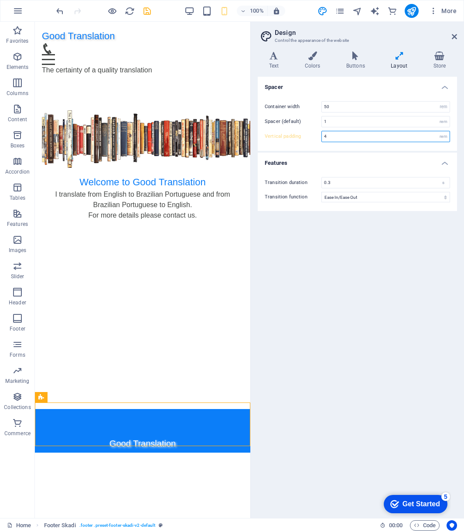
drag, startPoint x: 332, startPoint y: 137, endPoint x: 310, endPoint y: 134, distance: 22.4
click at [310, 134] on div "Vertical padding 4 rem" at bounding box center [357, 136] width 185 height 11
type input "6"
type input "4"
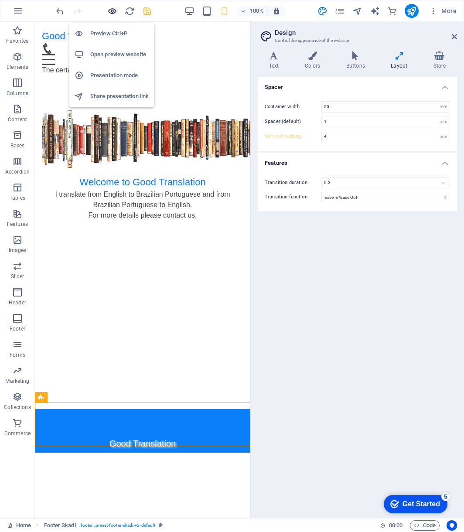
click at [110, 12] on icon "button" at bounding box center [112, 11] width 10 height 10
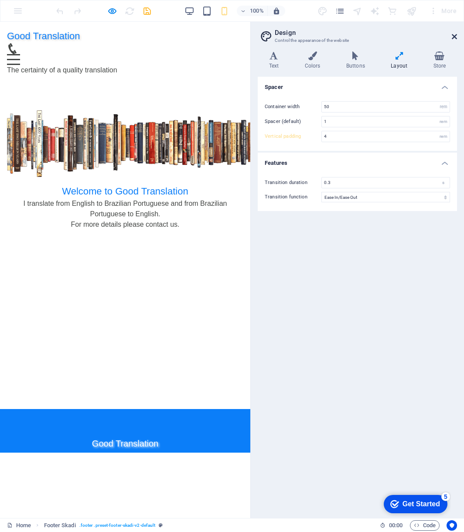
click at [455, 34] on icon at bounding box center [454, 36] width 5 height 7
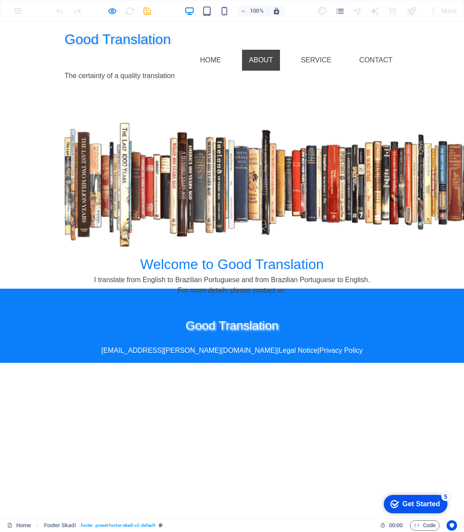
click at [276, 50] on link "About" at bounding box center [261, 60] width 38 height 21
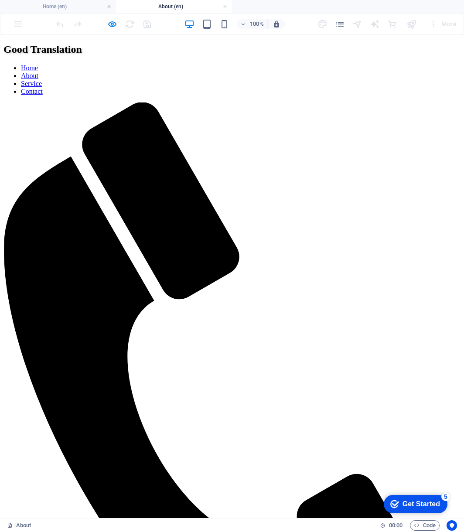
scroll to position [0, 0]
click at [323, 64] on nav "Home About Service Contact" at bounding box center [231, 79] width 457 height 31
click at [315, 64] on nav "Home About Service Contact" at bounding box center [231, 79] width 457 height 31
click at [367, 64] on nav "Home About Service Contact" at bounding box center [231, 79] width 457 height 31
click at [223, 64] on nav "Home About Service Contact" at bounding box center [231, 79] width 457 height 31
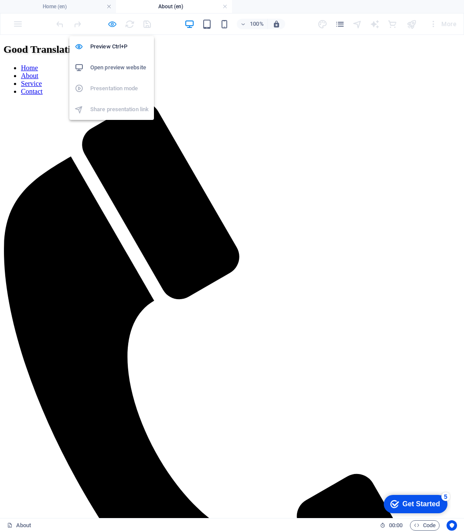
click at [116, 23] on icon "button" at bounding box center [112, 24] width 10 height 10
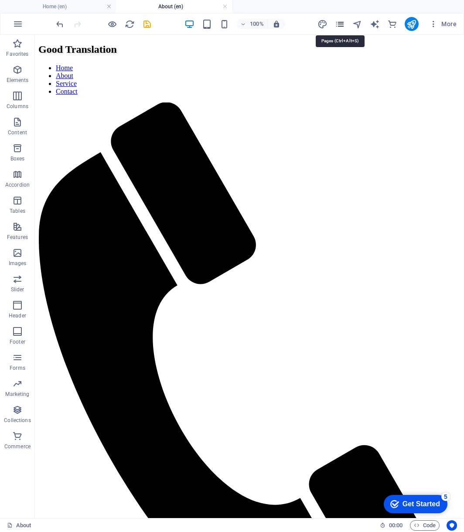
click at [337, 23] on icon "pages" at bounding box center [340, 24] width 10 height 10
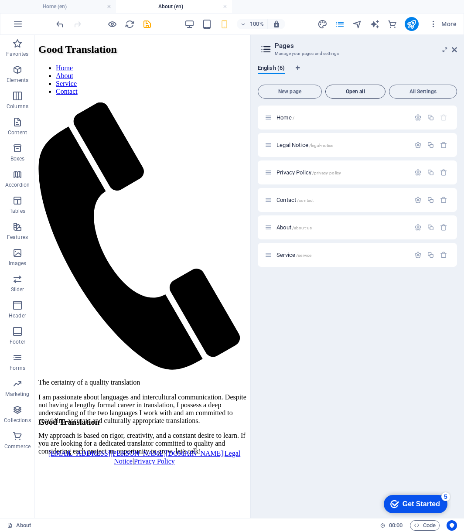
click at [363, 92] on span "Open all" at bounding box center [355, 91] width 52 height 5
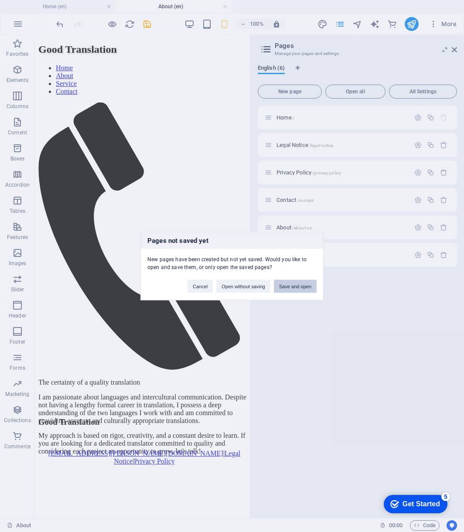
click at [299, 289] on button "Save and open" at bounding box center [295, 286] width 43 height 13
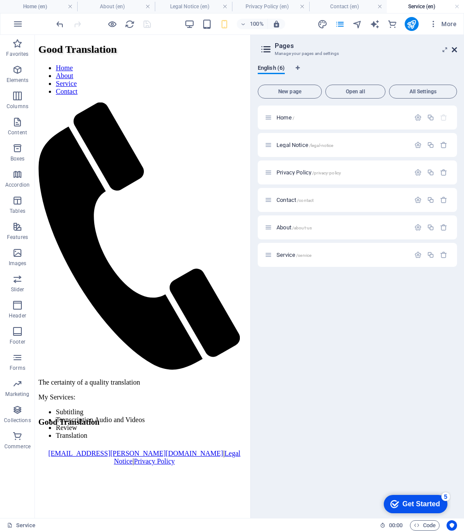
click at [455, 50] on icon at bounding box center [454, 49] width 5 height 7
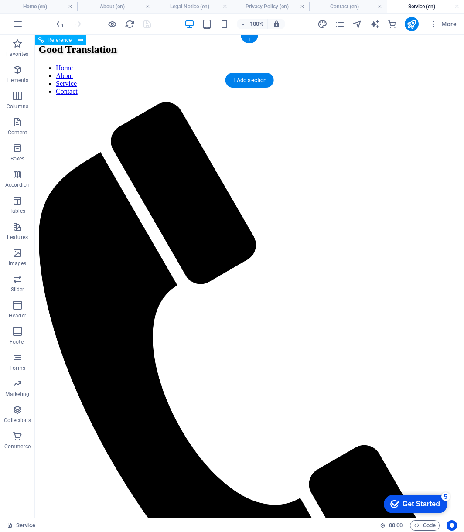
click at [228, 64] on nav "Home About Service Contact" at bounding box center [249, 79] width 422 height 31
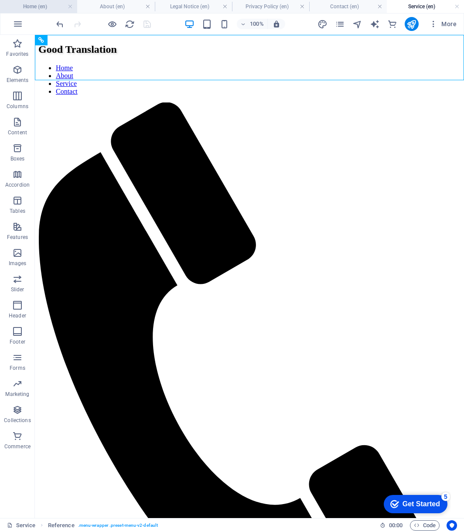
click at [48, 6] on h4 "Home (en)" at bounding box center [38, 7] width 77 height 10
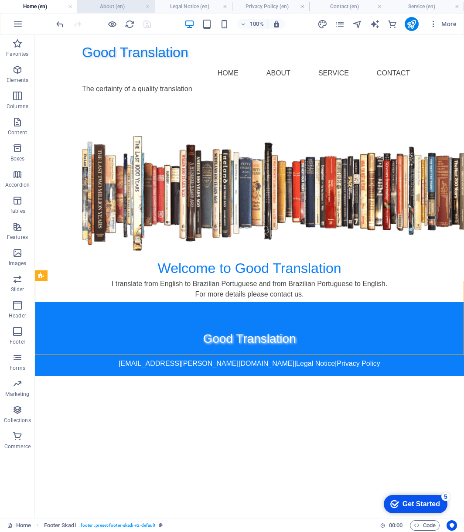
click at [131, 7] on h4 "About (en)" at bounding box center [115, 7] width 77 height 10
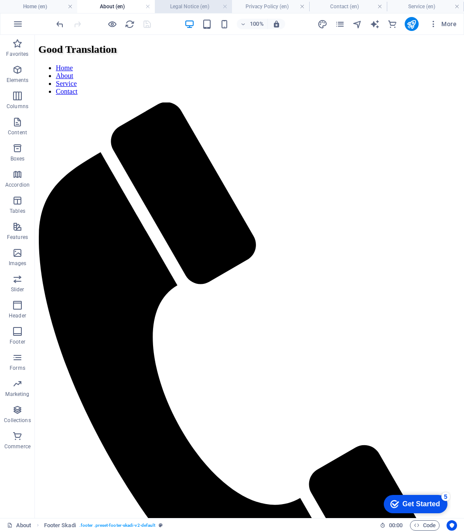
click at [188, 6] on h4 "Legal Notice (en)" at bounding box center [193, 7] width 77 height 10
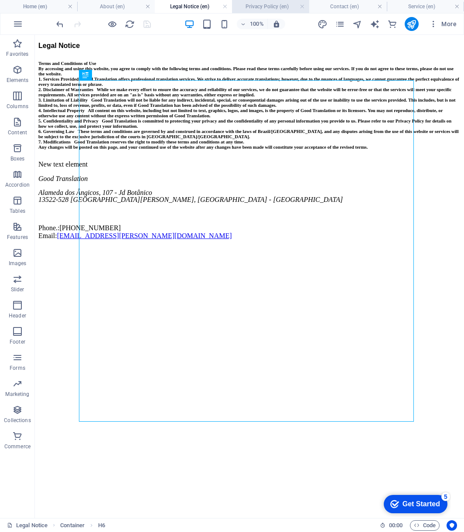
click at [258, 5] on h4 "Privacy Policy (en)" at bounding box center [270, 7] width 77 height 10
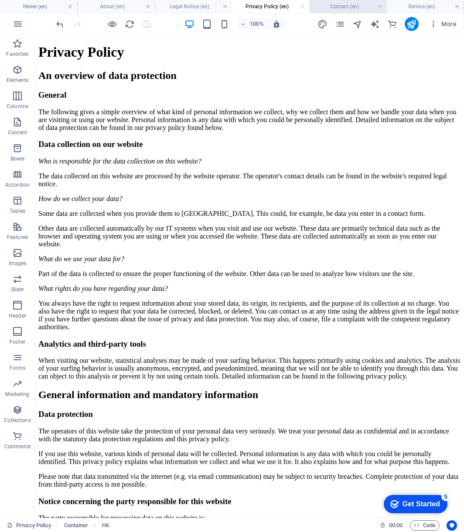
click at [340, 6] on h4 "Contact (en)" at bounding box center [347, 7] width 77 height 10
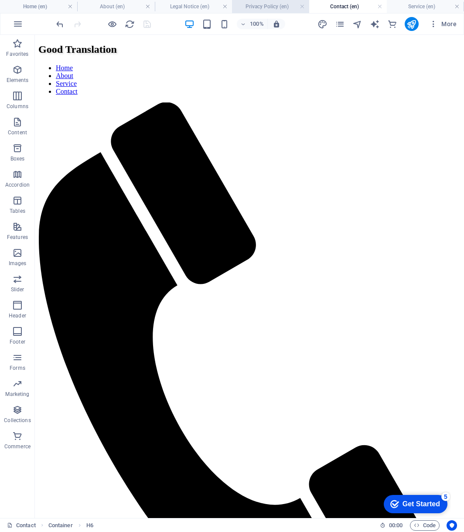
click at [272, 6] on h4 "Privacy Policy (en)" at bounding box center [270, 7] width 77 height 10
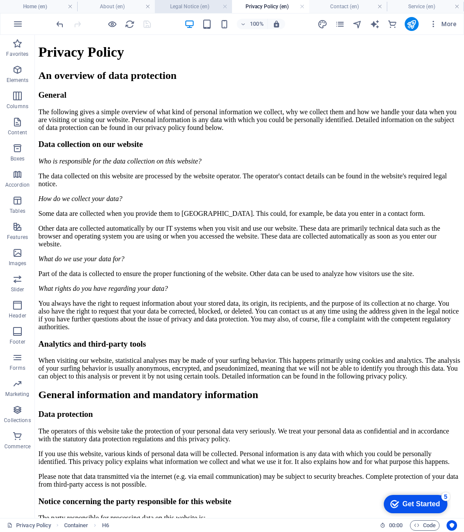
click at [205, 5] on h4 "Legal Notice (en)" at bounding box center [193, 7] width 77 height 10
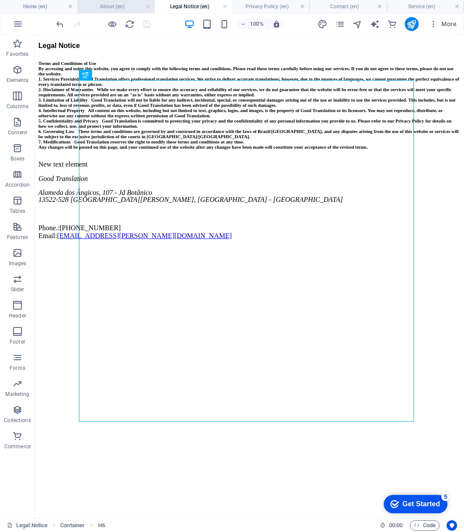
click at [116, 5] on h4 "About (en)" at bounding box center [115, 7] width 77 height 10
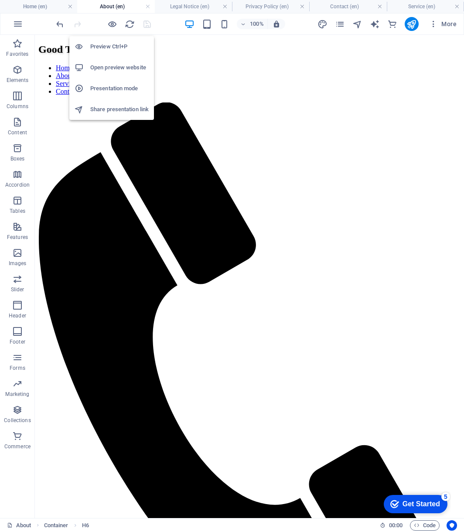
click at [112, 68] on h6 "Open preview website" at bounding box center [119, 67] width 58 height 10
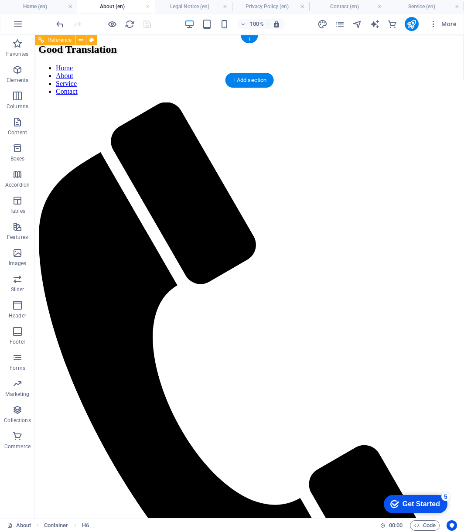
click at [232, 64] on nav "Home About Service Contact" at bounding box center [249, 79] width 422 height 31
click at [235, 64] on nav "Home About Service Contact" at bounding box center [249, 79] width 422 height 31
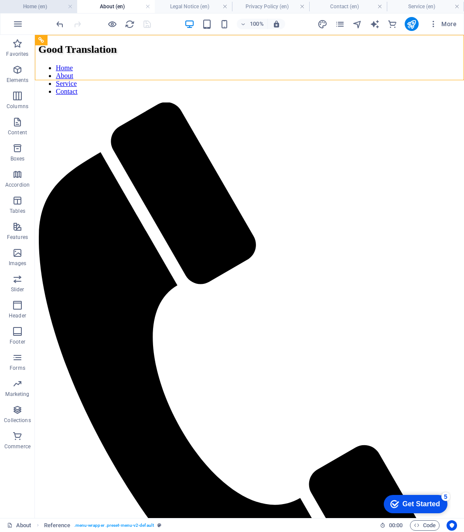
click at [35, 4] on h4 "Home (en)" at bounding box center [38, 7] width 77 height 10
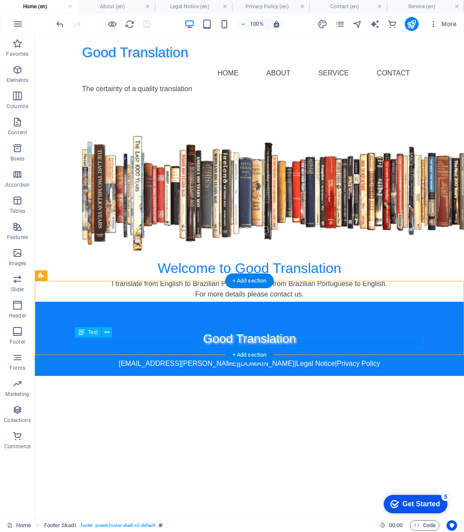
click at [122, 359] on div "[EMAIL_ADDRESS][PERSON_NAME][DOMAIN_NAME] | Legal Notice | Privacy Policy" at bounding box center [249, 364] width 349 height 10
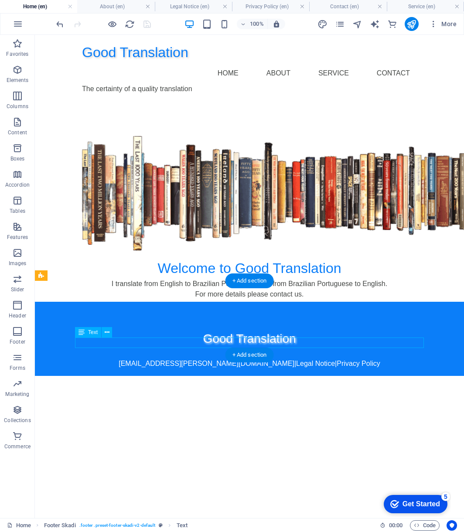
click at [122, 359] on div "[EMAIL_ADDRESS][PERSON_NAME][DOMAIN_NAME] | Legal Notice | Privacy Policy" at bounding box center [249, 364] width 349 height 10
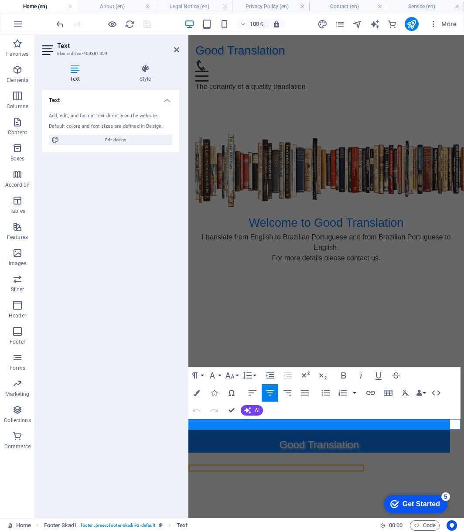
scroll to position [38, 0]
click at [240, 143] on html "Good Translation Home About Service Contact The certainty of a quality translat…" at bounding box center [326, 89] width 276 height 108
click at [239, 143] on html "Good Translation Home About Service Contact The certainty of a quality translat…" at bounding box center [326, 89] width 276 height 108
click at [173, 49] on h2 "Text" at bounding box center [118, 46] width 122 height 8
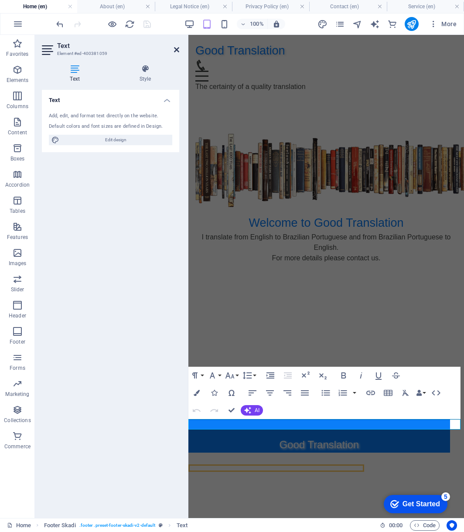
click at [174, 49] on icon at bounding box center [176, 49] width 5 height 7
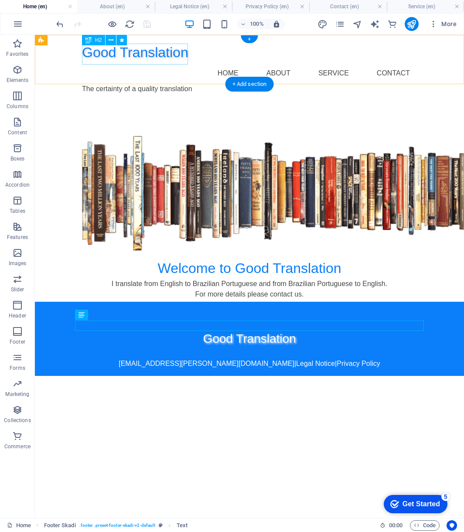
scroll to position [21, 0]
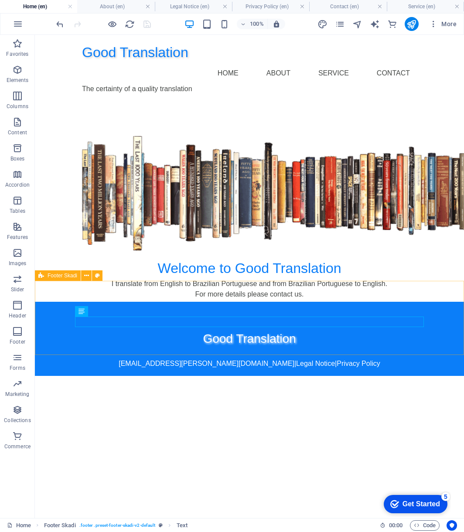
click at [64, 277] on span "Footer Skadi" at bounding box center [63, 275] width 30 height 5
select select "px"
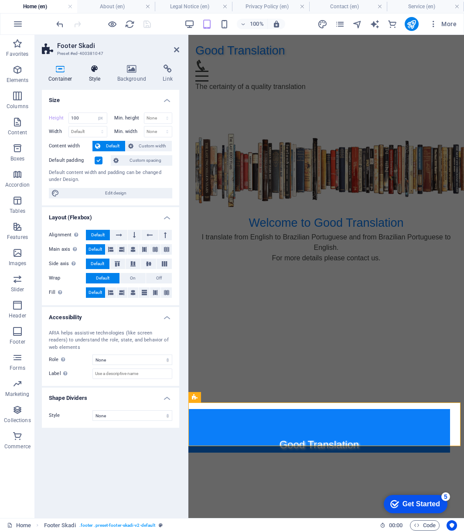
click at [96, 69] on icon at bounding box center [94, 69] width 25 height 9
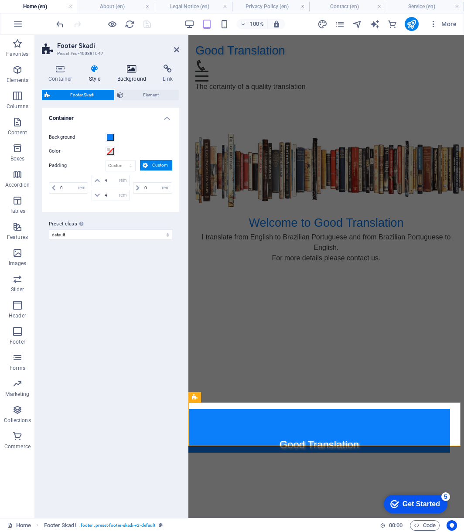
click at [130, 73] on icon at bounding box center [132, 69] width 42 height 9
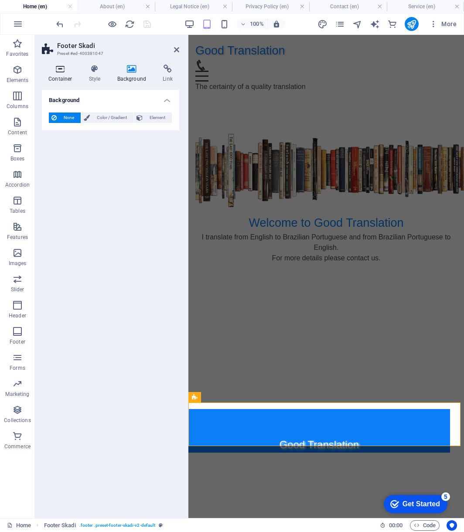
click at [60, 75] on h4 "Container" at bounding box center [62, 74] width 41 height 18
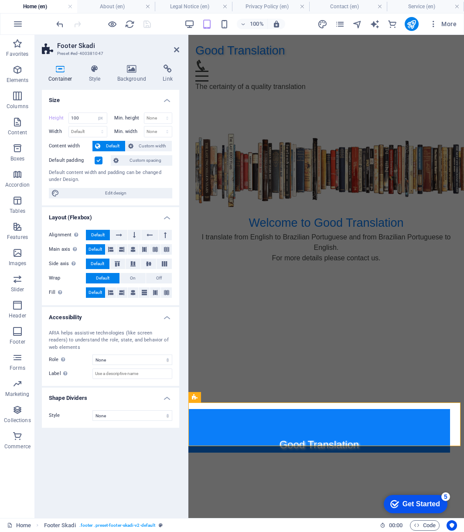
click at [181, 50] on aside "Footer Skadi Preset #ed-400381047 Container Style Background Link Size Height 1…" at bounding box center [112, 276] width 154 height 483
click at [174, 48] on icon at bounding box center [176, 49] width 5 height 7
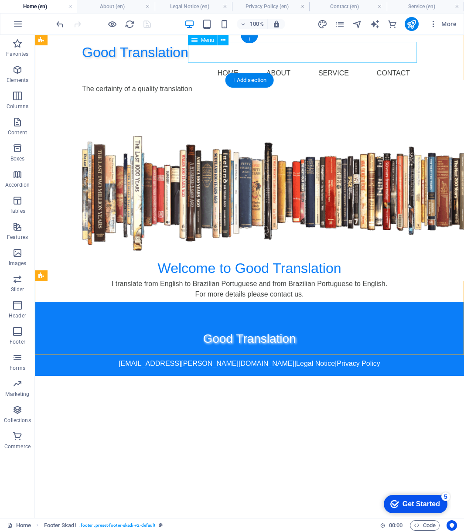
click at [290, 63] on nav "Home About Service Contact" at bounding box center [249, 73] width 335 height 21
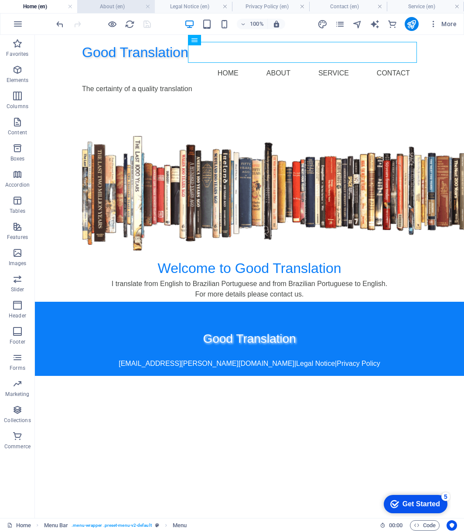
click at [106, 7] on h4 "About (en)" at bounding box center [115, 7] width 77 height 10
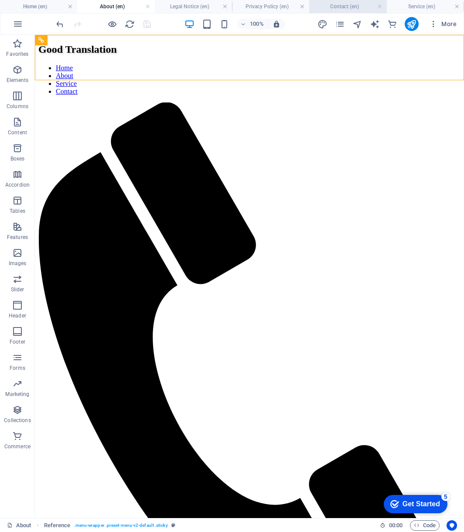
click at [336, 7] on h4 "Contact (en)" at bounding box center [347, 7] width 77 height 10
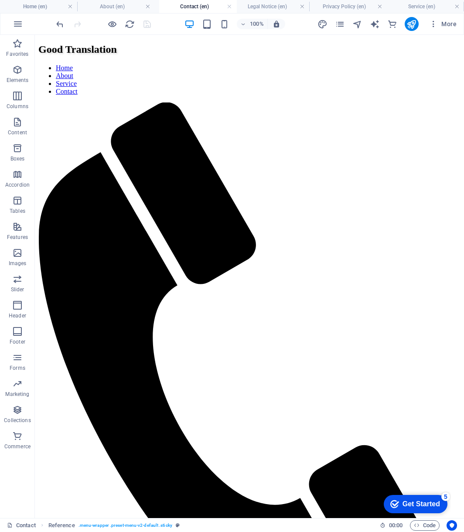
drag, startPoint x: 336, startPoint y: 7, endPoint x: 186, endPoint y: 5, distance: 150.1
click at [47, 8] on h4 "Home (en)" at bounding box center [38, 7] width 77 height 10
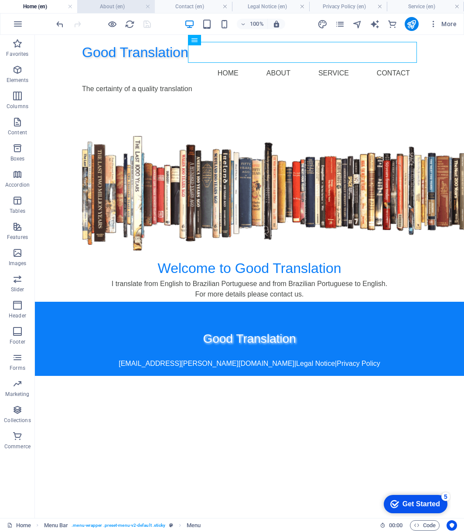
click at [120, 6] on h4 "About (en)" at bounding box center [115, 7] width 77 height 10
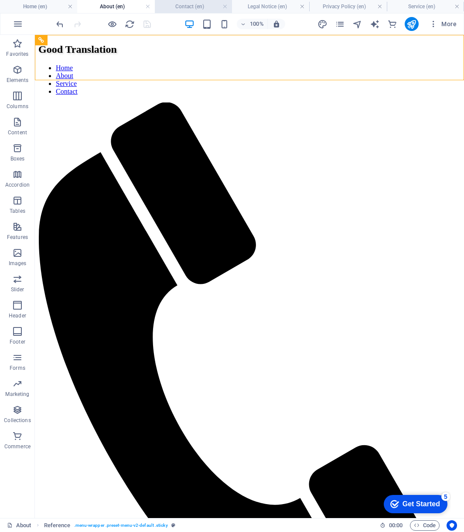
click at [182, 6] on h4 "Contact (en)" at bounding box center [193, 7] width 77 height 10
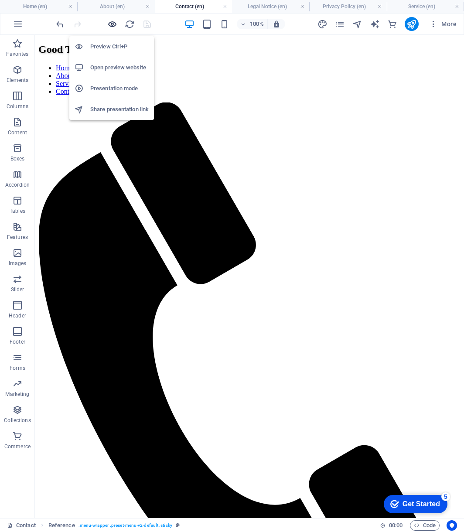
click at [112, 24] on icon "button" at bounding box center [112, 24] width 10 height 10
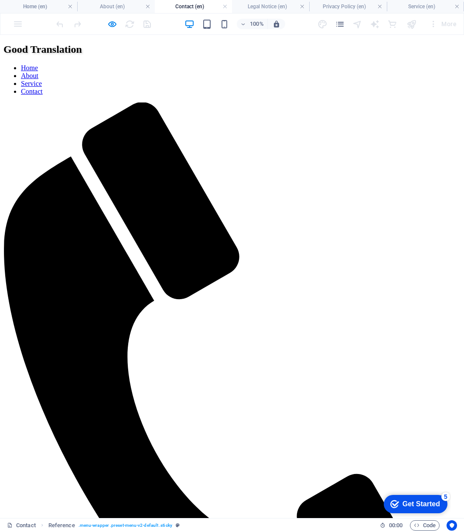
click at [38, 64] on link "Home" at bounding box center [29, 67] width 17 height 7
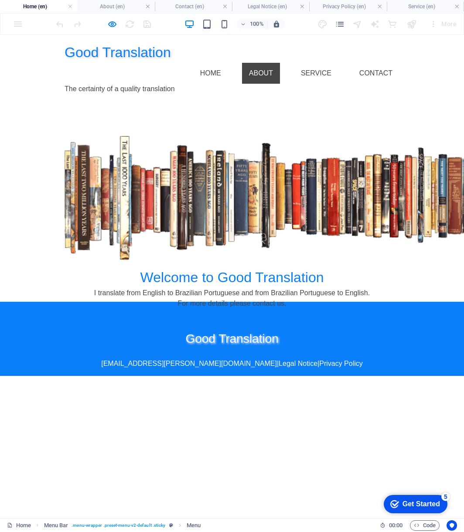
click at [258, 63] on link "About" at bounding box center [261, 73] width 38 height 21
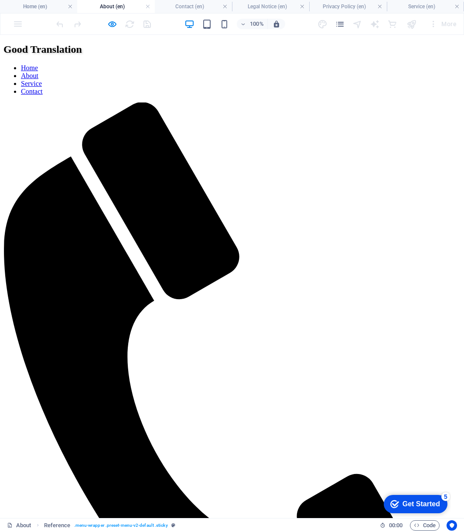
click at [42, 80] on link "Service" at bounding box center [31, 83] width 21 height 7
click at [43, 88] on link "Contact" at bounding box center [32, 91] width 22 height 7
click at [42, 80] on link "Service" at bounding box center [31, 83] width 21 height 7
click at [38, 72] on link "About" at bounding box center [29, 75] width 17 height 7
click at [38, 64] on link "Home" at bounding box center [29, 67] width 17 height 7
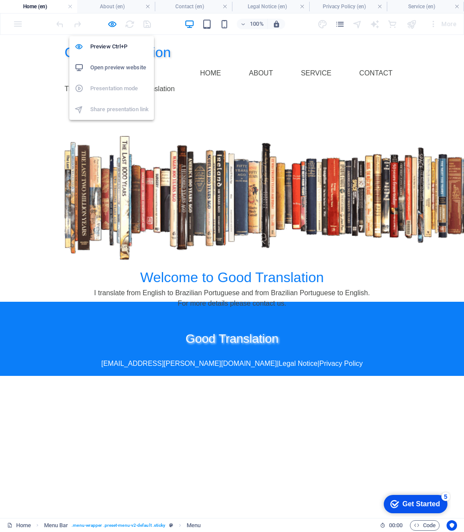
click at [121, 65] on h6 "Open preview website" at bounding box center [119, 67] width 58 height 10
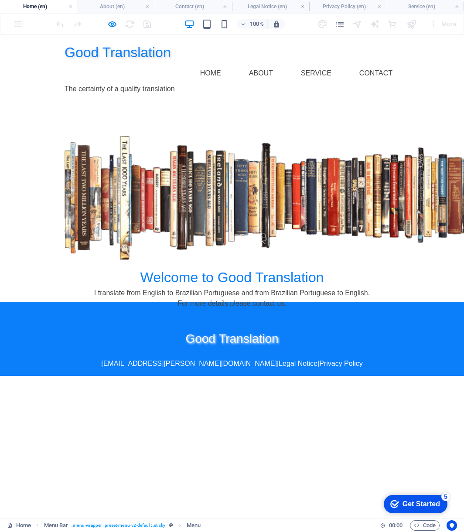
click at [146, 57] on h2 "Good Translation" at bounding box center [232, 52] width 335 height 21
click at [130, 57] on h2 "Good Translation" at bounding box center [232, 52] width 335 height 21
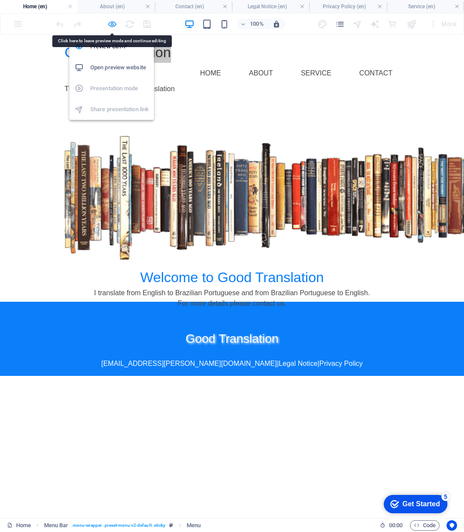
click at [111, 24] on icon "button" at bounding box center [112, 24] width 10 height 10
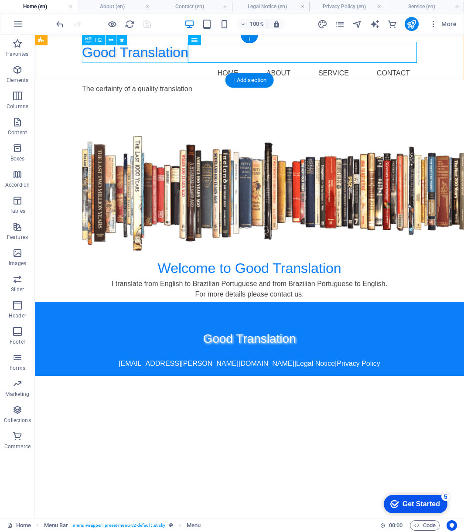
click at [158, 55] on div "Good Translation" at bounding box center [249, 52] width 335 height 21
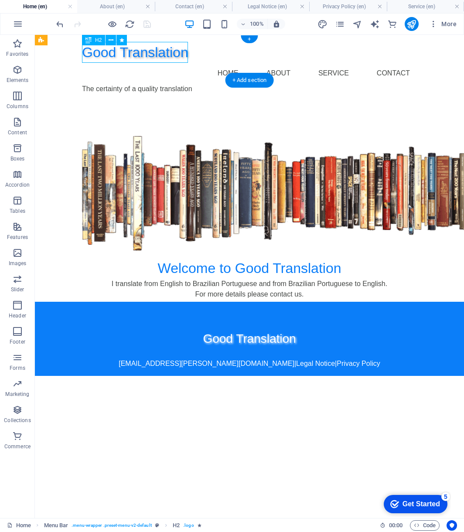
click at [158, 55] on div "Good Translation" at bounding box center [249, 52] width 335 height 21
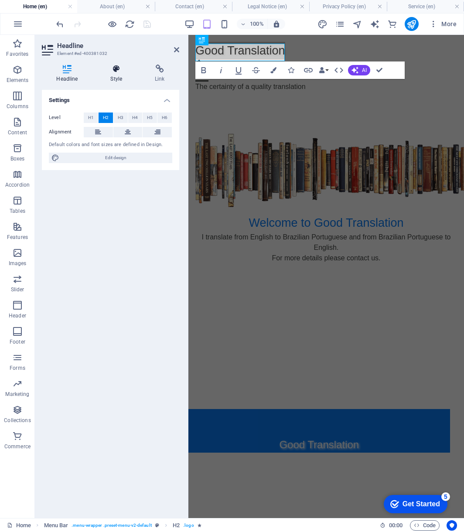
click at [118, 75] on h4 "Style" at bounding box center [118, 74] width 44 height 18
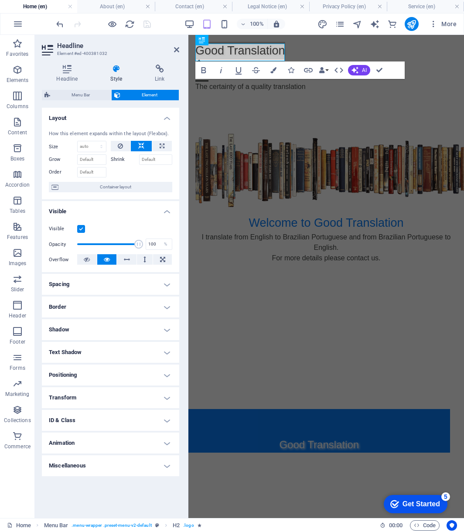
click at [169, 445] on h4 "Animation" at bounding box center [110, 443] width 137 height 21
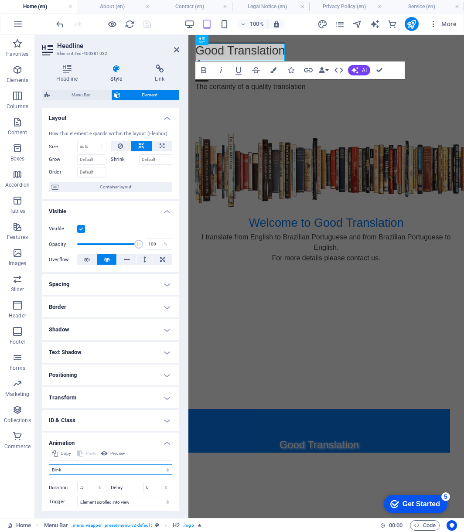
click at [166, 472] on select "Don't animate Show / Hide Slide up/down Zoom in/out Slide left to right Slide r…" at bounding box center [110, 470] width 123 height 10
select select "none"
click at [49, 465] on select "Don't animate Show / Hide Slide up/down Zoom in/out Slide left to right Slide r…" at bounding box center [110, 470] width 123 height 10
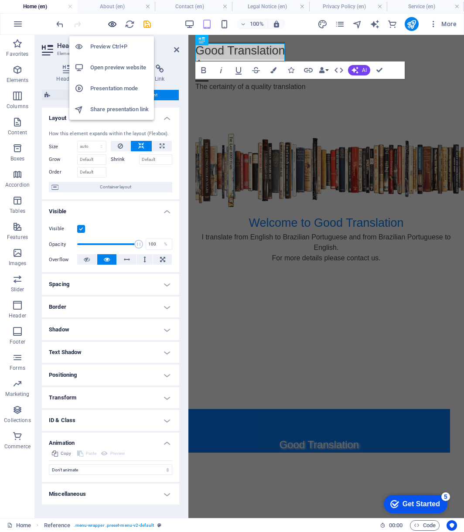
click at [113, 27] on icon "button" at bounding box center [112, 24] width 10 height 10
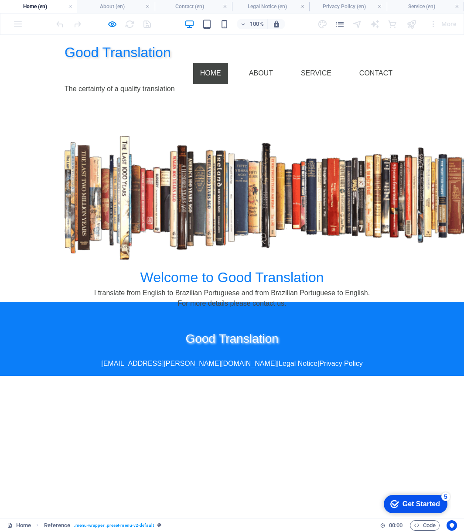
click at [216, 63] on link "Home" at bounding box center [210, 73] width 35 height 21
click at [269, 63] on link "About" at bounding box center [261, 73] width 38 height 21
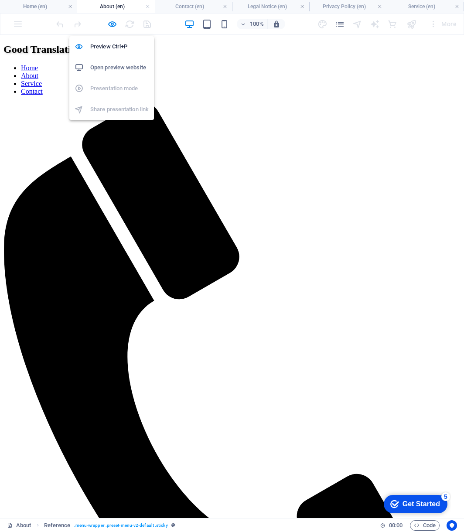
click at [110, 65] on h6 "Open preview website" at bounding box center [119, 67] width 58 height 10
click at [114, 24] on icon "button" at bounding box center [112, 24] width 10 height 10
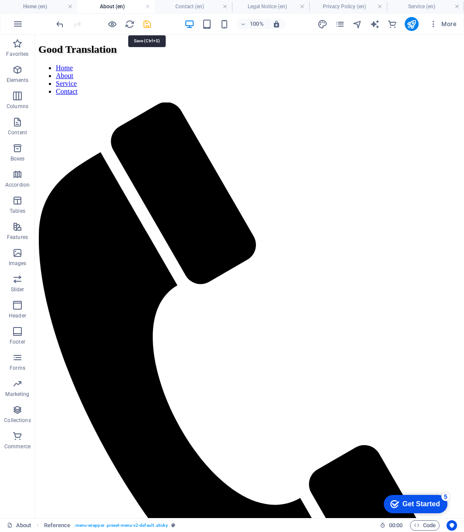
click at [146, 23] on icon "save" at bounding box center [147, 24] width 10 height 10
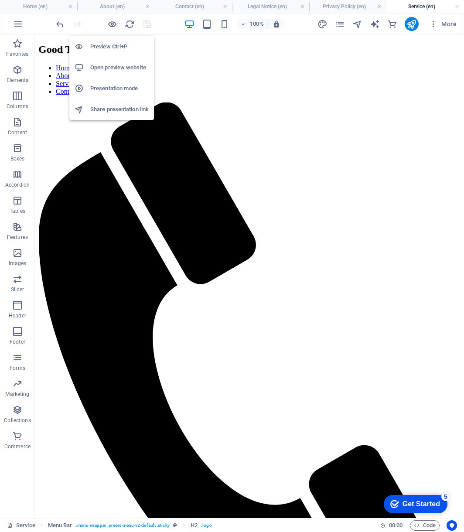
click at [120, 68] on h6 "Open preview website" at bounding box center [119, 67] width 58 height 10
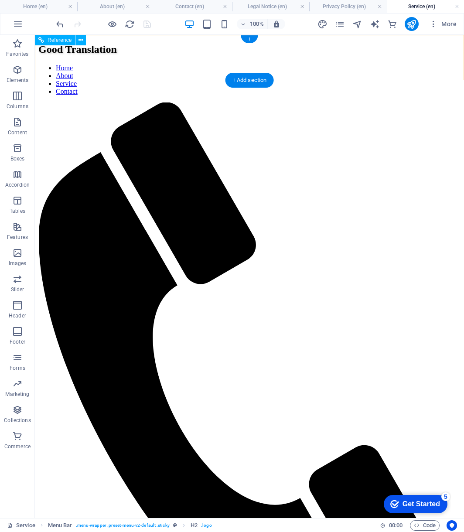
click at [134, 50] on div "Good Translation" at bounding box center [249, 50] width 422 height 12
select select "rem"
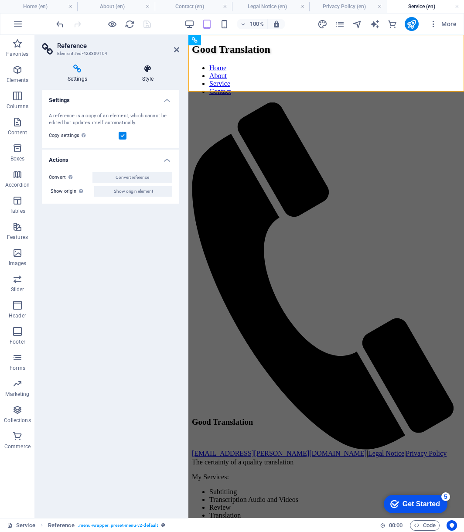
click at [154, 70] on icon at bounding box center [147, 69] width 63 height 9
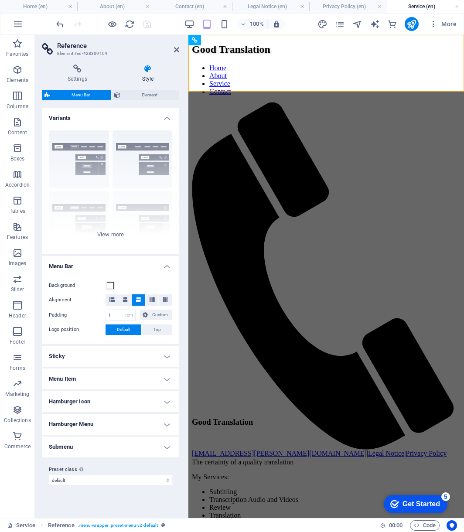
click at [256, 237] on html "Good Translation Home About Service Contact The certainty of a quality translat…" at bounding box center [326, 281] width 276 height 492
click at [240, 55] on div "Good Translation" at bounding box center [326, 50] width 269 height 12
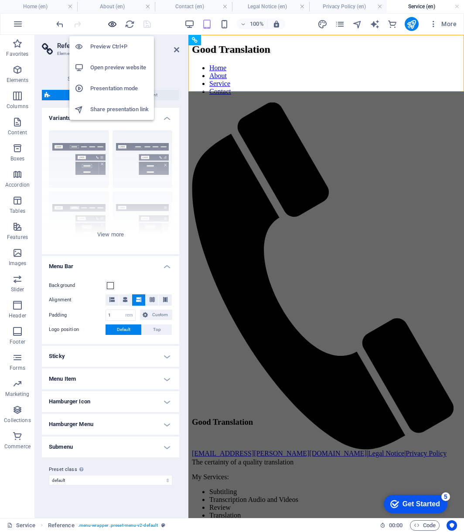
click at [113, 24] on icon "button" at bounding box center [112, 24] width 10 height 10
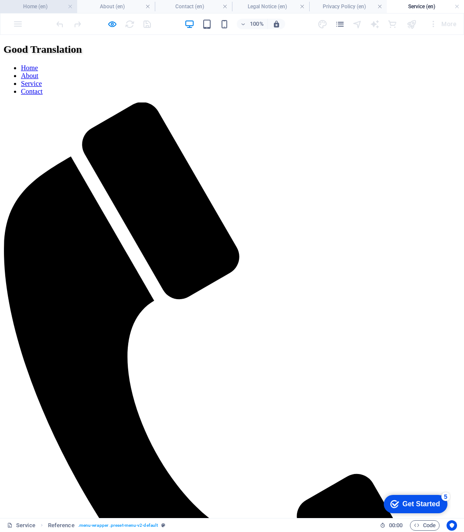
click at [42, 6] on h4 "Home (en)" at bounding box center [38, 7] width 77 height 10
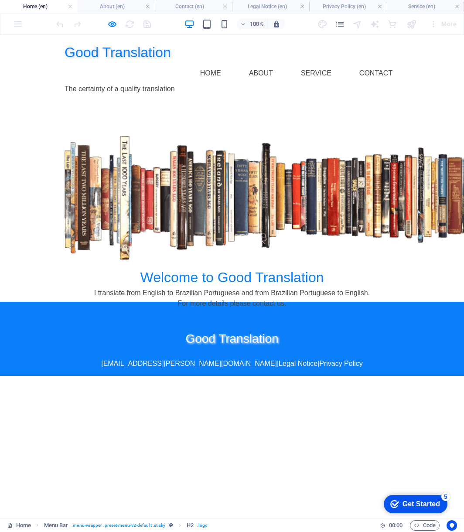
click at [124, 51] on h2 "Good Translation" at bounding box center [232, 52] width 335 height 21
click at [80, 51] on h2 "Good Translation" at bounding box center [232, 52] width 335 height 21
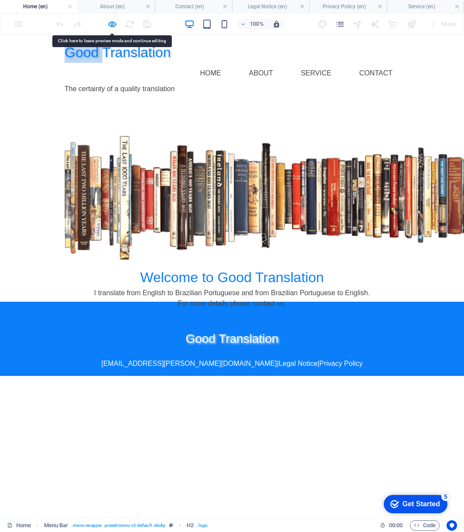
click at [80, 51] on h2 "Good Translation" at bounding box center [232, 52] width 335 height 21
click at [311, 101] on div "Welcome to Good Translation I translate from English to Brazilian Portuguese an…" at bounding box center [232, 201] width 464 height 201
click at [124, 101] on div "Welcome to Good Translation I translate from English to Brazilian Portuguese an…" at bounding box center [232, 201] width 464 height 201
click at [45, 101] on div "Welcome to Good Translation I translate from English to Brazilian Portuguese an…" at bounding box center [232, 201] width 464 height 201
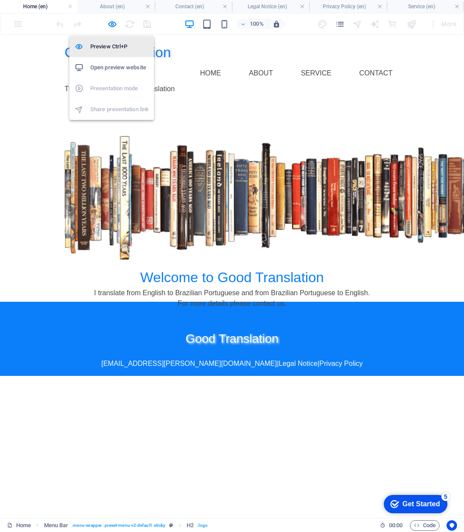
click at [112, 45] on h6 "Preview Ctrl+P" at bounding box center [119, 46] width 58 height 10
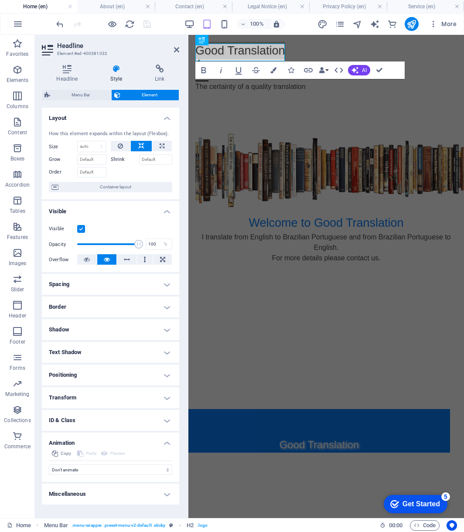
click at [163, 491] on h4 "Miscellaneous" at bounding box center [110, 494] width 137 height 21
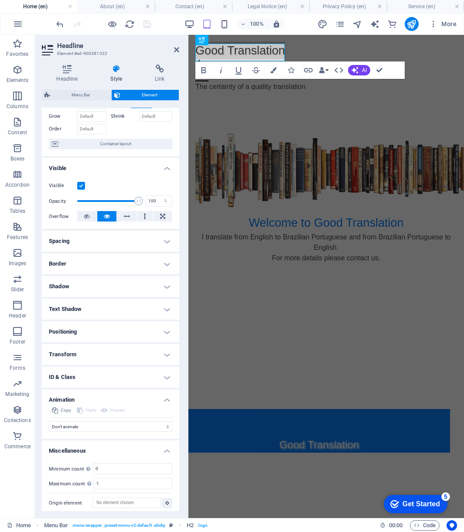
scroll to position [48, 0]
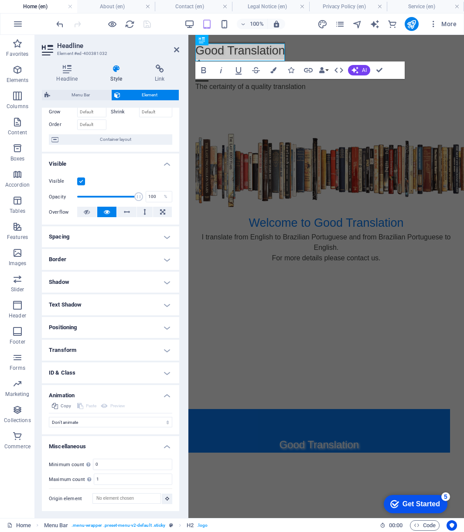
click at [167, 394] on h4 "Animation" at bounding box center [110, 393] width 137 height 16
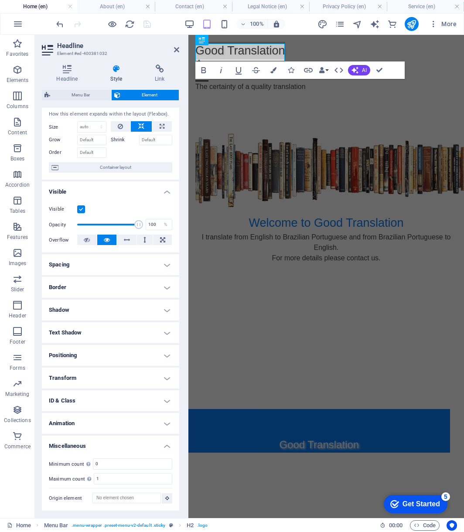
scroll to position [20, 0]
click at [168, 421] on h4 "Animation" at bounding box center [110, 423] width 137 height 21
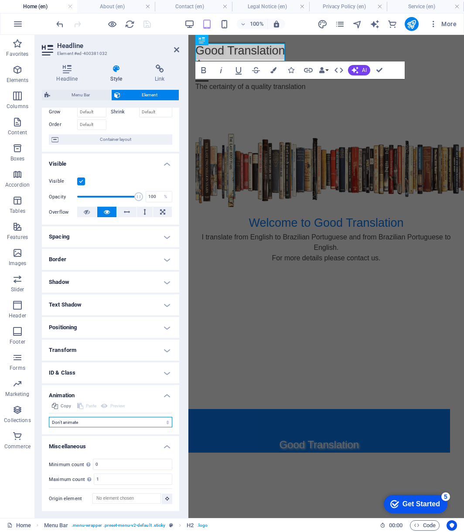
click at [167, 423] on select "Don't animate Show / Hide Slide up/down Zoom in/out Slide left to right Slide r…" at bounding box center [110, 422] width 123 height 10
select select "overlay"
click at [49, 417] on select "Don't animate Show / Hide Slide up/down Zoom in/out Slide left to right Slide r…" at bounding box center [110, 422] width 123 height 10
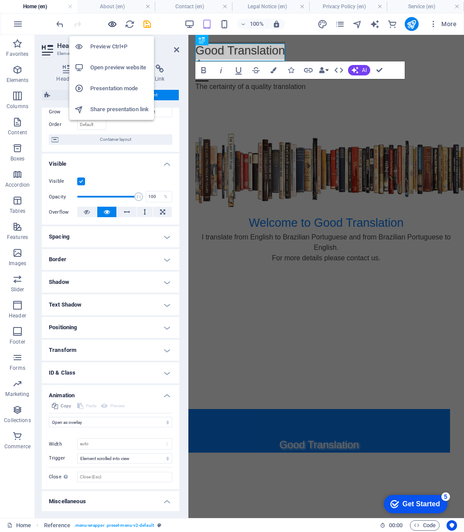
click at [114, 24] on icon "button" at bounding box center [112, 24] width 10 height 10
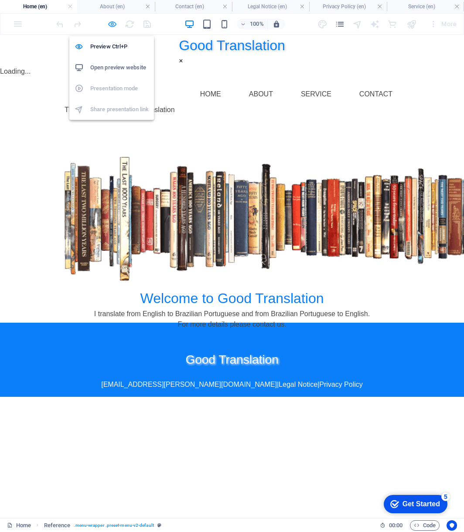
click at [111, 25] on icon "button" at bounding box center [112, 24] width 10 height 10
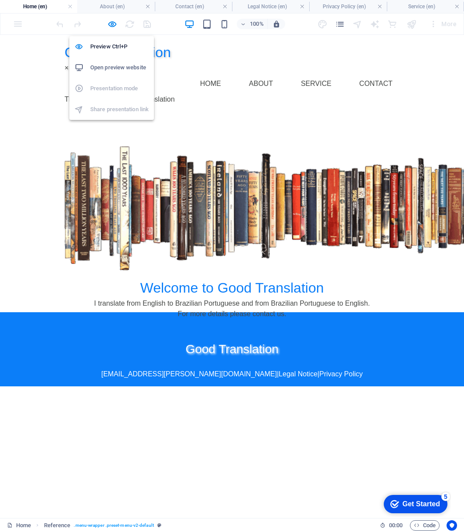
select select "overlay"
select select "scroll"
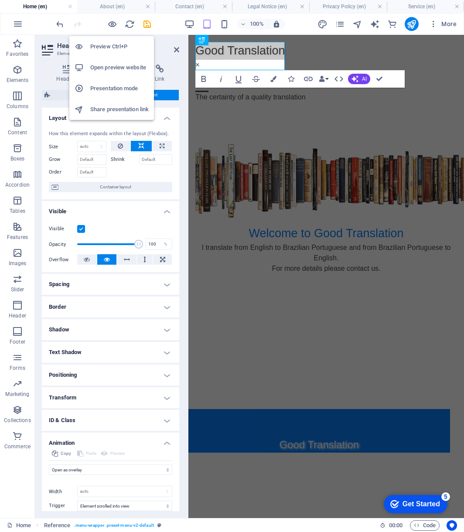
click at [107, 71] on h6 "Open preview website" at bounding box center [119, 67] width 58 height 10
click at [112, 22] on icon "button" at bounding box center [112, 24] width 10 height 10
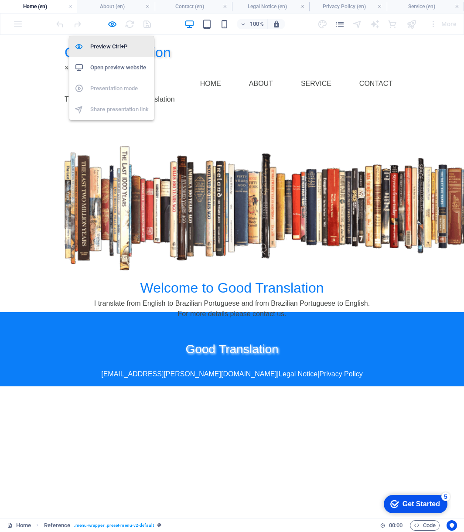
click at [103, 46] on h6 "Preview Ctrl+P" at bounding box center [119, 46] width 58 height 10
select select "overlay"
select select "scroll"
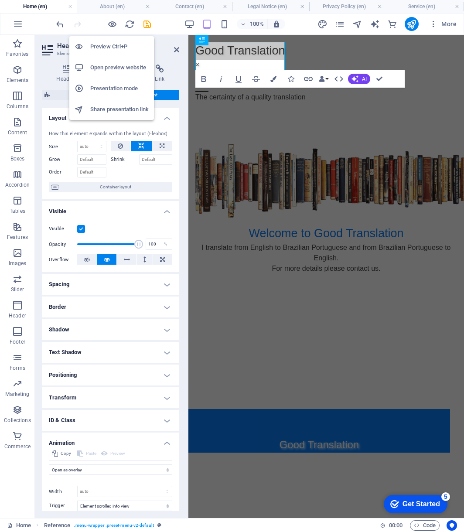
click at [109, 45] on h6 "Preview Ctrl+P" at bounding box center [119, 46] width 58 height 10
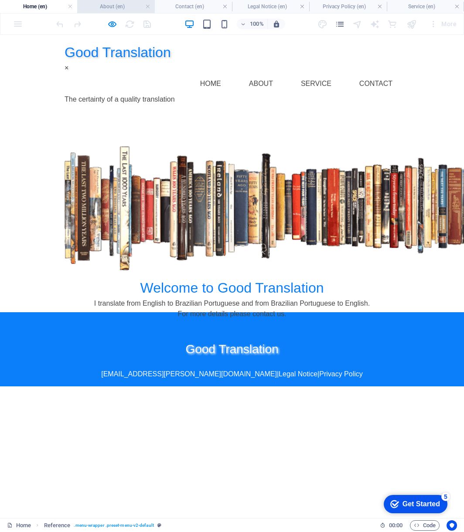
click at [133, 9] on h4 "About (en)" at bounding box center [115, 7] width 77 height 10
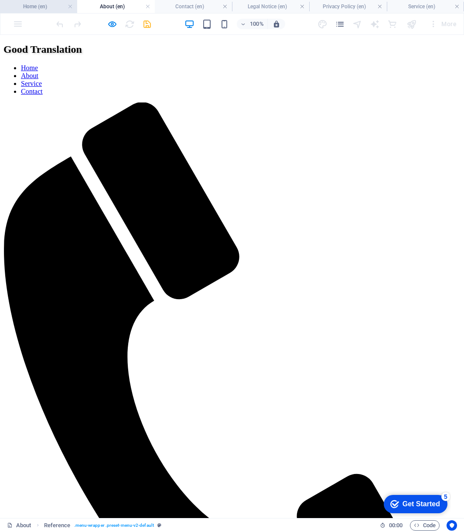
click at [44, 4] on h4 "Home (en)" at bounding box center [38, 7] width 77 height 10
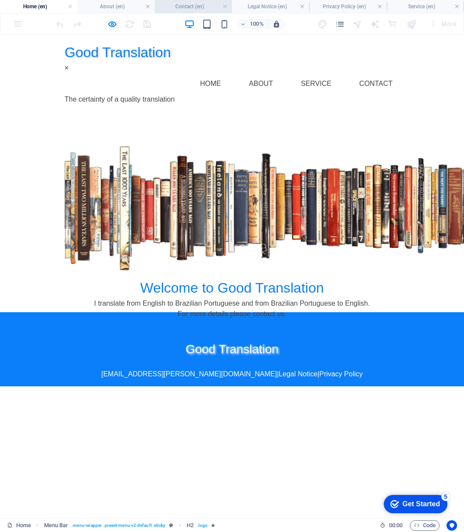
click at [191, 5] on h4 "Contact (en)" at bounding box center [193, 7] width 77 height 10
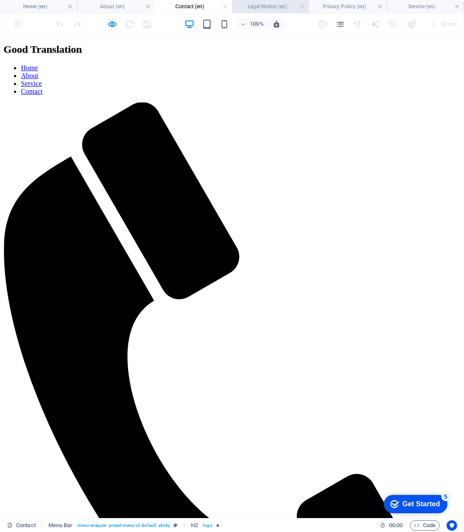
click at [262, 9] on h4 "Legal Notice (en)" at bounding box center [270, 7] width 77 height 10
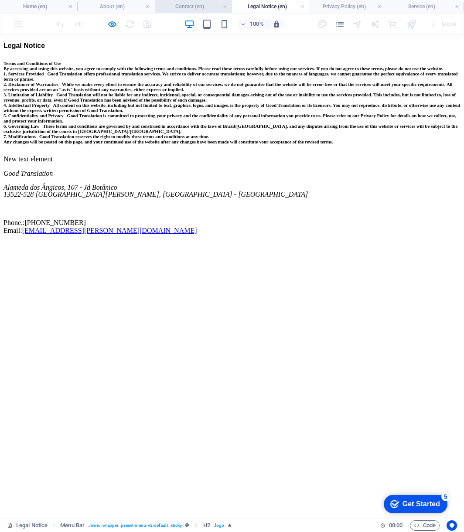
click at [178, 10] on h4 "Contact (en)" at bounding box center [193, 7] width 77 height 10
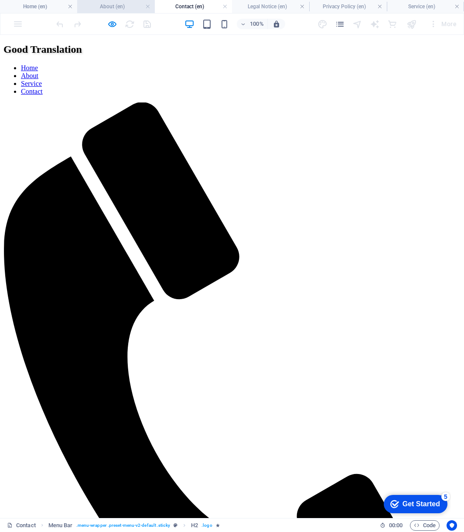
click at [116, 1] on li "About (en)" at bounding box center [115, 6] width 77 height 13
click at [60, 4] on h4 "Home (en)" at bounding box center [38, 7] width 77 height 10
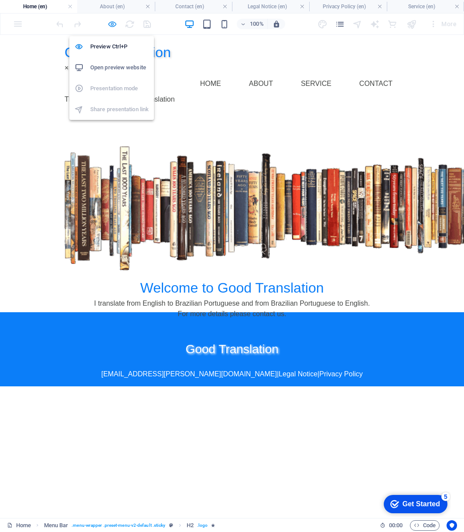
click at [111, 22] on icon "button" at bounding box center [112, 24] width 10 height 10
select select "overlay"
select select "scroll"
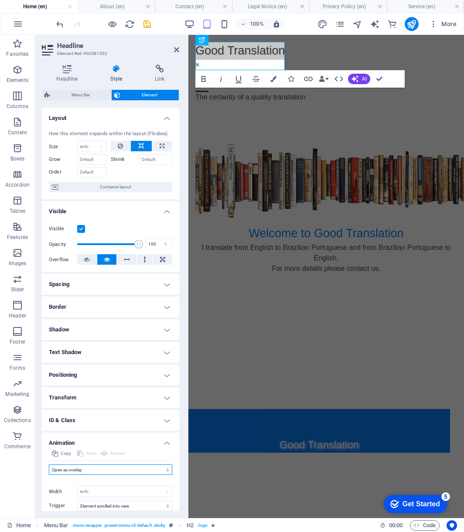
click at [165, 469] on select "Don't animate Show / Hide Slide up/down Zoom in/out Slide left to right Slide r…" at bounding box center [110, 470] width 123 height 10
select select "none"
click at [49, 465] on select "Don't animate Show / Hide Slide up/down Zoom in/out Slide left to right Slide r…" at bounding box center [110, 470] width 123 height 10
click at [176, 49] on icon at bounding box center [176, 49] width 5 height 7
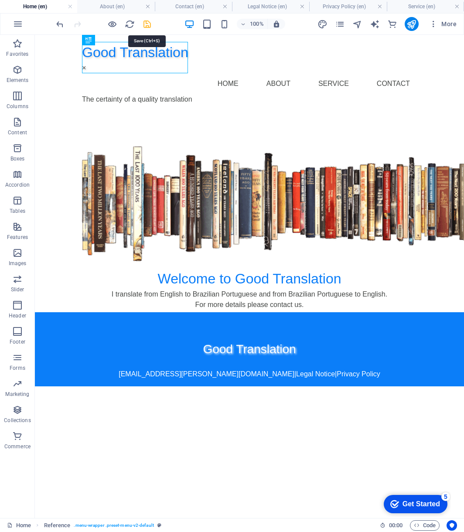
click at [145, 24] on icon "save" at bounding box center [147, 24] width 10 height 10
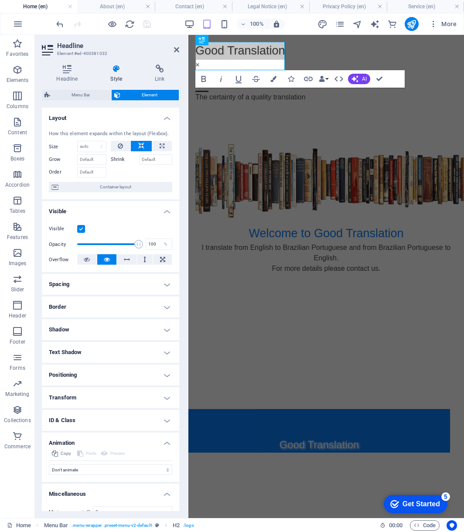
click at [119, 18] on div at bounding box center [104, 24] width 98 height 14
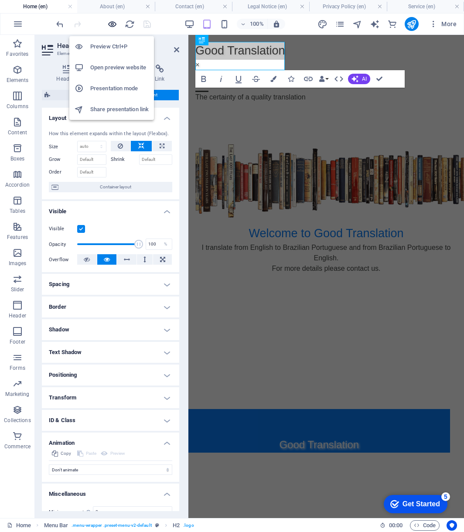
click at [113, 25] on icon "button" at bounding box center [112, 24] width 10 height 10
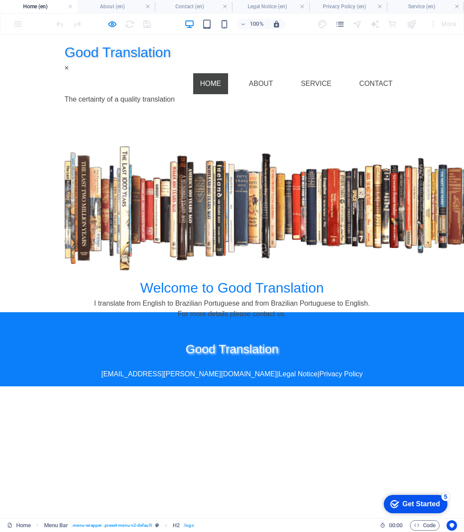
click at [221, 73] on link "Home" at bounding box center [210, 83] width 35 height 21
click at [274, 73] on link "About" at bounding box center [261, 83] width 38 height 21
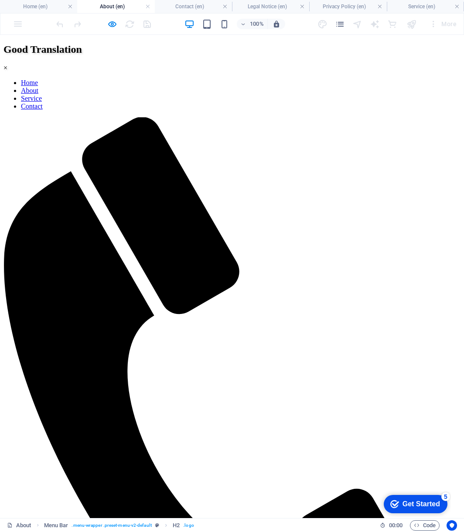
click at [38, 79] on link "Home" at bounding box center [29, 82] width 17 height 7
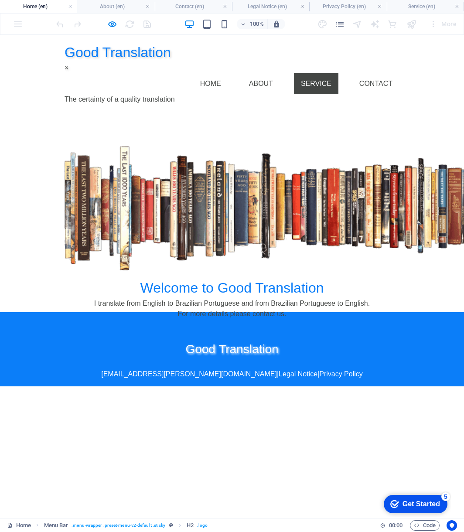
click at [316, 73] on link "Service" at bounding box center [316, 83] width 44 height 21
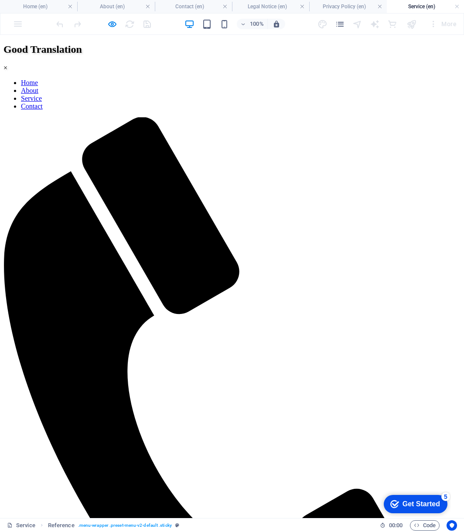
click at [43, 103] on link "Contact" at bounding box center [32, 106] width 22 height 7
click at [116, 68] on h6 "Open preview website" at bounding box center [119, 67] width 58 height 10
click at [111, 25] on icon "button" at bounding box center [112, 24] width 10 height 10
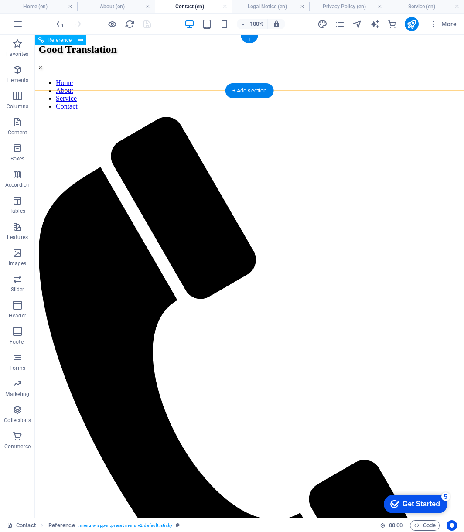
click at [85, 68] on div "Good Translation ×" at bounding box center [249, 58] width 422 height 28
click at [82, 68] on div "Good Translation ×" at bounding box center [249, 58] width 422 height 28
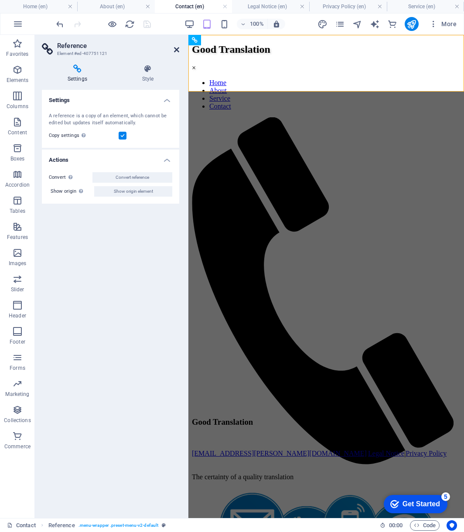
click at [178, 49] on icon at bounding box center [176, 49] width 5 height 7
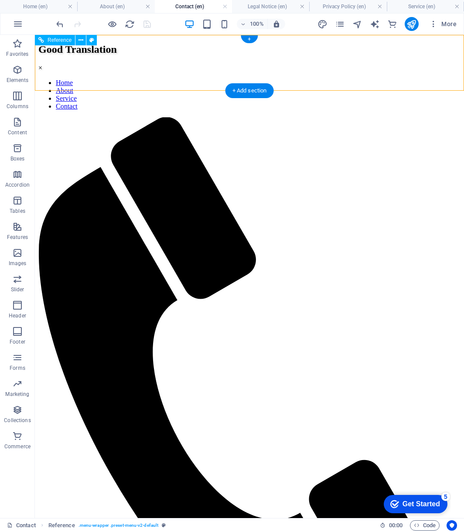
click at [84, 68] on div "Good Translation ×" at bounding box center [249, 58] width 422 height 28
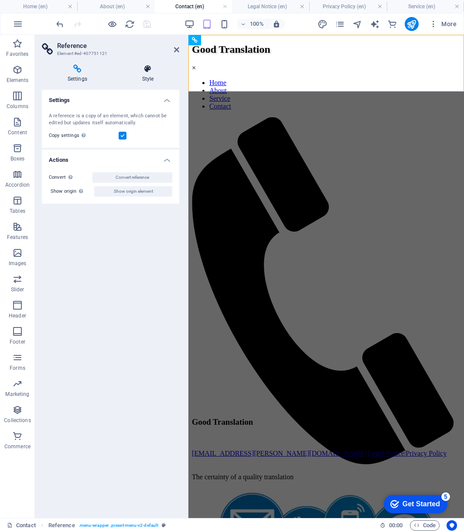
click at [144, 72] on icon at bounding box center [147, 69] width 63 height 9
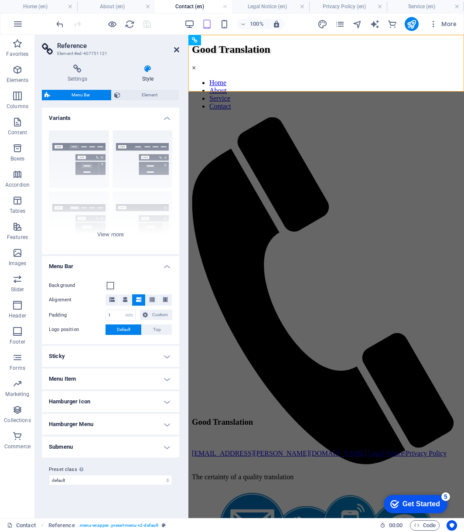
click at [175, 48] on icon at bounding box center [176, 49] width 5 height 7
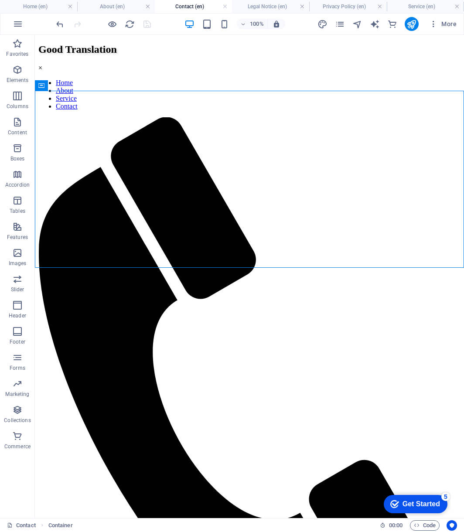
click at [143, 394] on html "Good Translation × Home About Service Contact The certainty of a quality transl…" at bounding box center [249, 465] width 429 height 861
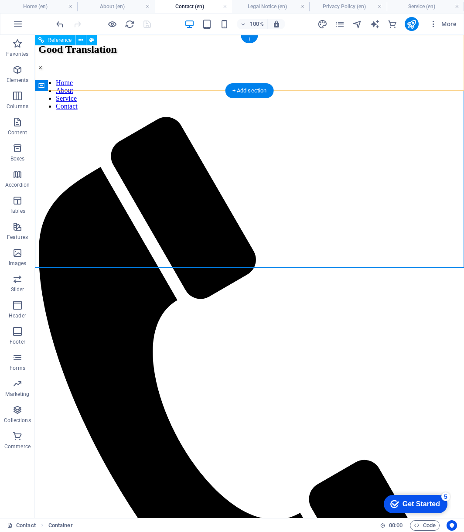
click at [84, 67] on div "Good Translation ×" at bounding box center [249, 58] width 422 height 28
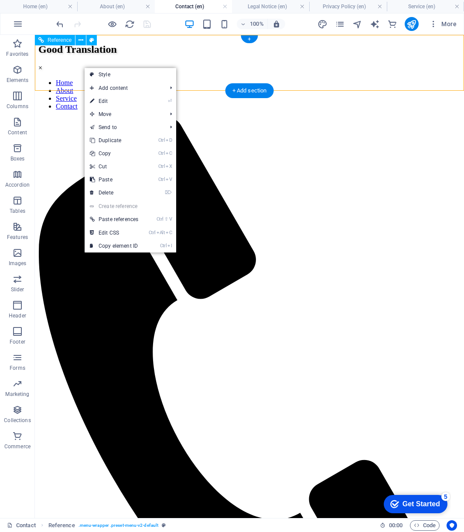
click at [72, 71] on div "Good Translation × Home About Service Contact The certainty of a quality transl…" at bounding box center [249, 365] width 422 height 642
select select "rem"
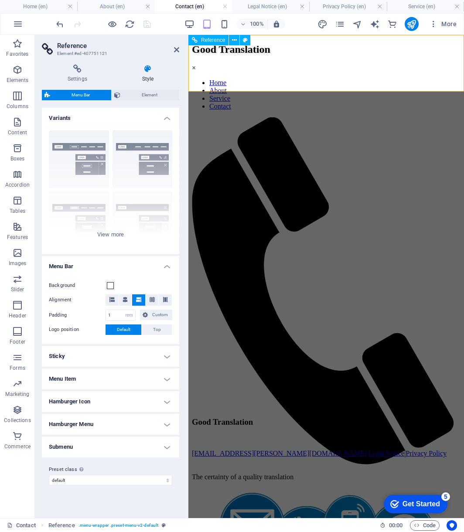
click at [284, 70] on div "Good Translation ×" at bounding box center [326, 58] width 269 height 28
click at [195, 65] on div "Good Translation ×" at bounding box center [326, 58] width 269 height 28
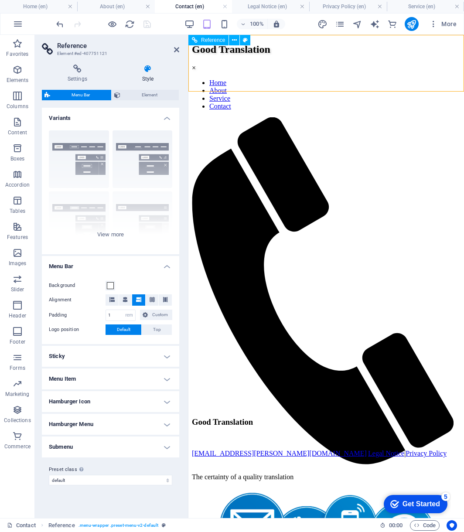
click at [195, 65] on div "Good Translation ×" at bounding box center [326, 58] width 269 height 28
click at [197, 63] on div "Good Translation ×" at bounding box center [326, 58] width 269 height 28
click at [156, 92] on span "Element" at bounding box center [149, 95] width 53 height 10
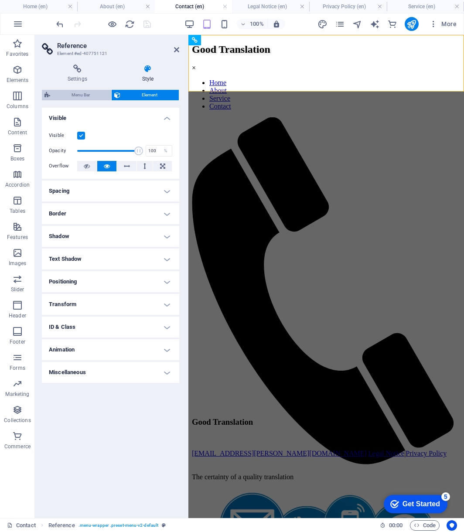
click at [64, 97] on span "Menu Bar" at bounding box center [81, 95] width 56 height 10
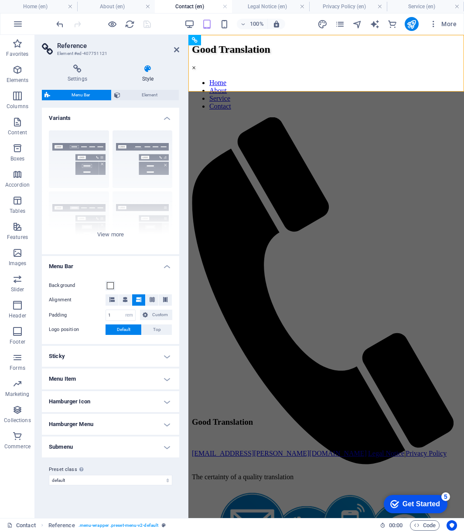
click at [253, 335] on html "Good Translation × Home About Service Contact The certainty of a quality transl…" at bounding box center [326, 324] width 276 height 578
drag, startPoint x: 246, startPoint y: 328, endPoint x: 263, endPoint y: 299, distance: 33.4
click at [257, 313] on html "Good Translation × Home About Service Contact The certainty of a quality transl…" at bounding box center [326, 324] width 276 height 578
click at [366, 358] on html "Good Translation × Home About Service Contact The certainty of a quality transl…" at bounding box center [326, 324] width 276 height 578
click at [175, 49] on icon at bounding box center [176, 49] width 5 height 7
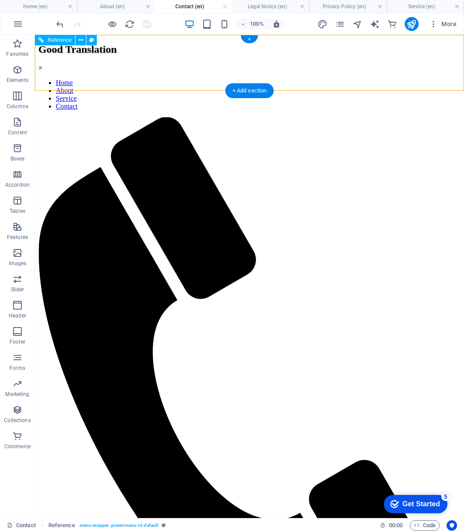
click at [83, 68] on div "Good Translation ×" at bounding box center [249, 58] width 422 height 28
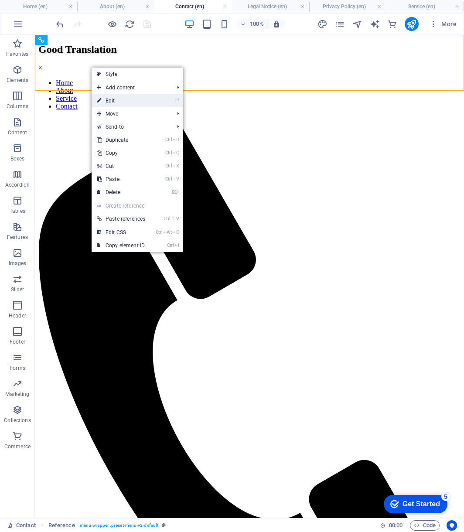
click at [119, 102] on link "⏎ Edit" at bounding box center [121, 100] width 59 height 13
select select "rem"
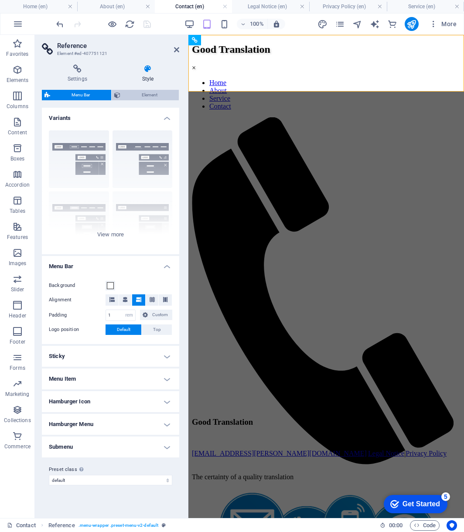
click at [153, 94] on span "Element" at bounding box center [149, 95] width 53 height 10
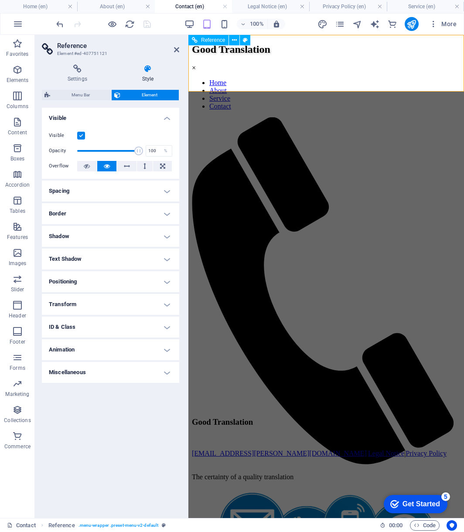
click at [198, 62] on div "Good Translation ×" at bounding box center [326, 58] width 269 height 28
click at [198, 64] on div "Good Translation ×" at bounding box center [326, 58] width 269 height 28
click at [197, 65] on div "Good Translation ×" at bounding box center [326, 58] width 269 height 28
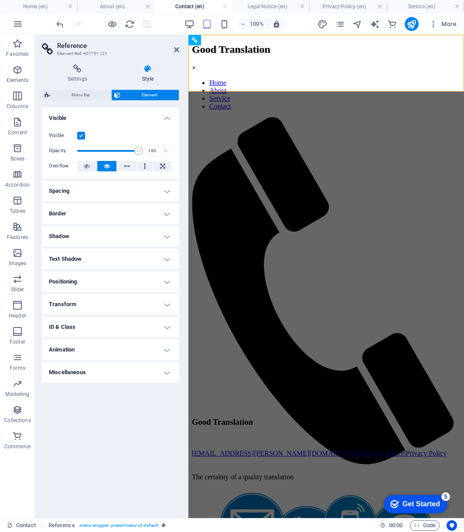
click at [165, 349] on h4 "Animation" at bounding box center [110, 349] width 137 height 21
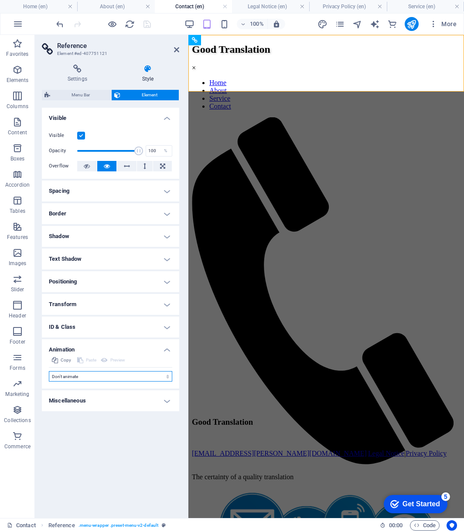
click at [168, 377] on select "Don't animate Show / Hide Slide up/down Zoom in/out Slide left to right Slide r…" at bounding box center [110, 376] width 123 height 10
select select "flash"
click at [49, 371] on select "Don't animate Show / Hide Slide up/down Zoom in/out Slide left to right Slide r…" at bounding box center [110, 376] width 123 height 10
select select "scroll"
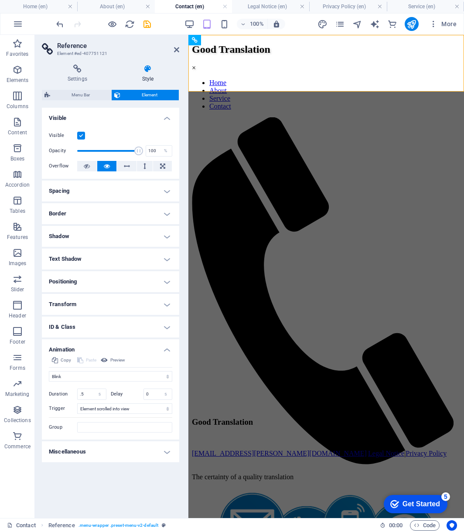
click at [173, 50] on header "Reference Element #ed-407751121" at bounding box center [110, 46] width 137 height 23
click at [176, 50] on icon at bounding box center [176, 49] width 5 height 7
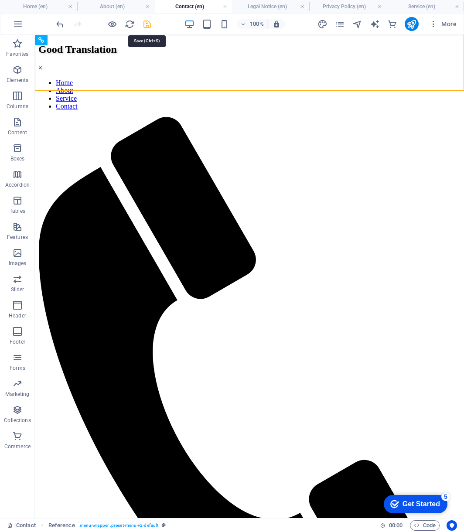
click at [147, 22] on icon "save" at bounding box center [147, 24] width 10 height 10
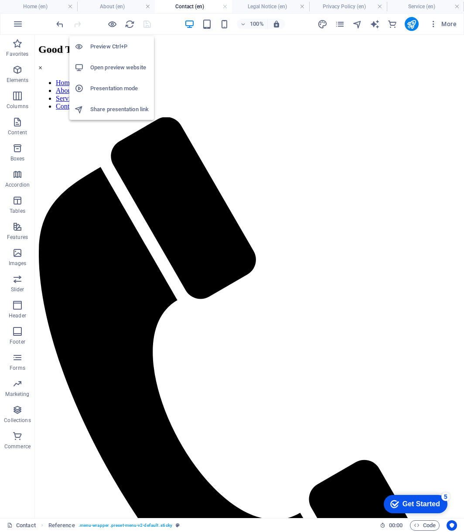
click at [113, 48] on h6 "Preview Ctrl+P" at bounding box center [119, 46] width 58 height 10
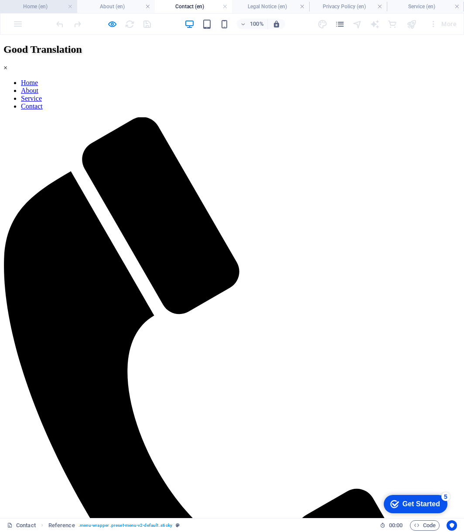
click at [45, 4] on h4 "Home (en)" at bounding box center [38, 7] width 77 height 10
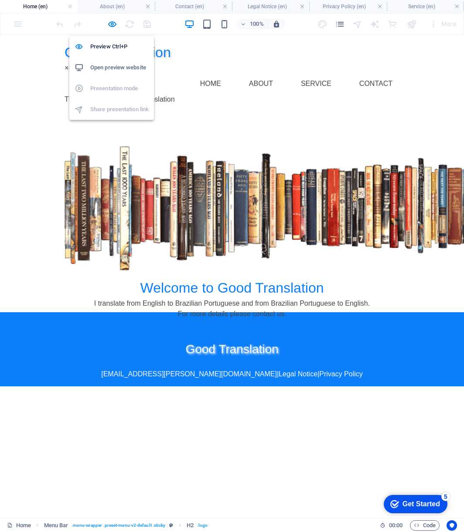
click at [108, 72] on h6 "Open preview website" at bounding box center [119, 67] width 58 height 10
click at [112, 45] on h6 "Preview Ctrl+P" at bounding box center [119, 46] width 58 height 10
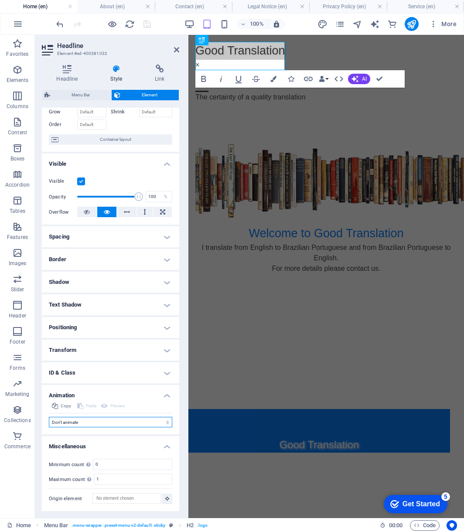
click at [166, 422] on select "Don't animate Show / Hide Slide up/down Zoom in/out Slide left to right Slide r…" at bounding box center [110, 422] width 123 height 10
select select "flash"
click at [49, 417] on select "Don't animate Show / Hide Slide up/down Zoom in/out Slide left to right Slide r…" at bounding box center [110, 422] width 123 height 10
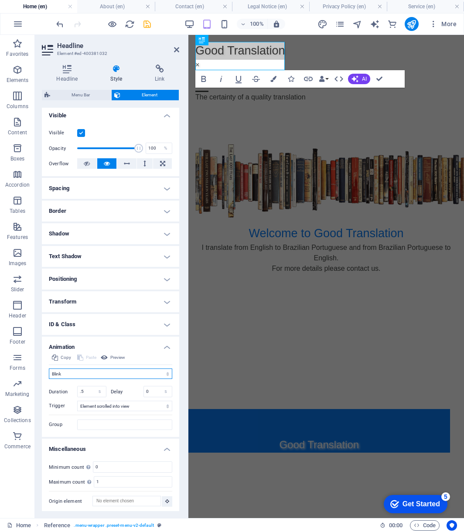
scroll to position [99, 0]
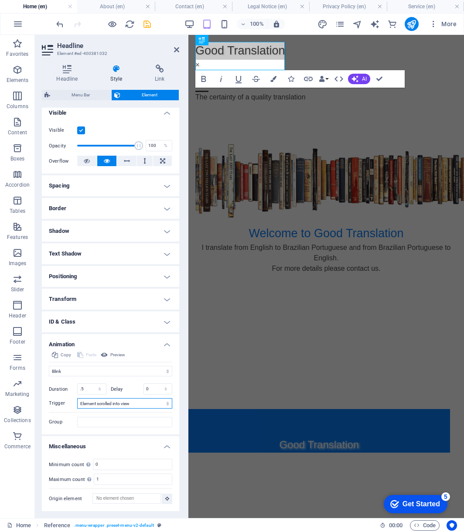
click at [166, 405] on select "No automatic trigger On page load Element scrolled into view" at bounding box center [124, 403] width 95 height 10
click at [273, 153] on html "Good Translation × Home About Service Contact The certainty of a quality transl…" at bounding box center [326, 94] width 276 height 118
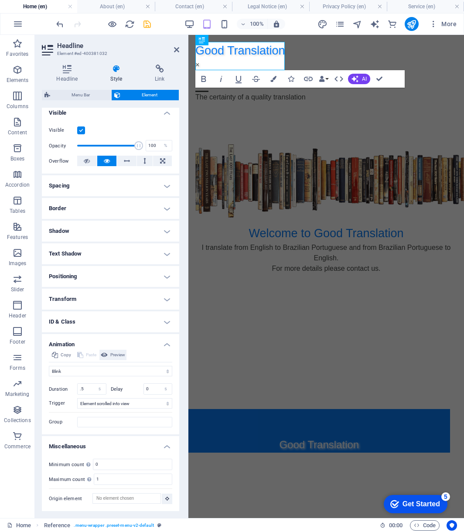
click at [109, 356] on button "Preview" at bounding box center [112, 355] width 27 height 10
click at [147, 24] on icon "save" at bounding box center [147, 24] width 10 height 10
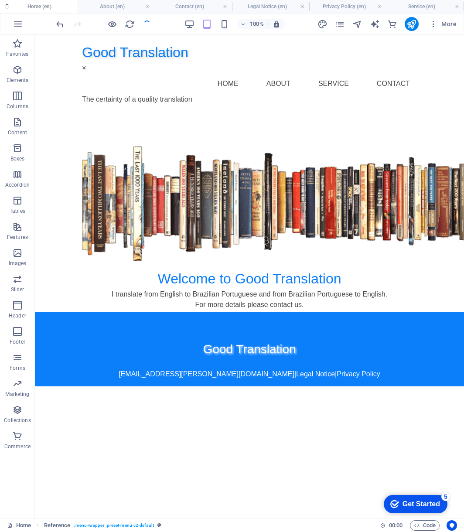
select select "flash"
select select "s"
select select "scroll"
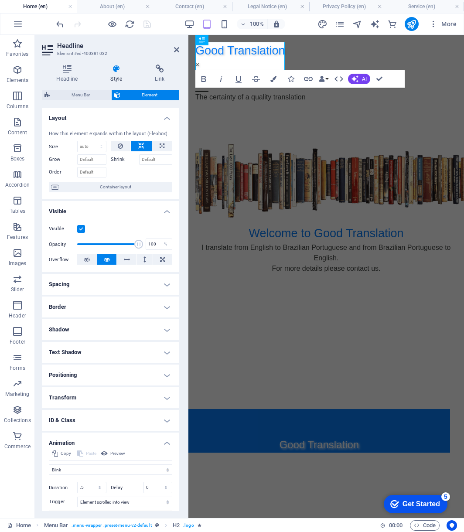
click at [260, 153] on html "Good Translation × Home About Service Contact The certainty of a quality transl…" at bounding box center [326, 94] width 276 height 118
click at [174, 49] on icon at bounding box center [176, 49] width 5 height 7
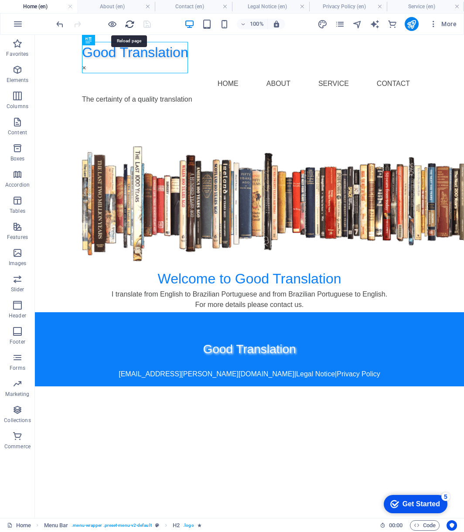
click at [128, 25] on icon "reload" at bounding box center [130, 24] width 10 height 10
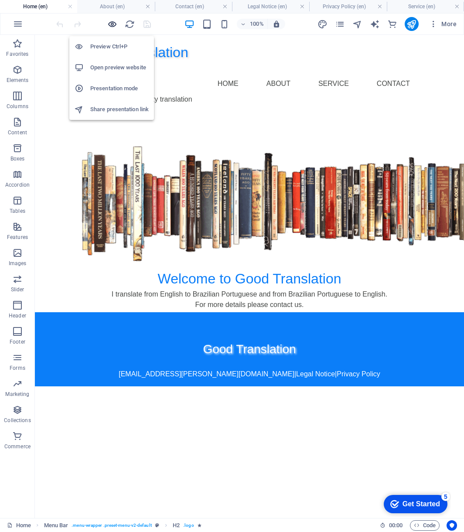
click at [112, 23] on icon "button" at bounding box center [112, 24] width 10 height 10
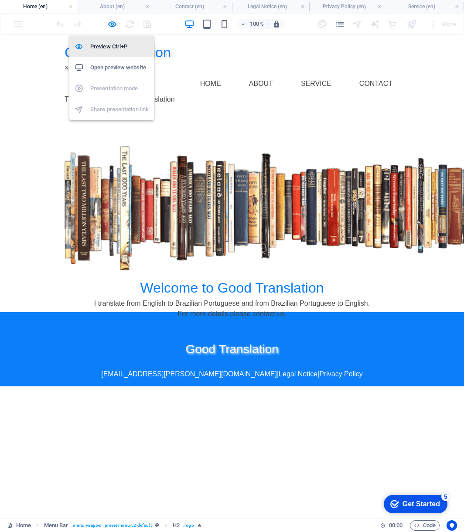
click at [114, 44] on h6 "Preview Ctrl+P" at bounding box center [119, 46] width 58 height 10
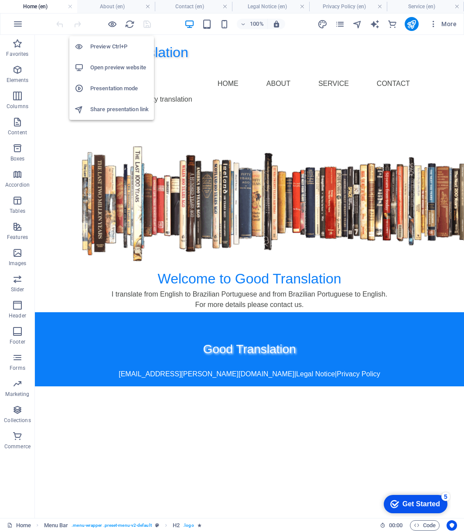
click at [110, 43] on h6 "Preview Ctrl+P" at bounding box center [119, 46] width 58 height 10
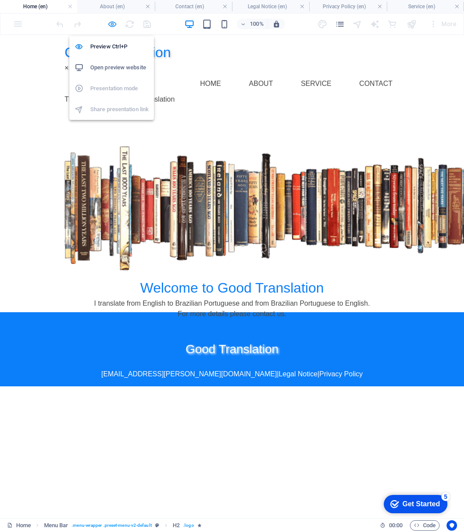
click at [112, 22] on icon "button" at bounding box center [112, 24] width 10 height 10
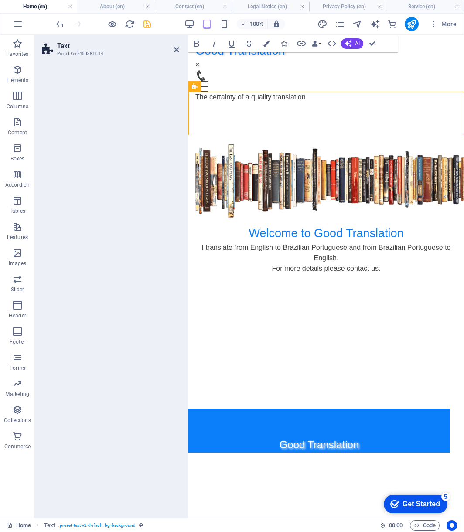
click at [79, 50] on h3 "Preset #ed-400381014" at bounding box center [109, 54] width 105 height 8
click at [179, 50] on icon at bounding box center [176, 49] width 5 height 7
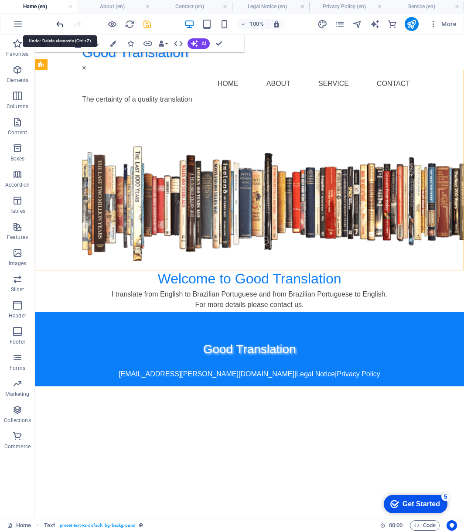
click at [57, 22] on icon "undo" at bounding box center [60, 24] width 10 height 10
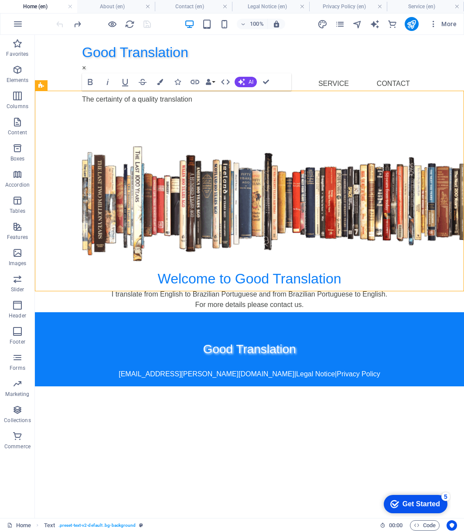
click at [57, 22] on div at bounding box center [104, 24] width 98 height 14
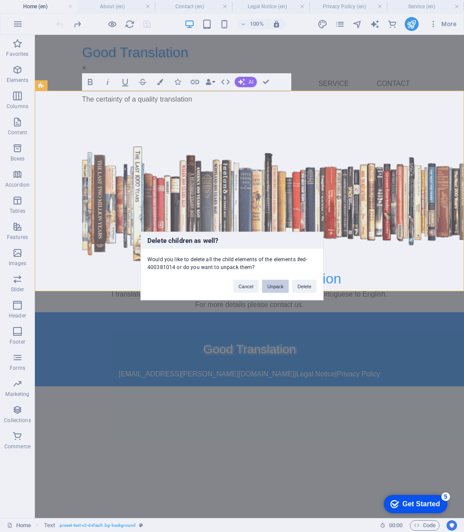
click at [269, 285] on button "Unpack" at bounding box center [275, 286] width 27 height 13
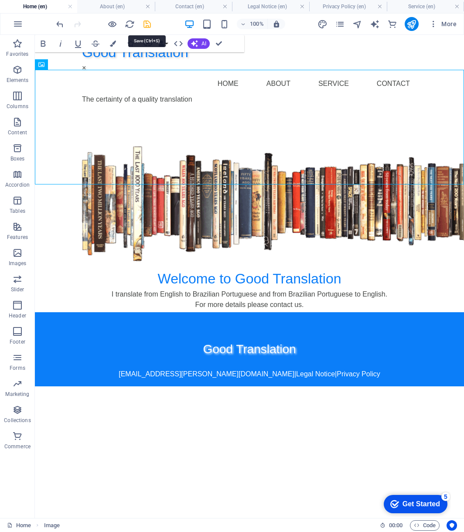
click at [148, 24] on icon "save" at bounding box center [147, 24] width 10 height 10
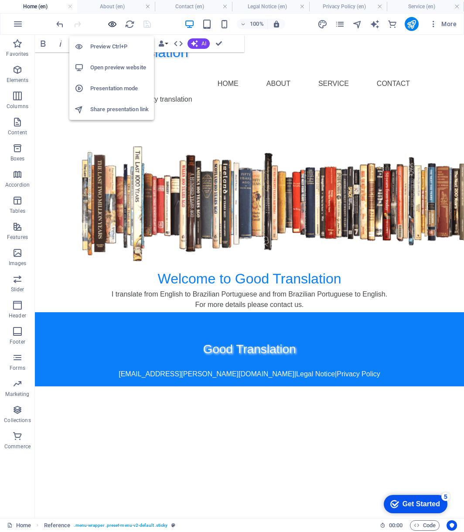
click at [110, 24] on icon "button" at bounding box center [112, 24] width 10 height 10
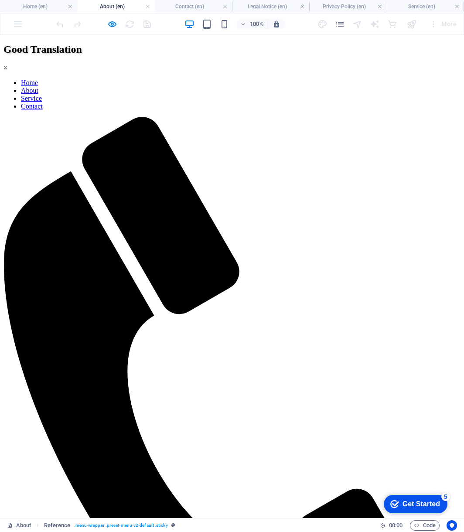
click at [42, 95] on link "Service" at bounding box center [31, 98] width 21 height 7
click at [113, 24] on icon "button" at bounding box center [112, 24] width 10 height 10
select select "rem"
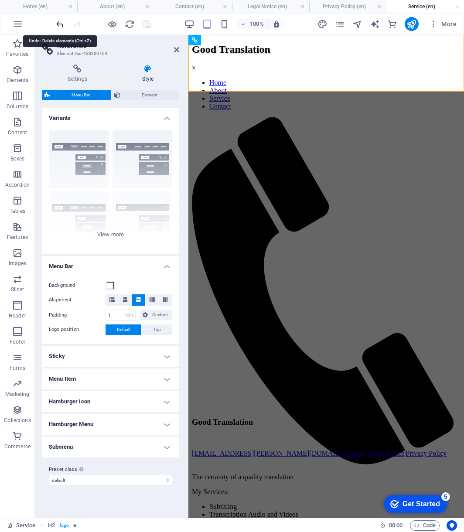
click at [59, 26] on icon "undo" at bounding box center [60, 24] width 10 height 10
click at [60, 25] on icon "undo" at bounding box center [60, 24] width 10 height 10
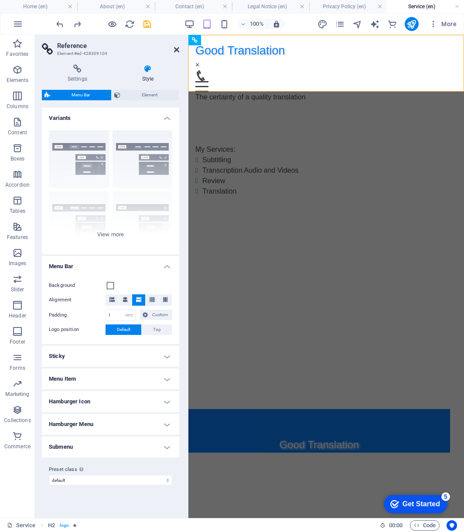
click at [178, 51] on icon at bounding box center [176, 49] width 5 height 7
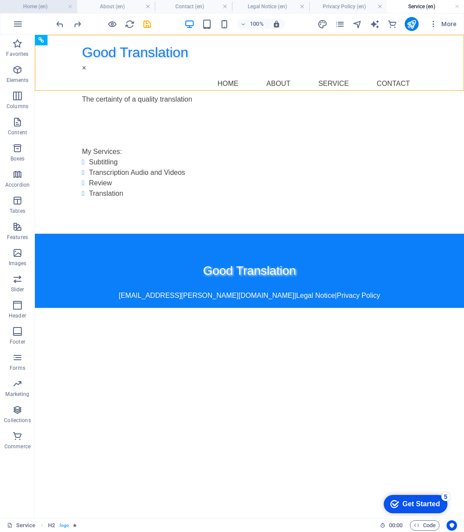
click at [24, 6] on h4 "Home (en)" at bounding box center [38, 7] width 77 height 10
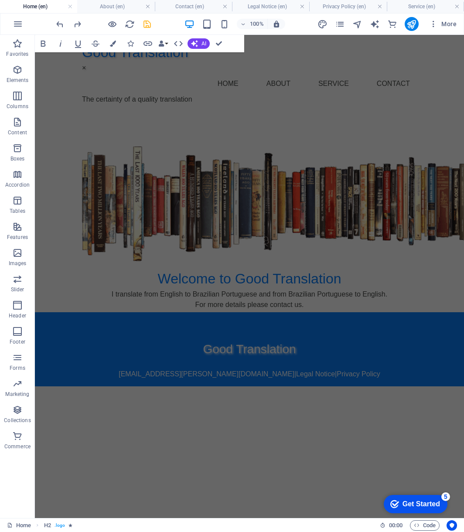
click at [54, 21] on div "100% More" at bounding box center [231, 24] width 463 height 21
click at [58, 26] on icon "undo" at bounding box center [60, 24] width 10 height 10
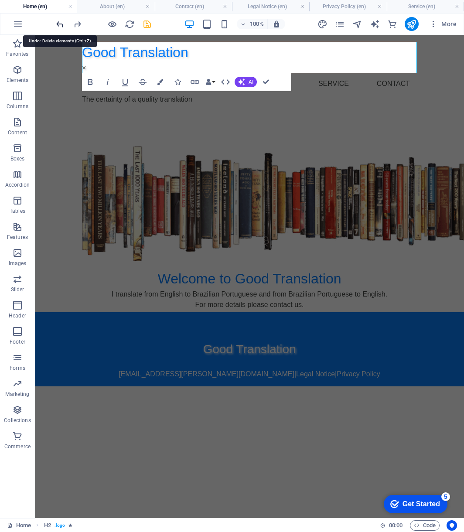
click at [61, 25] on icon "undo" at bounding box center [60, 24] width 10 height 10
click at [61, 25] on div at bounding box center [104, 24] width 98 height 14
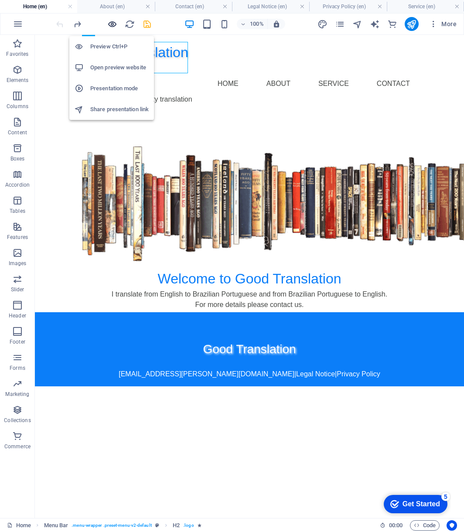
click at [113, 24] on icon "button" at bounding box center [112, 24] width 10 height 10
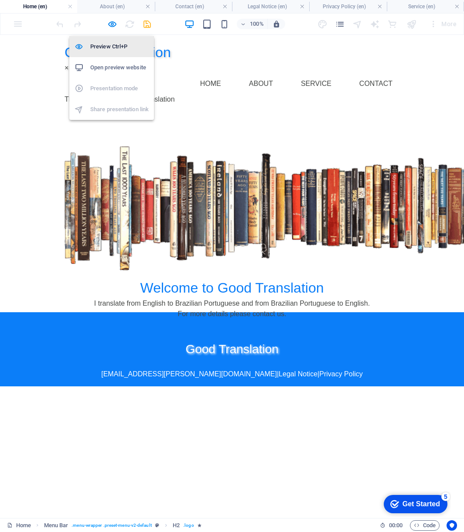
click at [115, 48] on h6 "Preview Ctrl+P" at bounding box center [119, 46] width 58 height 10
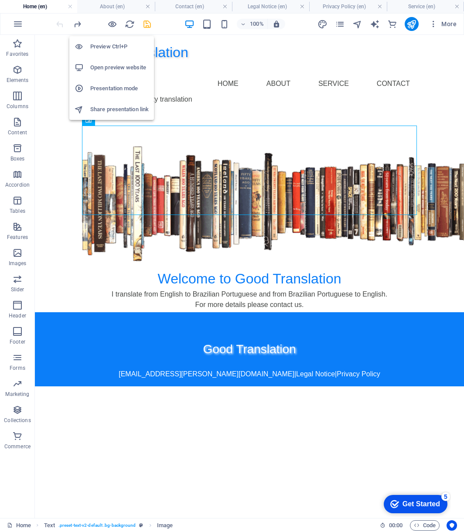
click at [116, 67] on h6 "Open preview website" at bounding box center [119, 67] width 58 height 10
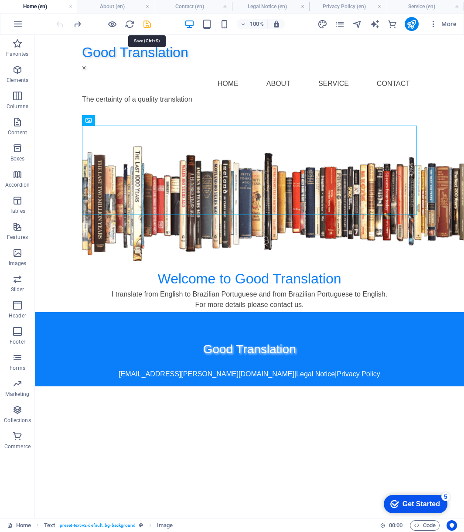
click at [149, 25] on icon "save" at bounding box center [147, 24] width 10 height 10
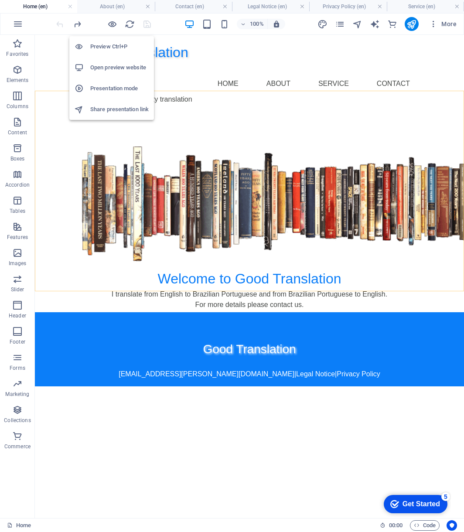
click at [108, 48] on h6 "Preview Ctrl+P" at bounding box center [119, 46] width 58 height 10
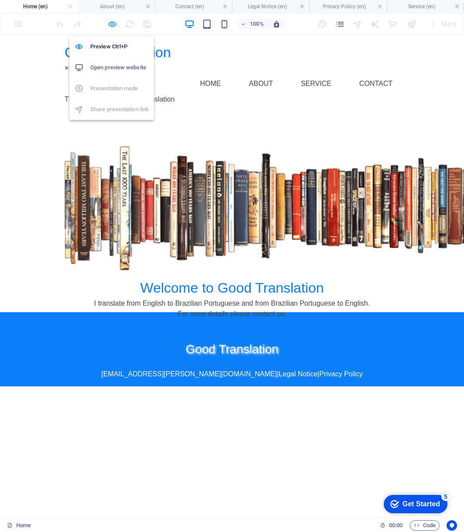
click at [110, 25] on icon "button" at bounding box center [112, 24] width 10 height 10
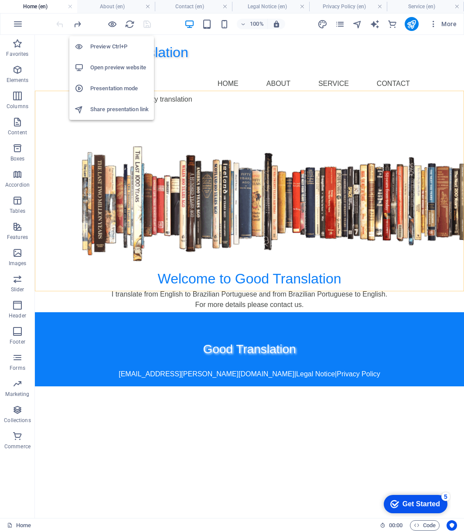
click at [114, 45] on h6 "Preview Ctrl+P" at bounding box center [119, 46] width 58 height 10
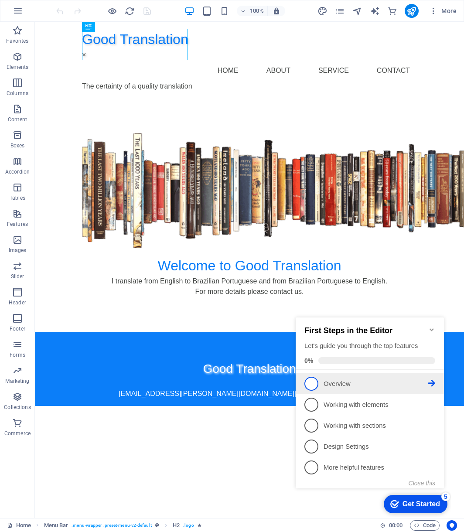
click at [378, 380] on p "Overview - incomplete" at bounding box center [376, 384] width 105 height 9
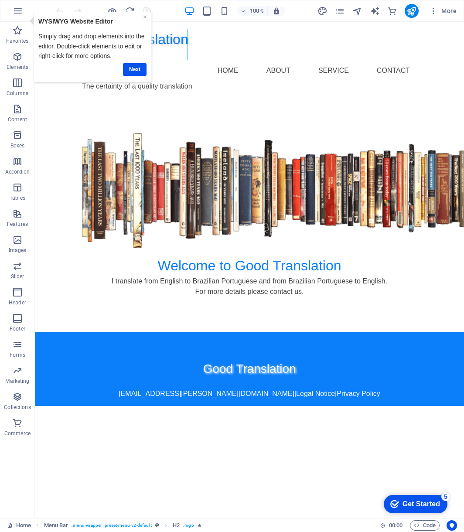
click at [143, 17] on link "×" at bounding box center [144, 17] width 3 height 7
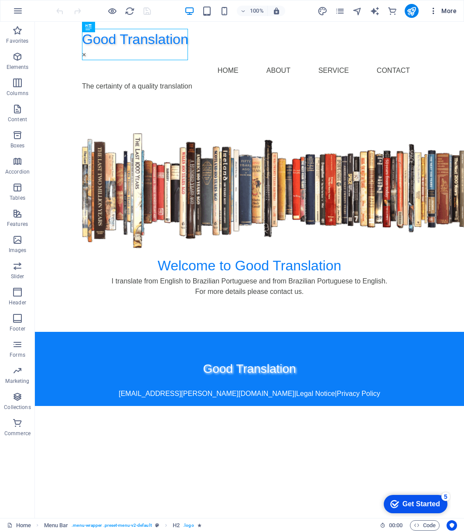
click at [433, 10] on icon "button" at bounding box center [433, 11] width 9 height 9
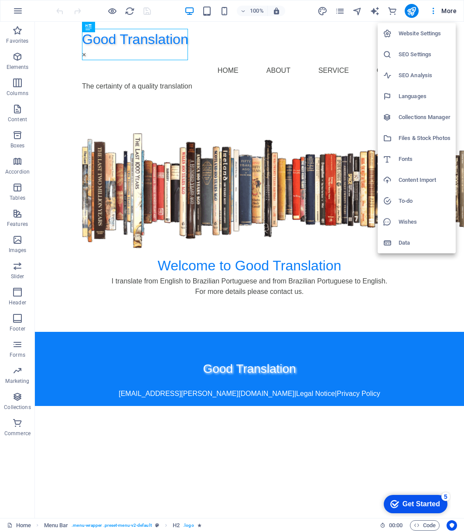
click at [16, 11] on div at bounding box center [232, 266] width 464 height 532
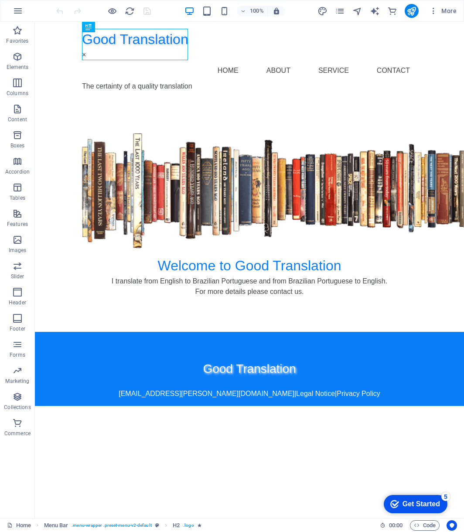
click at [16, 11] on icon "button" at bounding box center [18, 11] width 10 height 10
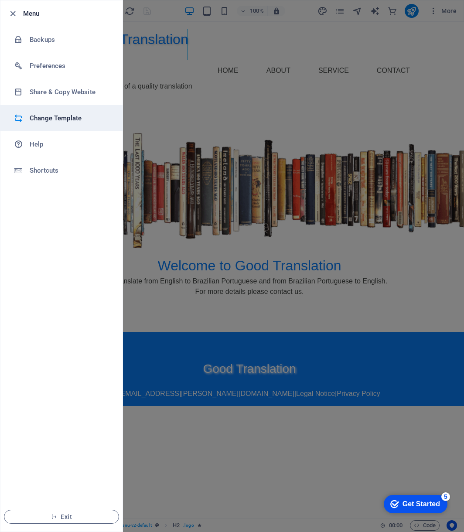
click at [53, 121] on h6 "Change Template" at bounding box center [70, 118] width 81 height 10
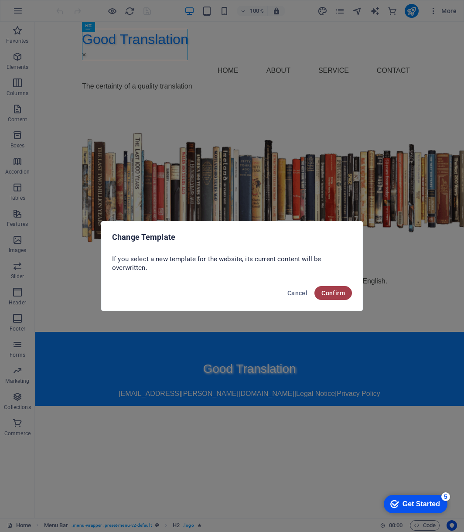
click at [338, 294] on span "Confirm" at bounding box center [334, 293] width 24 height 7
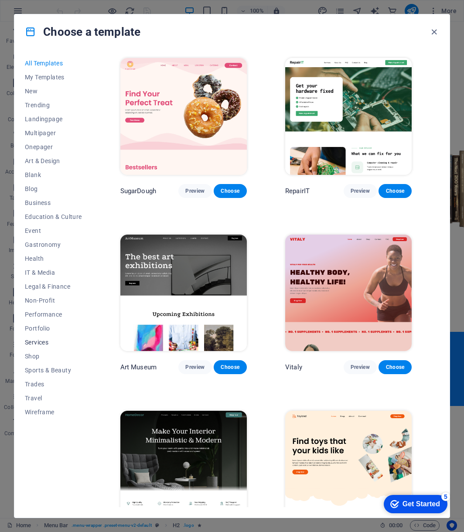
click at [36, 340] on span "Services" at bounding box center [53, 342] width 57 height 7
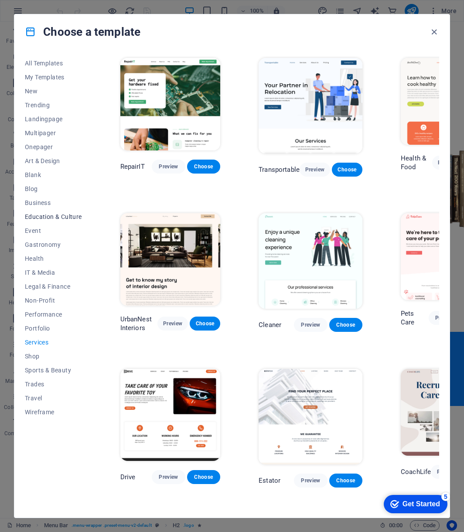
click at [37, 217] on span "Education & Culture" at bounding box center [53, 216] width 57 height 7
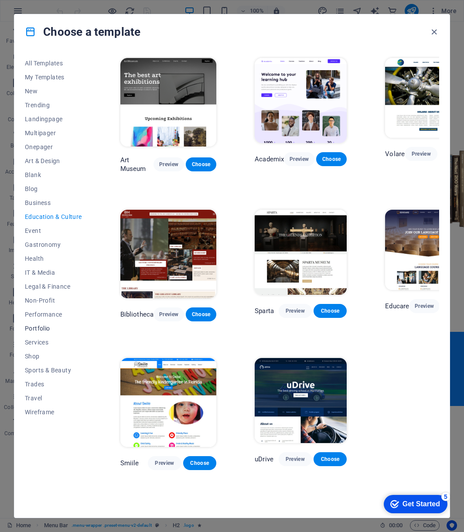
click at [48, 327] on span "Portfolio" at bounding box center [53, 328] width 57 height 7
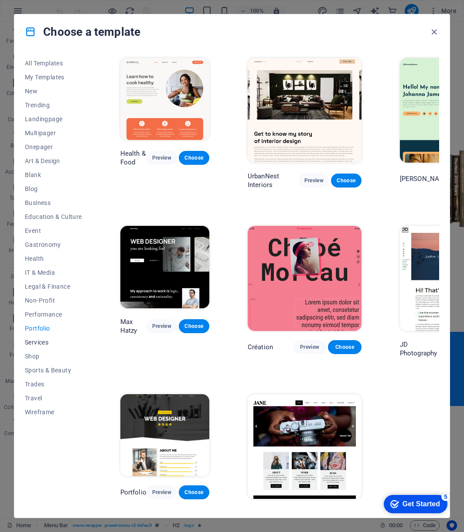
click at [44, 341] on span "Services" at bounding box center [53, 342] width 57 height 7
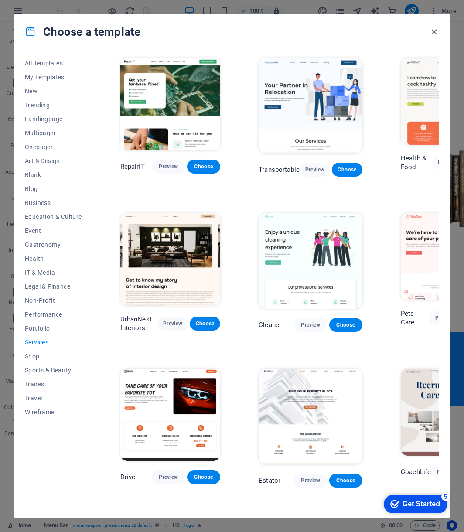
drag, startPoint x: 439, startPoint y: 239, endPoint x: 447, endPoint y: 280, distance: 40.8
click at [444, 299] on div "All Templates My Templates New Trending Landingpage Multipager Onepager Art & D…" at bounding box center [231, 283] width 435 height 469
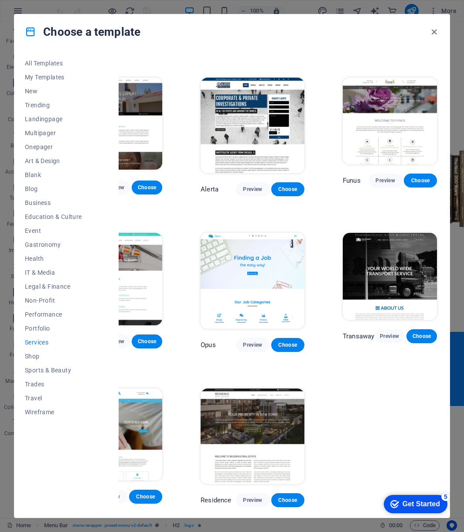
scroll to position [611, 0]
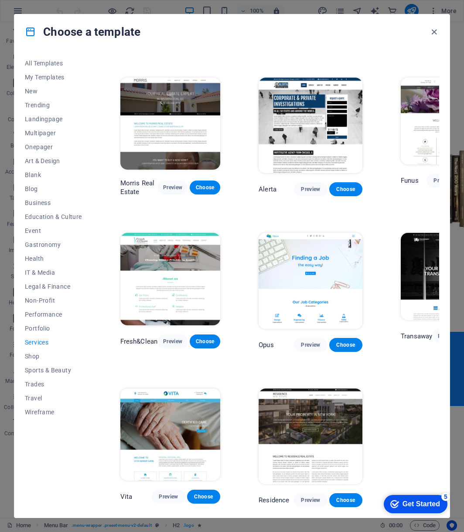
click at [310, 261] on img at bounding box center [311, 281] width 104 height 96
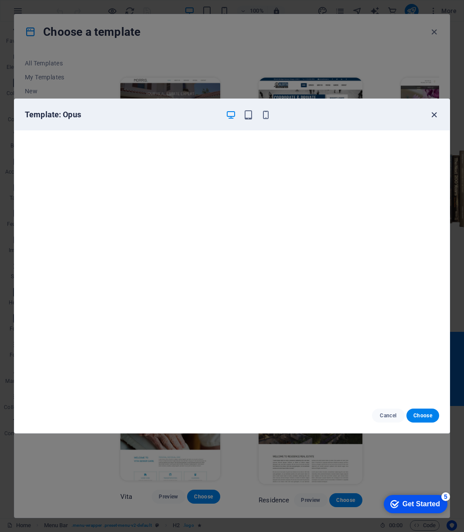
click at [433, 113] on icon "button" at bounding box center [434, 115] width 10 height 10
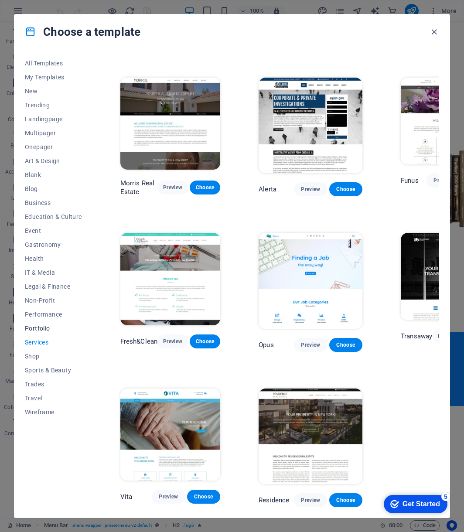
click at [41, 328] on span "Portfolio" at bounding box center [53, 328] width 57 height 7
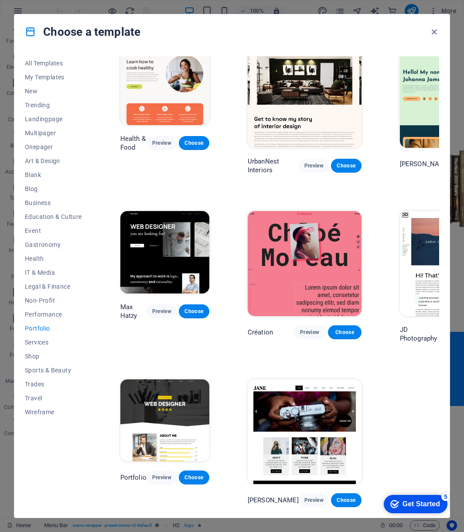
scroll to position [0, 0]
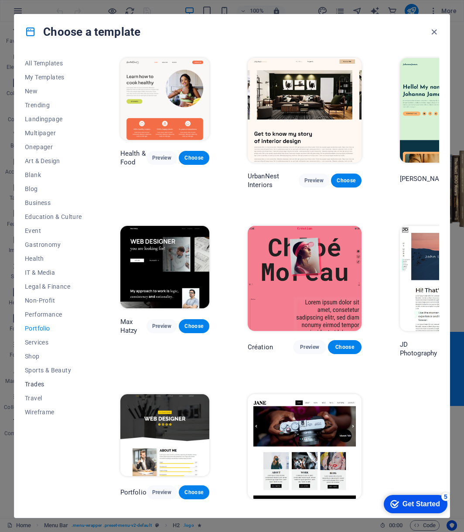
click at [38, 382] on span "Trades" at bounding box center [53, 384] width 57 height 7
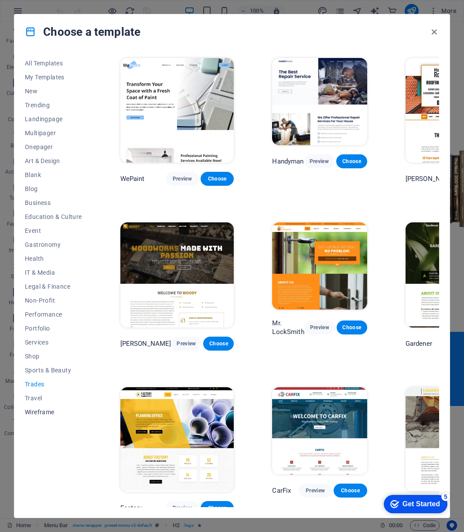
click at [42, 410] on span "Wireframe" at bounding box center [53, 412] width 57 height 7
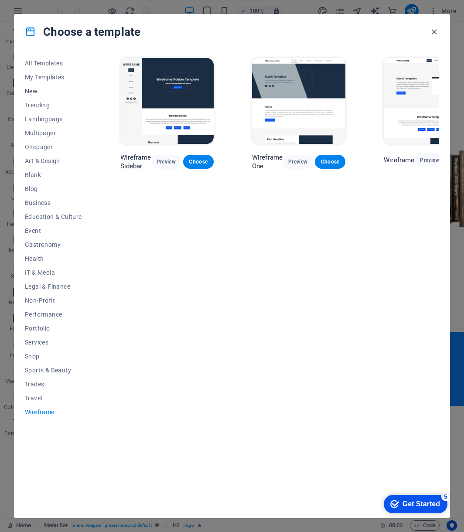
click at [35, 91] on span "New" at bounding box center [53, 91] width 57 height 7
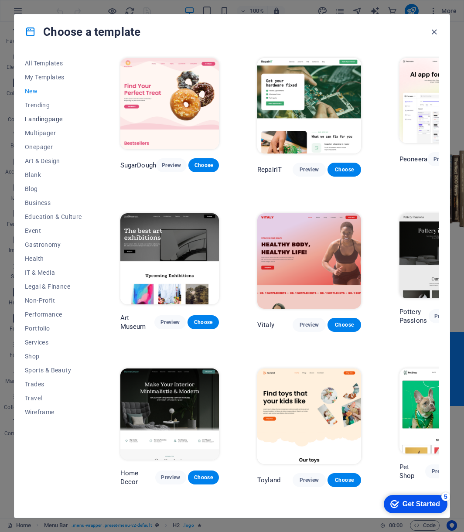
click at [38, 120] on span "Landingpage" at bounding box center [53, 119] width 57 height 7
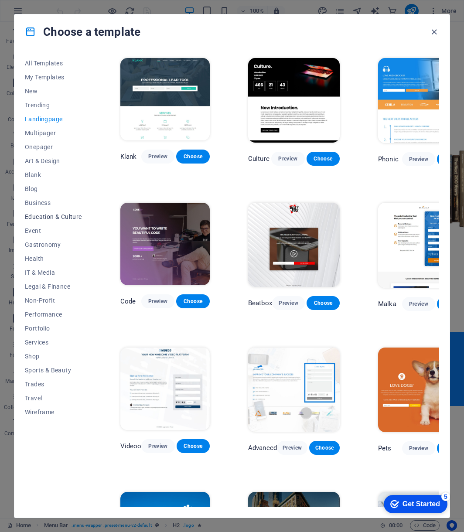
click at [63, 214] on span "Education & Culture" at bounding box center [53, 216] width 57 height 7
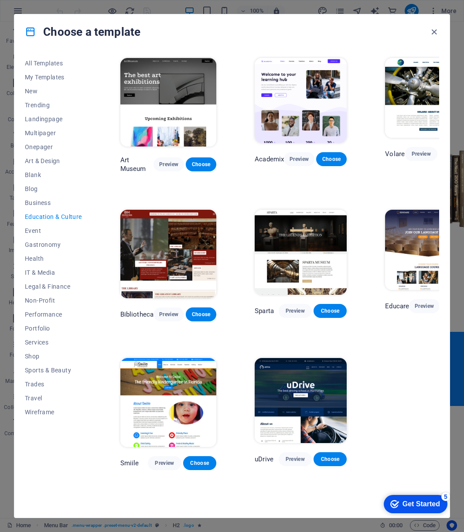
scroll to position [0, 38]
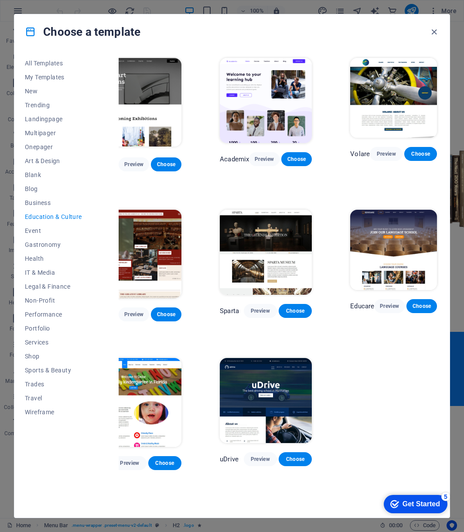
drag, startPoint x: 357, startPoint y: 505, endPoint x: 64, endPoint y: 8, distance: 577.3
click at [38, 187] on span "Blog" at bounding box center [53, 188] width 57 height 7
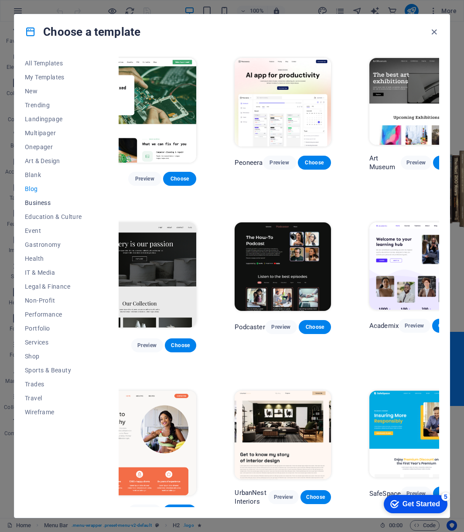
click at [34, 204] on span "Business" at bounding box center [53, 202] width 57 height 7
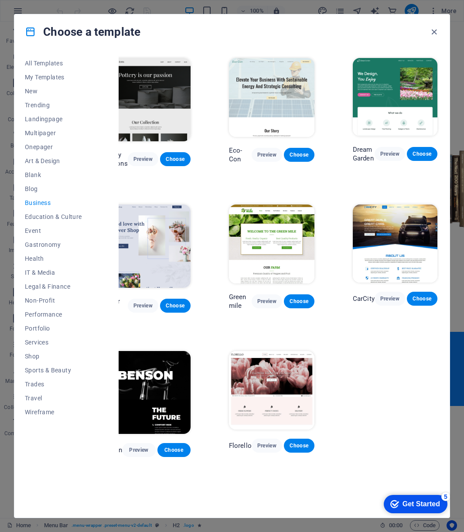
scroll to position [0, 22]
click at [36, 272] on span "IT & Media" at bounding box center [53, 272] width 57 height 7
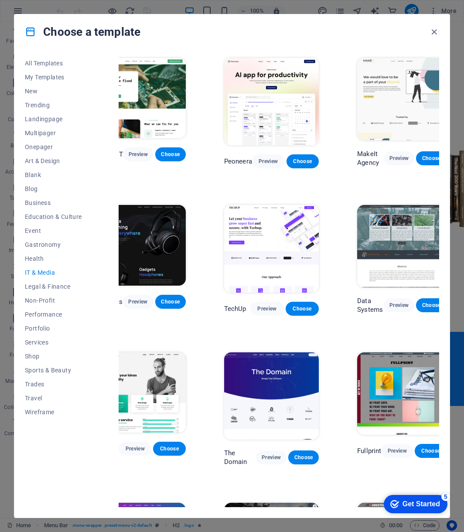
click at [294, 386] on img at bounding box center [271, 395] width 95 height 87
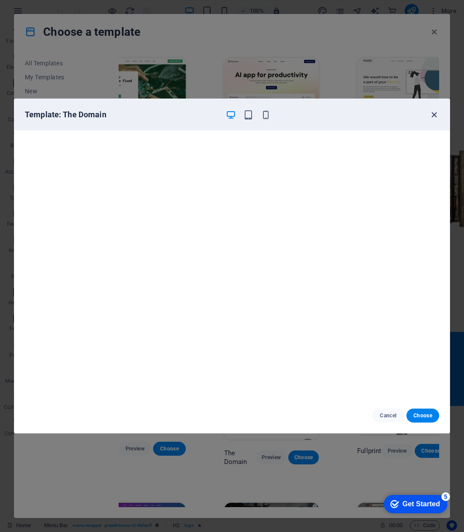
click at [434, 116] on icon "button" at bounding box center [434, 115] width 10 height 10
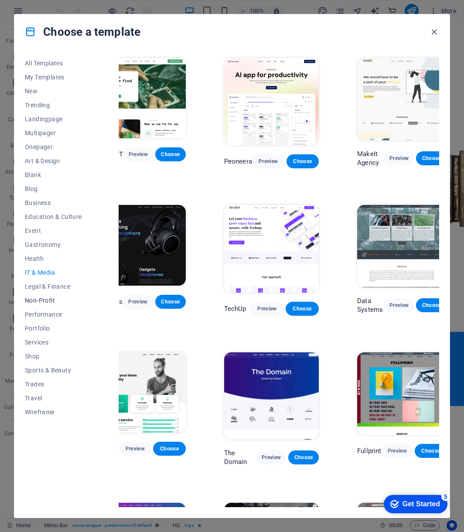
click at [44, 299] on span "Non-Profit" at bounding box center [53, 300] width 57 height 7
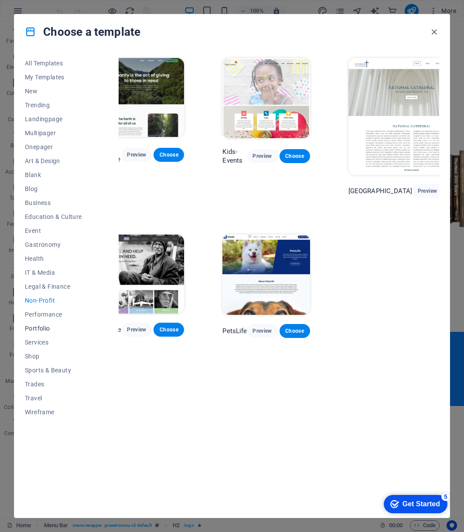
click at [49, 329] on span "Portfolio" at bounding box center [53, 328] width 57 height 7
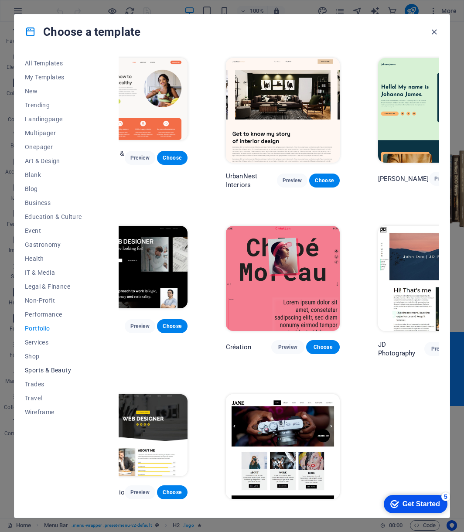
click at [52, 370] on span "Sports & Beauty" at bounding box center [53, 370] width 57 height 7
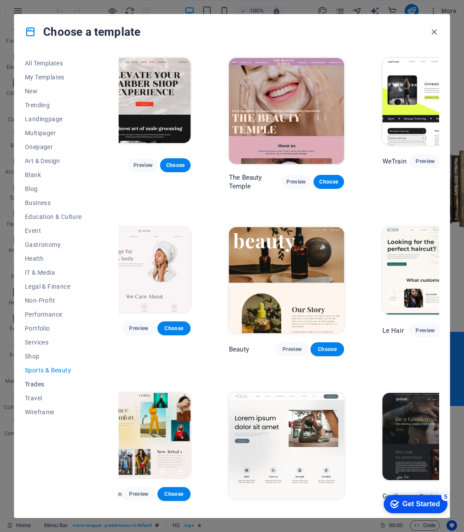
click at [38, 386] on span "Trades" at bounding box center [53, 384] width 57 height 7
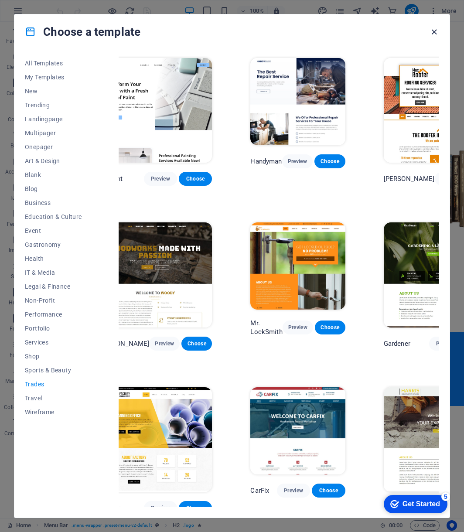
click at [432, 31] on icon "button" at bounding box center [434, 32] width 10 height 10
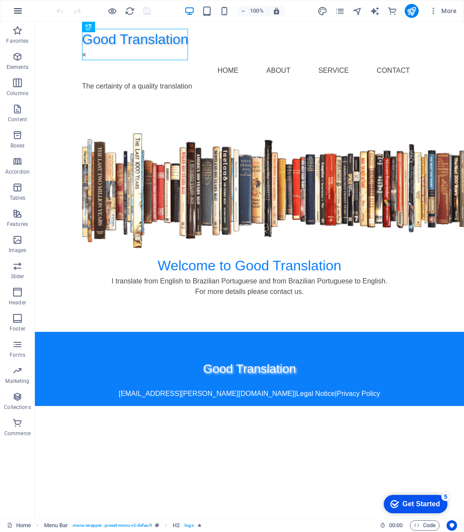
click at [13, 14] on icon "button" at bounding box center [18, 11] width 10 height 10
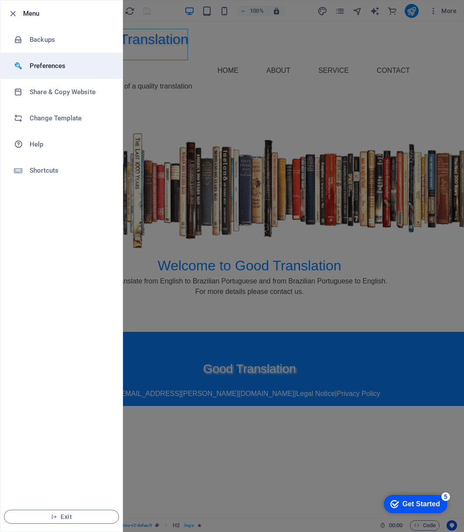
click at [45, 64] on h6 "Preferences" at bounding box center [70, 66] width 81 height 10
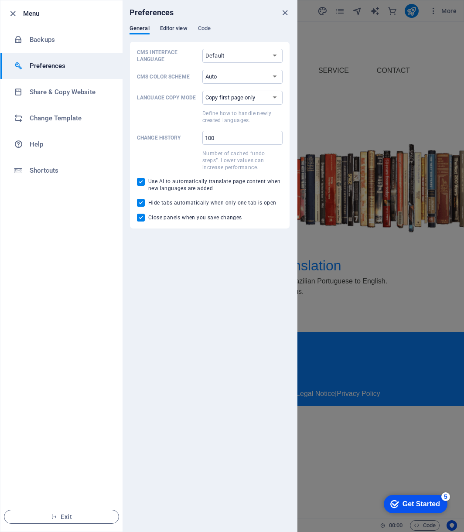
click at [178, 27] on span "Editor view" at bounding box center [173, 29] width 27 height 12
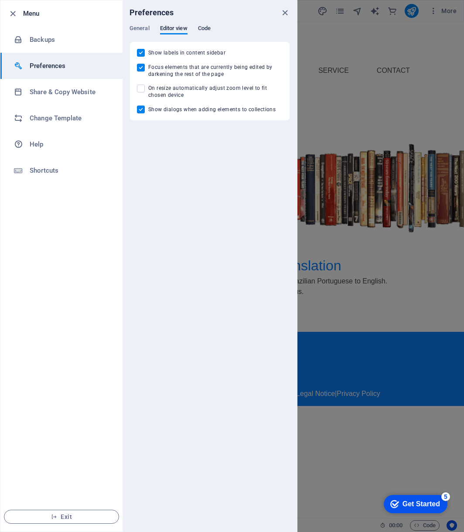
click at [207, 27] on span "Code" at bounding box center [204, 29] width 13 height 12
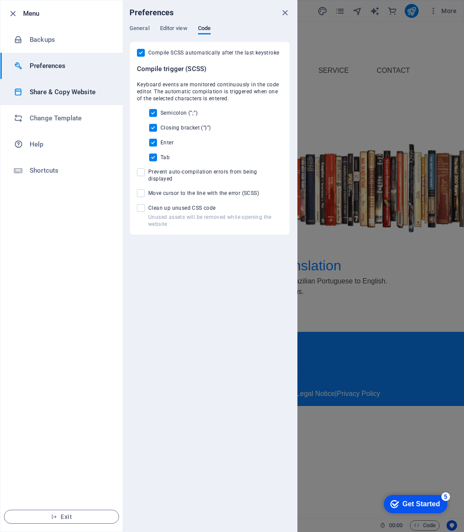
click at [64, 93] on h6 "Share & Copy Website" at bounding box center [70, 92] width 81 height 10
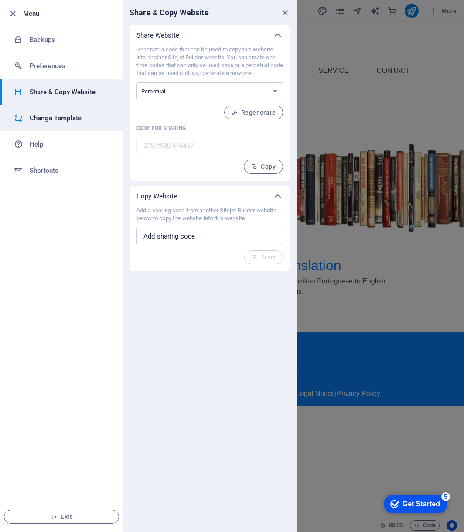
click at [72, 117] on h6 "Change Template" at bounding box center [70, 118] width 81 height 10
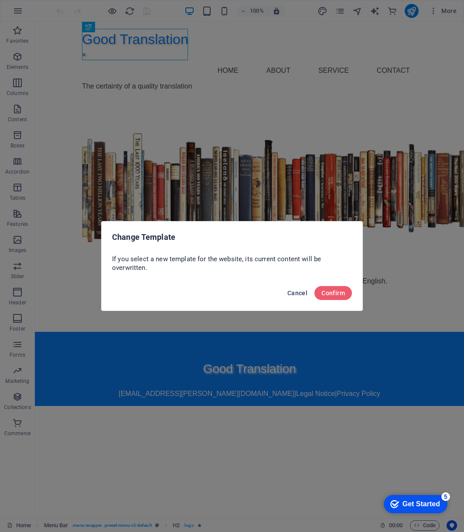
click at [305, 291] on span "Cancel" at bounding box center [297, 293] width 20 height 7
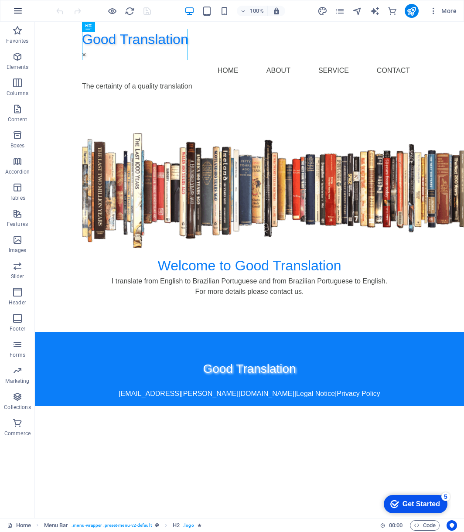
click at [13, 10] on icon "button" at bounding box center [18, 11] width 10 height 10
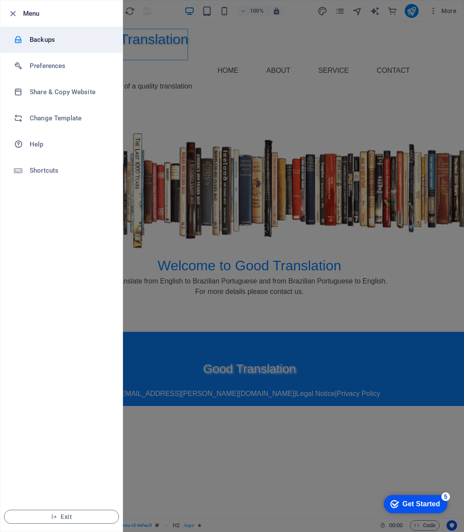
click at [36, 39] on h6 "Backups" at bounding box center [70, 39] width 81 height 10
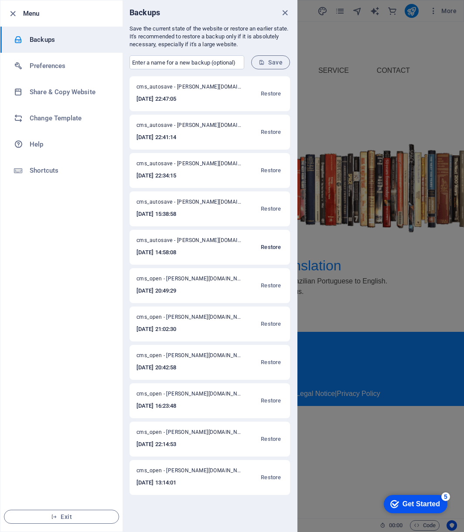
click at [275, 248] on span "Restore" at bounding box center [271, 247] width 20 height 10
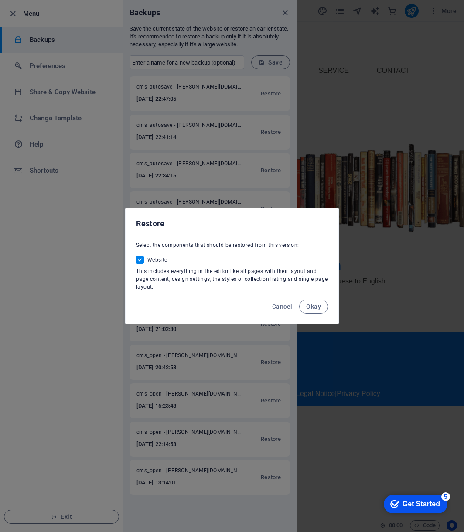
click at [310, 308] on span "Okay" at bounding box center [313, 306] width 15 height 7
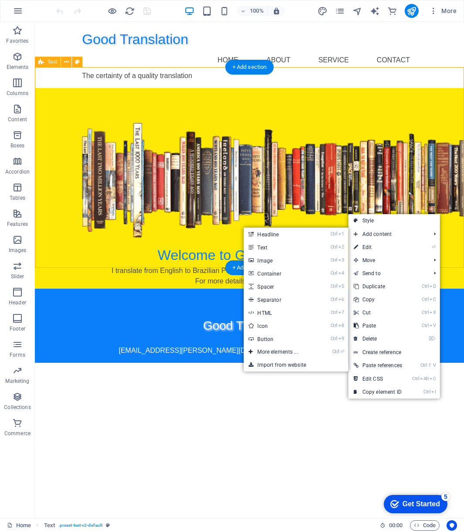
click at [440, 185] on div "Welcome to Good Translation I translate from English to Brazilian Portuguese an…" at bounding box center [249, 188] width 429 height 201
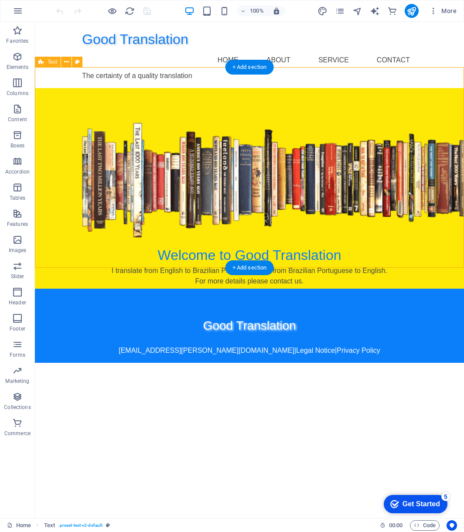
click at [440, 185] on div "Welcome to Good Translation I translate from English to Brazilian Portuguese an…" at bounding box center [249, 188] width 429 height 201
select select "px"
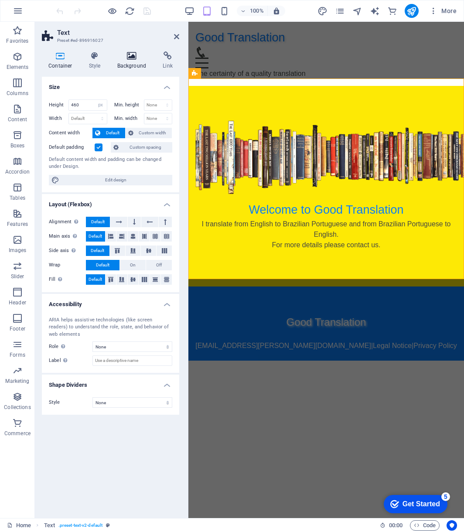
click at [127, 57] on icon at bounding box center [132, 55] width 42 height 9
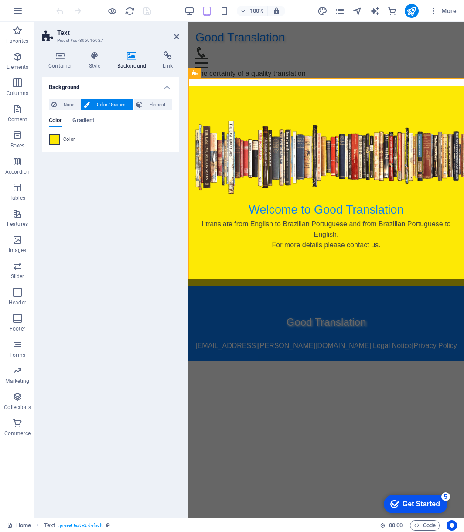
click at [52, 144] on span at bounding box center [55, 140] width 10 height 10
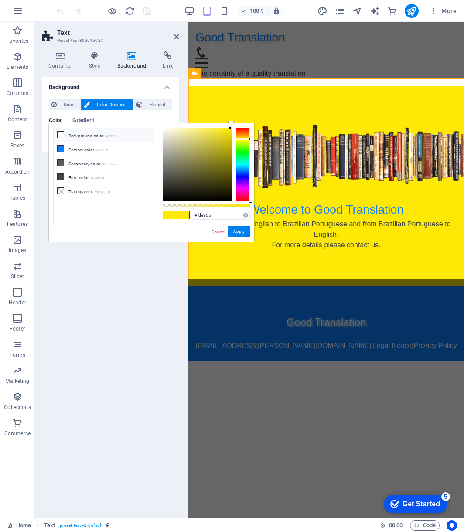
click at [64, 132] on span at bounding box center [60, 134] width 7 height 7
type input "#ffffff"
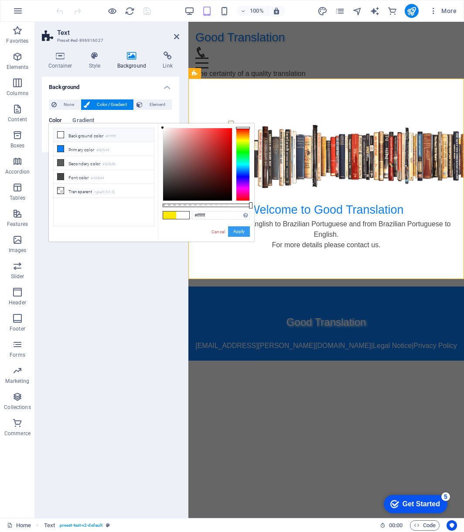
click at [240, 230] on button "Apply" at bounding box center [239, 231] width 22 height 10
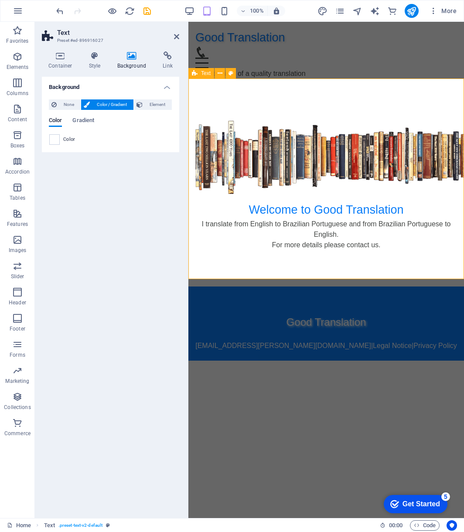
click at [374, 270] on div "Welcome to Good Translation I translate from English to Brazilian Portuguese an…" at bounding box center [326, 186] width 276 height 201
click at [330, 361] on html "Good Translation Home About Service Contact The certainty of a quality translat…" at bounding box center [326, 191] width 276 height 339
click at [176, 38] on icon at bounding box center [176, 36] width 5 height 7
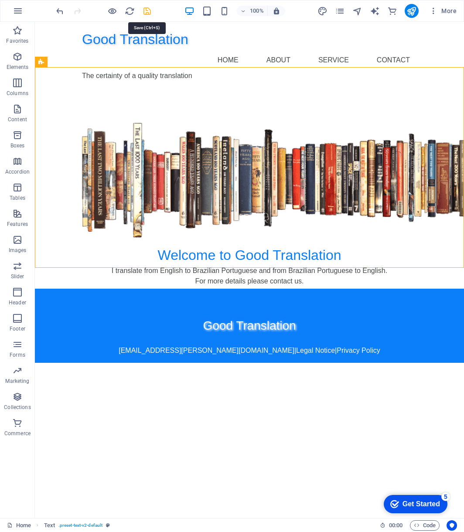
click at [148, 11] on icon "save" at bounding box center [147, 11] width 10 height 10
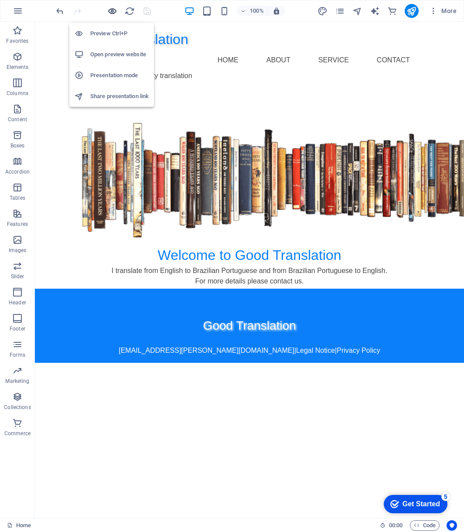
click at [111, 11] on icon "button" at bounding box center [112, 11] width 10 height 10
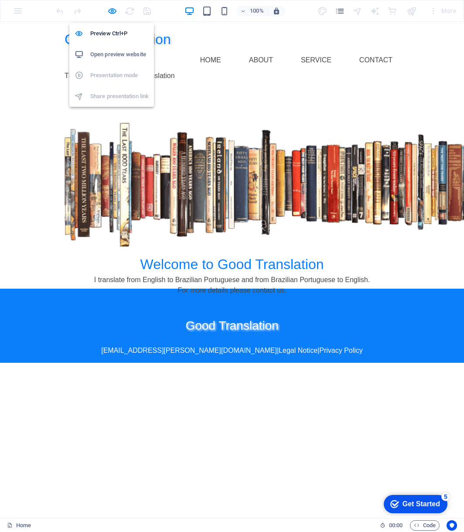
click at [115, 54] on h6 "Open preview website" at bounding box center [119, 54] width 58 height 10
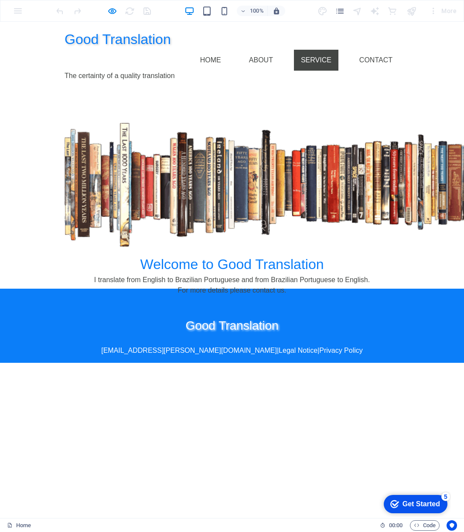
click at [313, 50] on link "Service" at bounding box center [316, 60] width 44 height 21
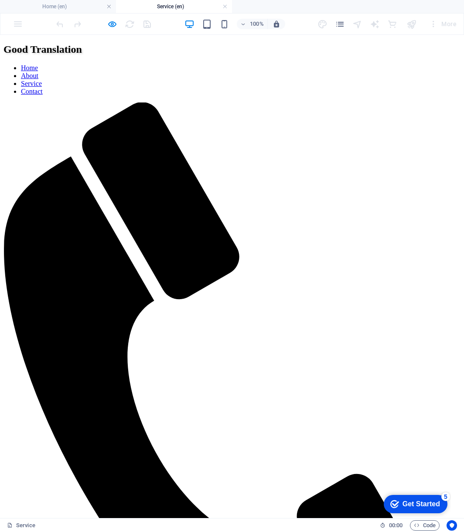
click at [321, 64] on nav "Home About Service Contact" at bounding box center [231, 79] width 457 height 31
click at [364, 64] on nav "Home About Service Contact" at bounding box center [231, 79] width 457 height 31
click at [109, 24] on icon "button" at bounding box center [112, 24] width 10 height 10
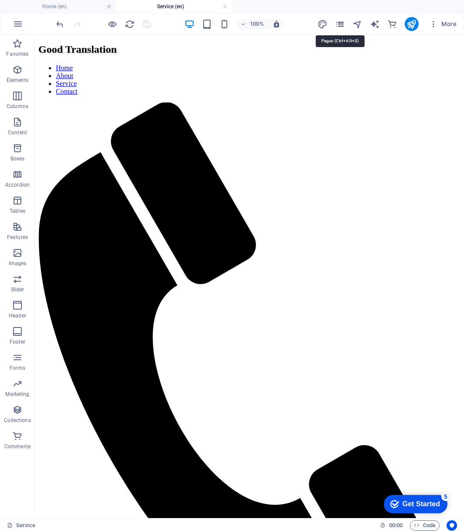
click at [341, 24] on icon "pages" at bounding box center [340, 24] width 10 height 10
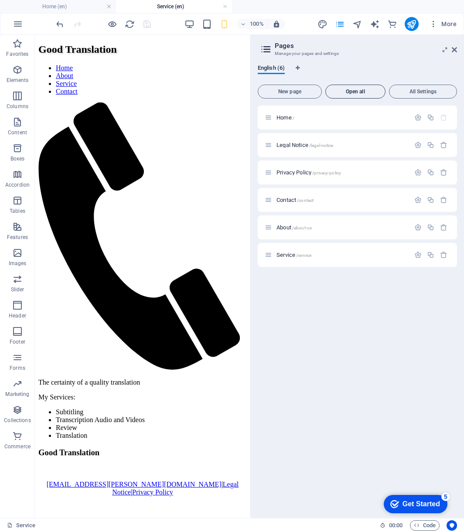
click at [366, 91] on span "Open all" at bounding box center [355, 91] width 52 height 5
click at [37, 6] on h4 "Home (en)" at bounding box center [38, 7] width 77 height 10
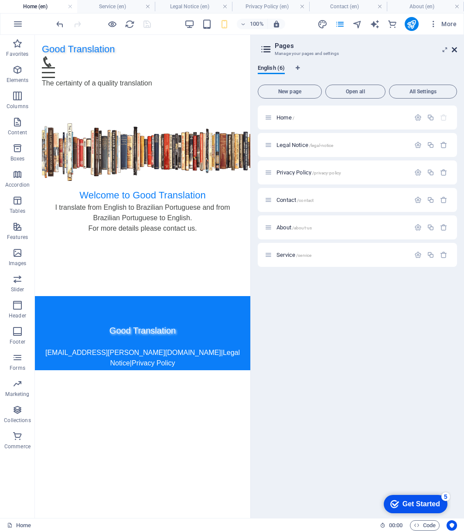
click at [457, 49] on icon at bounding box center [454, 49] width 5 height 7
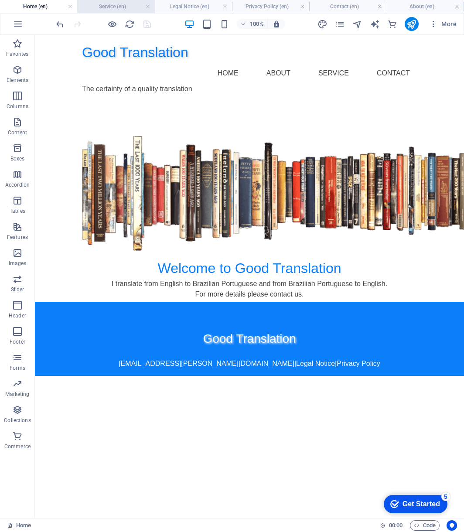
click at [123, 9] on h4 "Service (en)" at bounding box center [115, 7] width 77 height 10
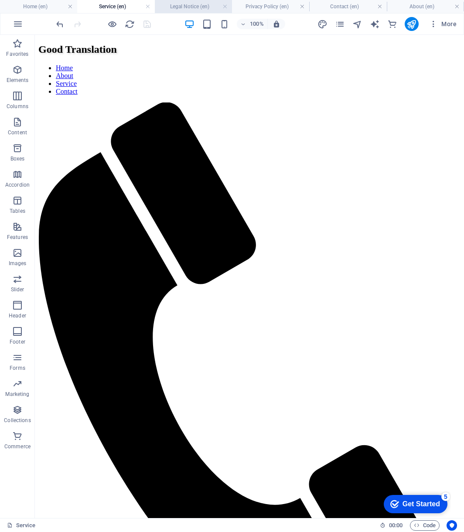
click at [174, 6] on h4 "Legal Notice (en)" at bounding box center [193, 7] width 77 height 10
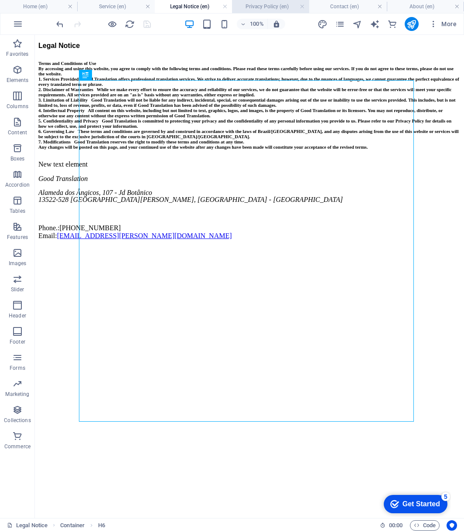
click at [258, 6] on h4 "Privacy Policy (en)" at bounding box center [270, 7] width 77 height 10
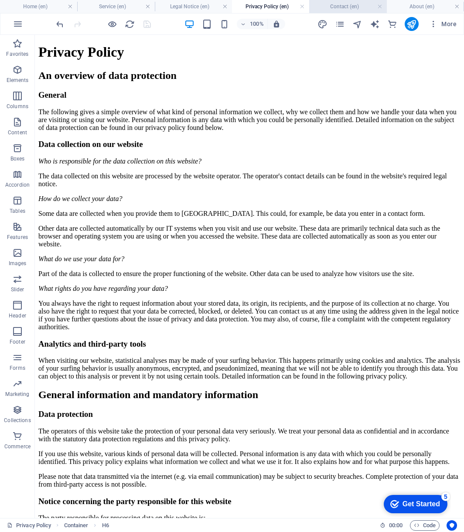
click at [337, 5] on h4 "Contact (en)" at bounding box center [347, 7] width 77 height 10
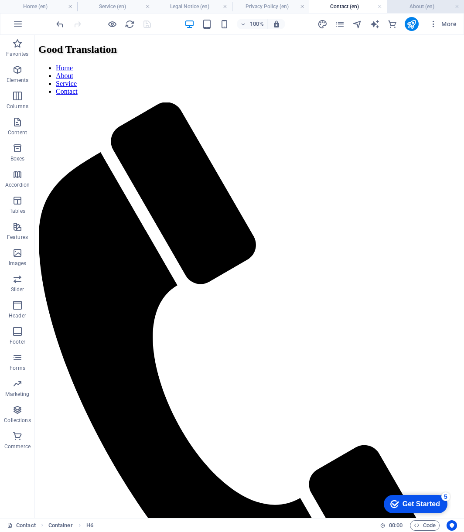
click at [413, 8] on h4 "About (en)" at bounding box center [425, 7] width 77 height 10
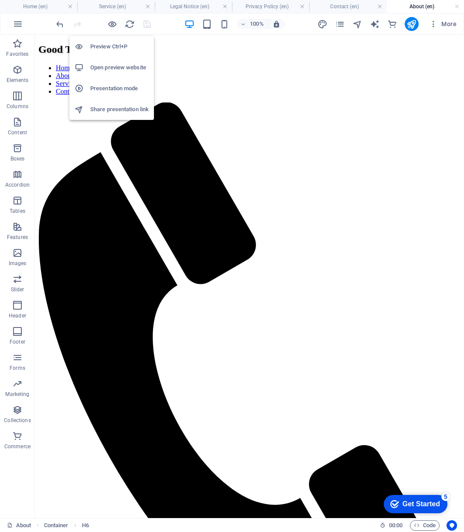
click at [109, 46] on h6 "Preview Ctrl+P" at bounding box center [119, 46] width 58 height 10
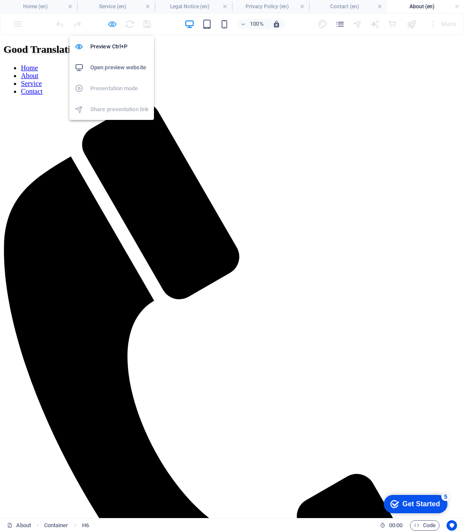
click at [110, 24] on icon "button" at bounding box center [112, 24] width 10 height 10
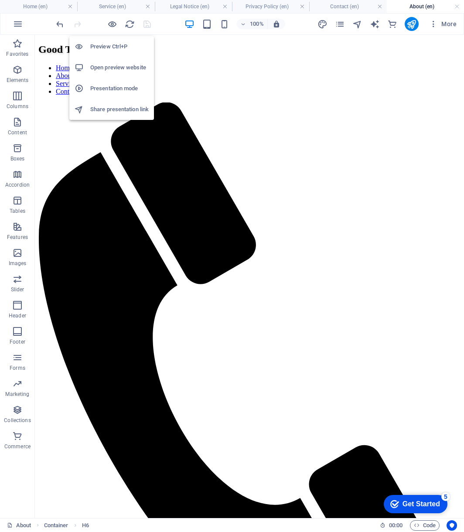
click at [115, 67] on h6 "Open preview website" at bounding box center [119, 67] width 58 height 10
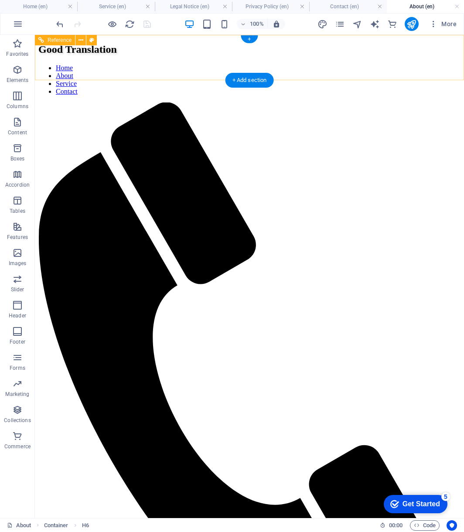
click at [342, 64] on nav "Home About Service Contact" at bounding box center [249, 79] width 422 height 31
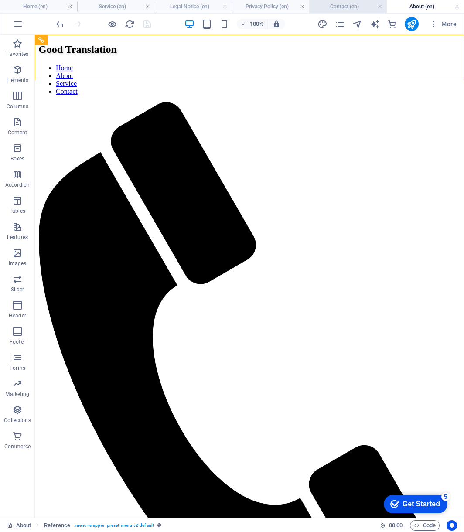
click at [328, 4] on h4 "Contact (en)" at bounding box center [347, 7] width 77 height 10
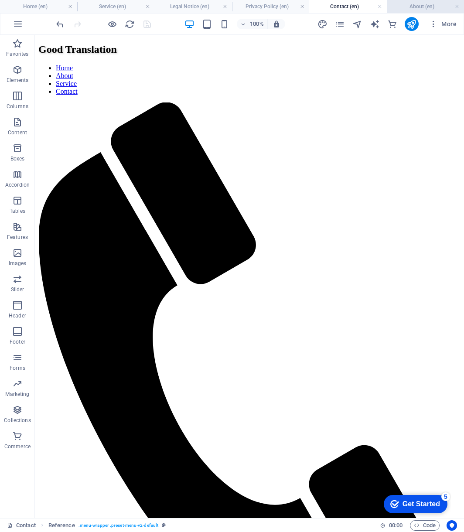
click at [412, 5] on h4 "About (en)" at bounding box center [425, 7] width 77 height 10
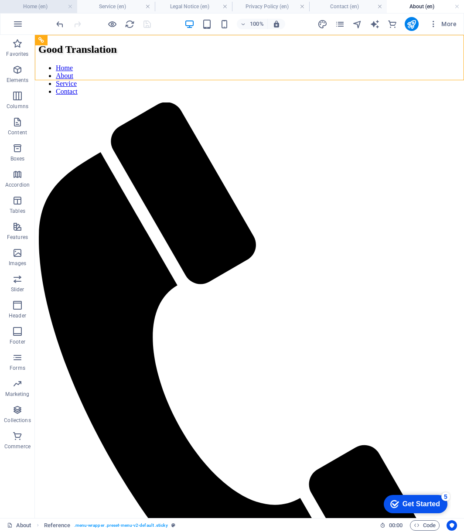
click at [48, 7] on h4 "Home (en)" at bounding box center [38, 7] width 77 height 10
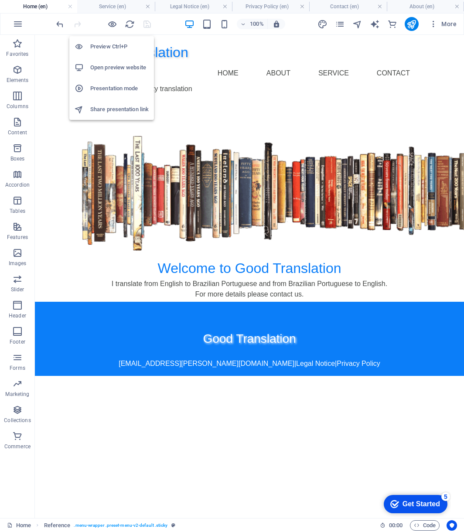
click at [110, 45] on h6 "Preview Ctrl+P" at bounding box center [119, 46] width 58 height 10
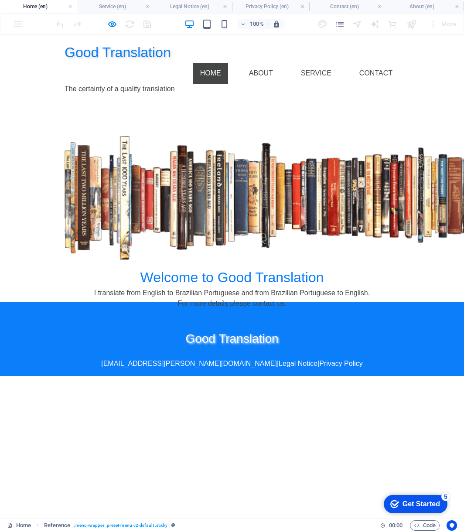
click at [221, 63] on link "Home" at bounding box center [210, 73] width 35 height 21
click at [270, 63] on link "About" at bounding box center [261, 73] width 38 height 21
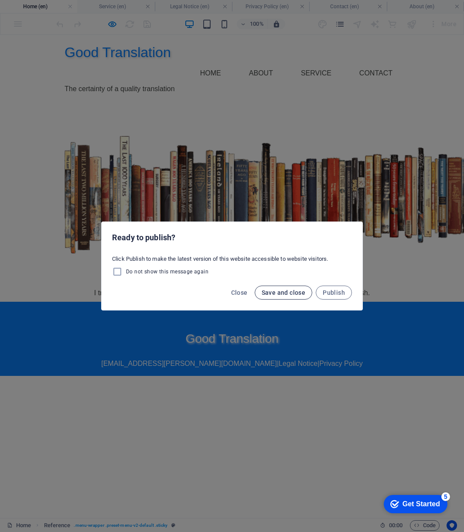
click at [279, 294] on span "Save and close" at bounding box center [284, 292] width 44 height 7
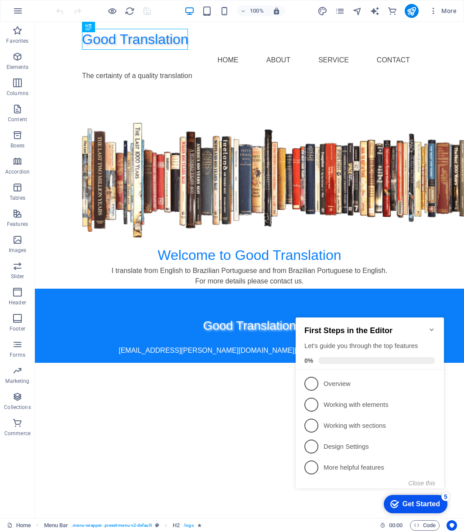
click at [431, 328] on icon "Minimize checklist" at bounding box center [431, 329] width 7 height 7
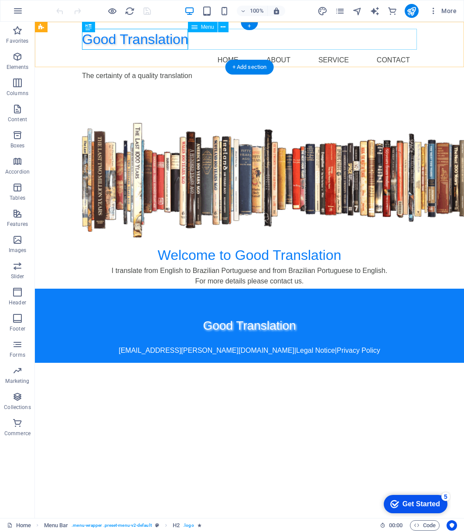
click at [234, 50] on nav "Home About Service Contact" at bounding box center [249, 60] width 335 height 21
click at [239, 50] on nav "Home About Service Contact" at bounding box center [249, 60] width 335 height 21
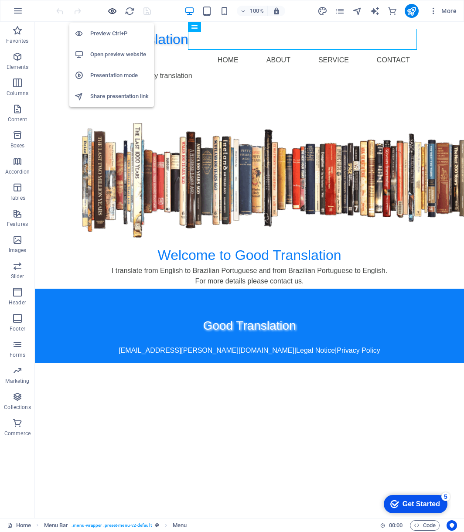
click at [110, 11] on icon "button" at bounding box center [112, 11] width 10 height 10
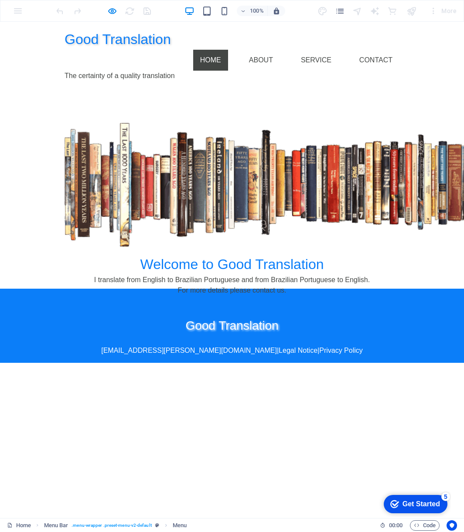
click at [221, 50] on link "Home" at bounding box center [210, 60] width 35 height 21
click at [263, 50] on link "About" at bounding box center [261, 60] width 38 height 21
click at [315, 50] on link "Service" at bounding box center [316, 60] width 44 height 21
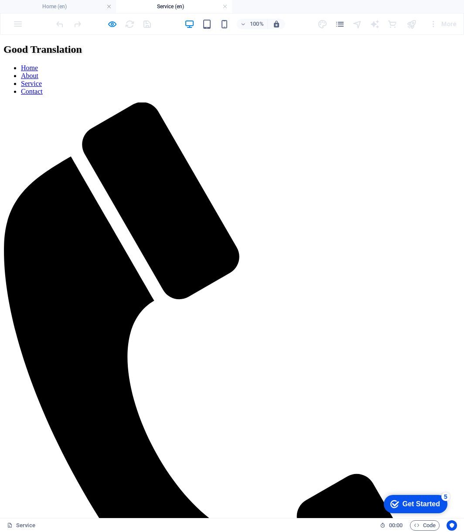
click at [376, 64] on nav "Home About Service Contact" at bounding box center [231, 79] width 457 height 31
click at [114, 23] on icon "button" at bounding box center [112, 24] width 10 height 10
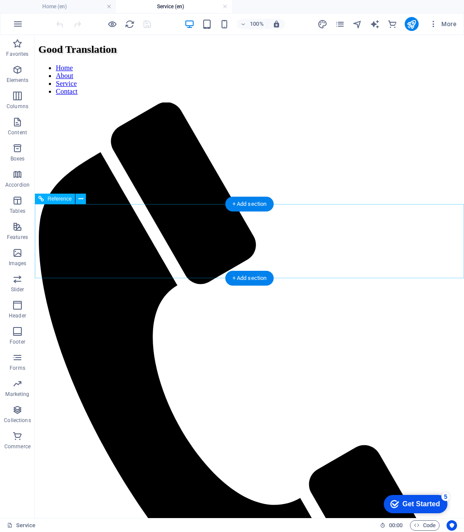
drag, startPoint x: 125, startPoint y: 250, endPoint x: 138, endPoint y: 277, distance: 30.4
drag, startPoint x: 138, startPoint y: 277, endPoint x: 154, endPoint y: 290, distance: 19.9
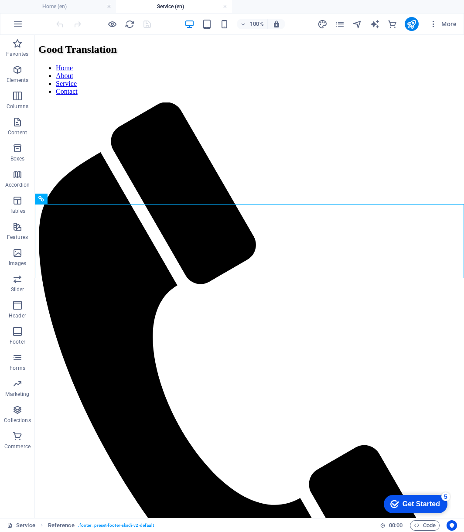
drag, startPoint x: 170, startPoint y: 302, endPoint x: 172, endPoint y: 291, distance: 10.8
click at [171, 302] on html "Good Translation Home About Service Contact The certainty of a quality translat…" at bounding box center [249, 422] width 429 height 775
drag, startPoint x: 119, startPoint y: 253, endPoint x: 121, endPoint y: 243, distance: 11.2
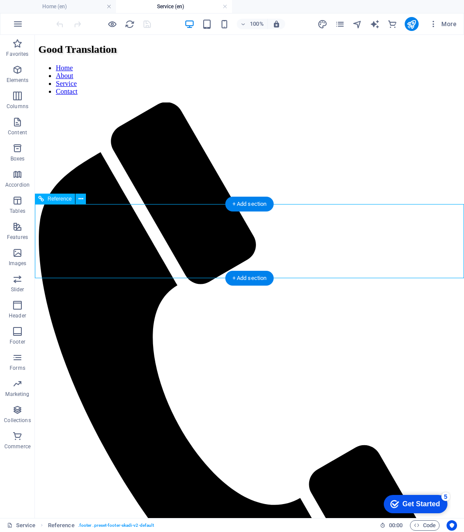
drag, startPoint x: 121, startPoint y: 241, endPoint x: 127, endPoint y: 231, distance: 11.3
